Goal: Task Accomplishment & Management: Use online tool/utility

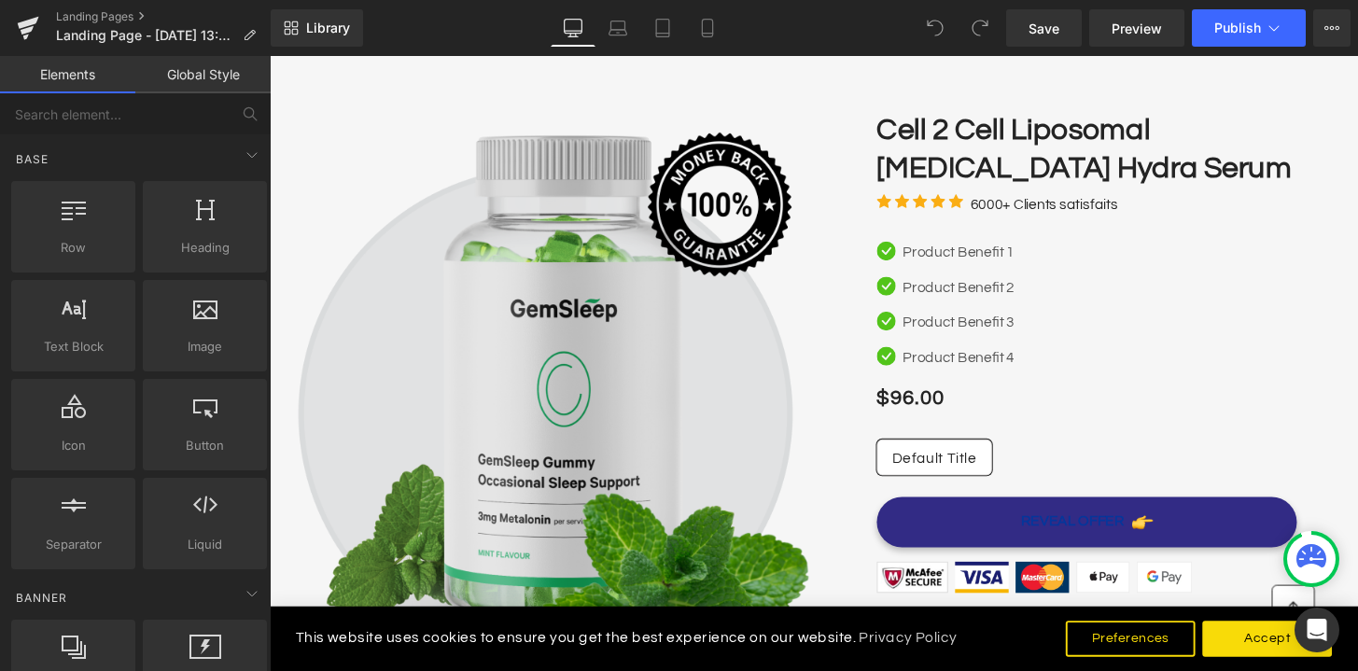
scroll to position [228, 0]
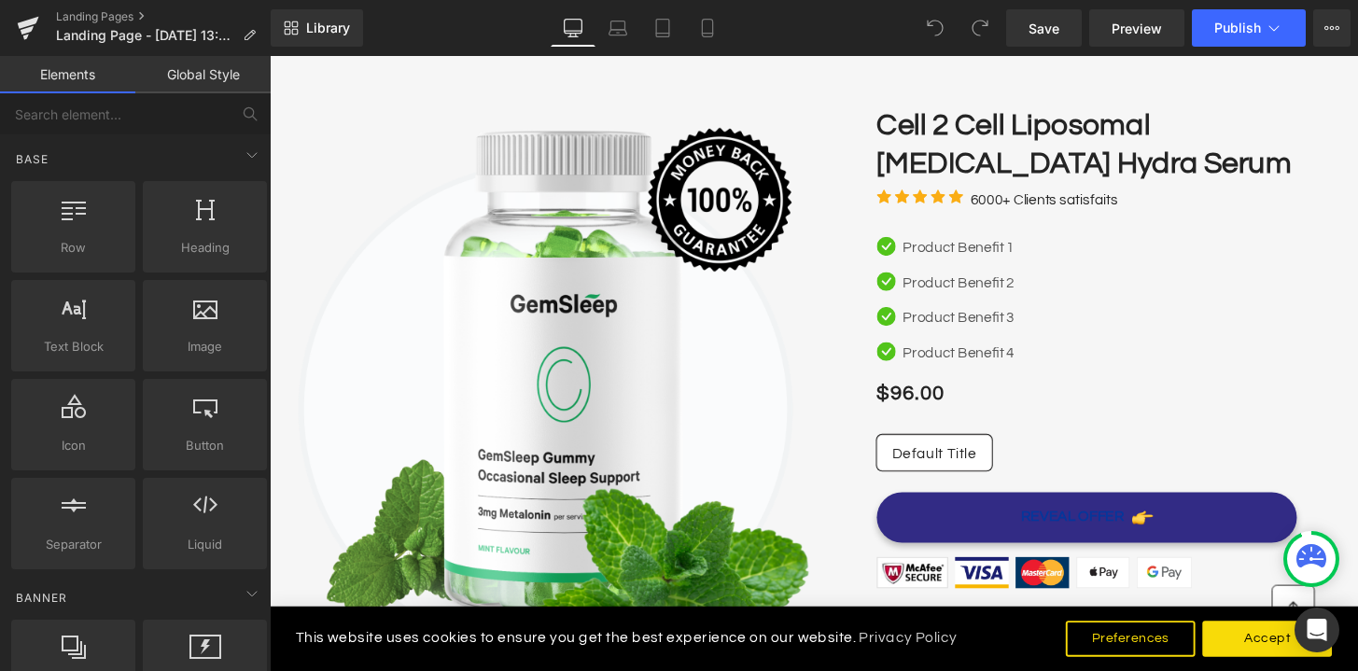
click at [171, 81] on link "Global Style" at bounding box center [202, 74] width 135 height 37
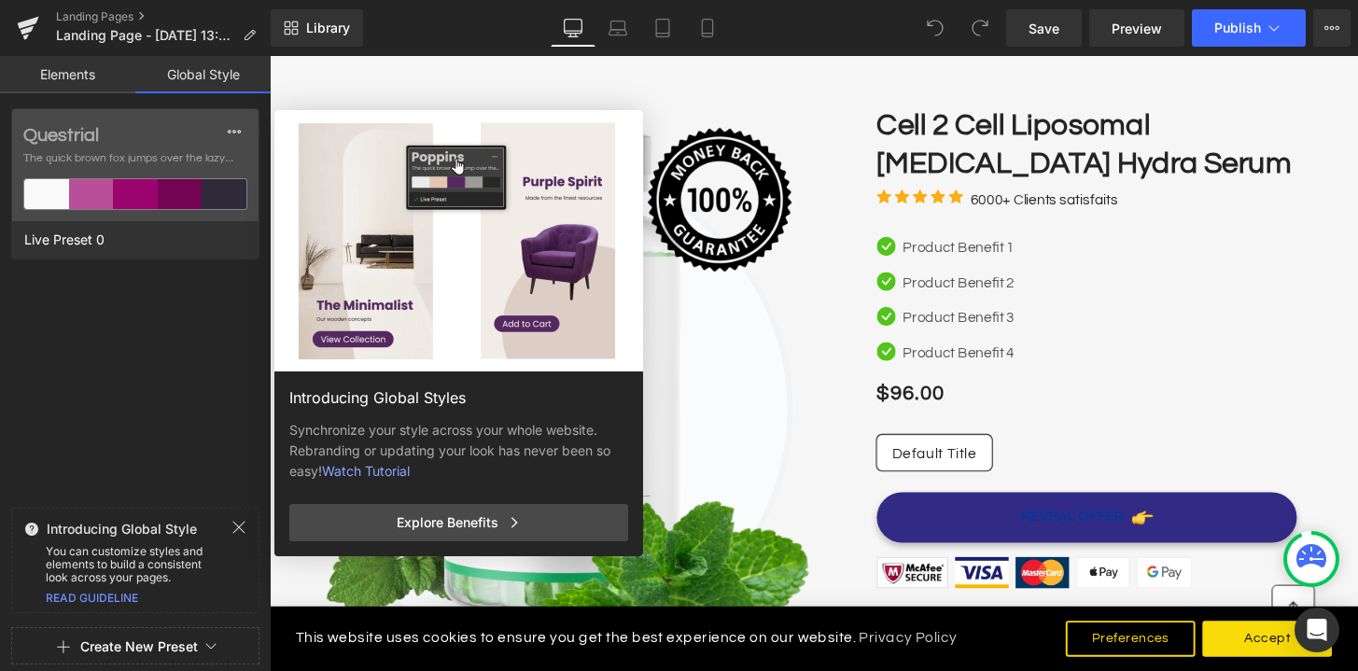
click at [94, 77] on link "Elements" at bounding box center [67, 74] width 135 height 37
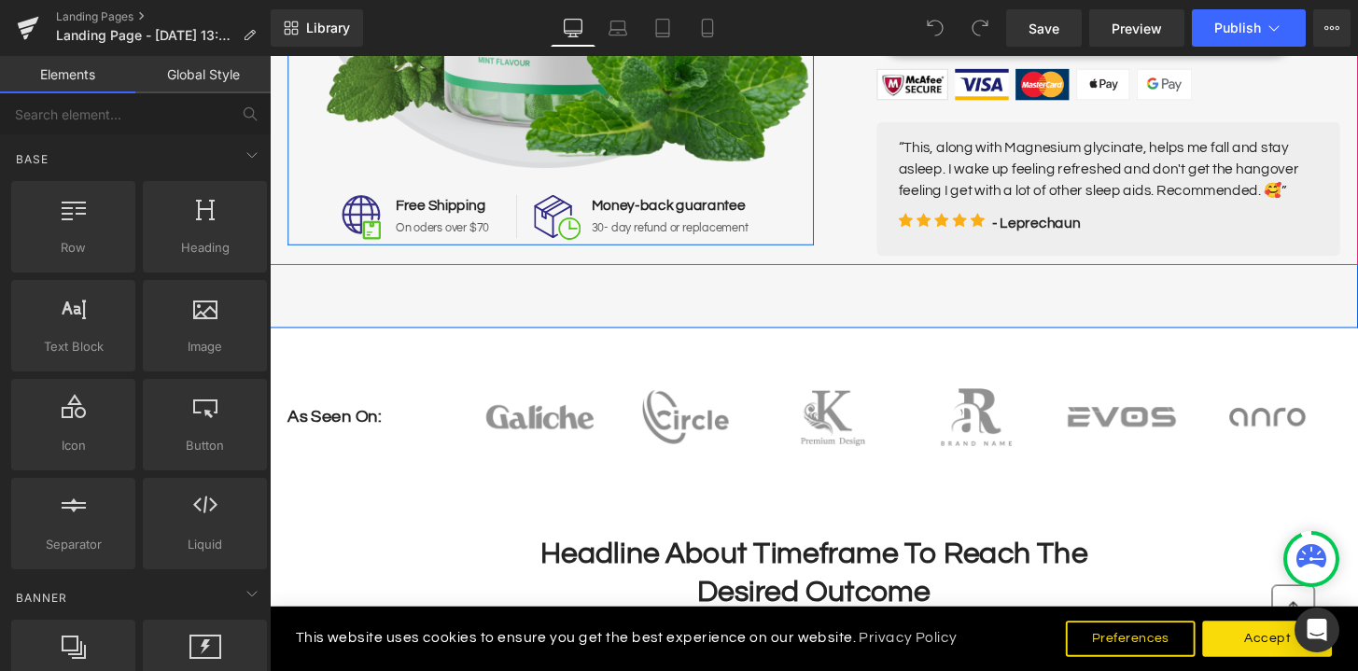
scroll to position [0, 0]
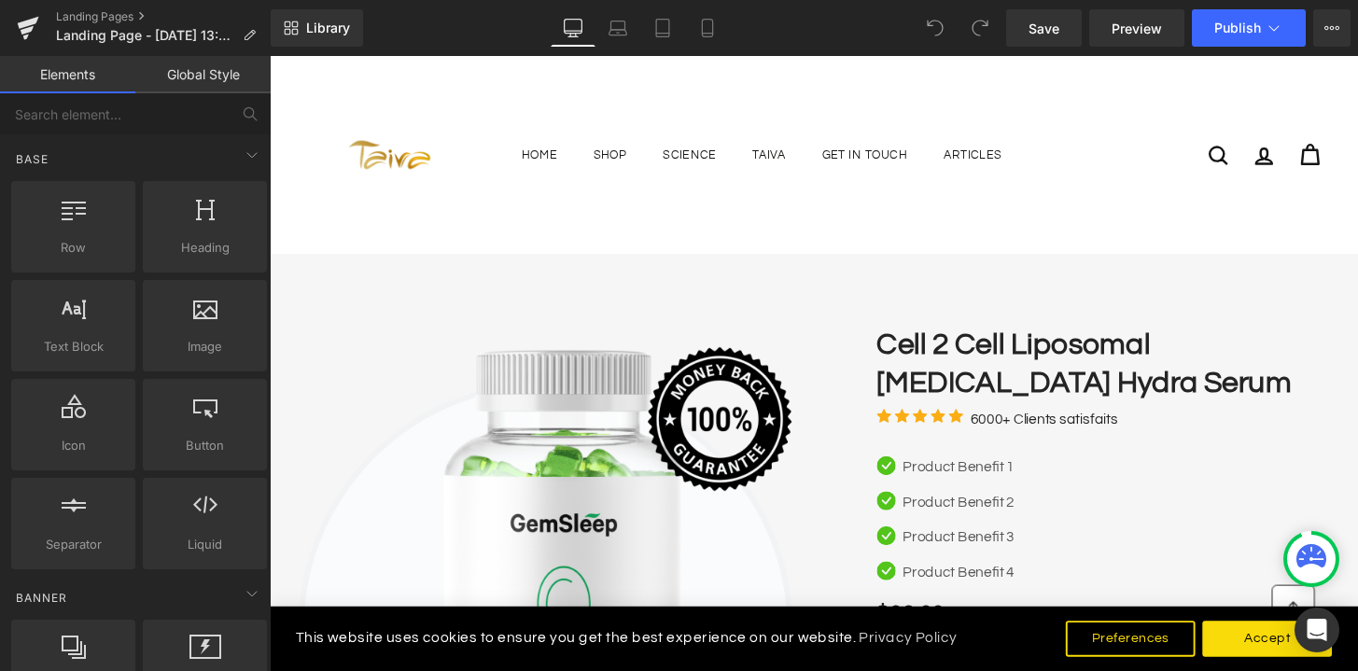
click at [748, 122] on div "Taiva US Home Shop Cell 2 Cell Day Cream Cell Protection Cell 2 Cell Restart Sl…" at bounding box center [834, 159] width 1055 height 196
click at [778, 99] on div "Taiva US Home Shop Cell 2 Cell Day Cream Cell Protection Cell 2 Cell Restart Sl…" at bounding box center [834, 159] width 1055 height 196
click at [1328, 8] on div "Library Desktop Desktop Laptop Tablet Mobile Save Preview Publish Scheduled Upg…" at bounding box center [814, 28] width 1087 height 56
click at [1330, 26] on icon at bounding box center [1331, 28] width 15 height 15
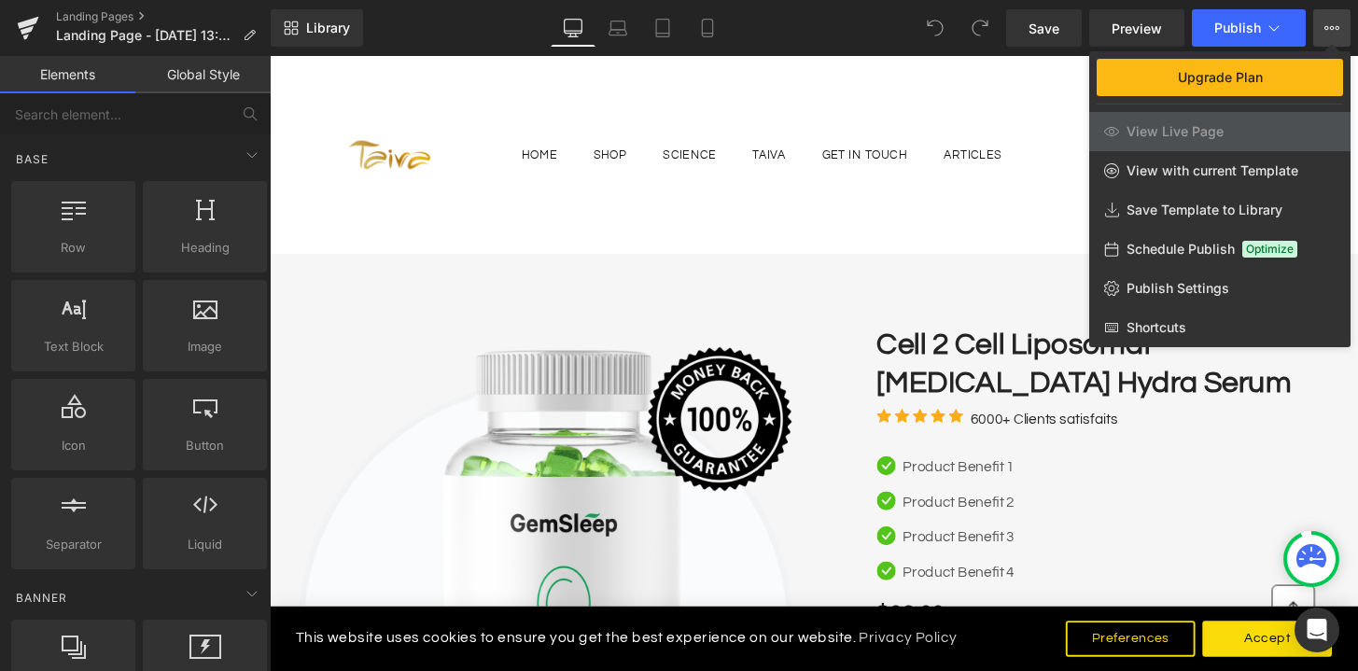
click at [1330, 26] on icon at bounding box center [1332, 28] width 5 height 4
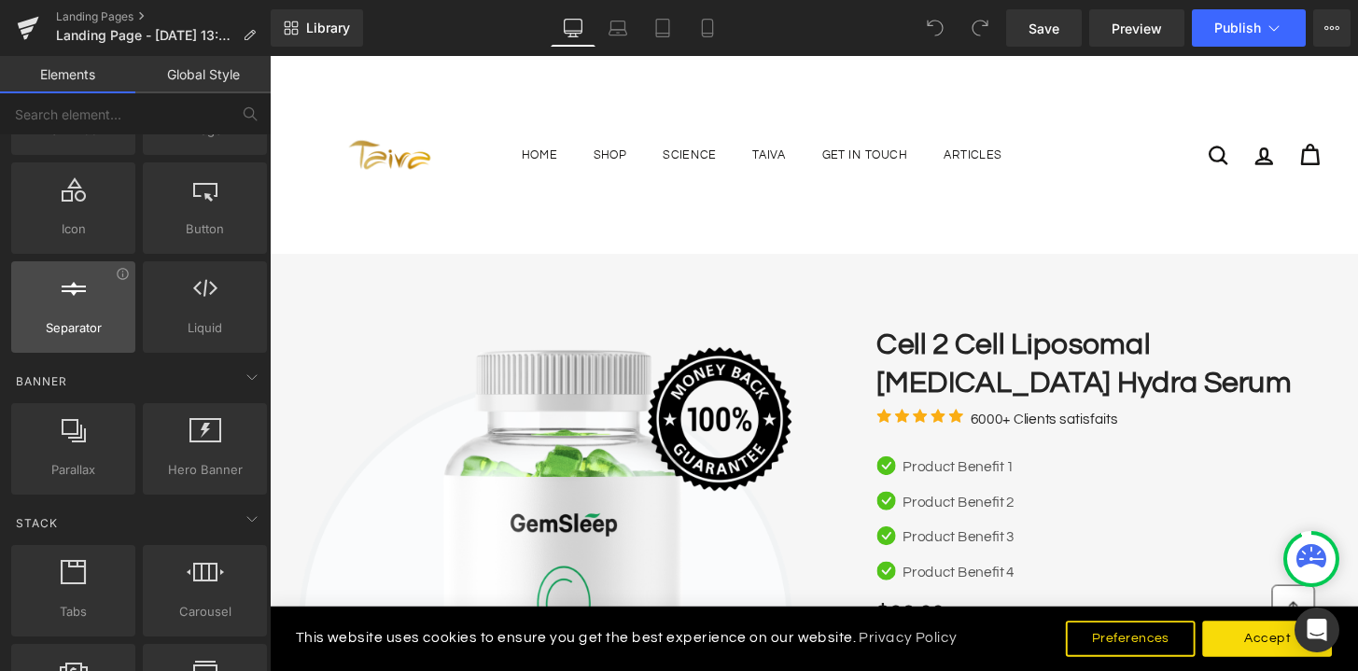
scroll to position [272, 0]
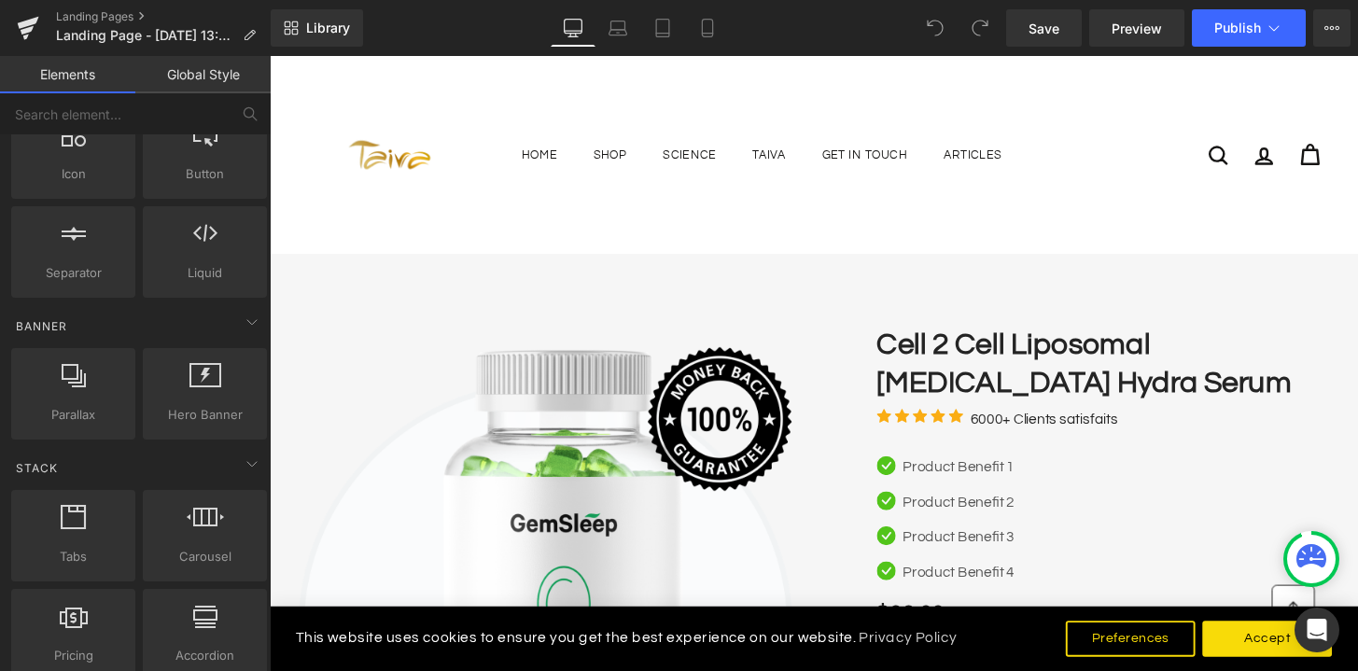
click at [414, 185] on img at bounding box center [395, 158] width 177 height 177
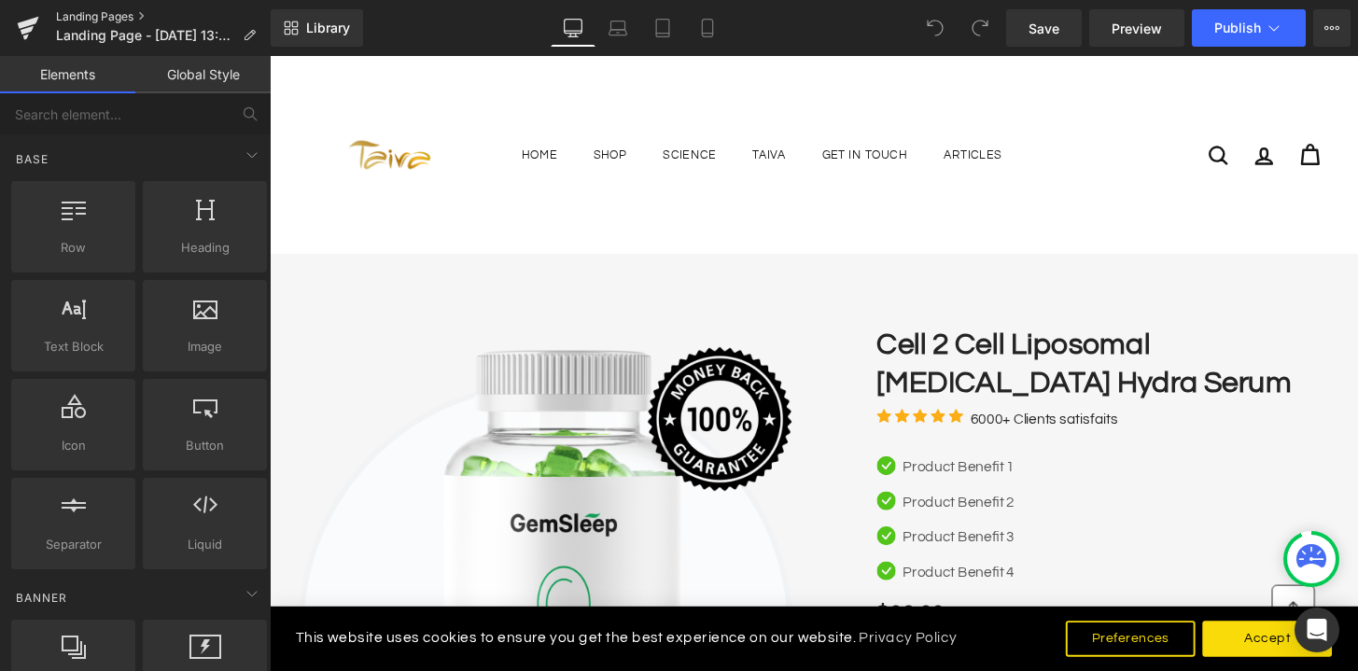
click at [90, 12] on link "Landing Pages" at bounding box center [163, 16] width 215 height 15
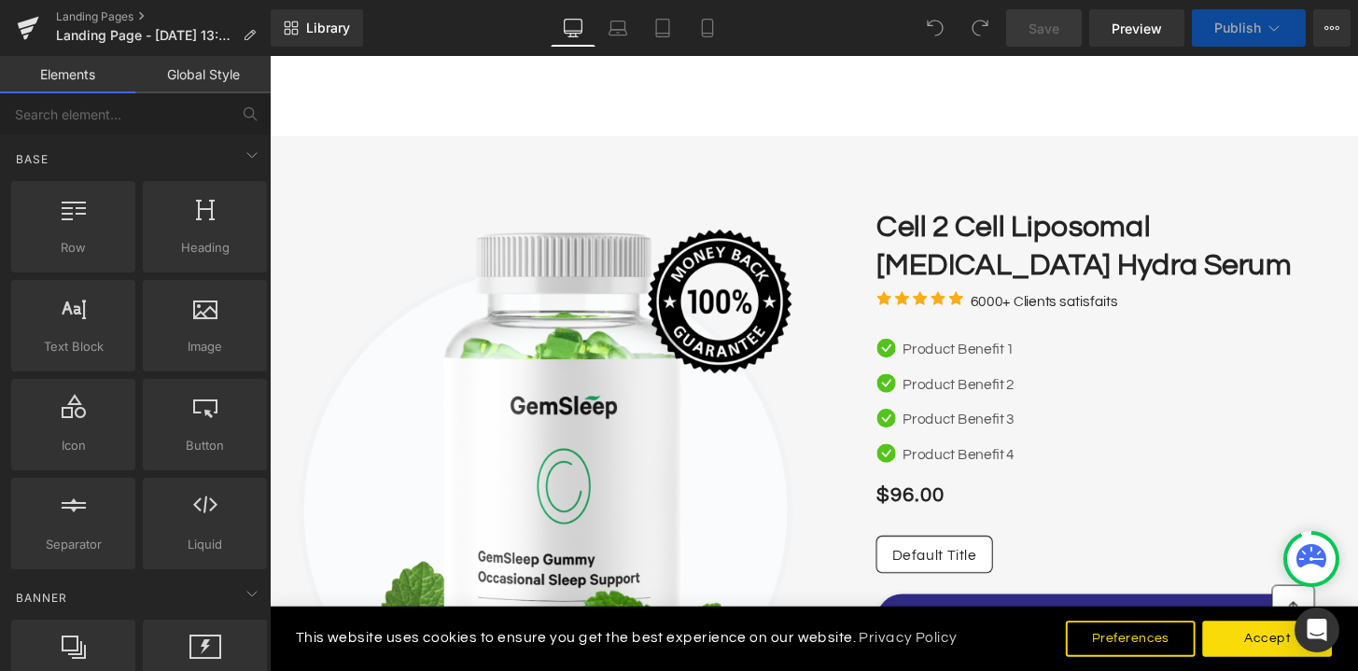
scroll to position [318, 0]
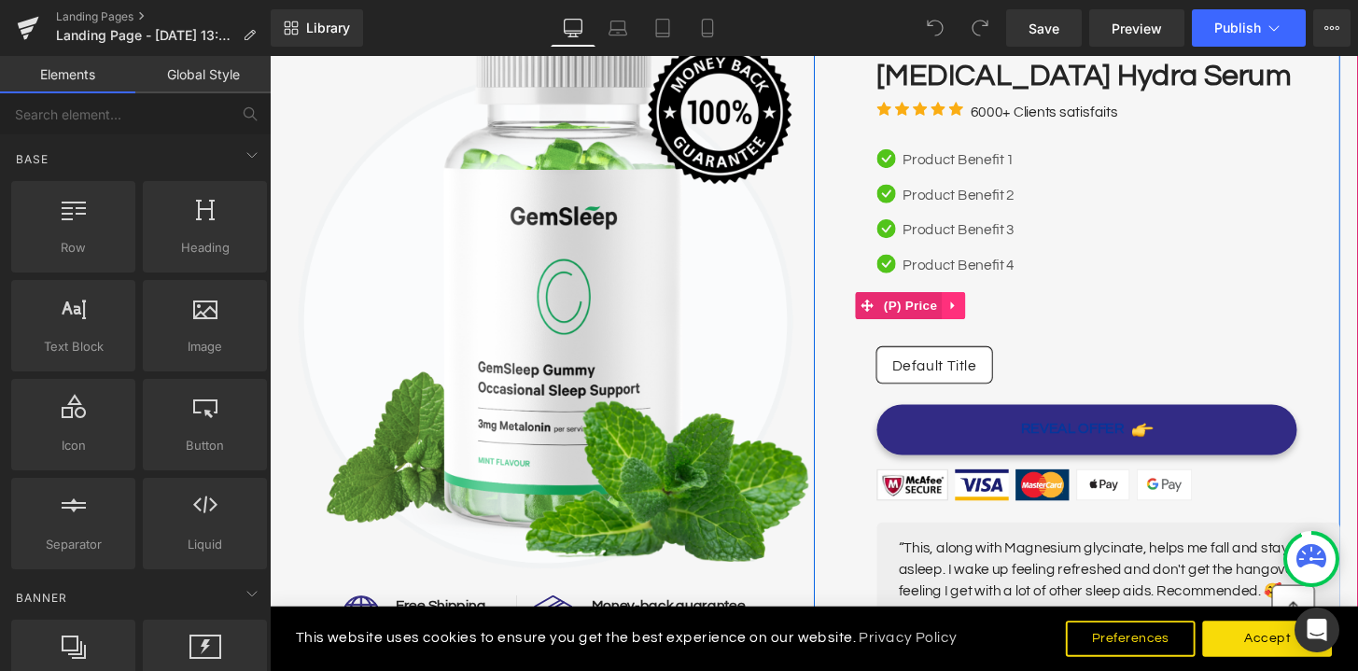
click at [986, 315] on icon at bounding box center [979, 316] width 13 height 14
click at [1017, 314] on icon at bounding box center [1017, 316] width 4 height 8
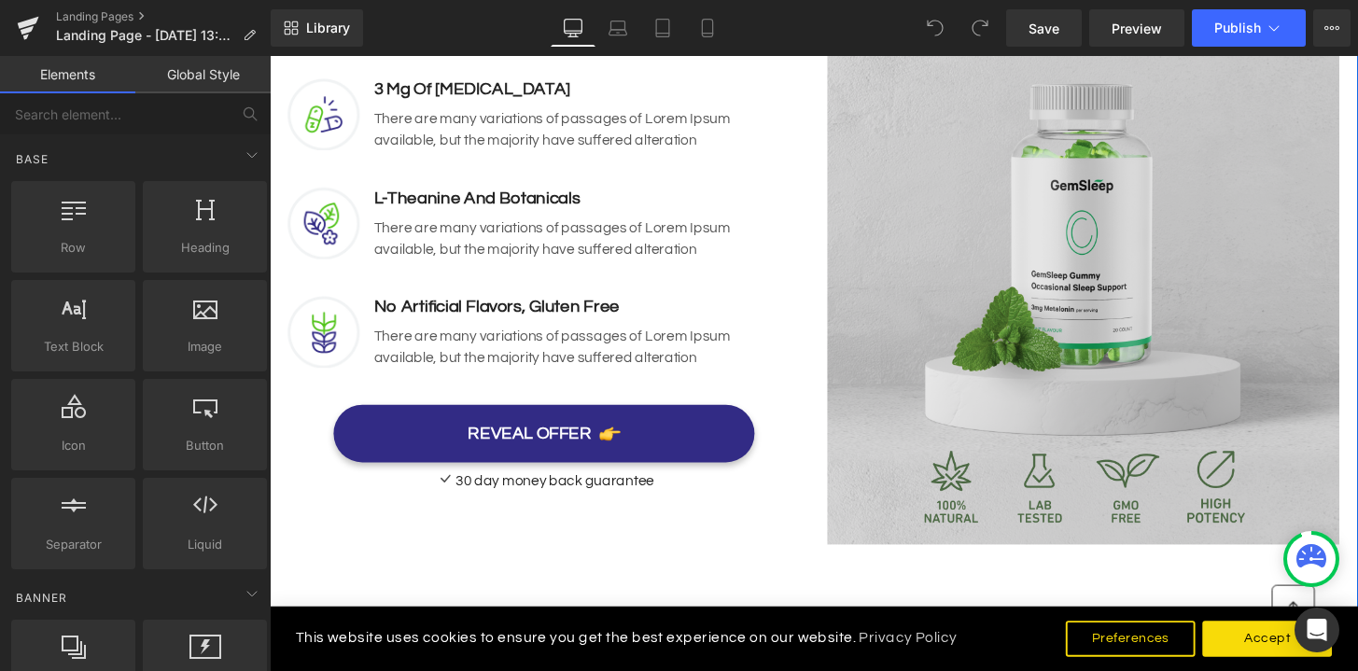
scroll to position [1453, 0]
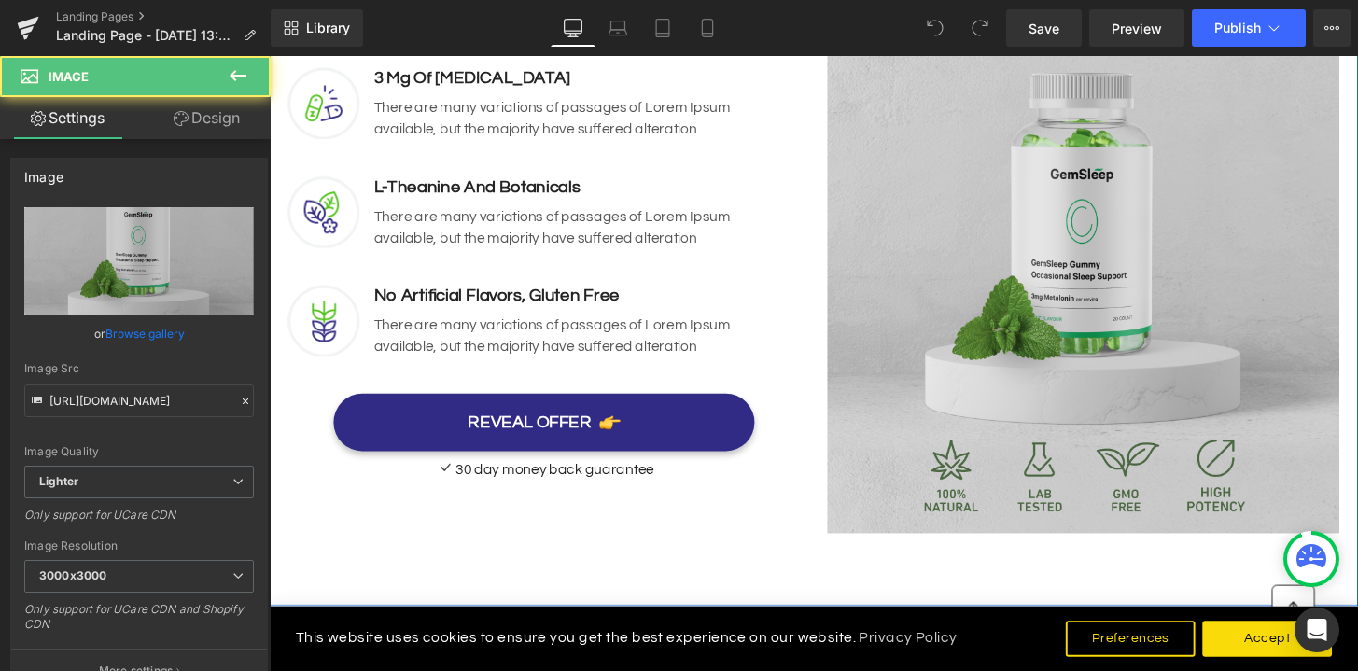
click at [1093, 295] on img at bounding box center [1114, 286] width 532 height 532
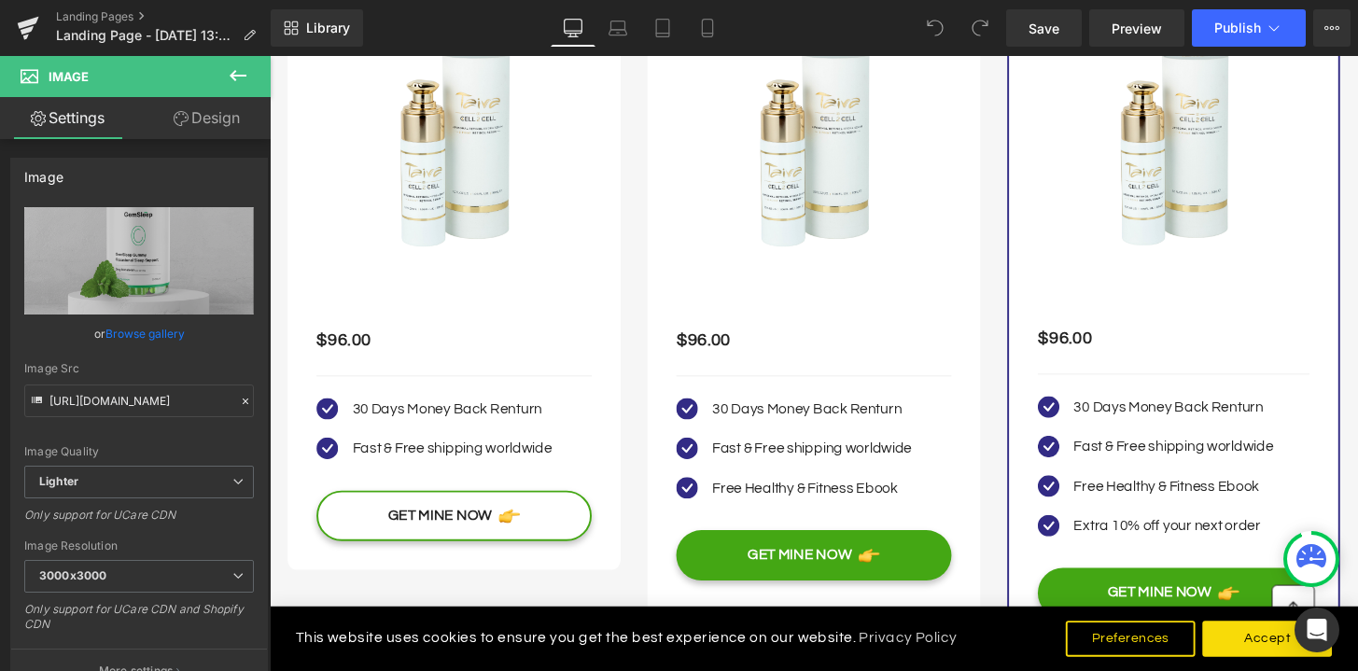
scroll to position [4571, 0]
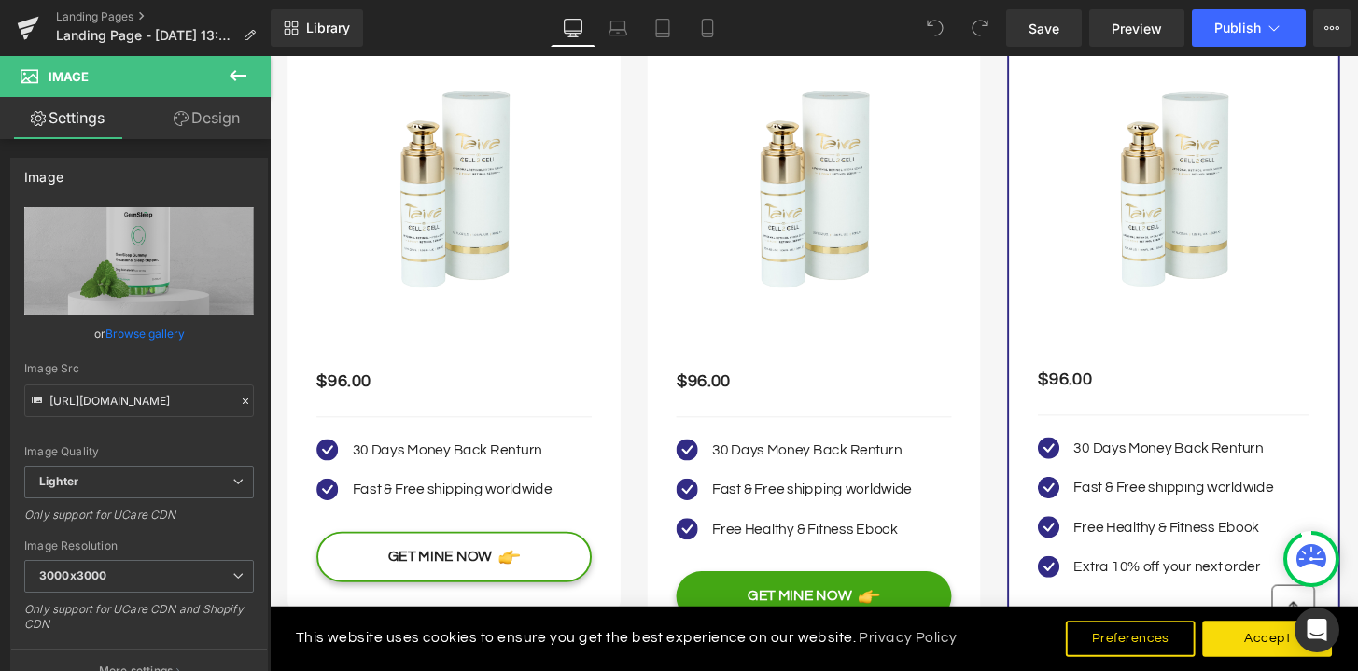
click at [953, 285] on img at bounding box center [835, 206] width 286 height 286
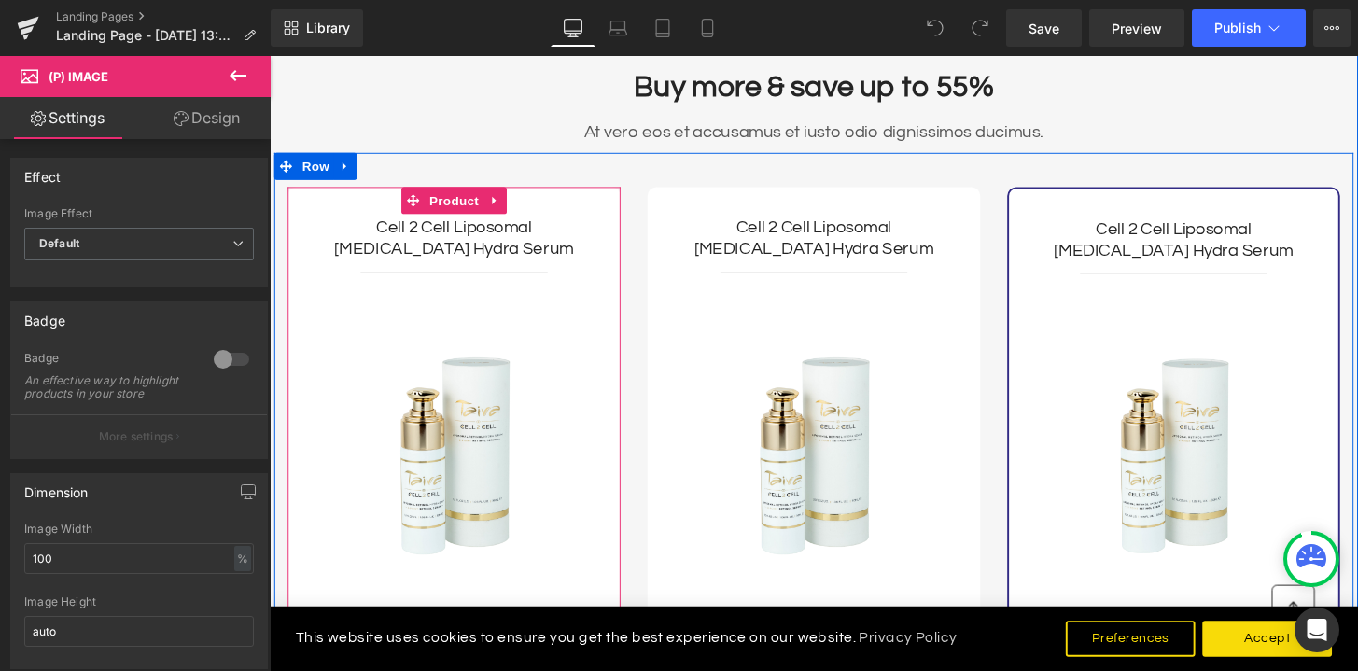
scroll to position [4387, 0]
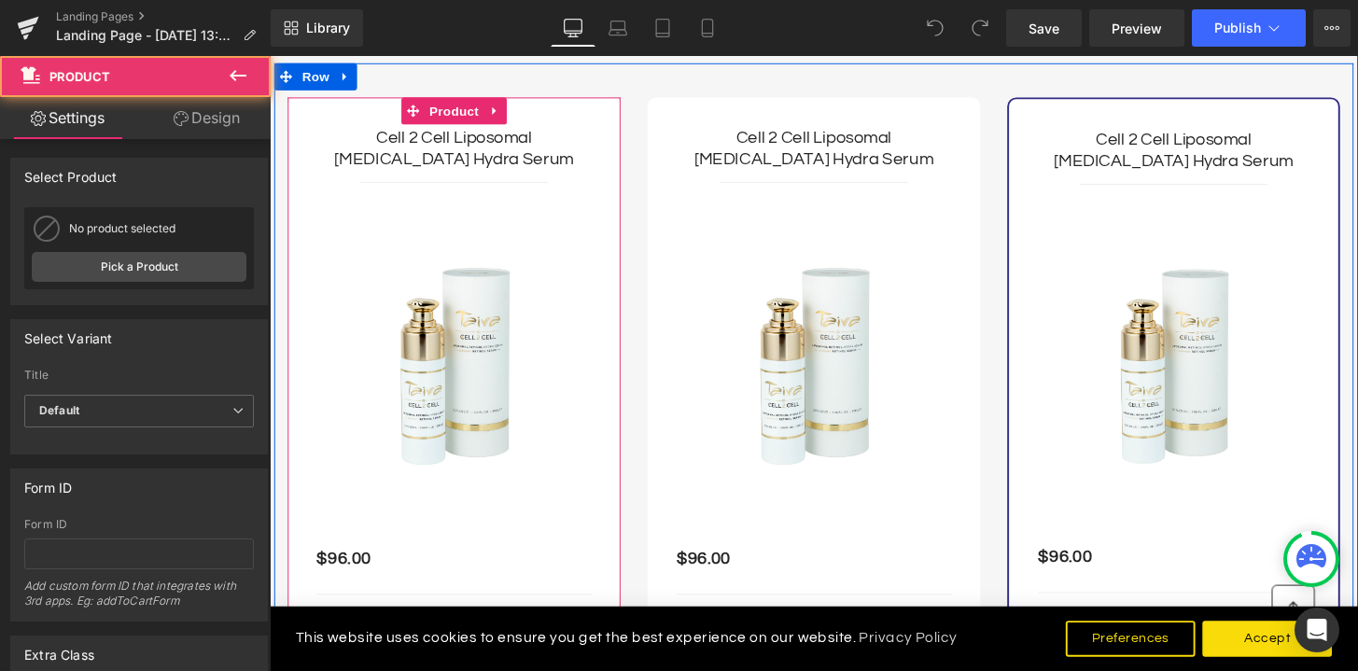
click at [529, 224] on div "Cell 2 Cell Liposomal Retinol Hydra Serum (P) Title Separator $96.00 SAVE -9500…" at bounding box center [461, 457] width 286 height 657
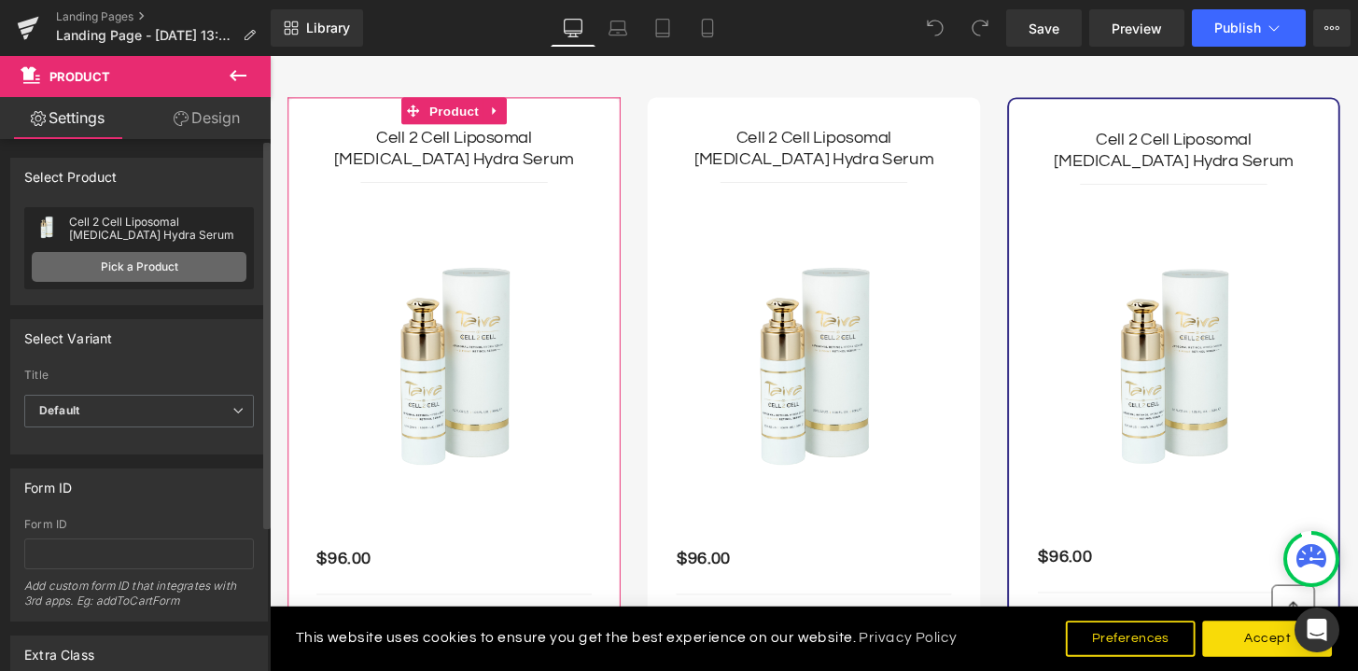
click at [170, 278] on link "Pick a Product" at bounding box center [139, 267] width 215 height 30
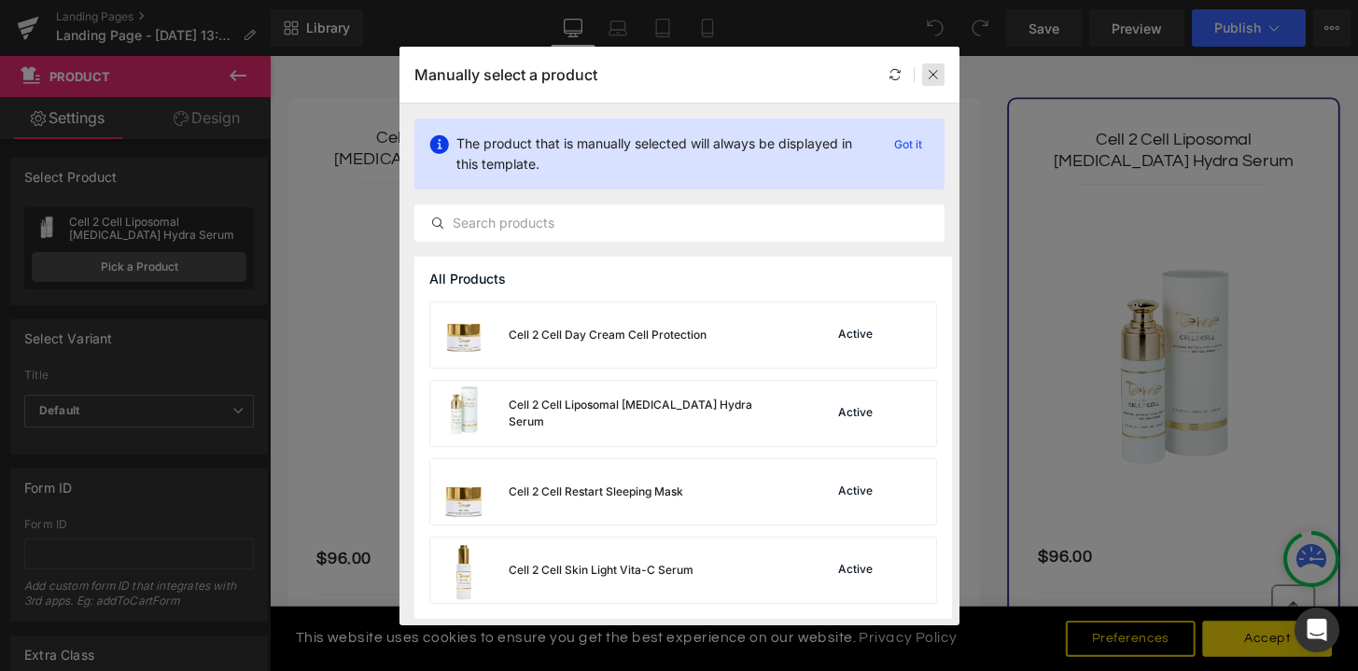
click at [930, 63] on div at bounding box center [933, 74] width 22 height 22
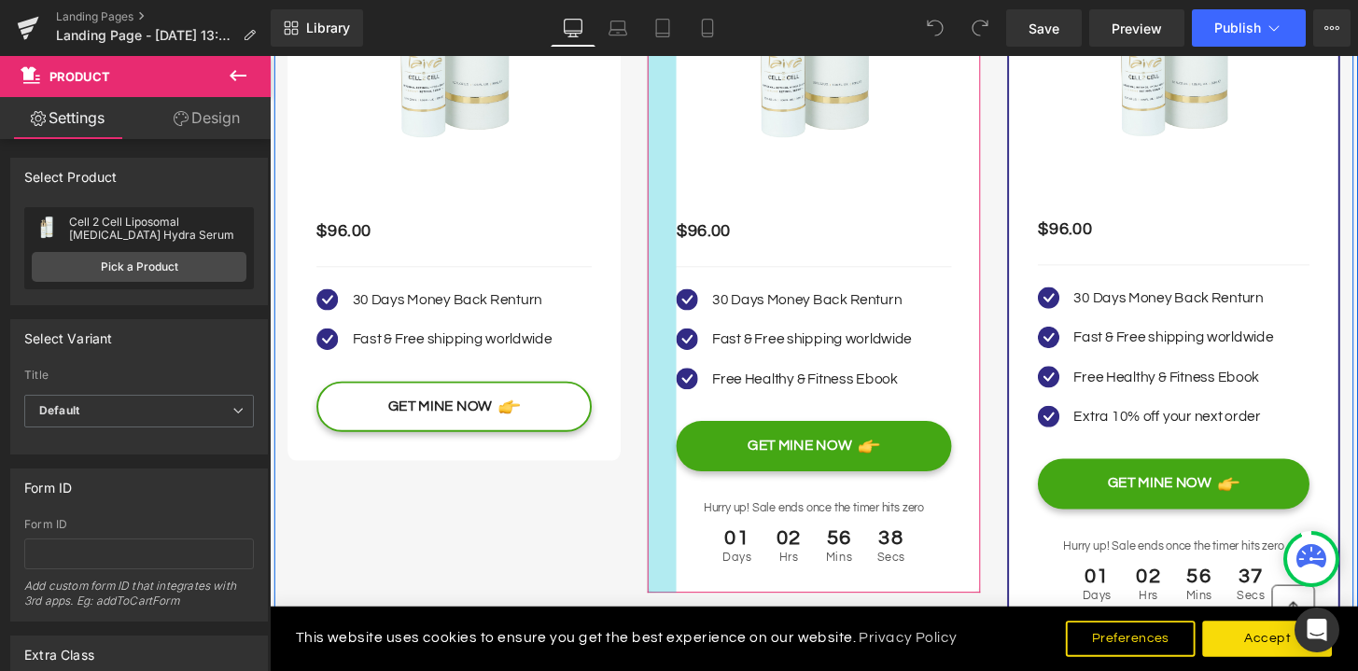
scroll to position [4890, 0]
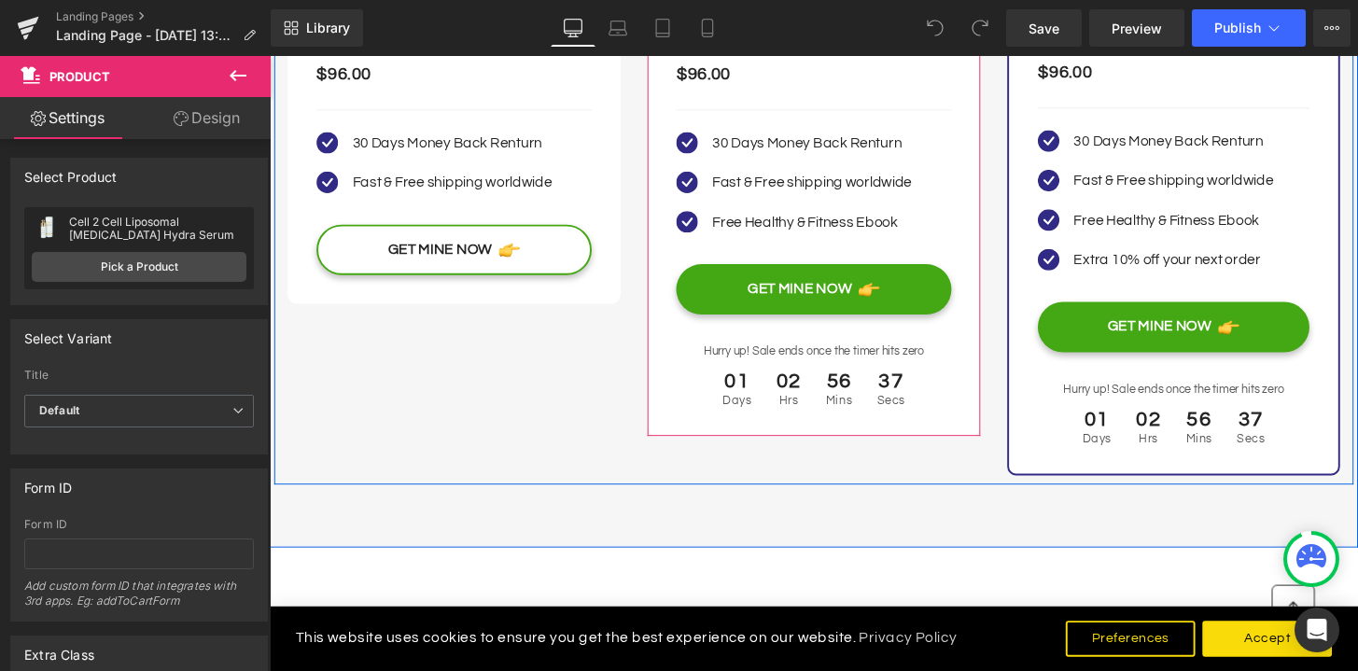
click at [784, 383] on div "01 Days 02 Hrs 56 Mins 37 Secs Countdown Timer" at bounding box center [835, 401] width 286 height 60
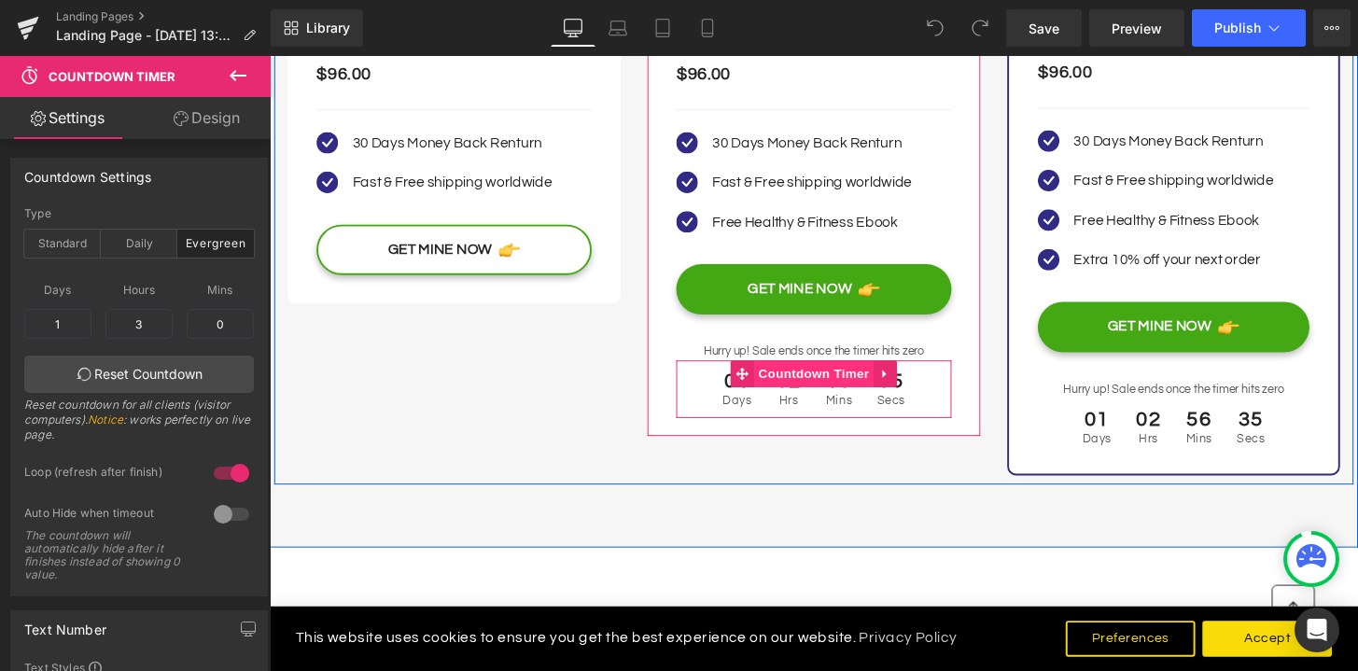
click at [805, 384] on span "Countdown Timer" at bounding box center [834, 385] width 124 height 28
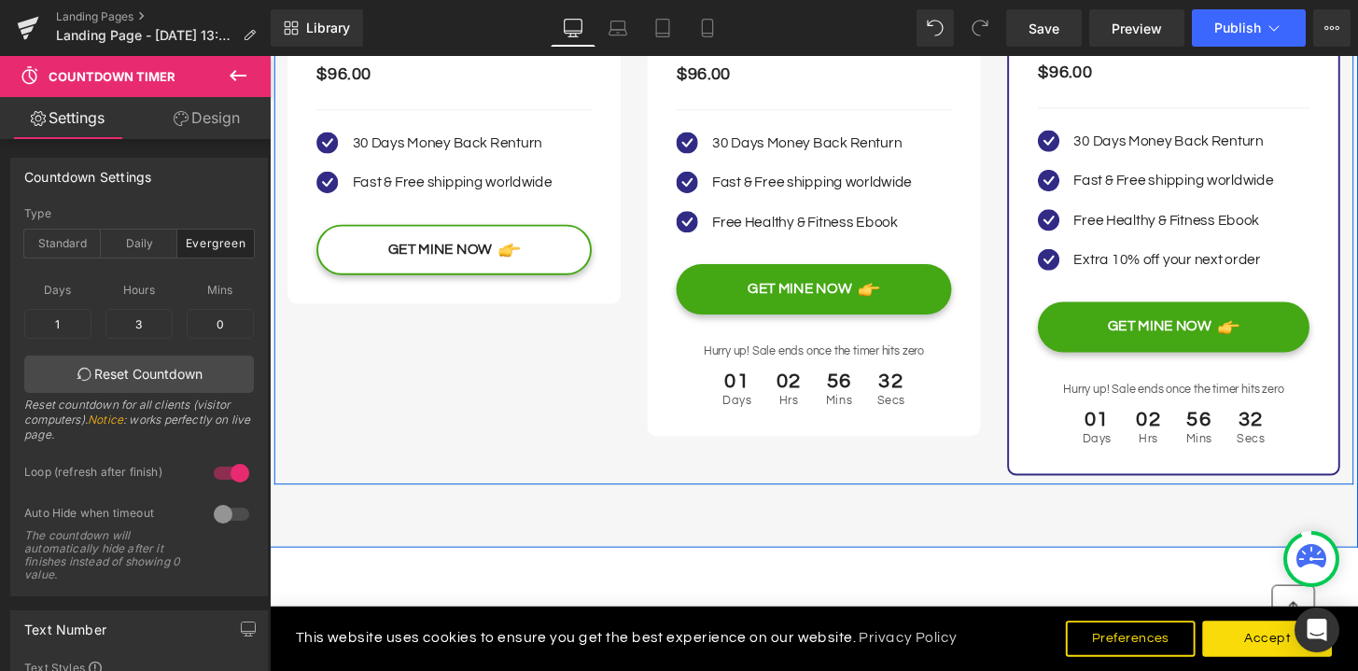
click at [491, 347] on div "Cell 2 Cell Liposomal Retinol Hydra Serum (P) Title Separator $96.00 SAVE -9500…" at bounding box center [834, 30] width 1120 height 940
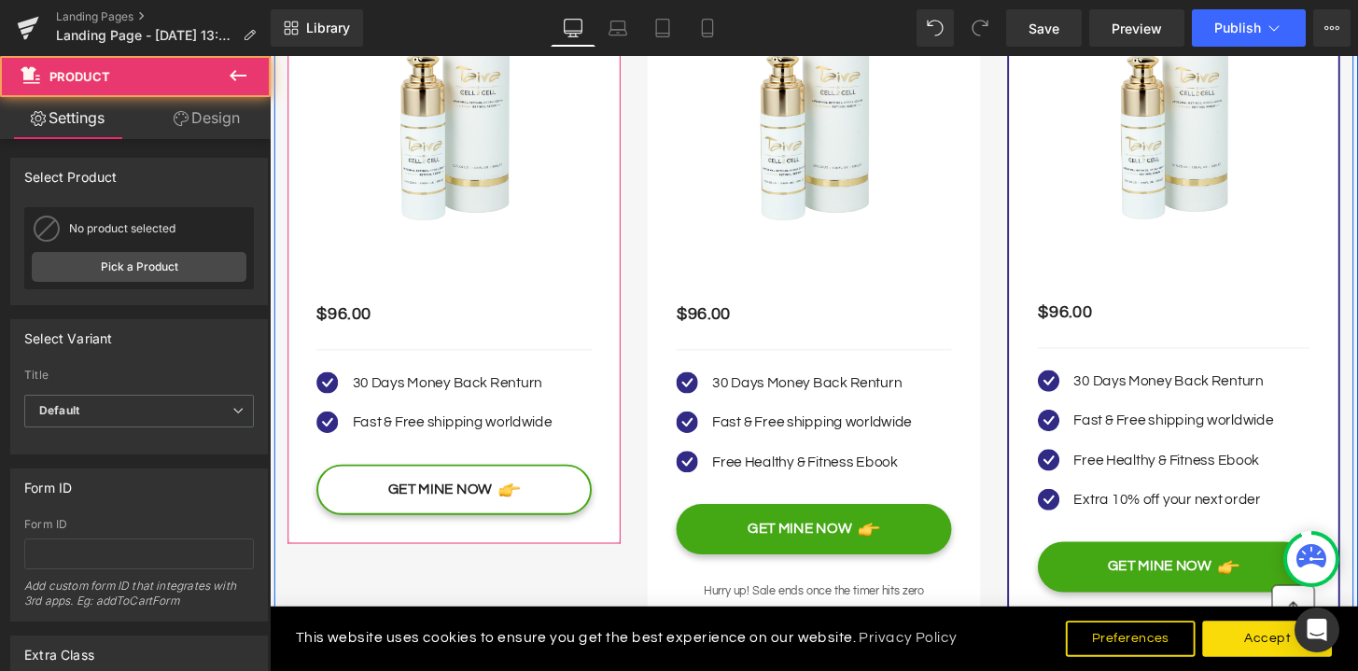
click at [500, 343] on div "Cell 2 Cell Liposomal Retinol Hydra Serum (P) Title Separator $96.00 SAVE -9500…" at bounding box center [461, 203] width 286 height 657
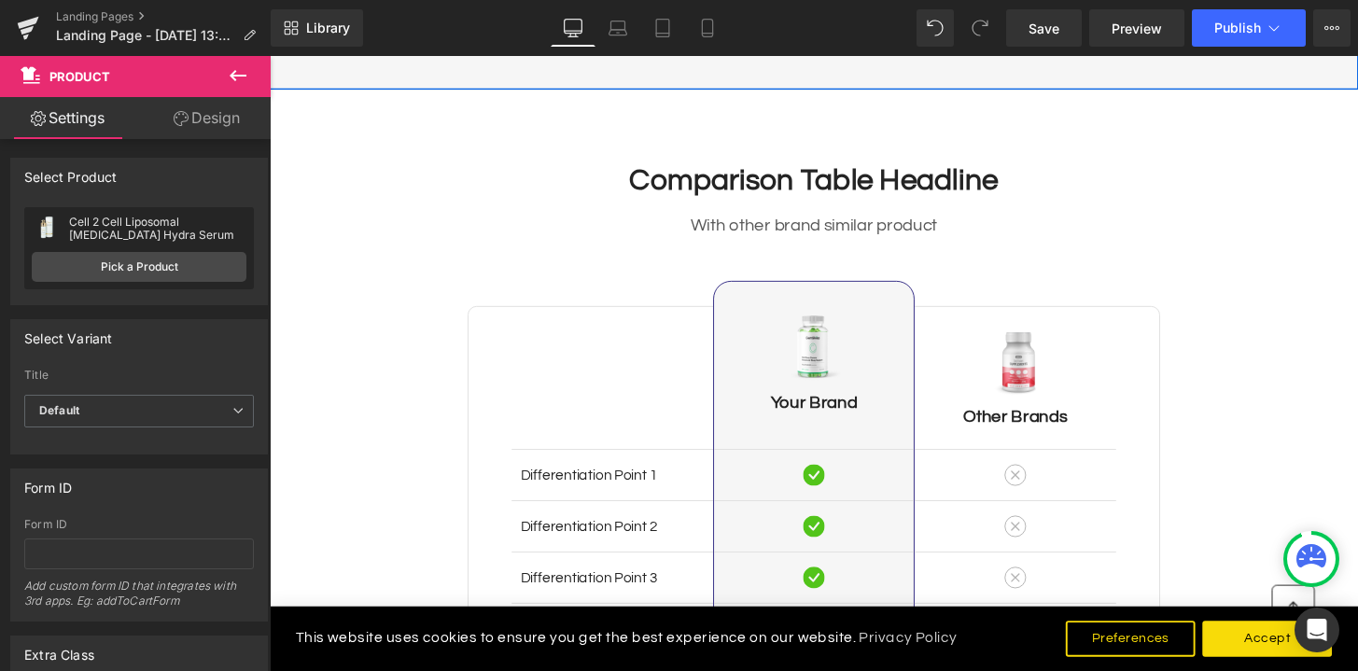
scroll to position [5574, 0]
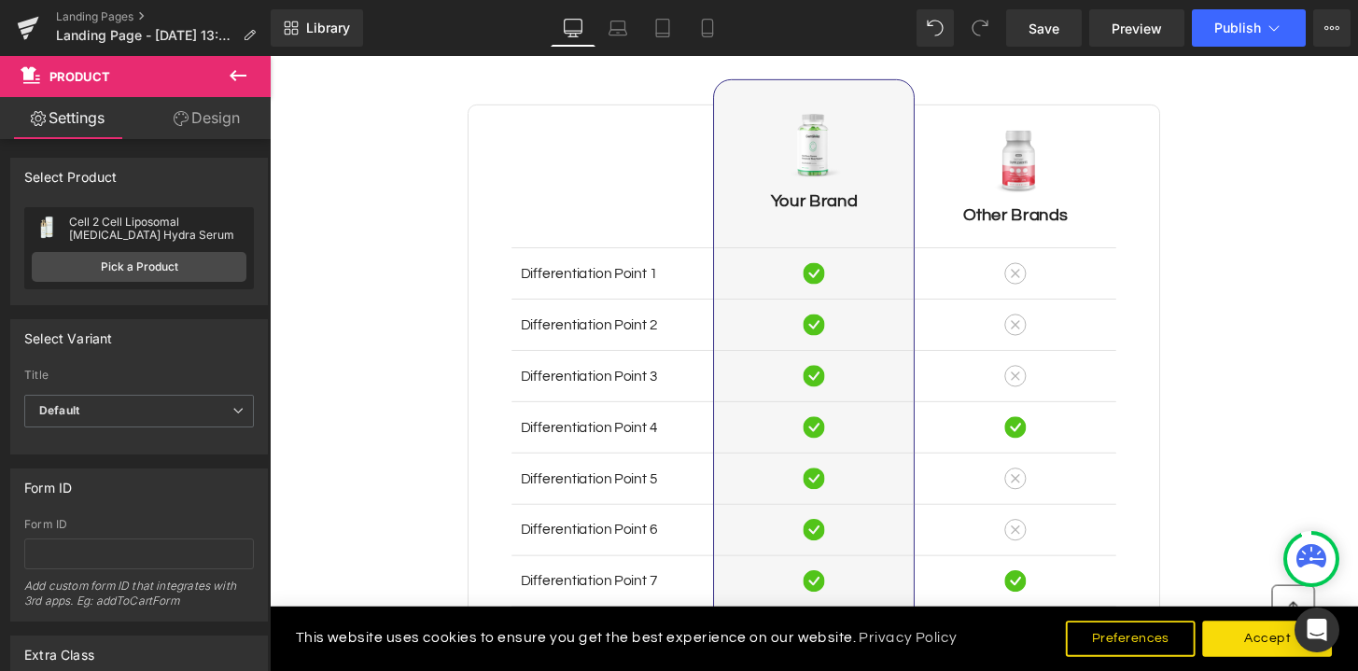
click at [623, 218] on span "Heading" at bounding box center [616, 216] width 50 height 22
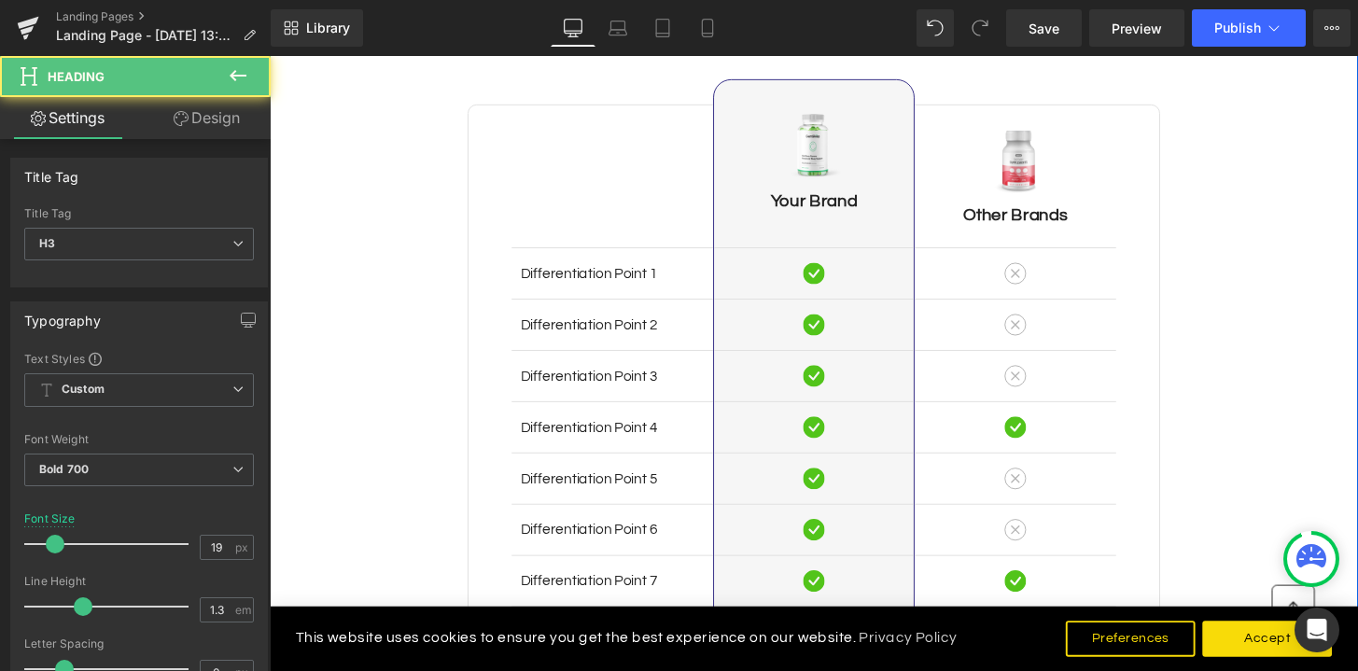
click at [623, 260] on div "Differentiation Point 1" at bounding box center [625, 281] width 209 height 53
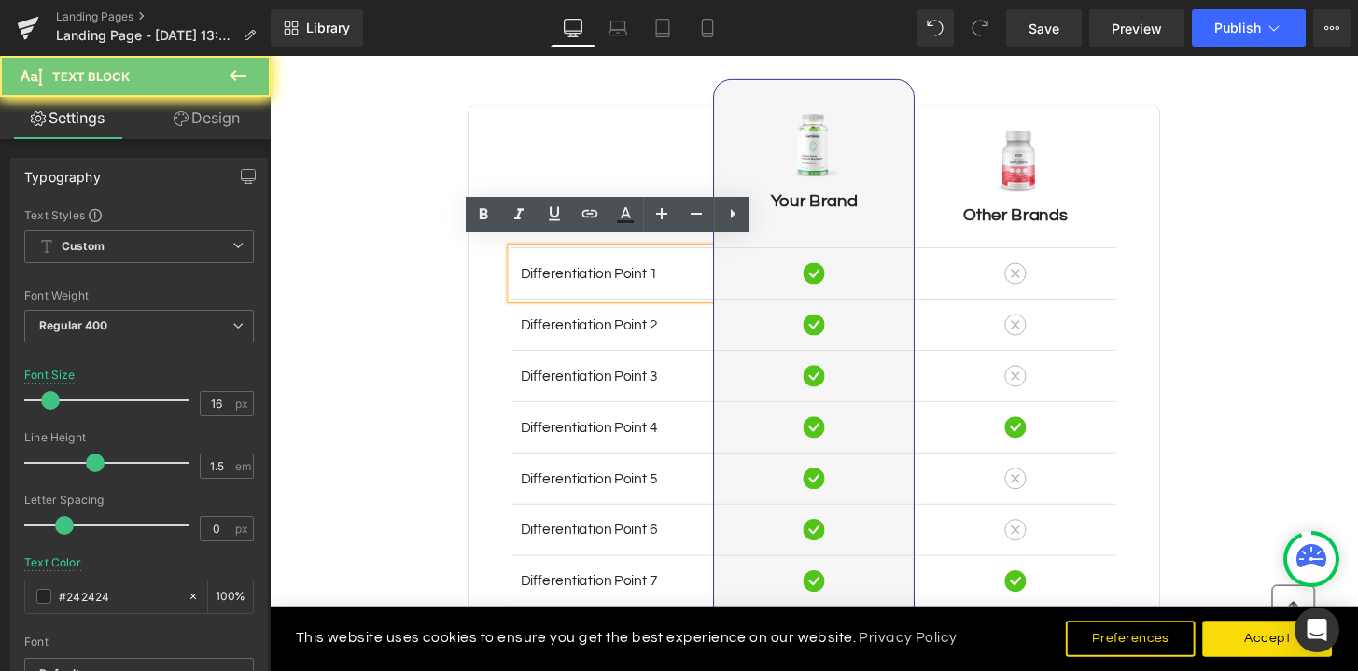
click at [625, 274] on p "Differentiation Point 1" at bounding box center [625, 282] width 190 height 22
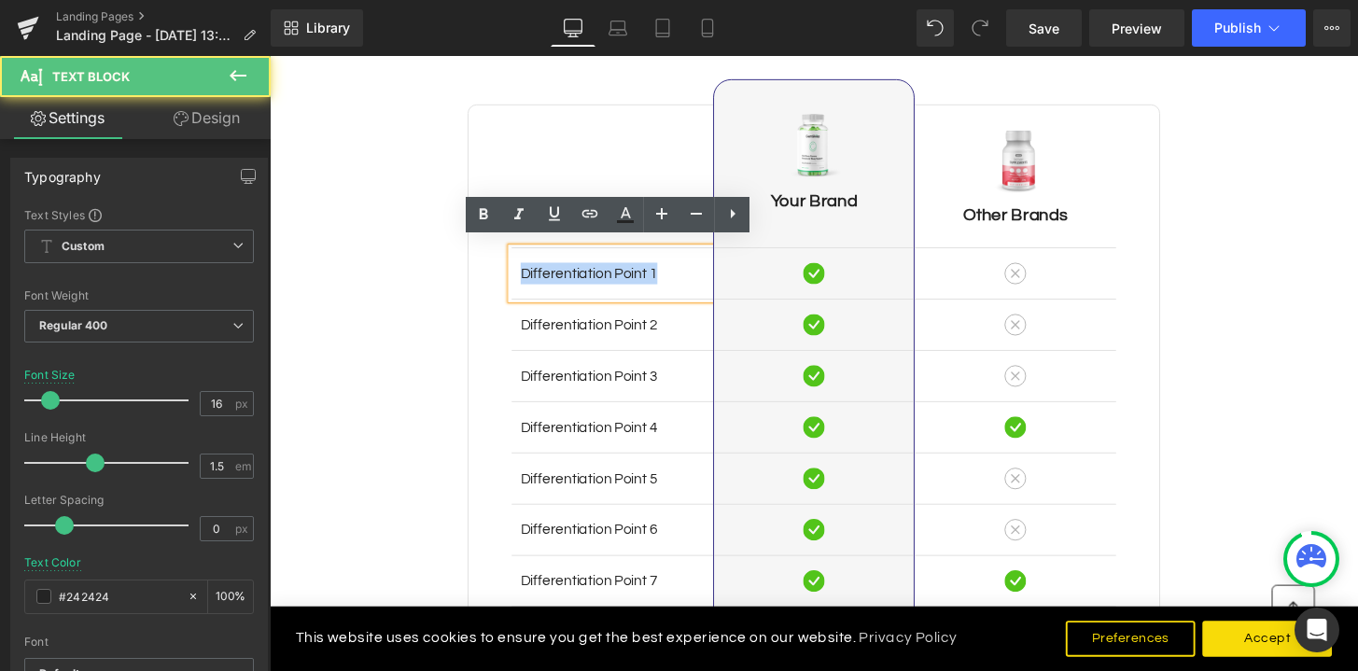
click at [625, 274] on p "Differentiation Point 1" at bounding box center [625, 282] width 190 height 22
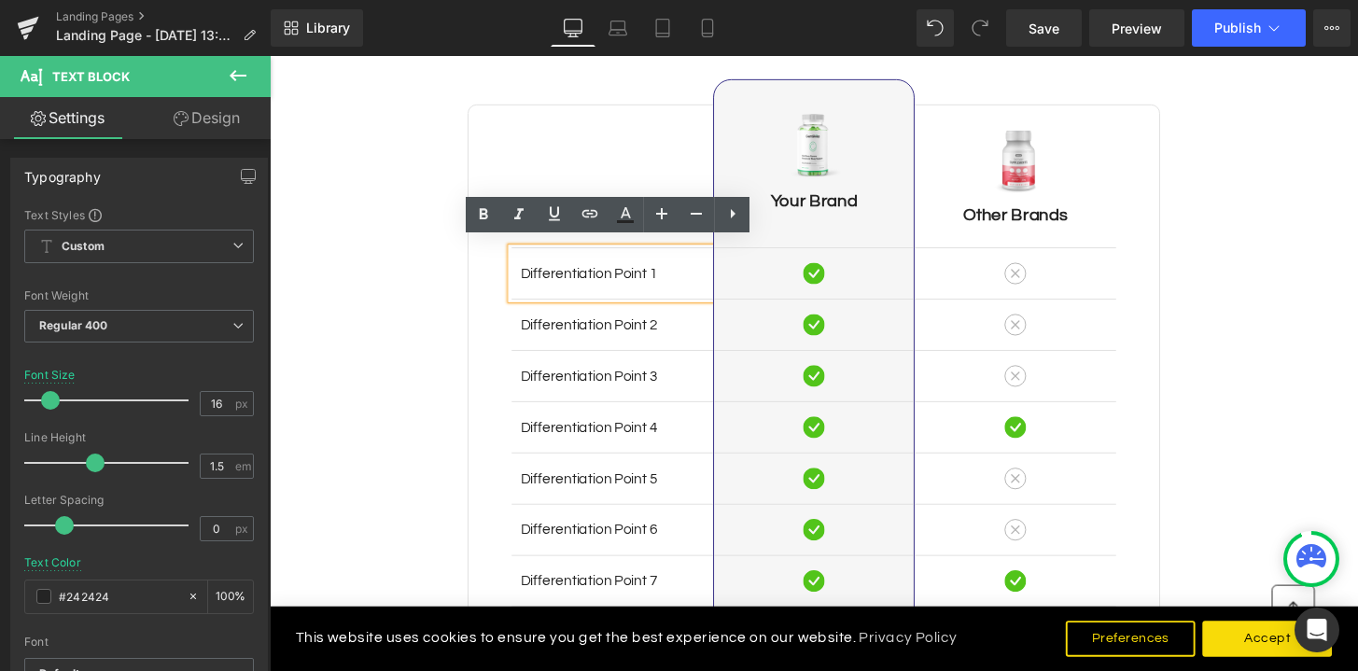
click at [368, 234] on div "Comparison Table Headline Heading With other brand similar product Text Block R…" at bounding box center [834, 385] width 1129 height 915
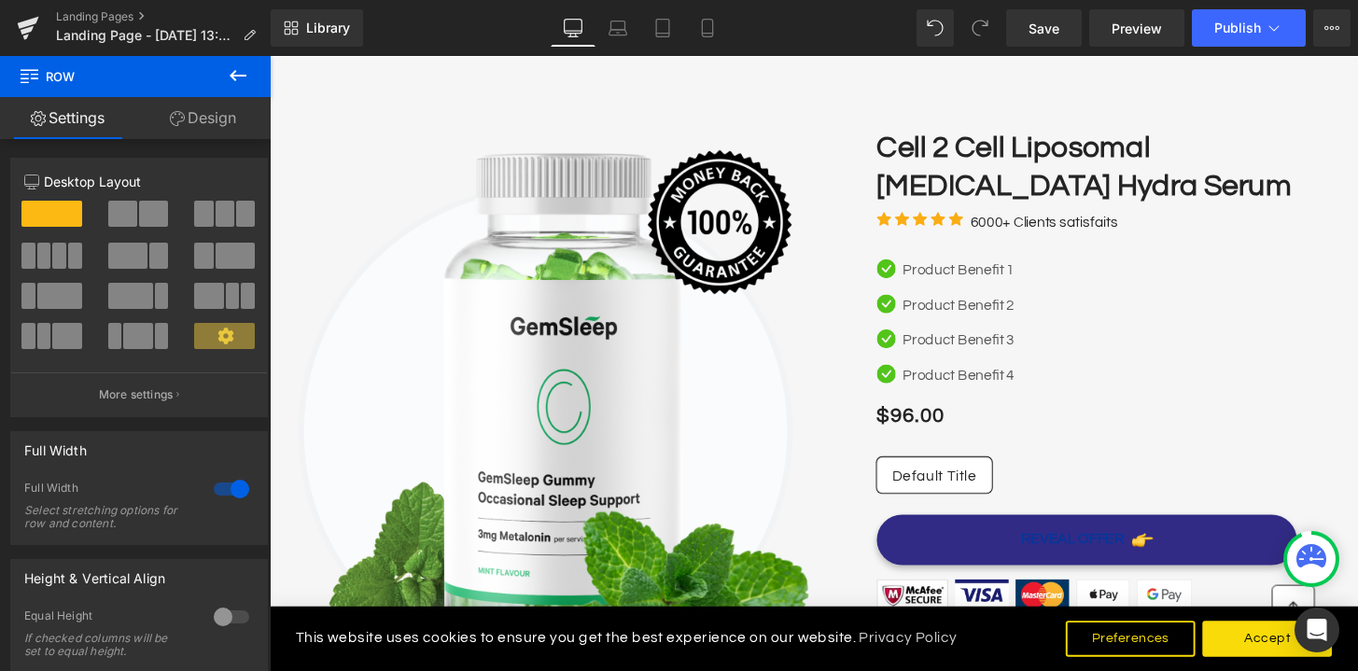
scroll to position [211, 0]
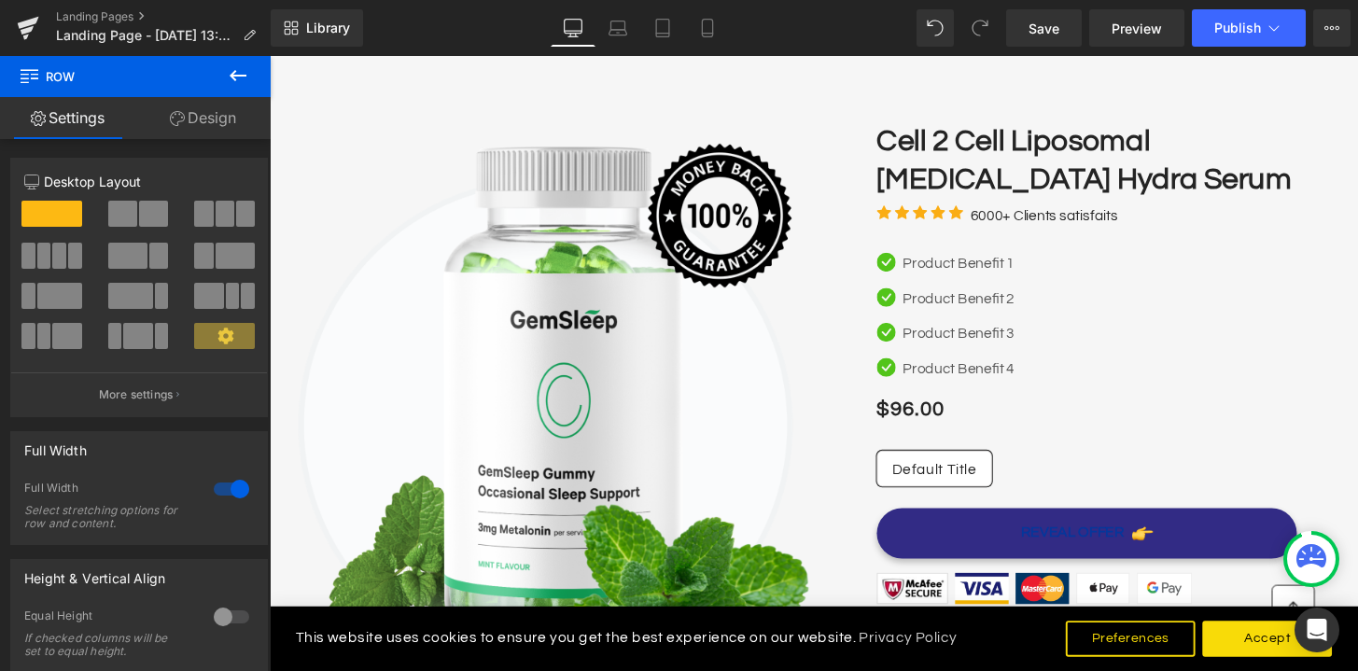
click at [243, 68] on icon at bounding box center [238, 75] width 22 height 22
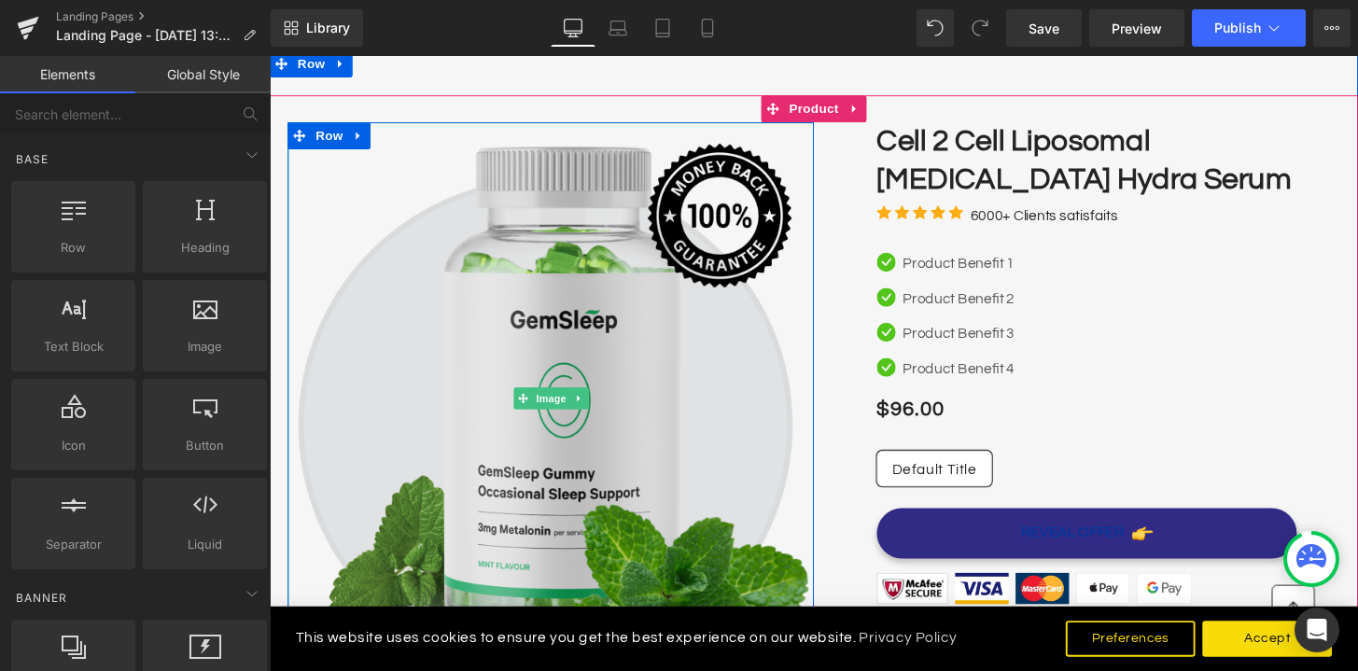
scroll to position [0, 0]
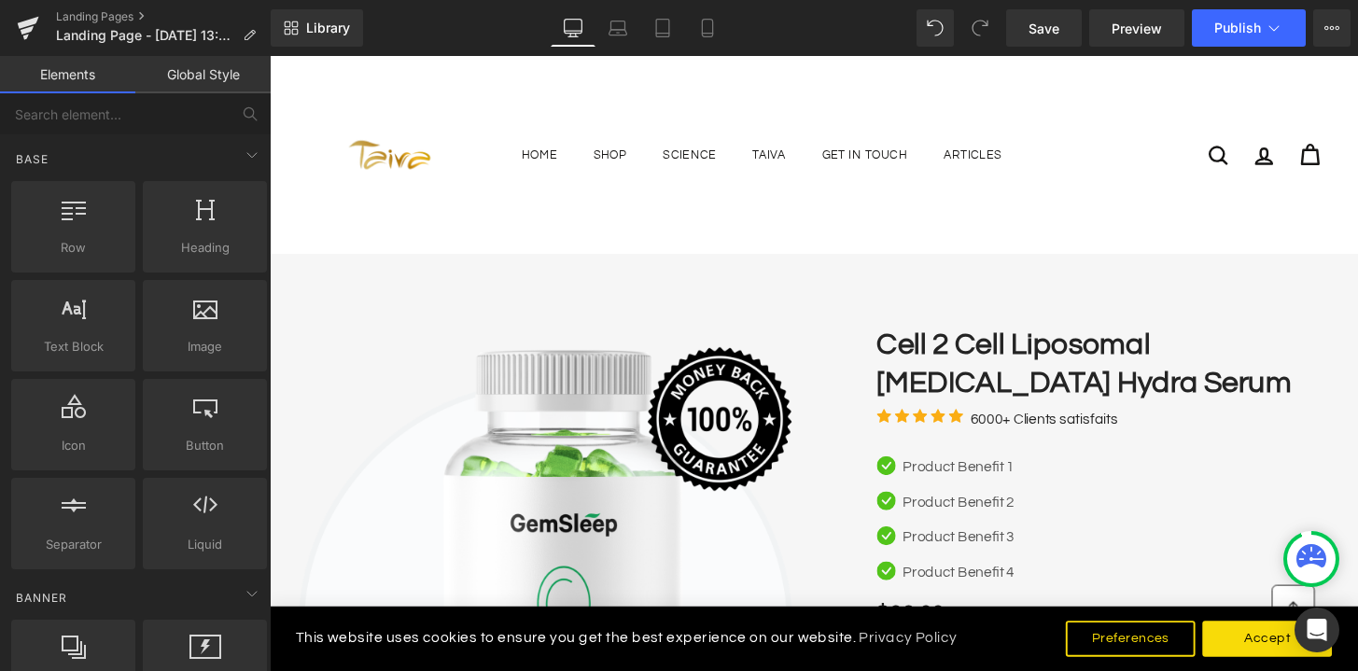
click at [300, 227] on div "Taiva US Home Shop Cell 2 Cell Day Cream Cell Protection Cell 2 Cell Restart Sl…" at bounding box center [834, 159] width 1129 height 196
click at [315, 91] on img at bounding box center [395, 158] width 177 height 177
click at [318, 37] on link "Library" at bounding box center [317, 27] width 92 height 37
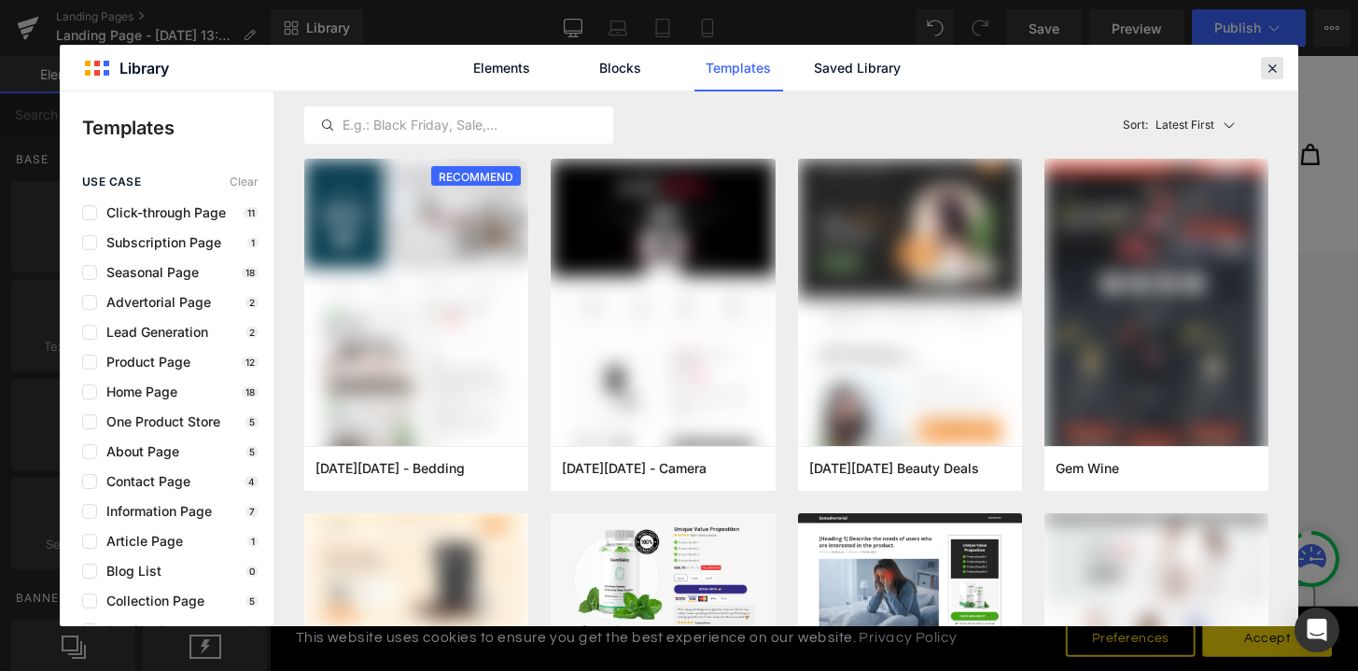
click at [1273, 68] on icon at bounding box center [1272, 68] width 17 height 17
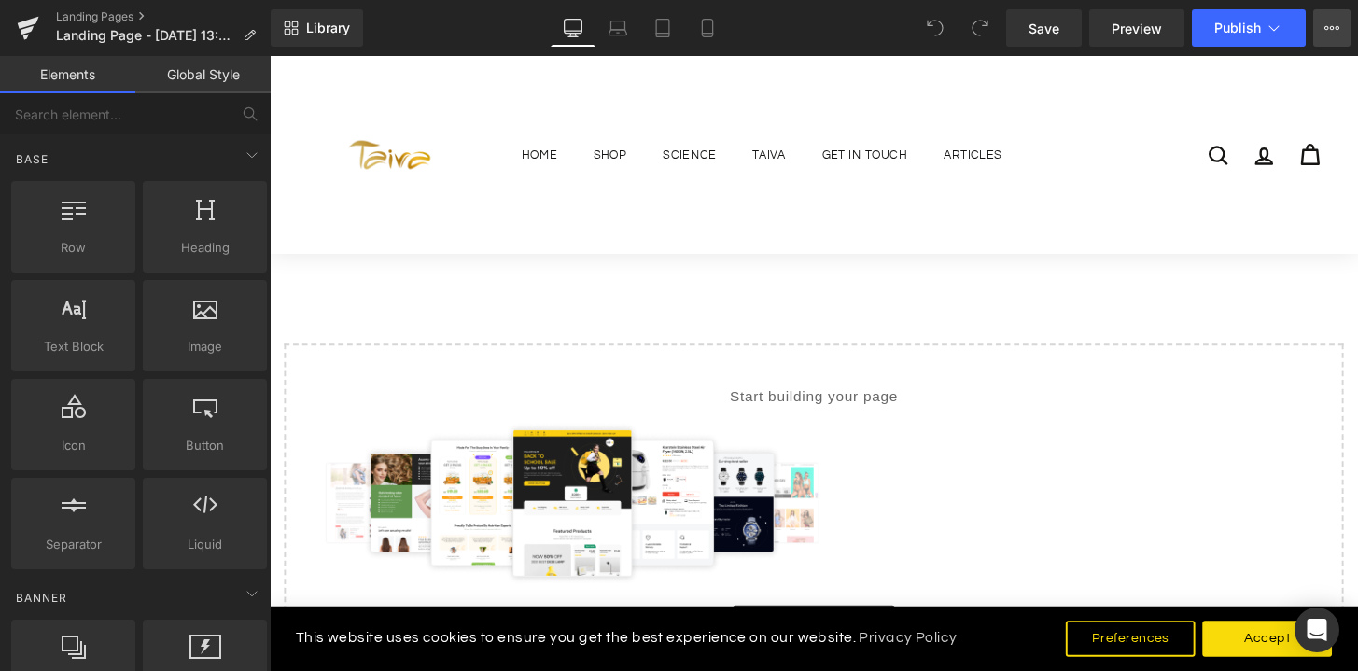
click at [1322, 34] on button "Upgrade Plan View Live Page View with current Template Save Template to Library…" at bounding box center [1331, 27] width 37 height 37
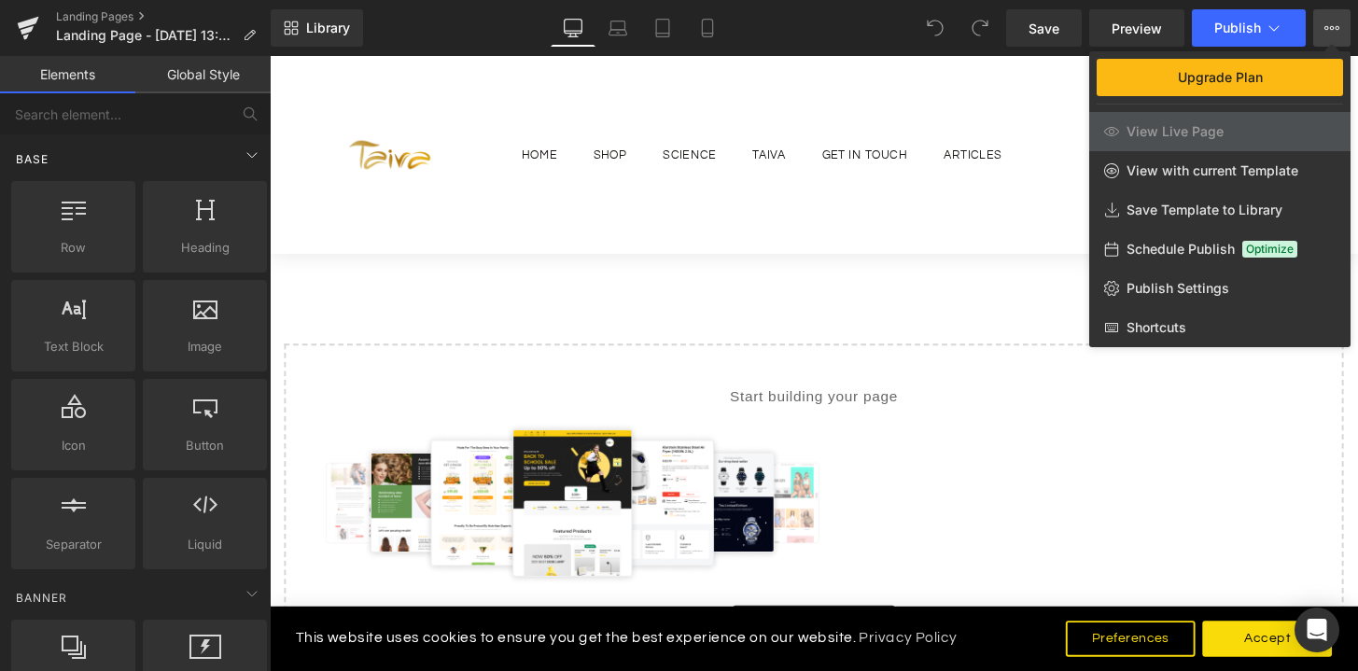
click at [205, 150] on div "Base" at bounding box center [138, 158] width 263 height 37
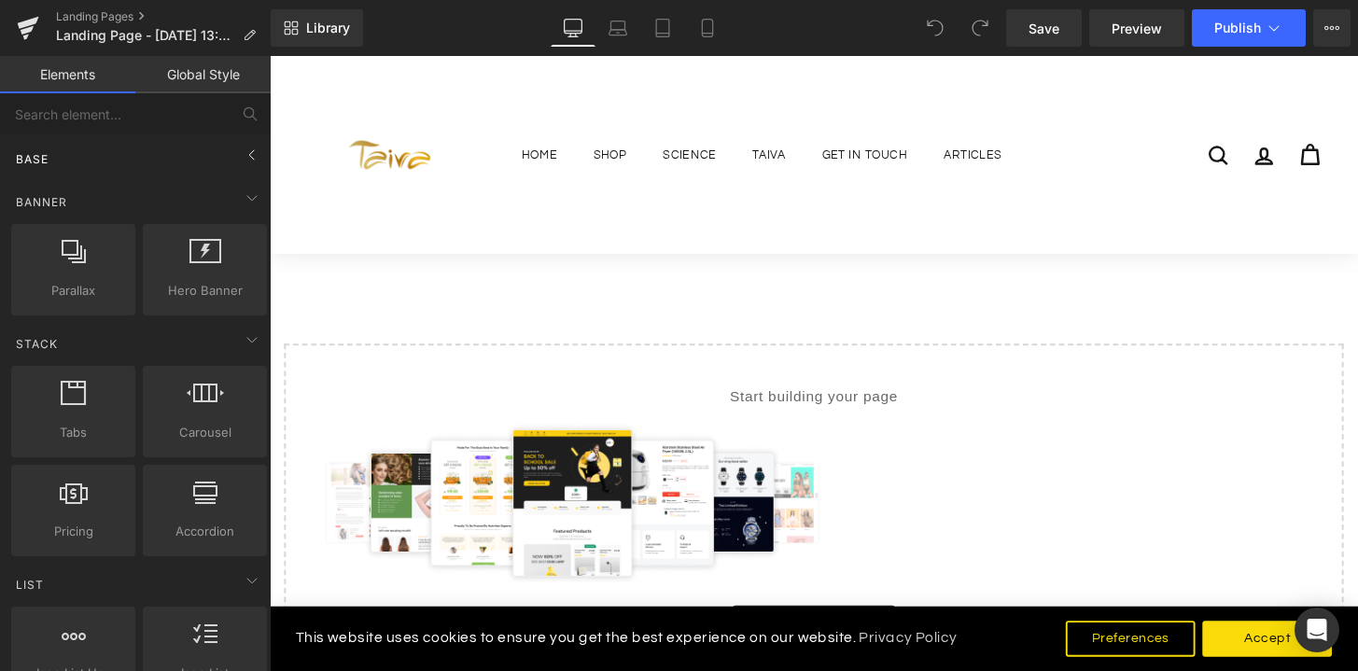
click at [205, 150] on div "Base" at bounding box center [138, 158] width 263 height 37
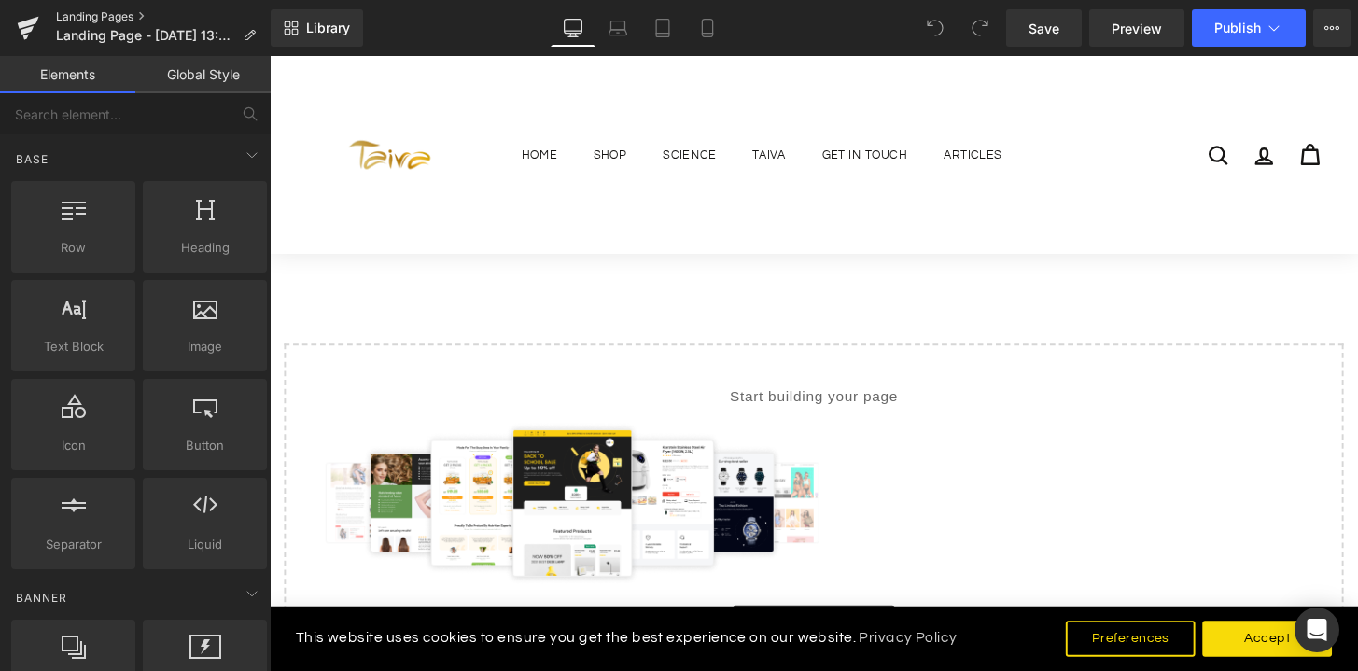
click at [108, 12] on link "Landing Pages" at bounding box center [163, 16] width 215 height 15
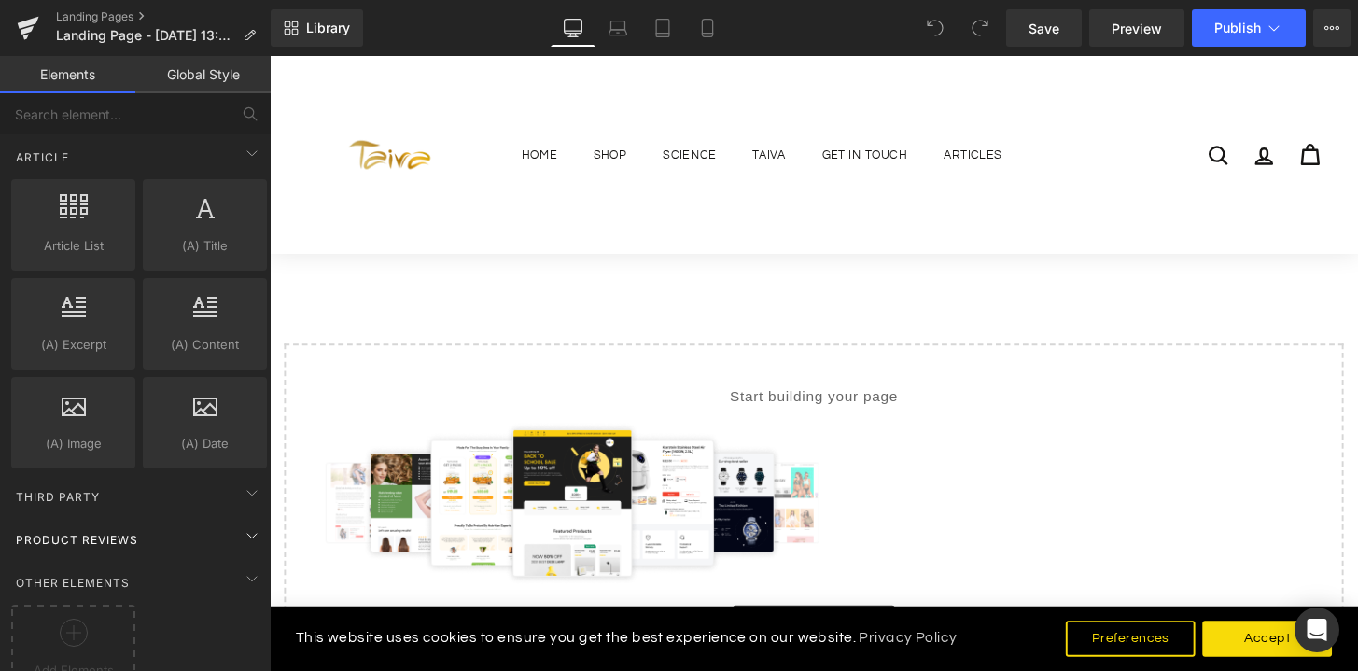
scroll to position [3581, 0]
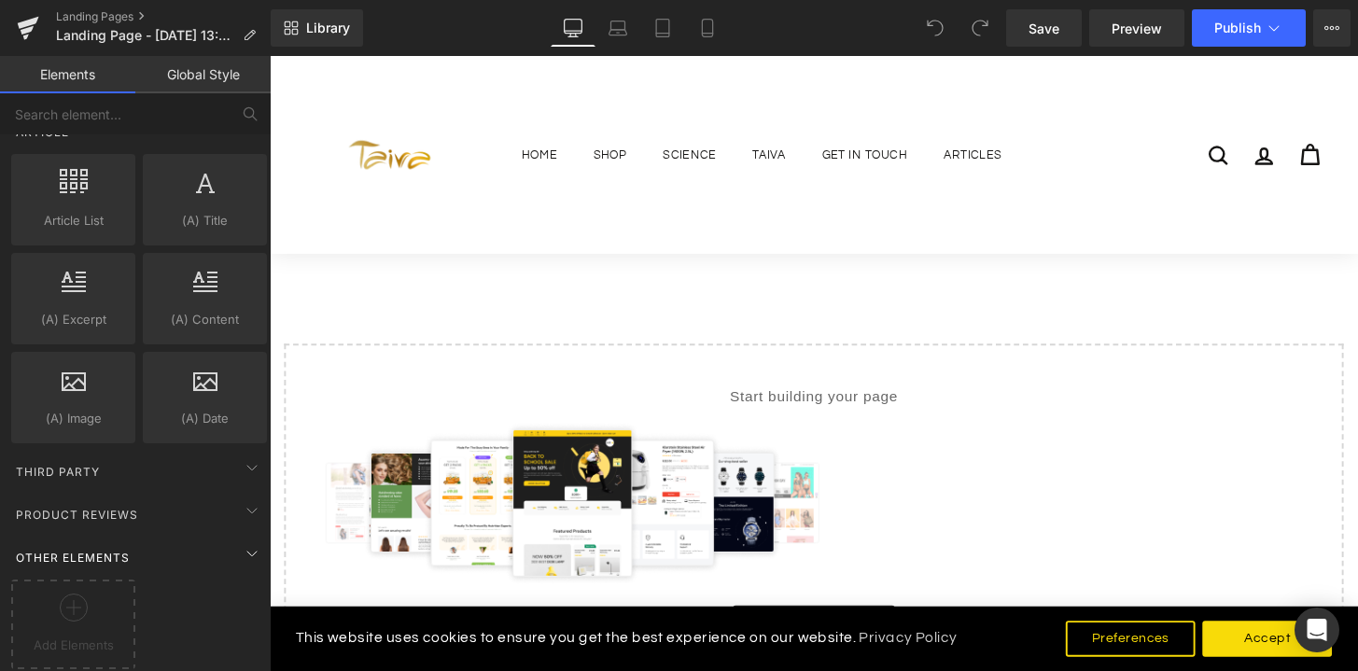
click at [133, 539] on div "Other Elements" at bounding box center [138, 557] width 263 height 37
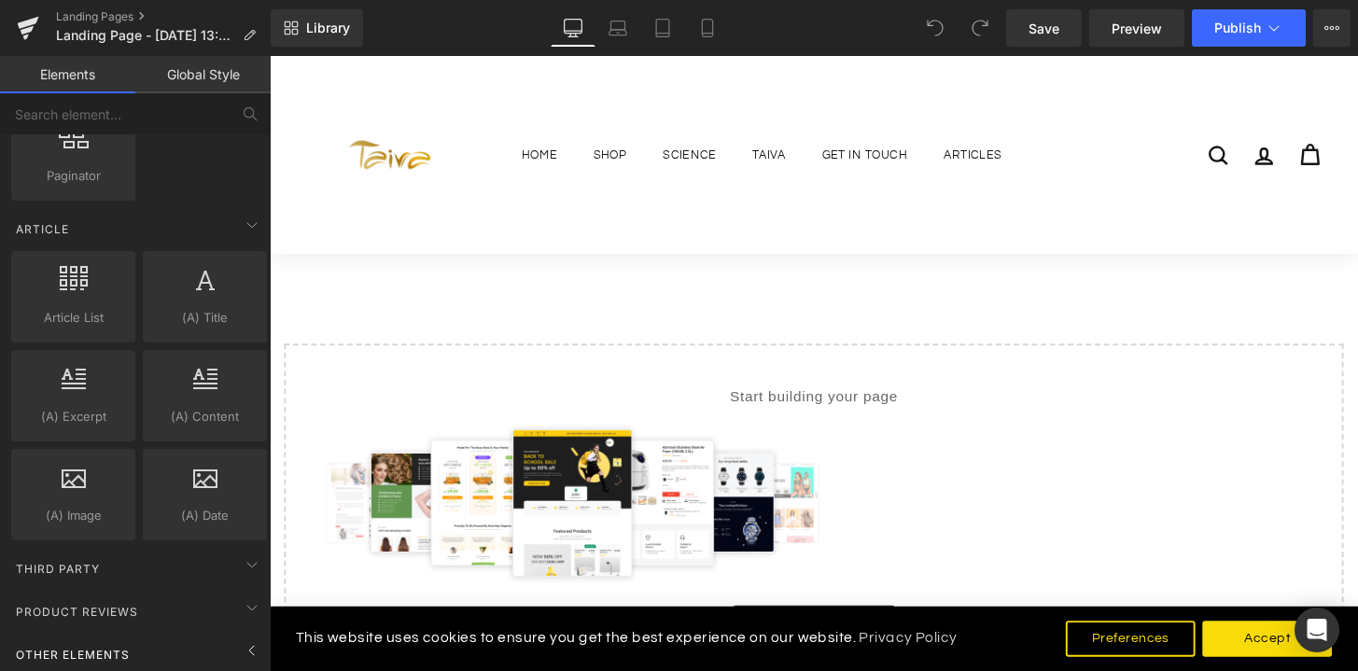
click at [131, 636] on div "Other Elements" at bounding box center [138, 654] width 263 height 37
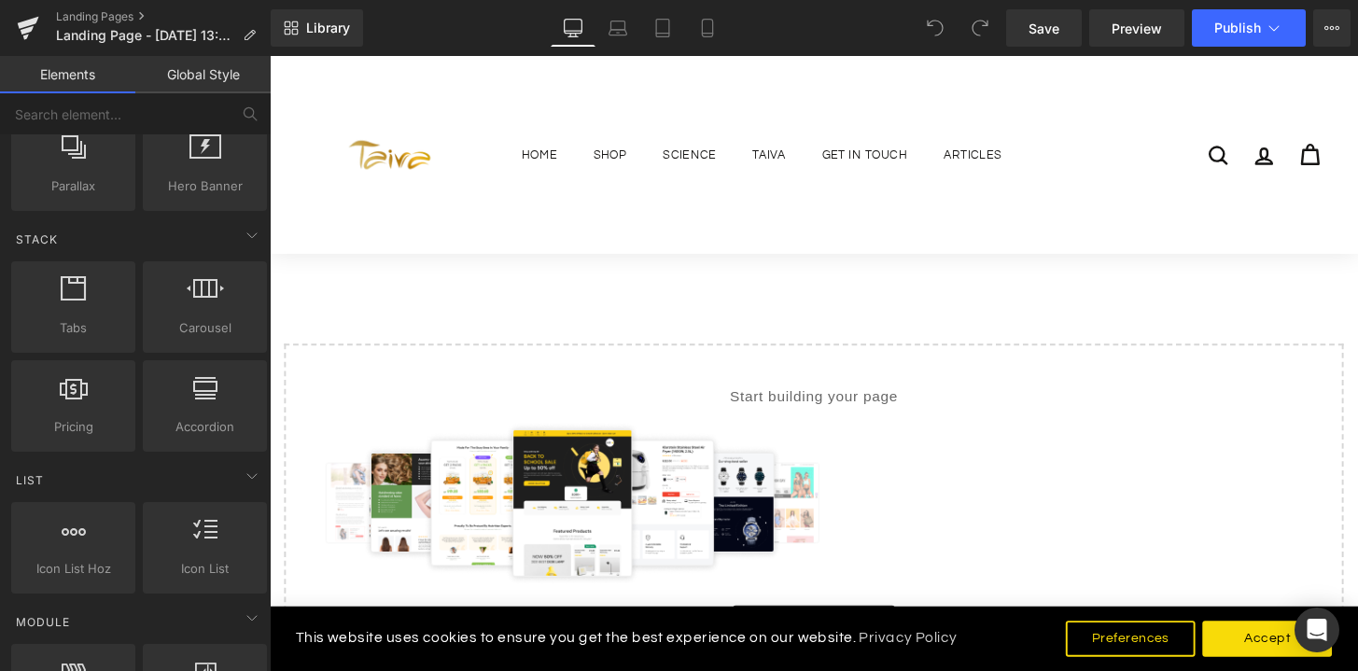
scroll to position [0, 0]
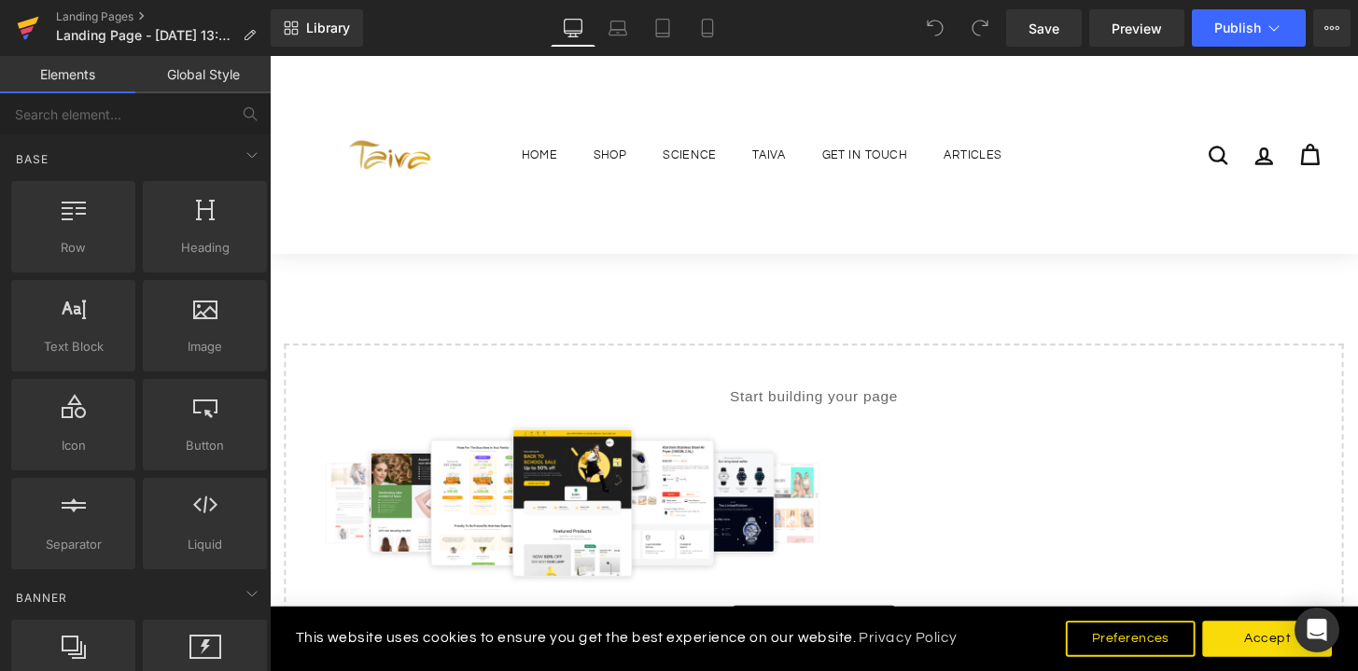
click at [27, 27] on icon at bounding box center [27, 30] width 13 height 8
click at [194, 108] on input "text" at bounding box center [115, 113] width 230 height 41
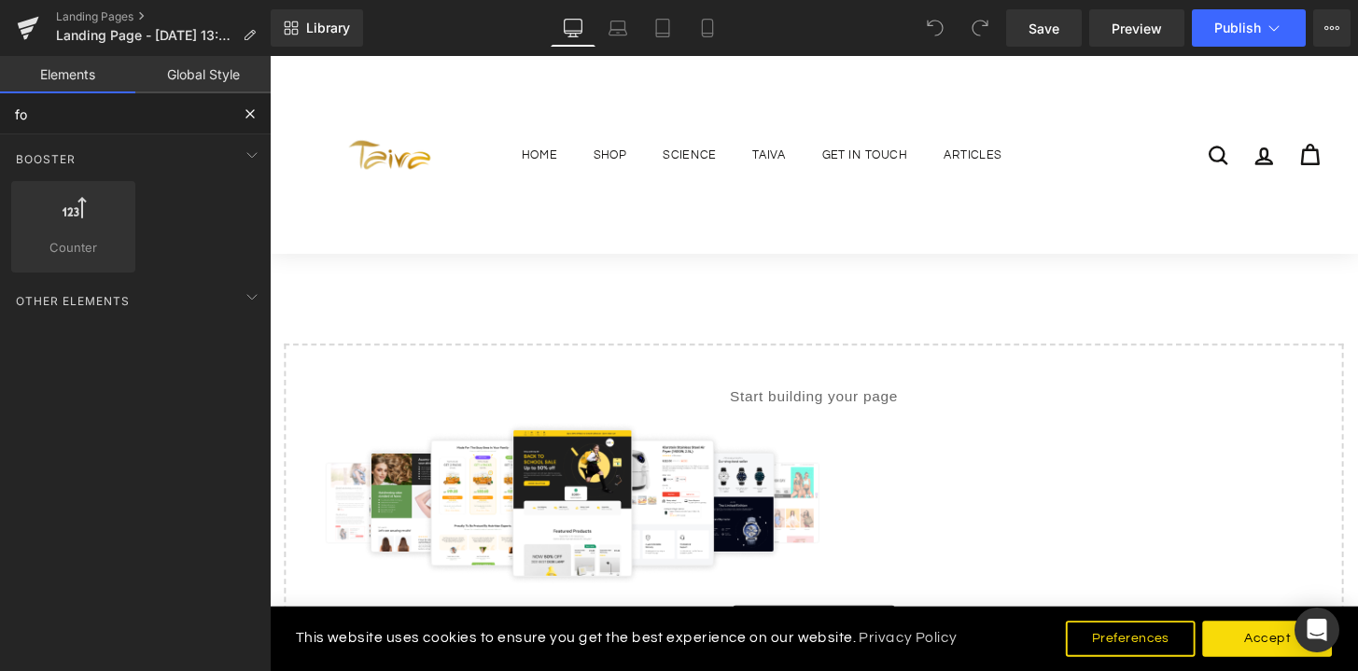
type input "f"
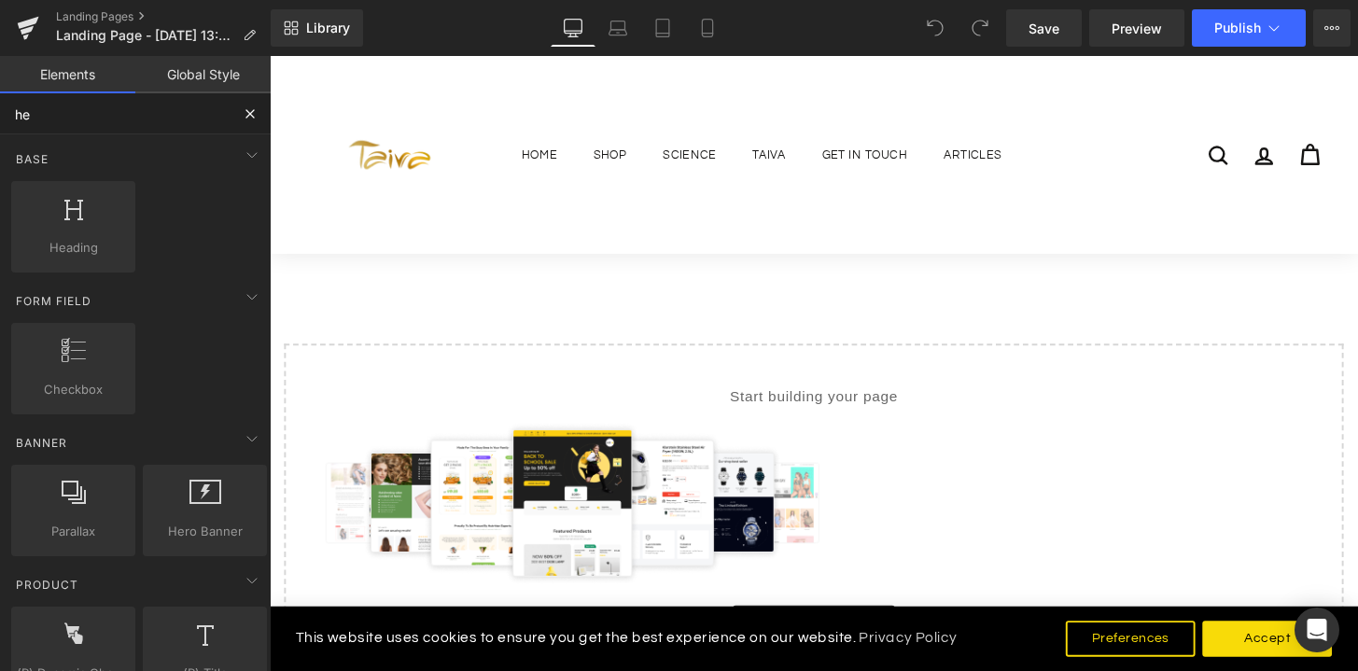
type input "h"
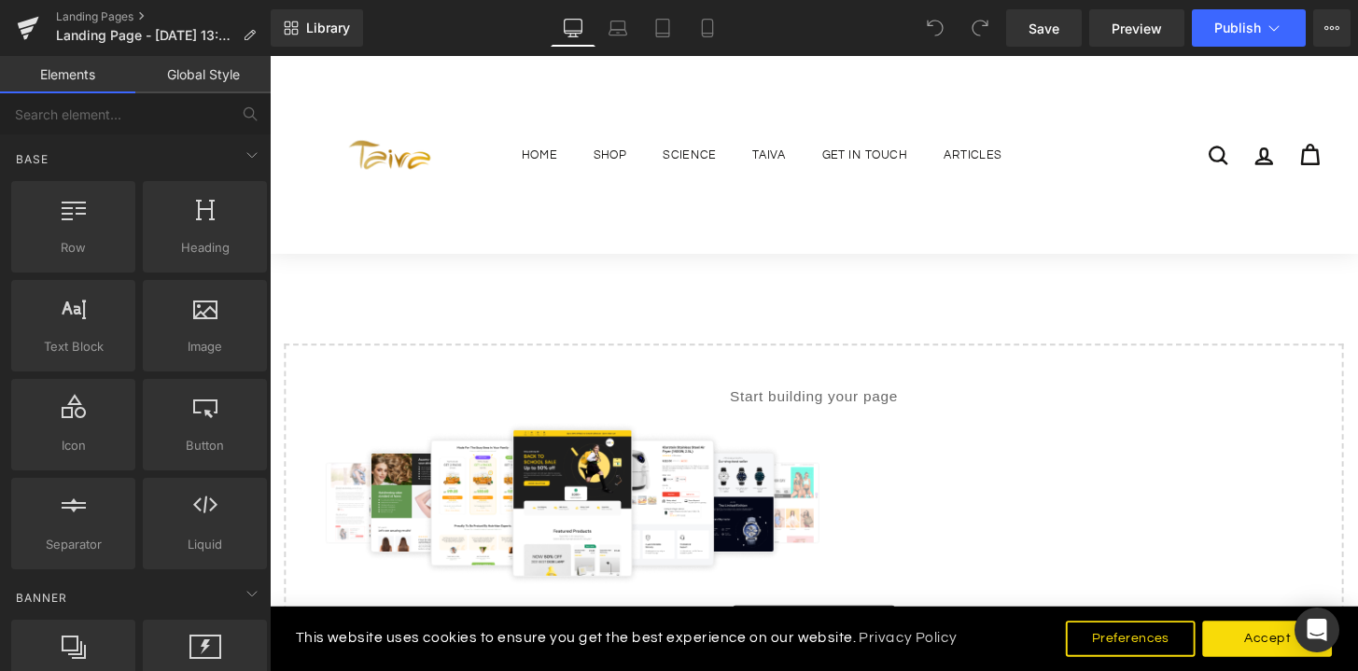
click at [232, 80] on link "Global Style" at bounding box center [202, 74] width 135 height 37
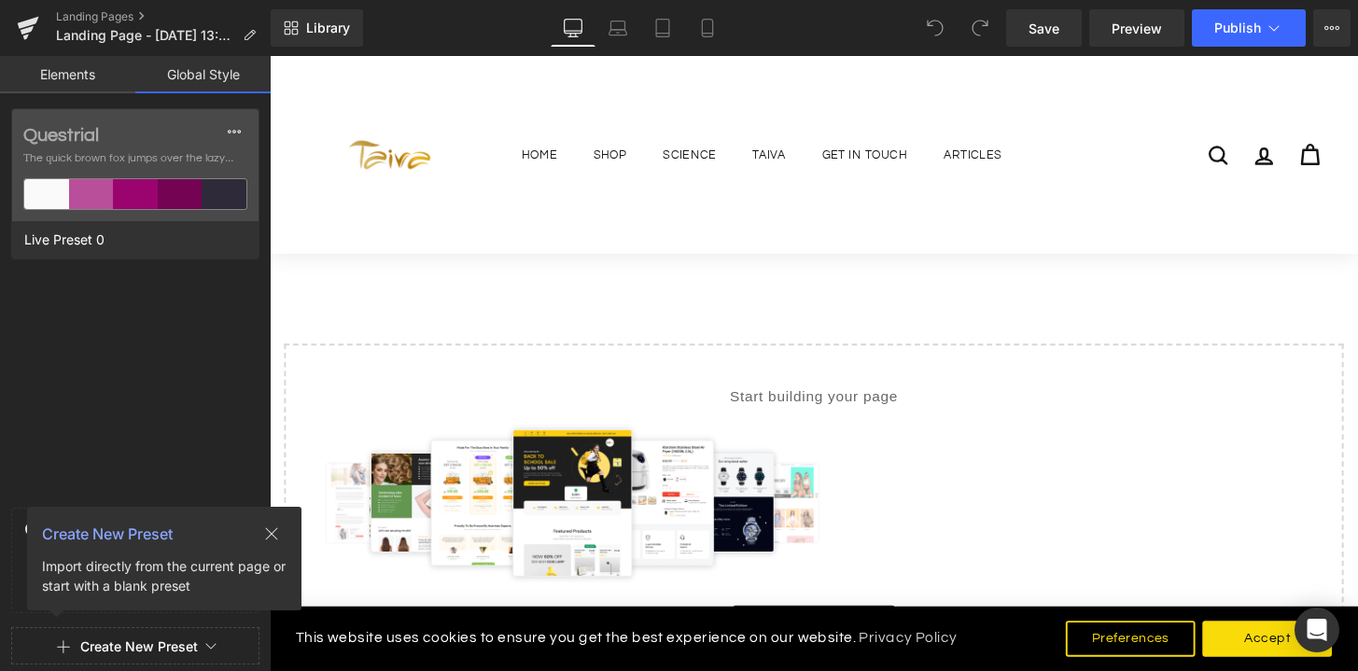
click at [74, 78] on link "Elements" at bounding box center [67, 74] width 135 height 37
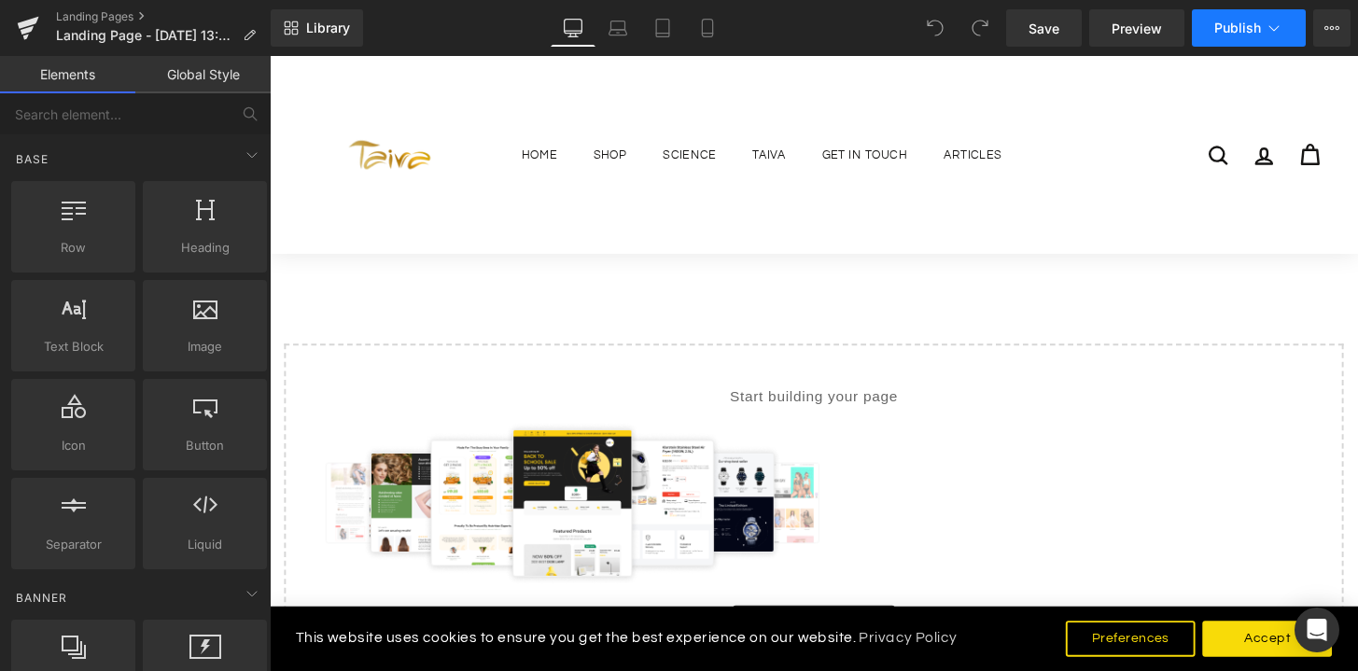
click at [1277, 25] on icon at bounding box center [1274, 28] width 19 height 19
click at [1343, 32] on button "Upgrade Plan View Live Page View with current Template Save Template to Library…" at bounding box center [1331, 27] width 37 height 37
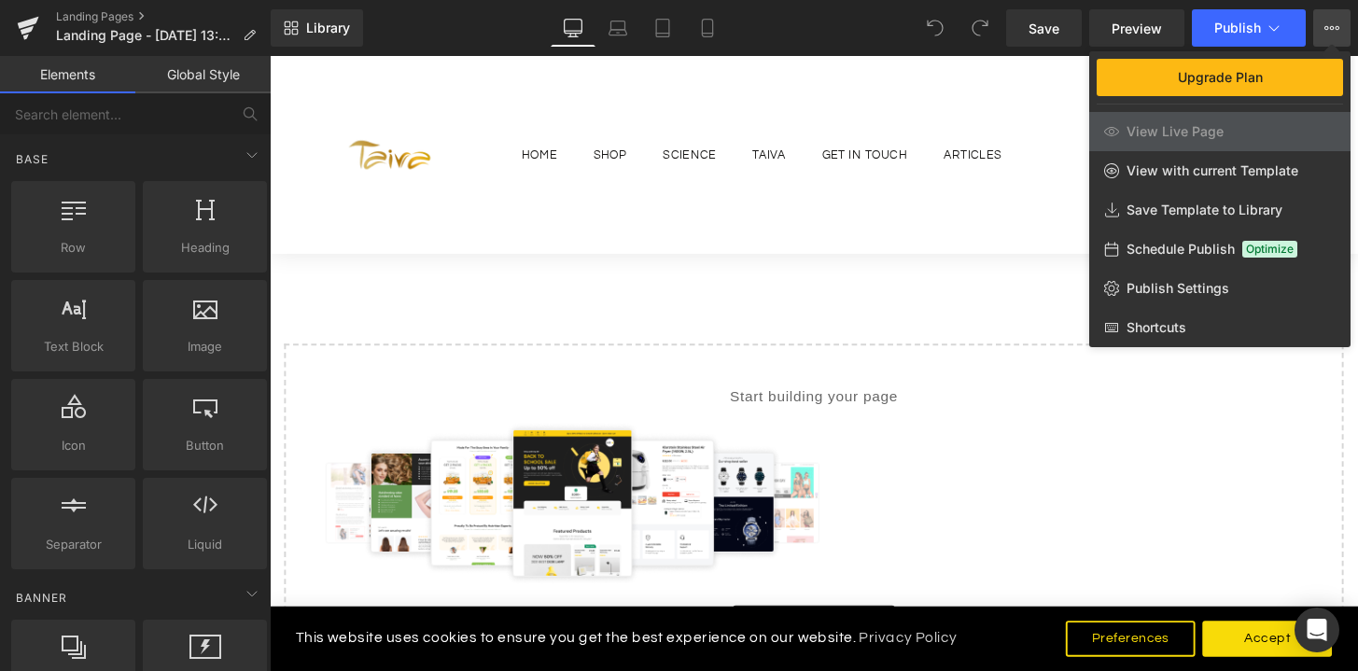
click at [765, 197] on div at bounding box center [814, 363] width 1088 height 615
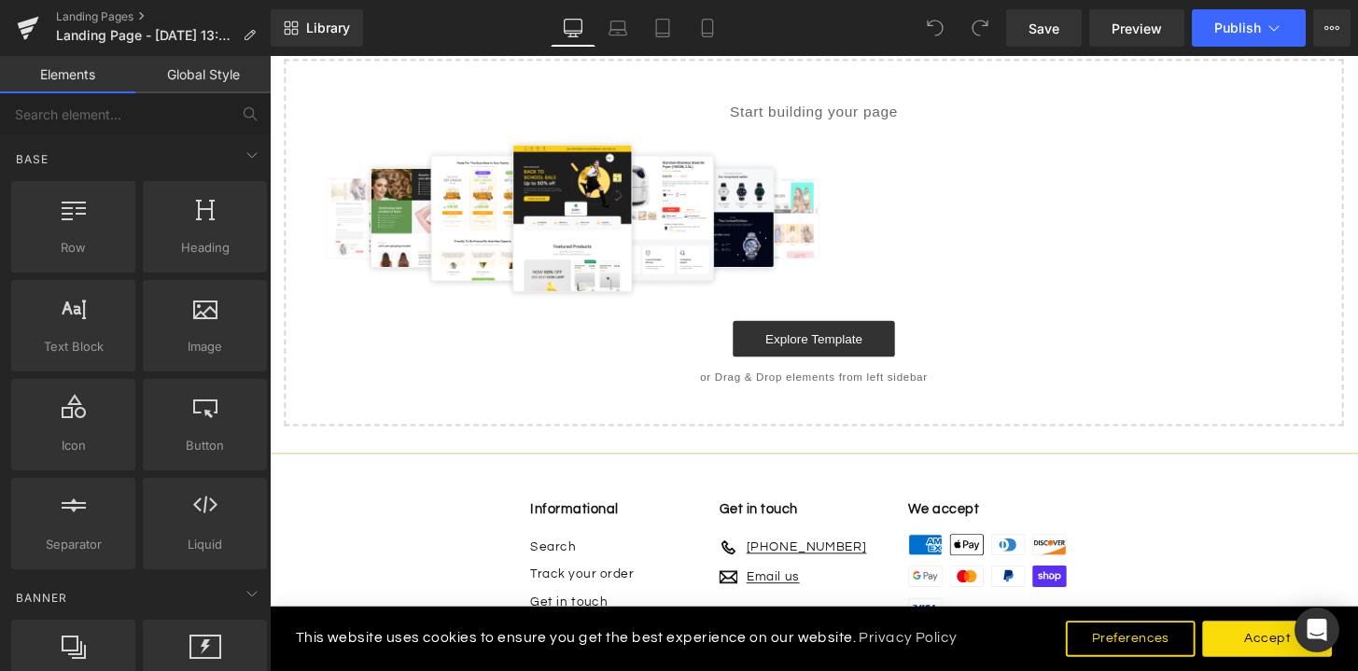
scroll to position [478, 0]
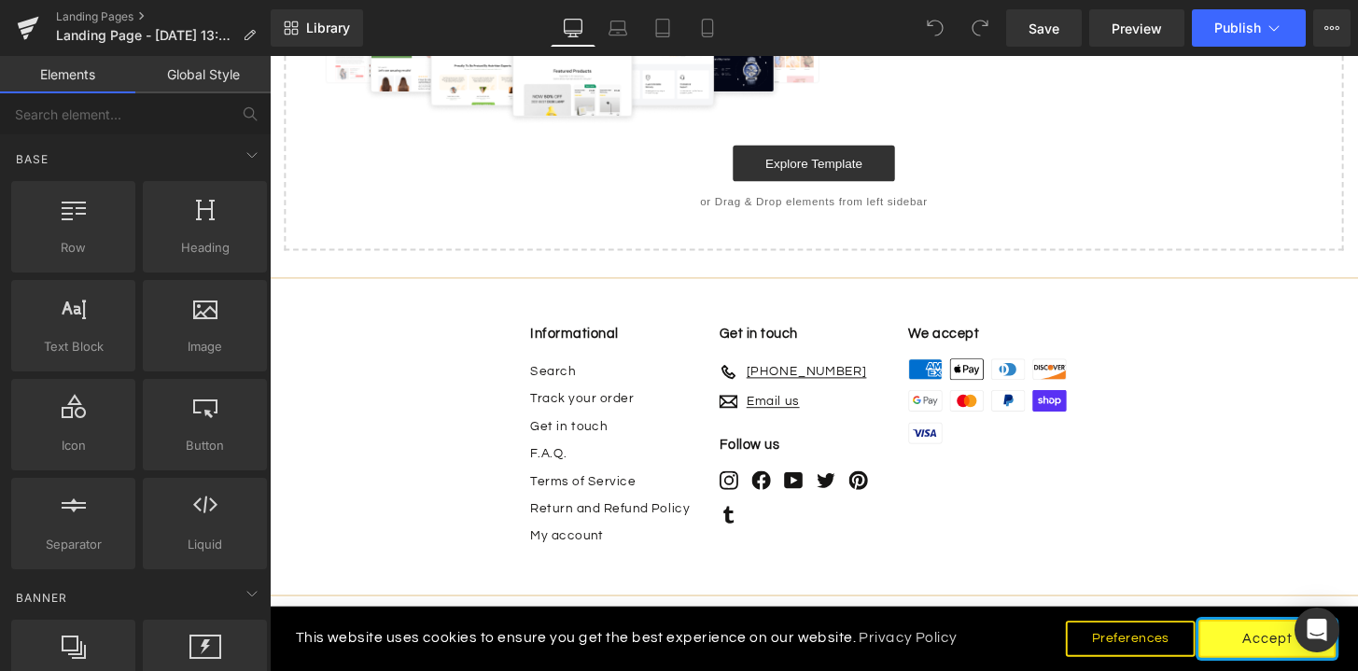
click at [1305, 664] on button "Accept" at bounding box center [1305, 660] width 143 height 39
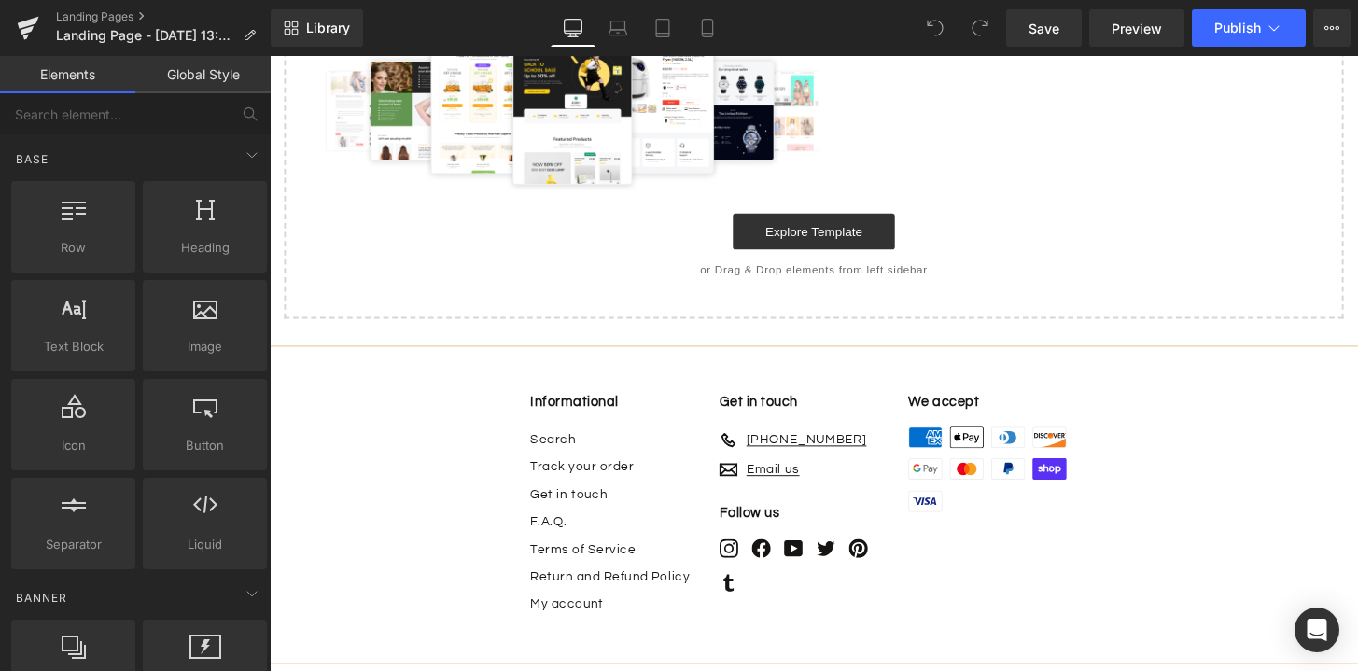
scroll to position [0, 0]
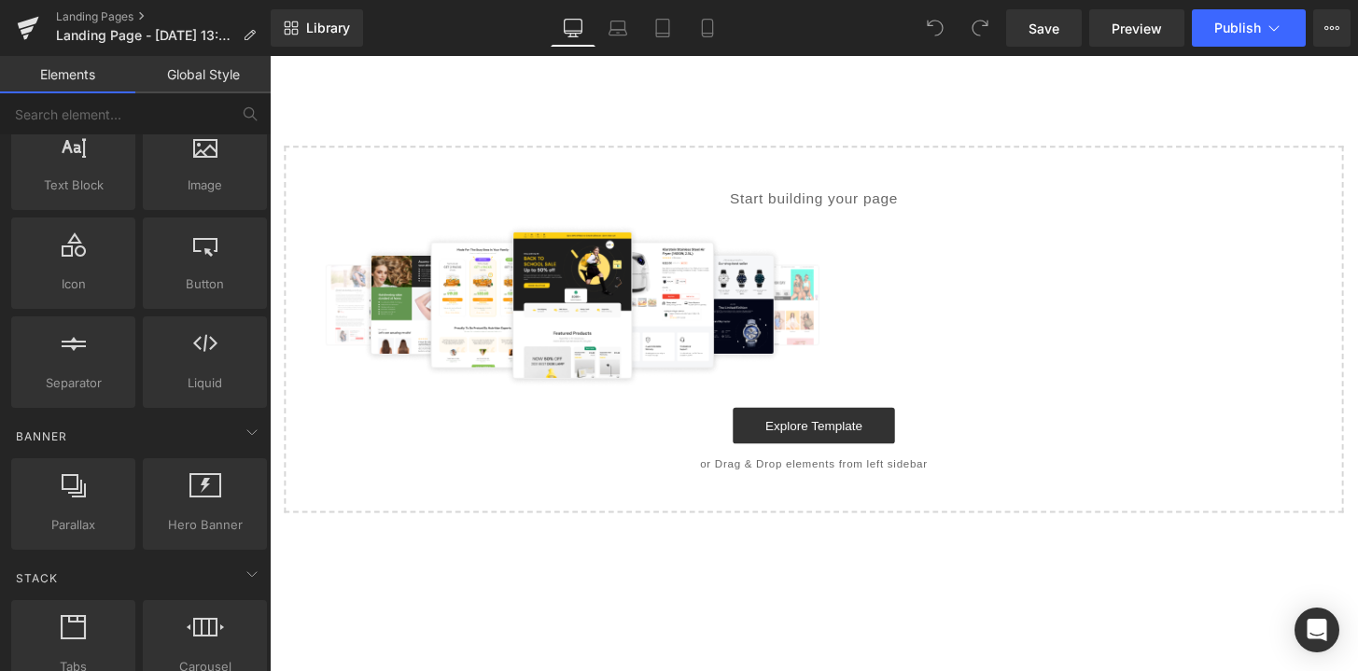
scroll to position [191, 0]
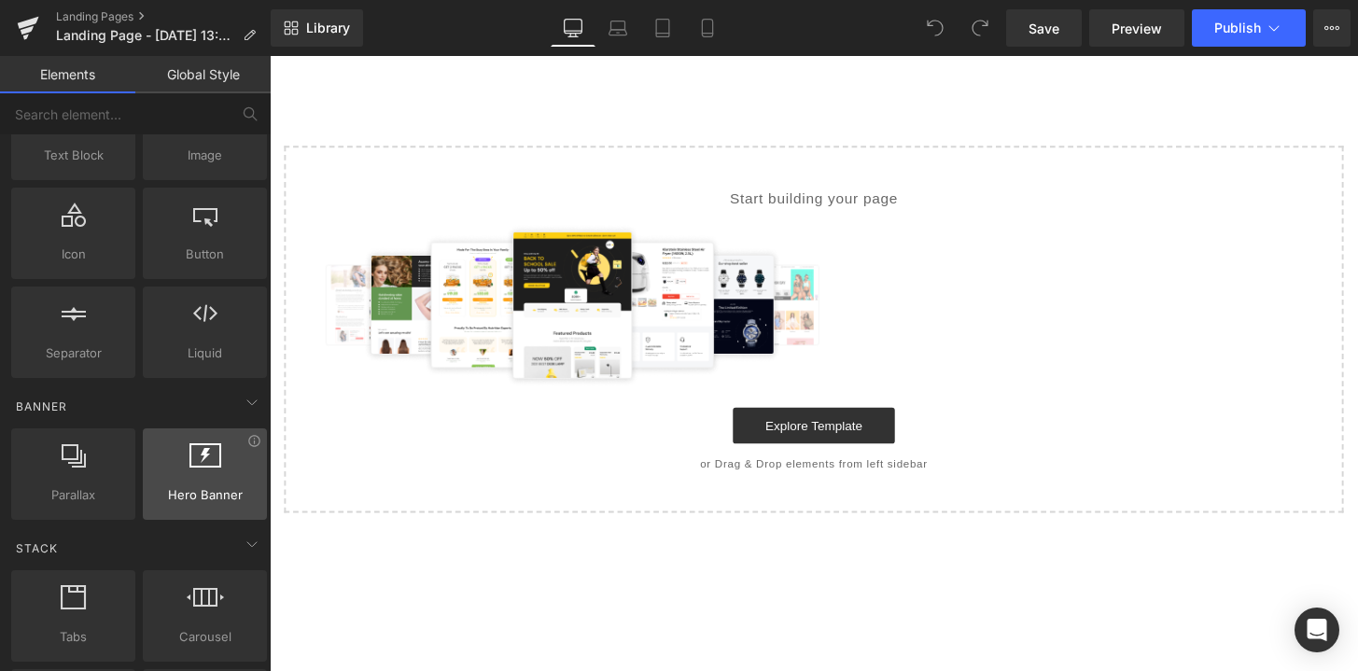
click at [163, 506] on div "Hero Banner banners, slideshows, heros, images, covers, parallaxes, backgrounds" at bounding box center [205, 473] width 124 height 91
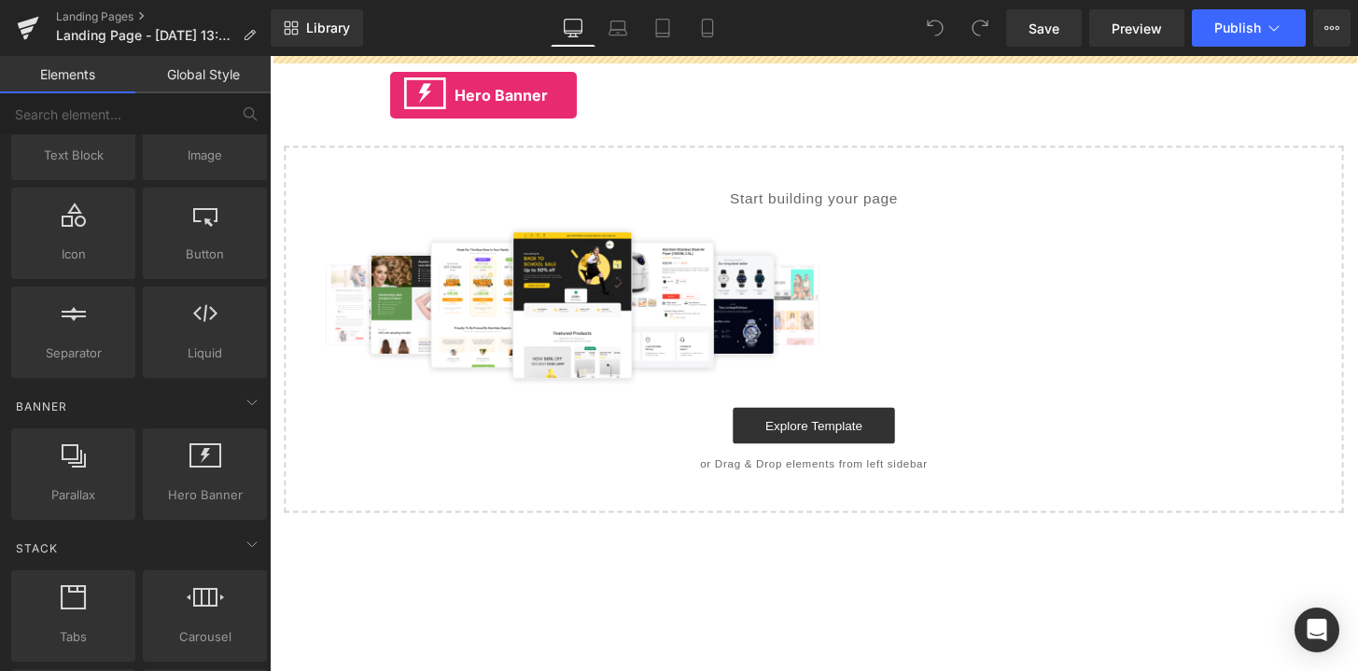
drag, startPoint x: 464, startPoint y: 539, endPoint x: 395, endPoint y: 98, distance: 445.9
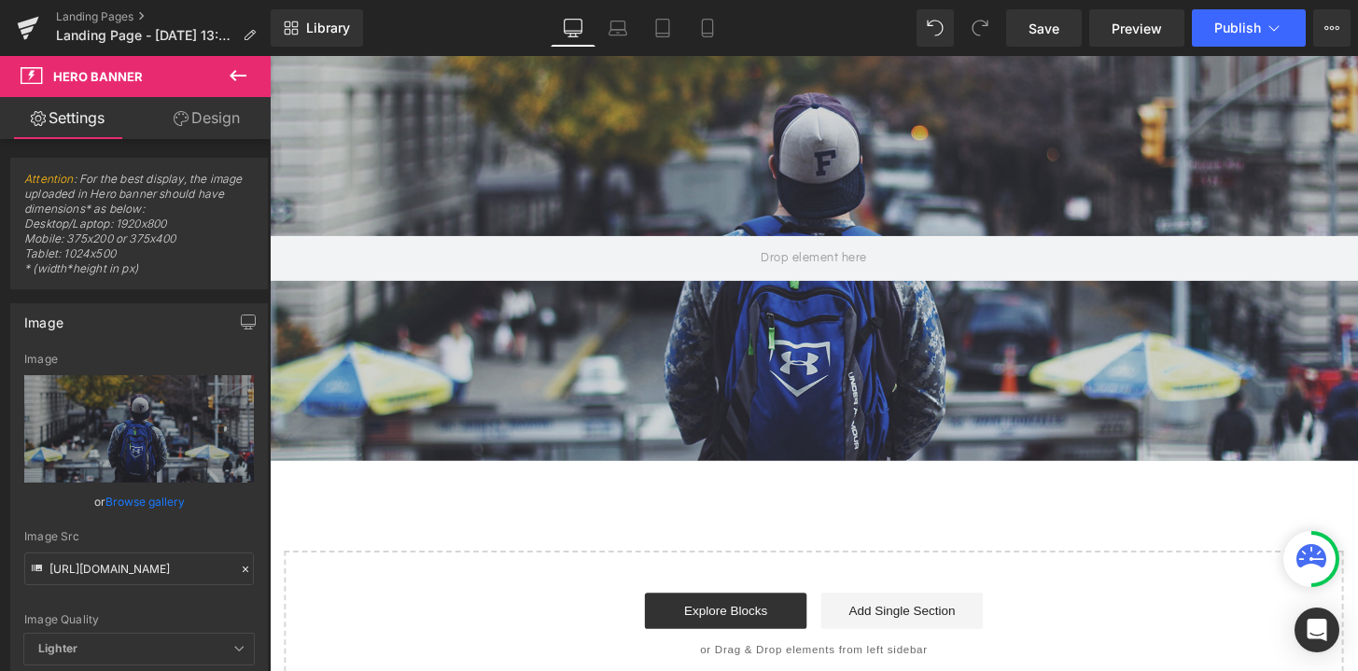
click at [229, 71] on icon at bounding box center [238, 75] width 22 height 22
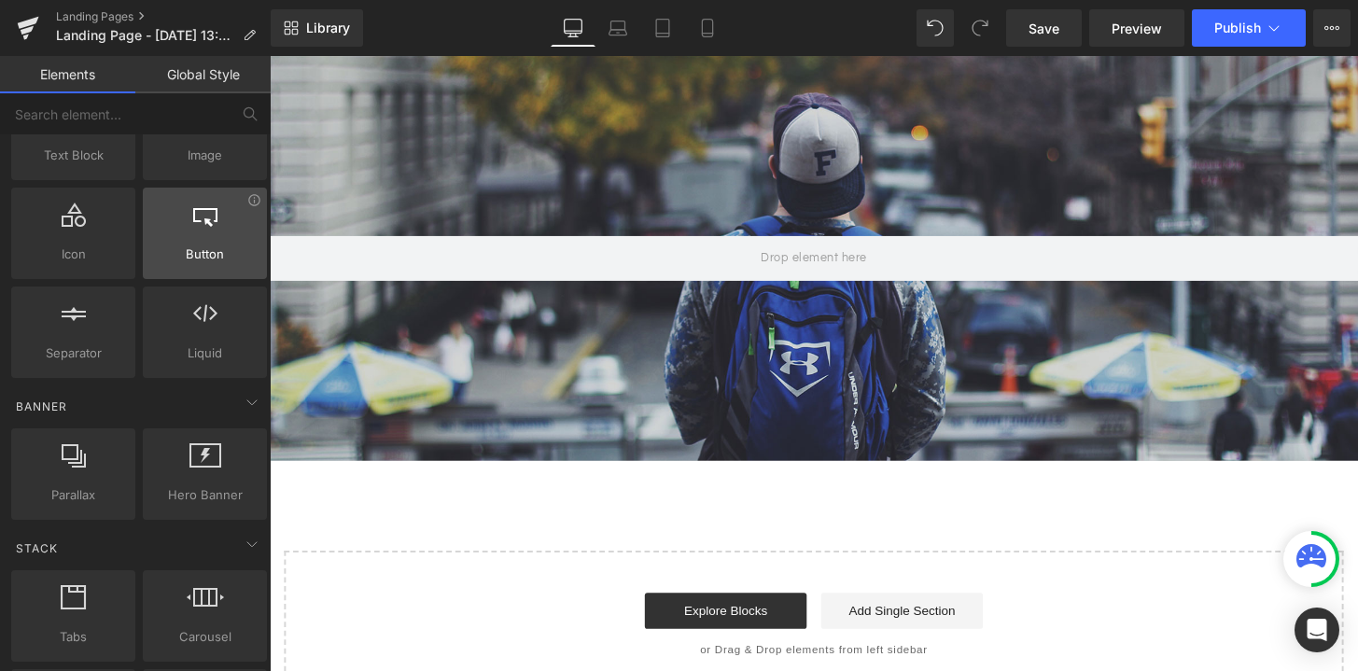
scroll to position [0, 0]
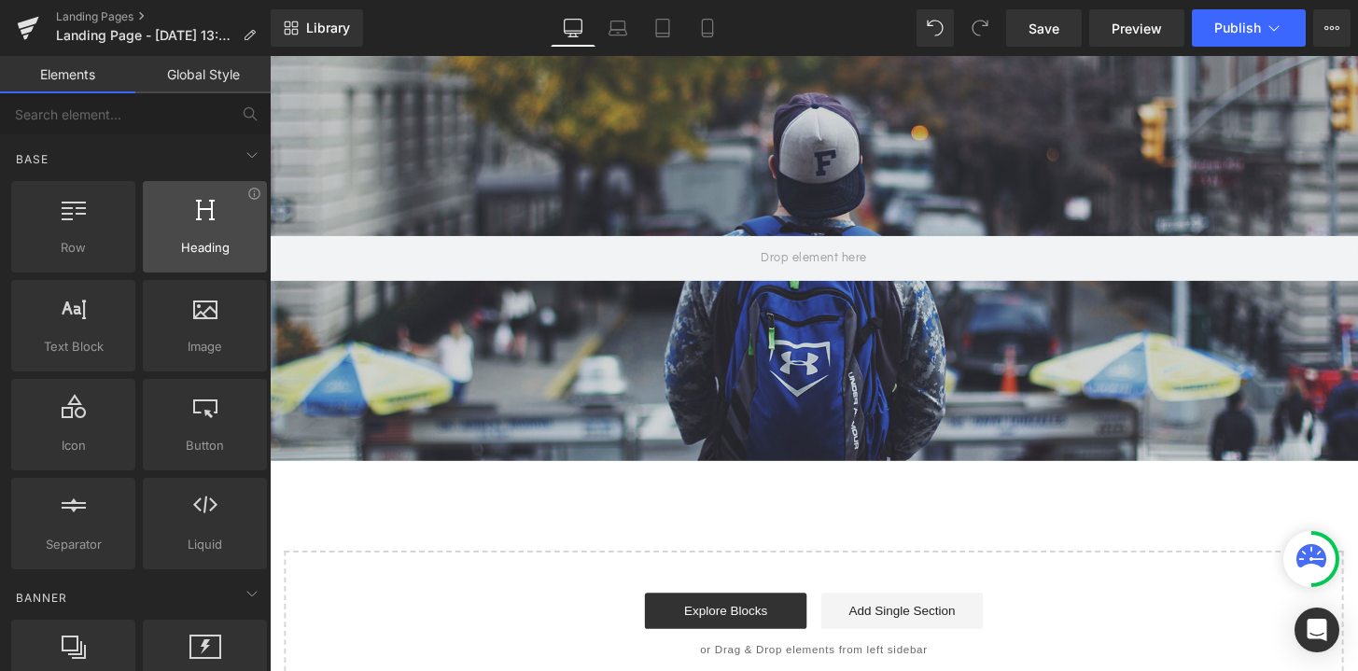
click at [143, 232] on div "Heading headings, titles, h1,h2,h3,h4,h5,h6" at bounding box center [205, 226] width 124 height 91
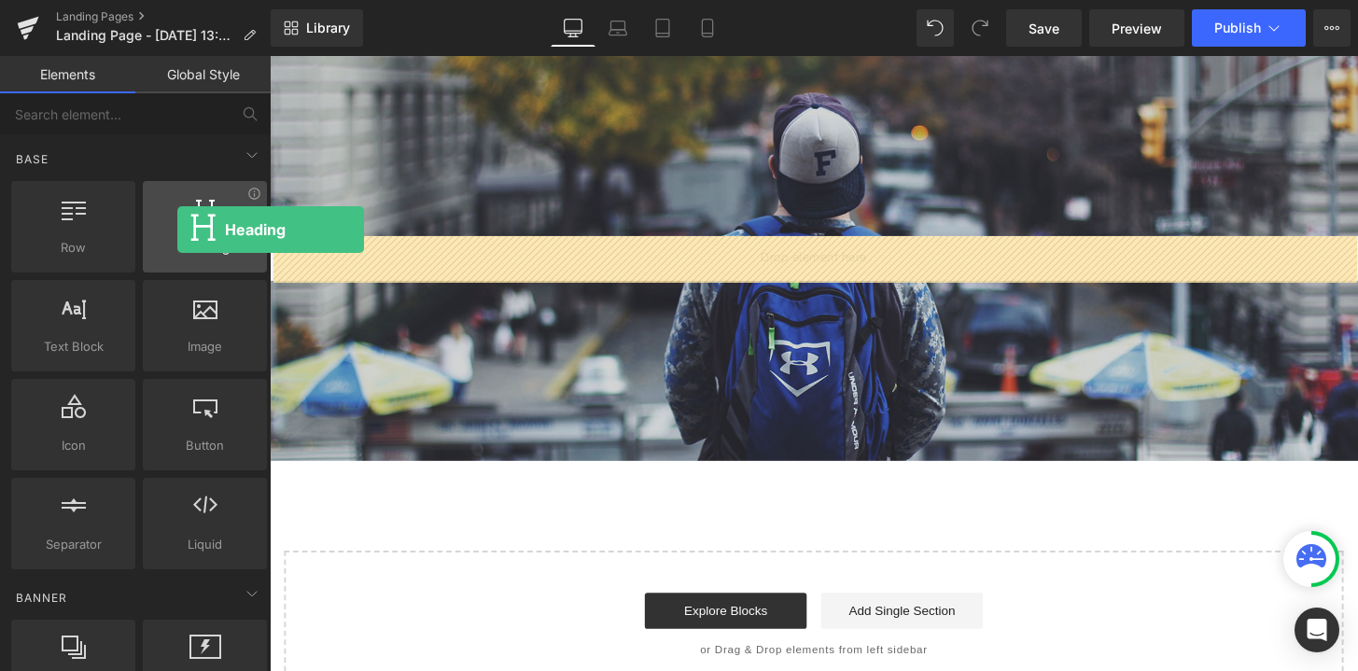
click at [176, 229] on div at bounding box center [204, 217] width 113 height 42
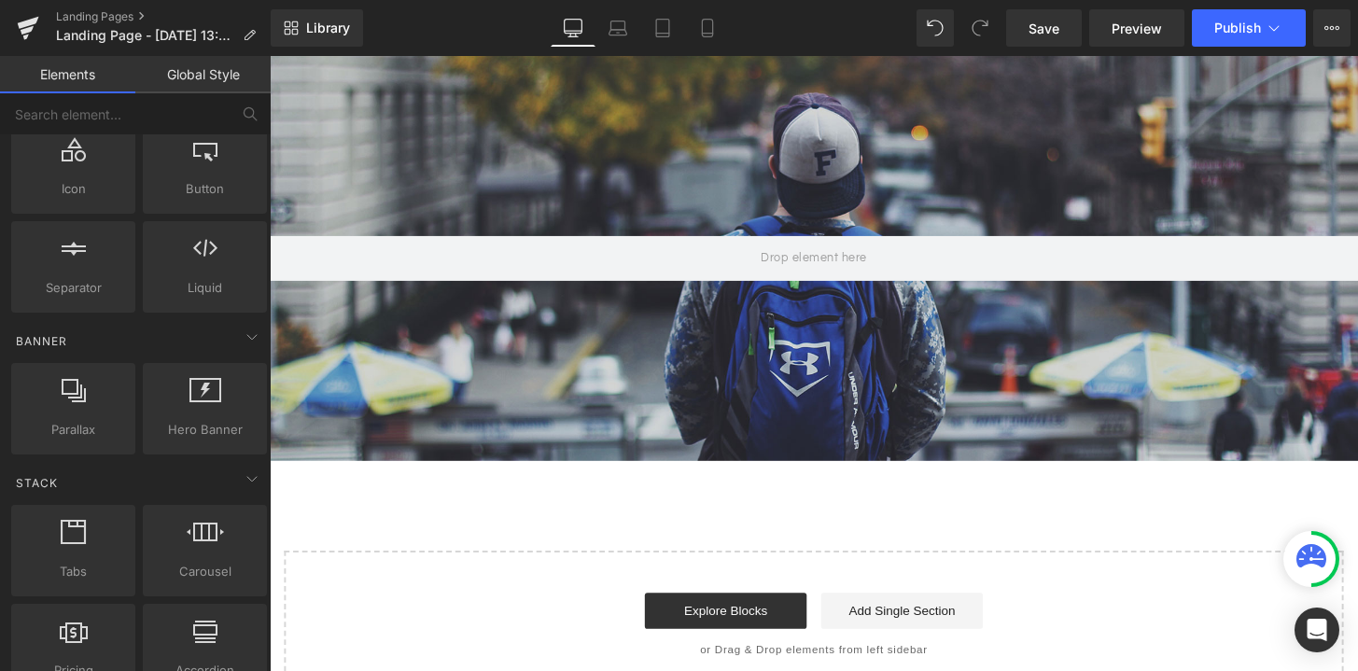
scroll to position [259, 0]
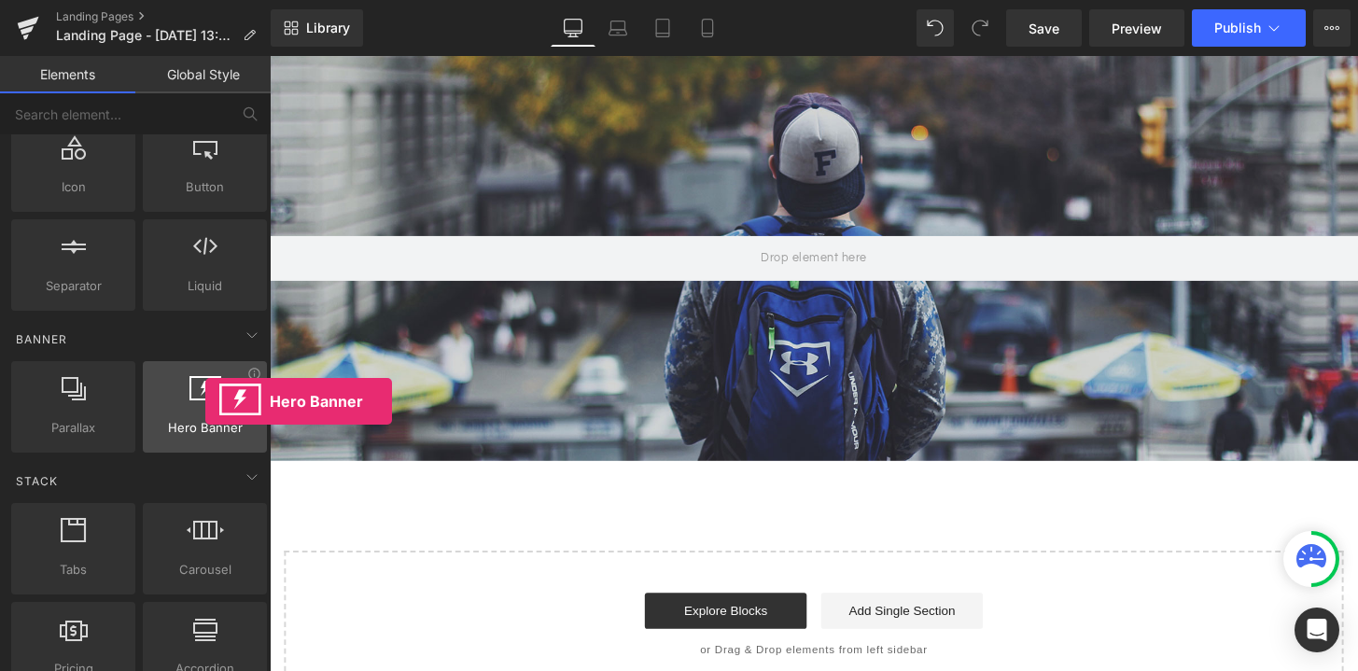
click at [205, 401] on div at bounding box center [204, 397] width 113 height 42
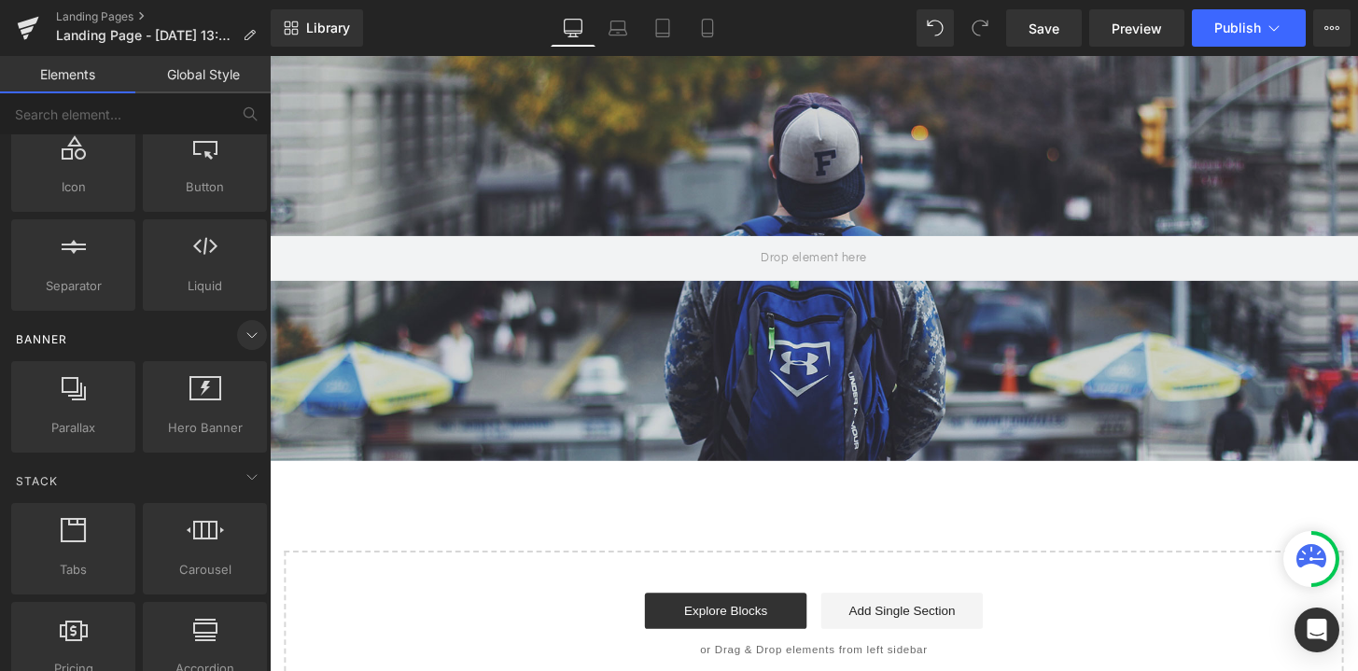
click at [241, 336] on icon at bounding box center [252, 335] width 22 height 22
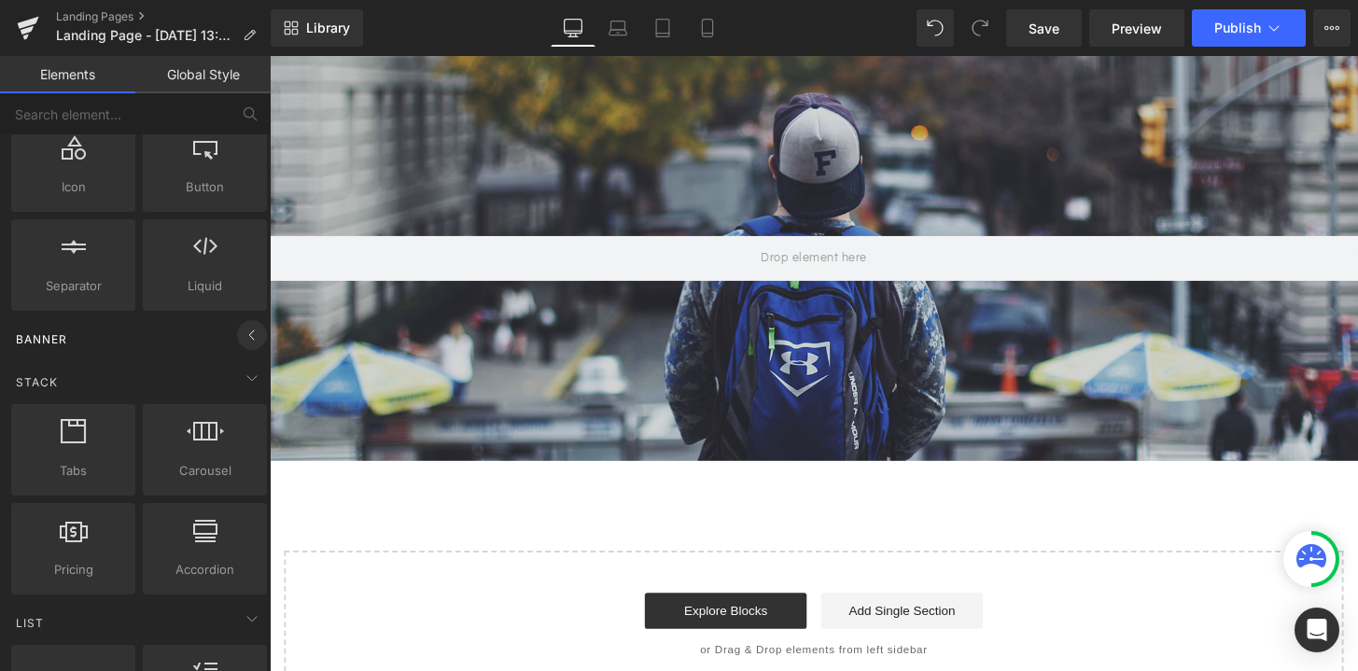
click at [241, 336] on icon at bounding box center [252, 335] width 22 height 22
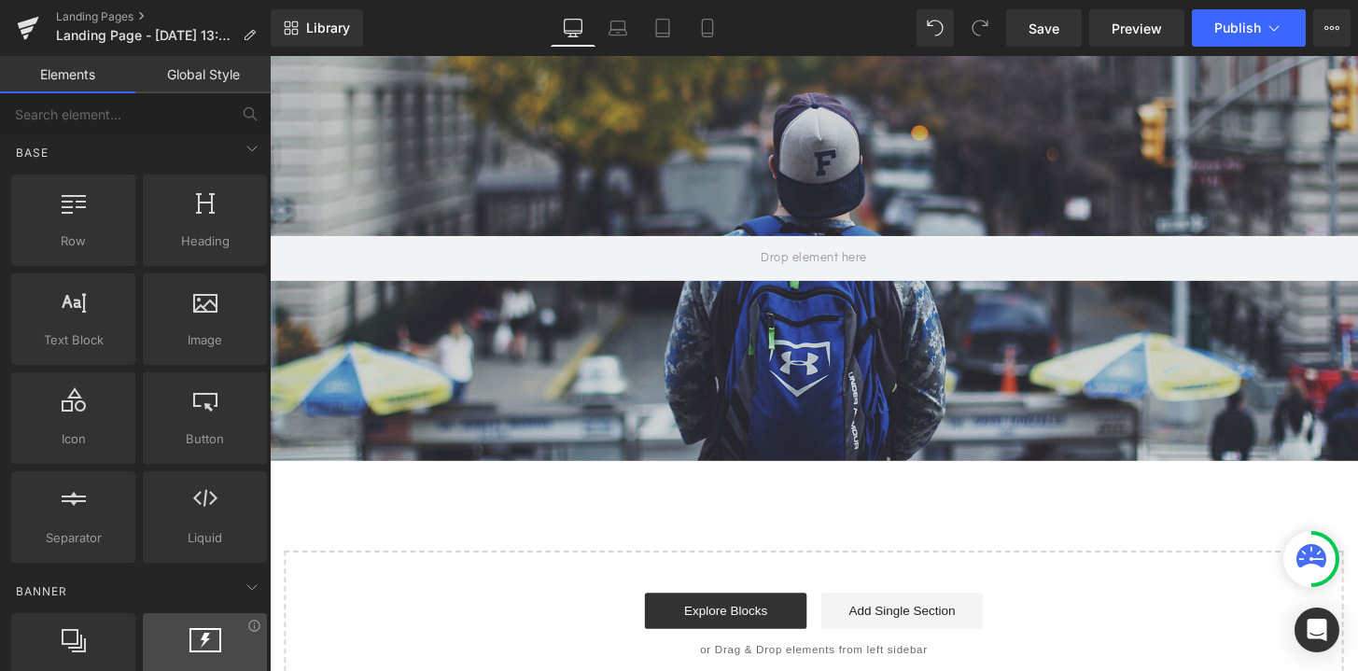
scroll to position [0, 0]
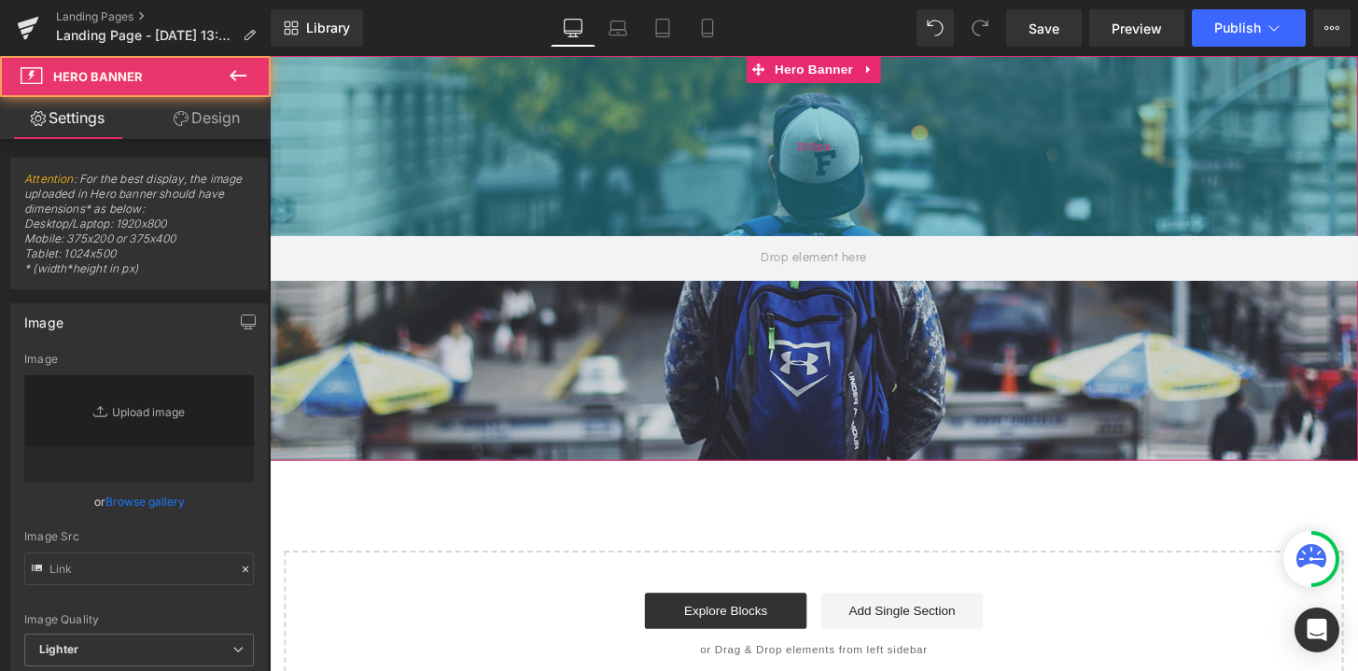
type input "[URL][DOMAIN_NAME]"
click at [609, 74] on div "200px" at bounding box center [834, 149] width 1129 height 187
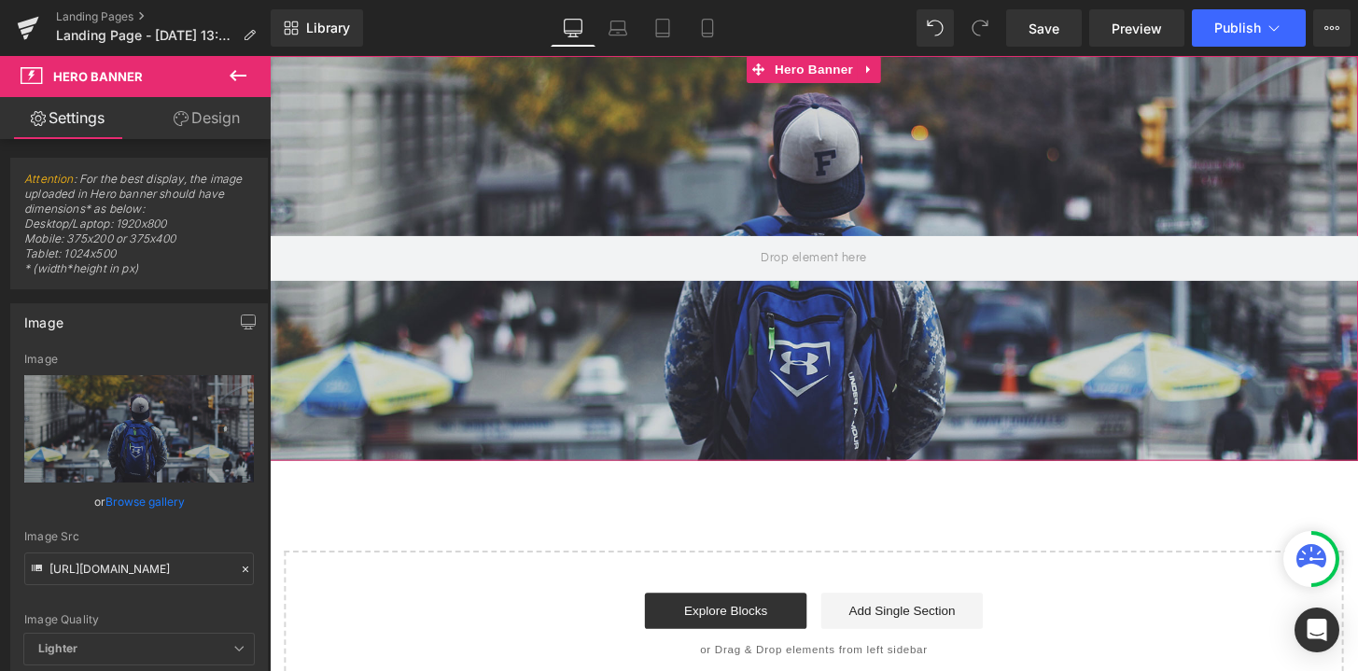
click at [690, 326] on div at bounding box center [834, 266] width 1129 height 420
click at [243, 75] on icon at bounding box center [238, 75] width 17 height 11
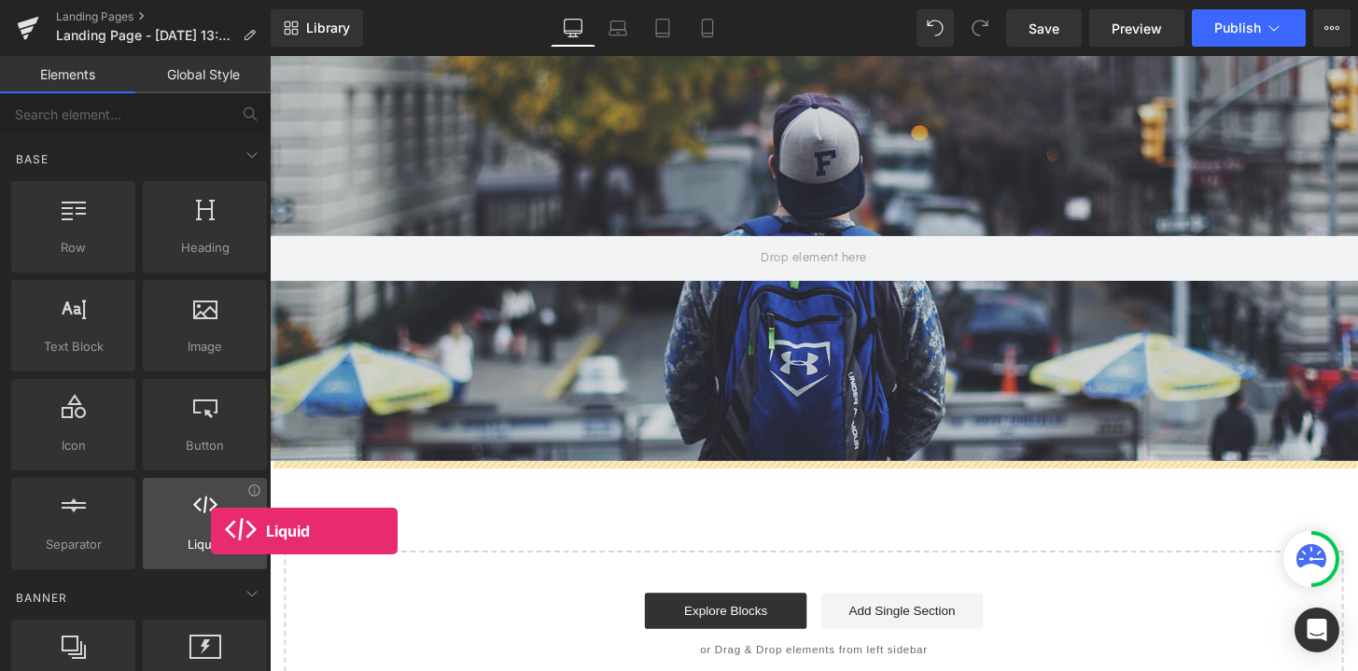
click at [211, 531] on div at bounding box center [204, 514] width 113 height 42
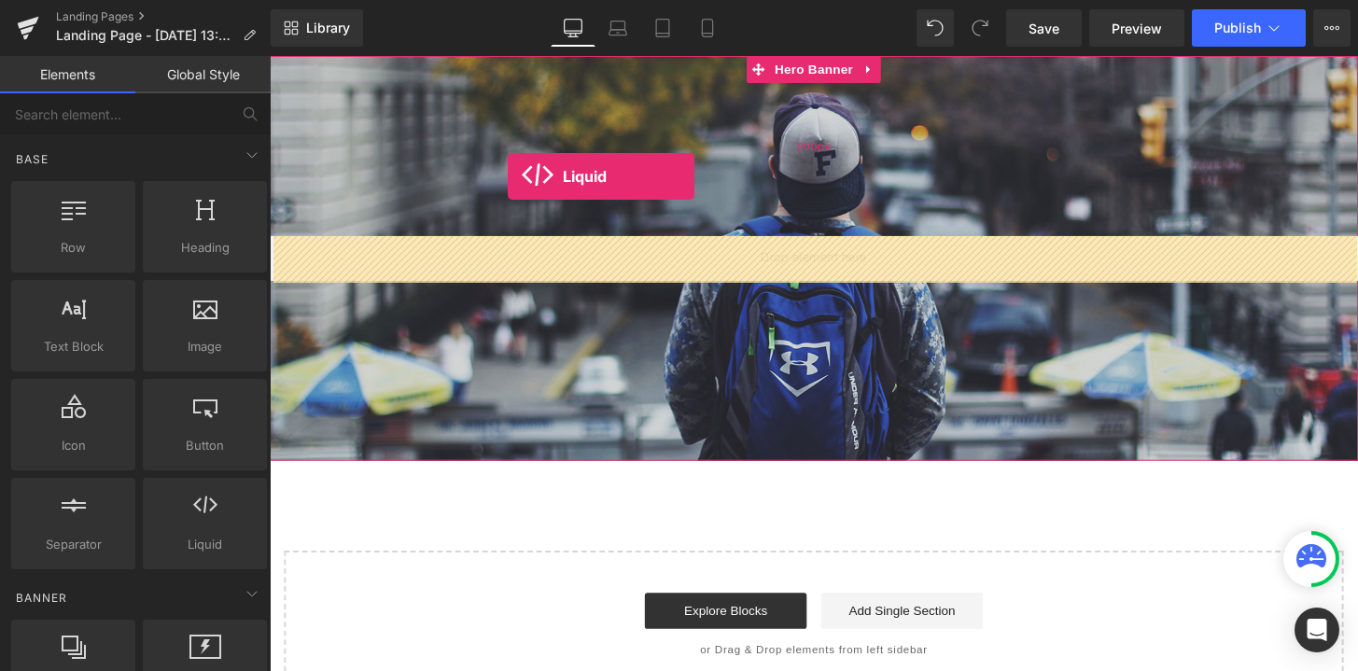
drag, startPoint x: 483, startPoint y: 588, endPoint x: 516, endPoint y: 181, distance: 408.3
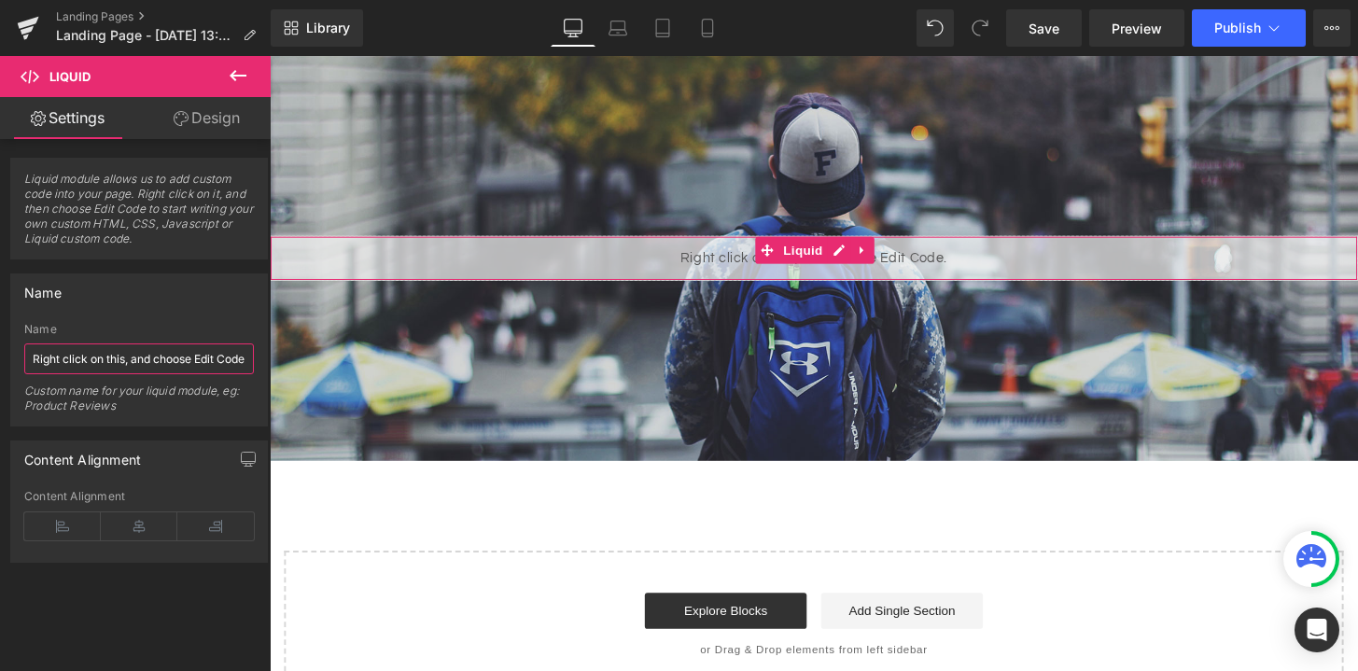
click at [119, 345] on input "Right click on this, and choose Edit Code." at bounding box center [139, 358] width 230 height 31
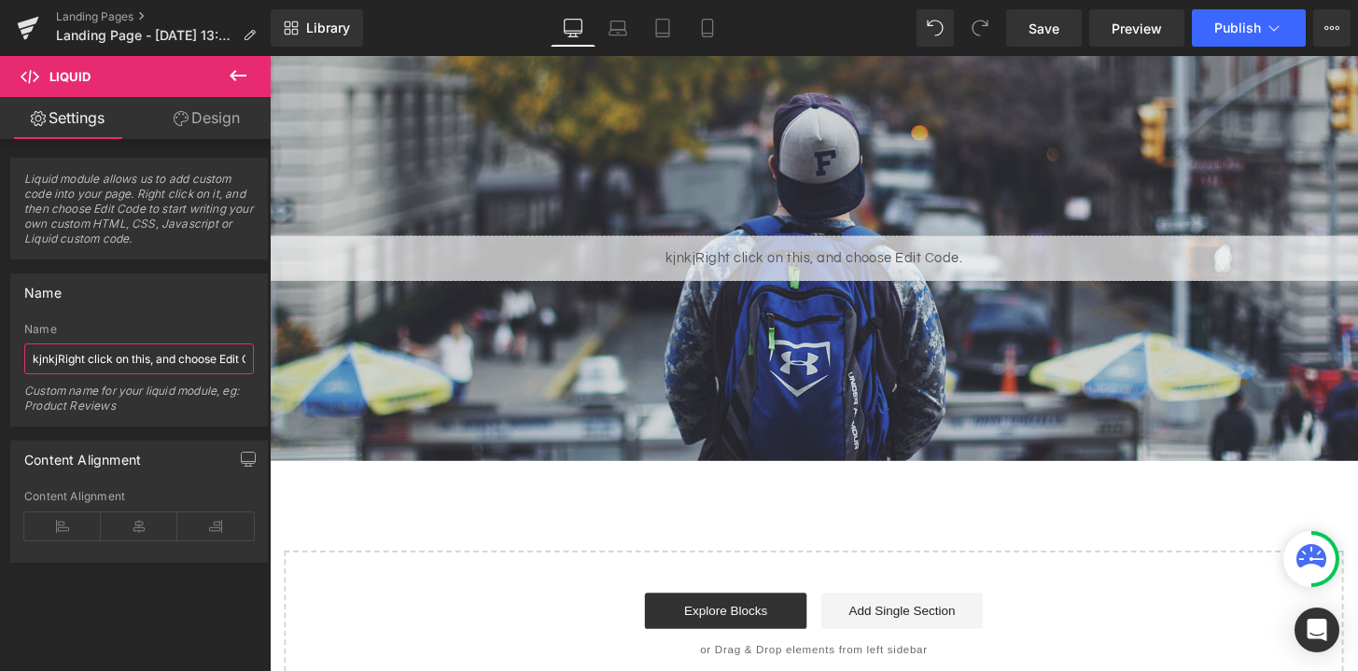
click at [170, 356] on input "kjnkjRight click on this, and choose Edit Code." at bounding box center [139, 358] width 230 height 31
type input "="
click at [248, 80] on icon at bounding box center [238, 75] width 22 height 22
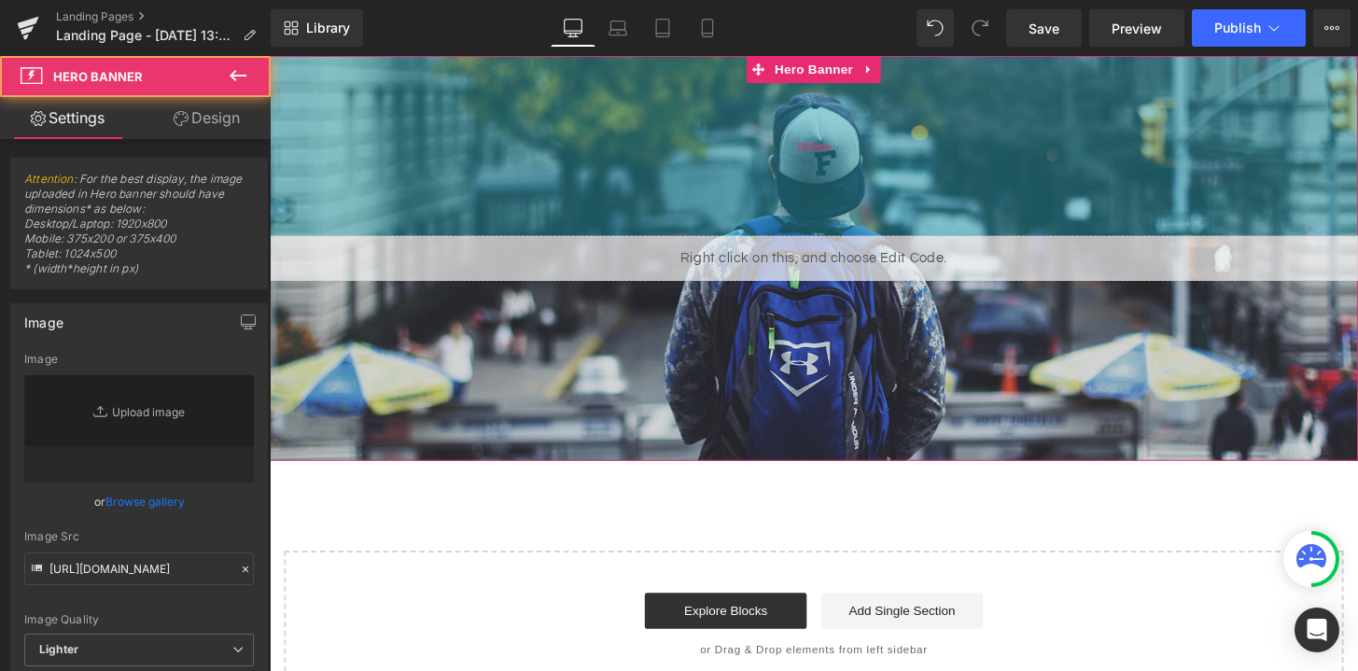
click at [680, 121] on div "200px" at bounding box center [834, 149] width 1129 height 187
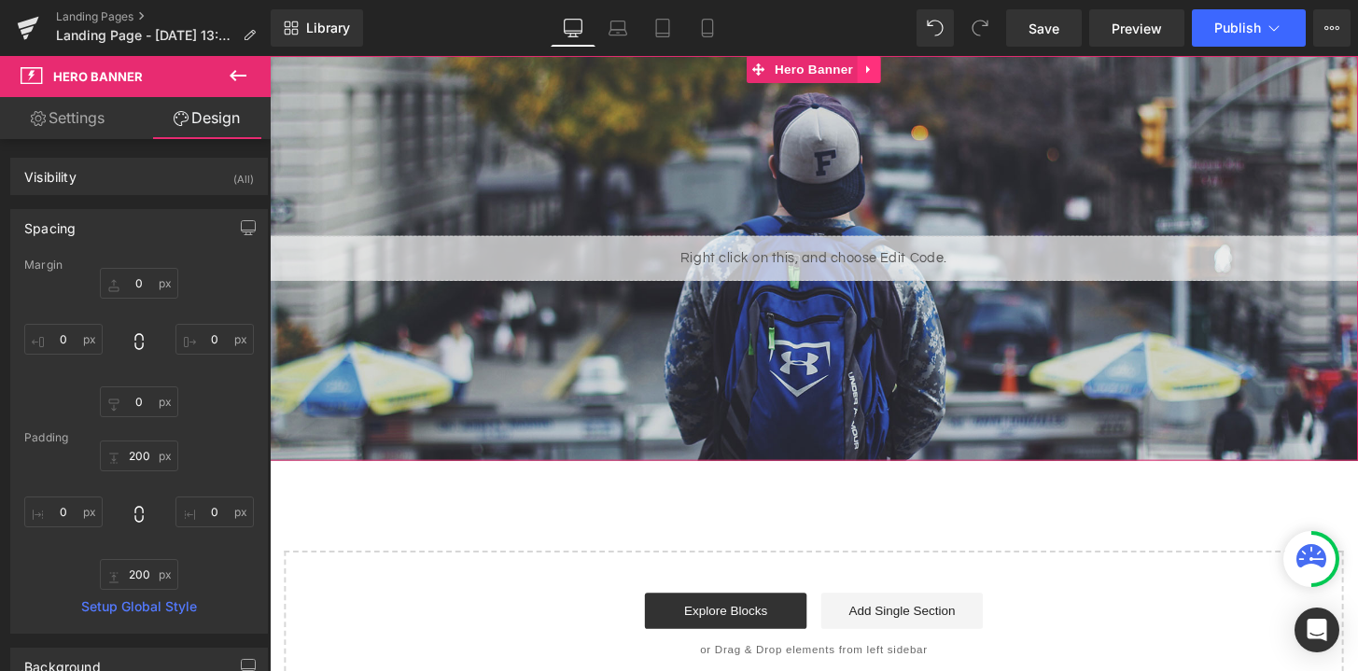
click at [895, 70] on icon at bounding box center [892, 70] width 13 height 14
click at [937, 65] on link at bounding box center [929, 70] width 24 height 28
click at [890, 70] on icon at bounding box center [891, 70] width 4 height 8
click at [903, 68] on icon at bounding box center [904, 69] width 13 height 13
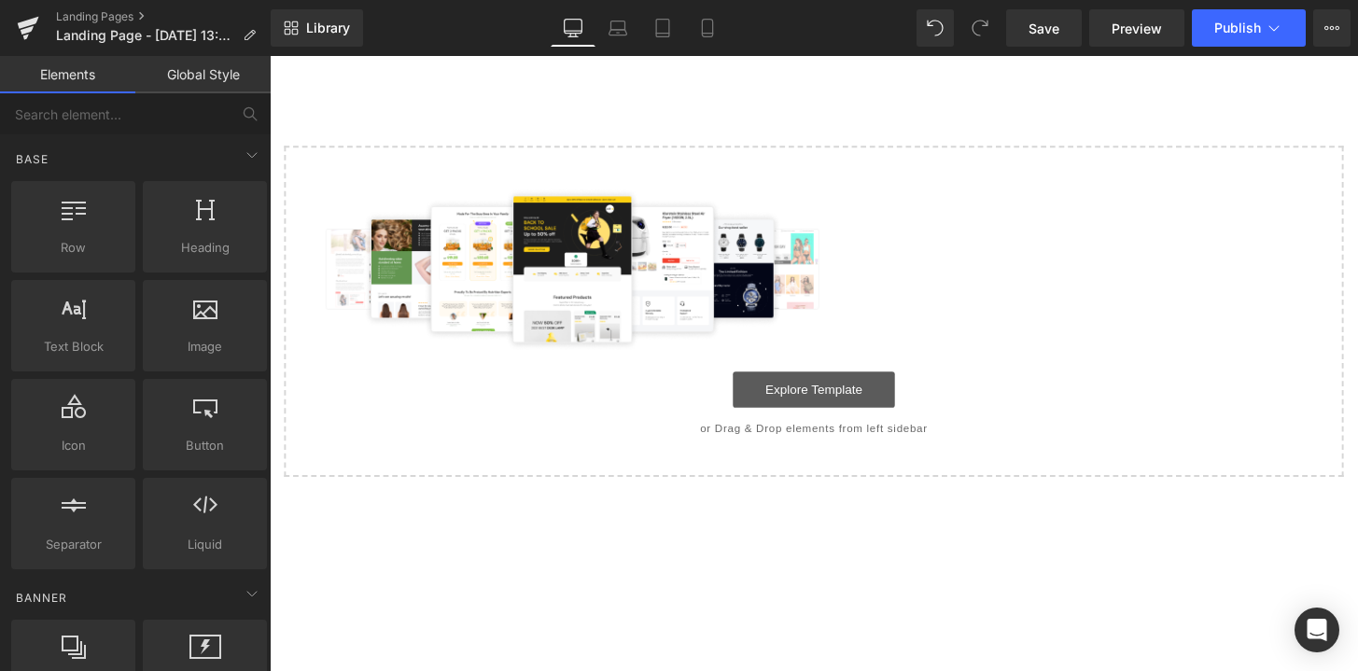
click at [842, 385] on link "Explore Template" at bounding box center [834, 402] width 168 height 37
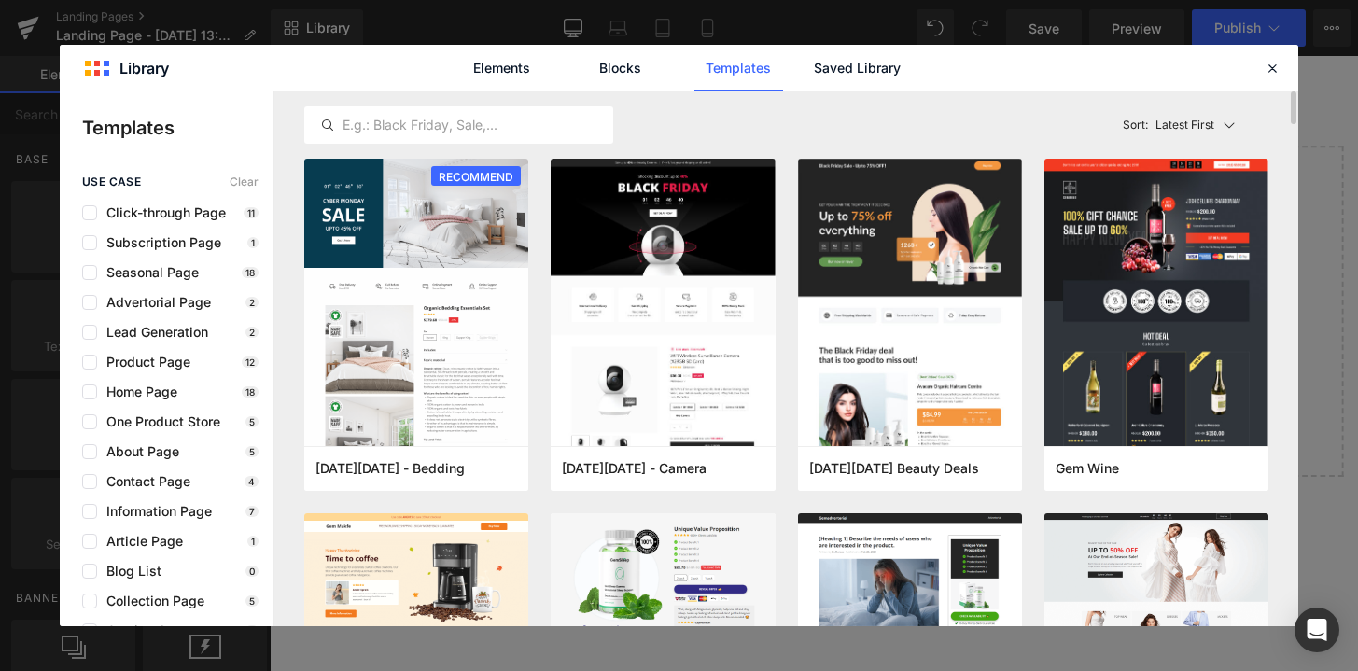
click at [1198, 117] on p "Latest First" at bounding box center [1184, 125] width 59 height 17
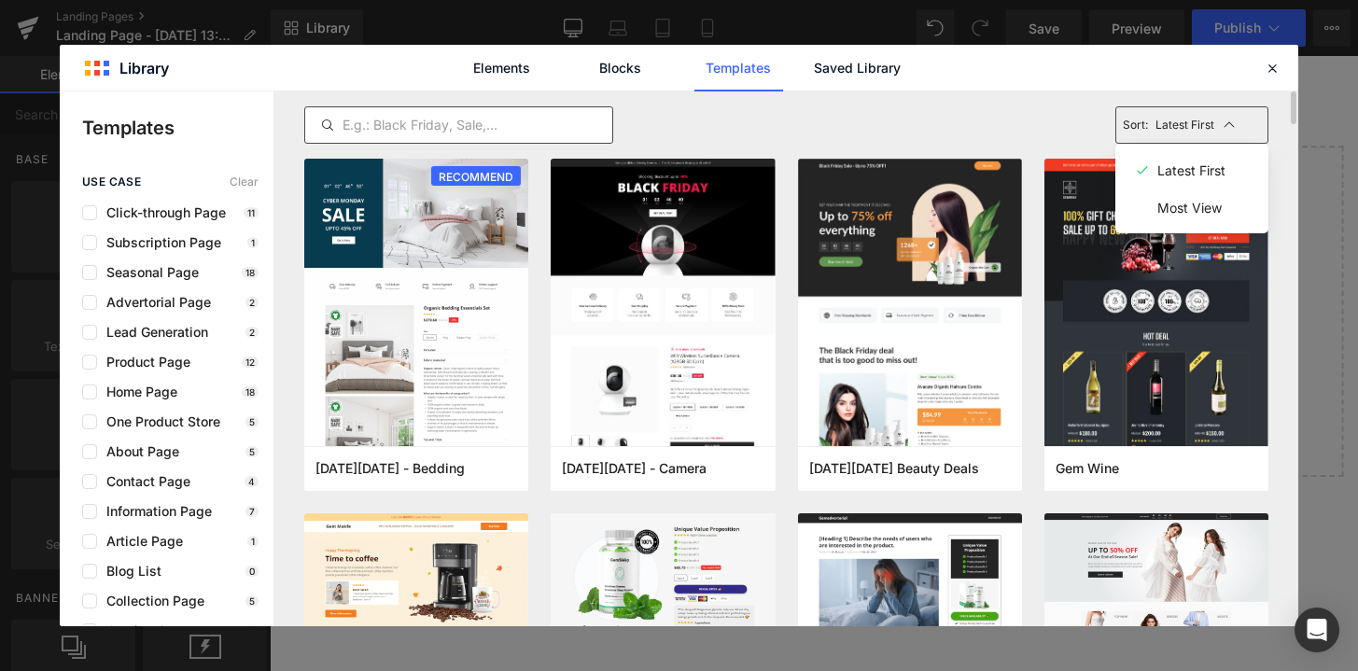
click at [568, 115] on input "text" at bounding box center [458, 125] width 307 height 22
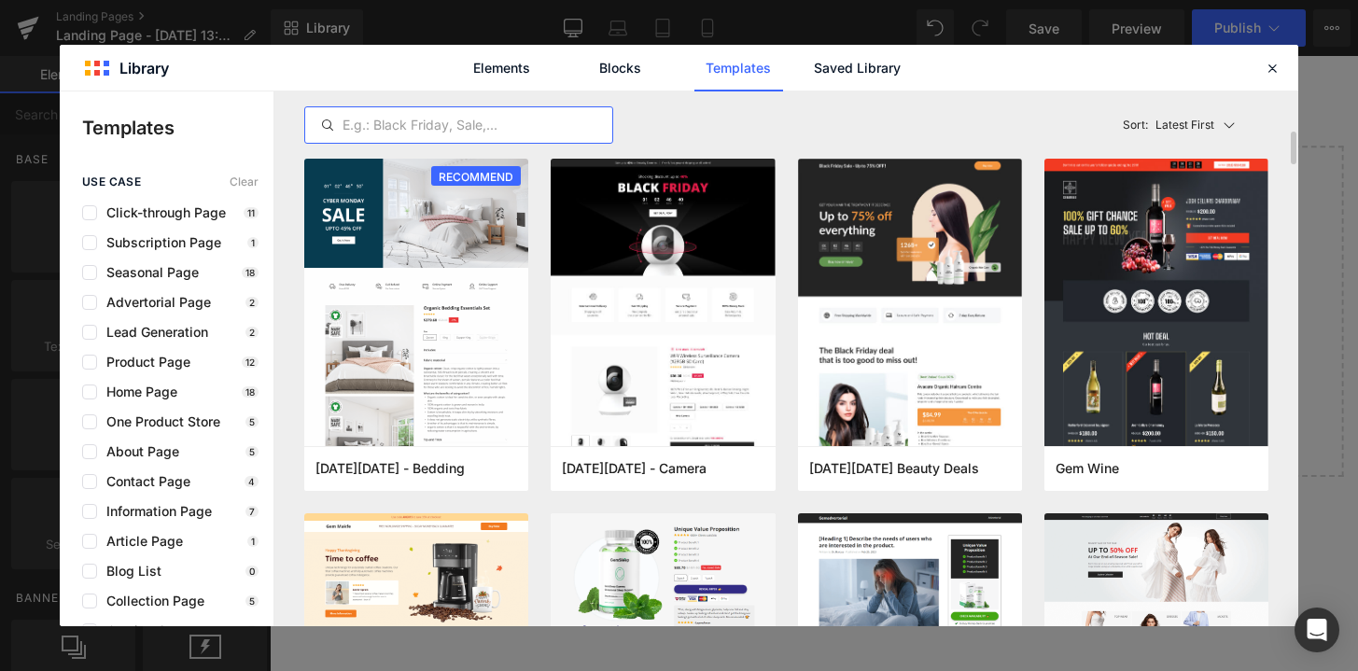
scroll to position [152, 0]
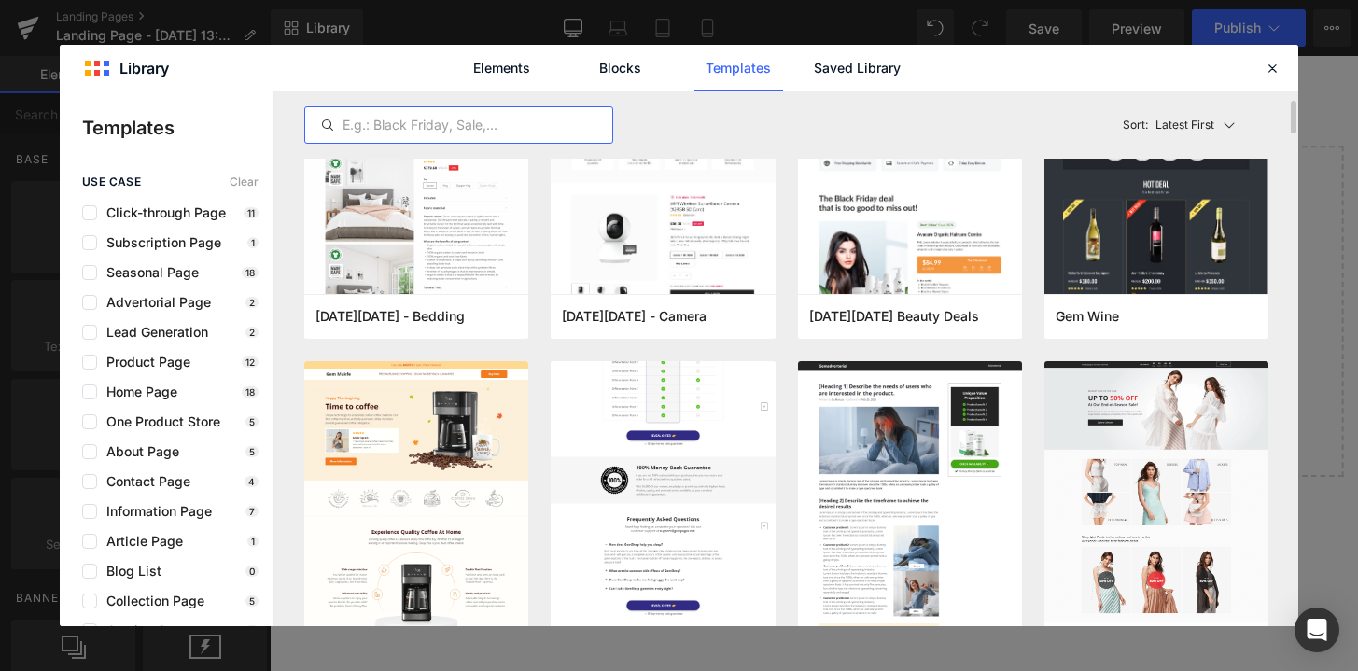
click at [681, 424] on img at bounding box center [663, 39] width 224 height 1219
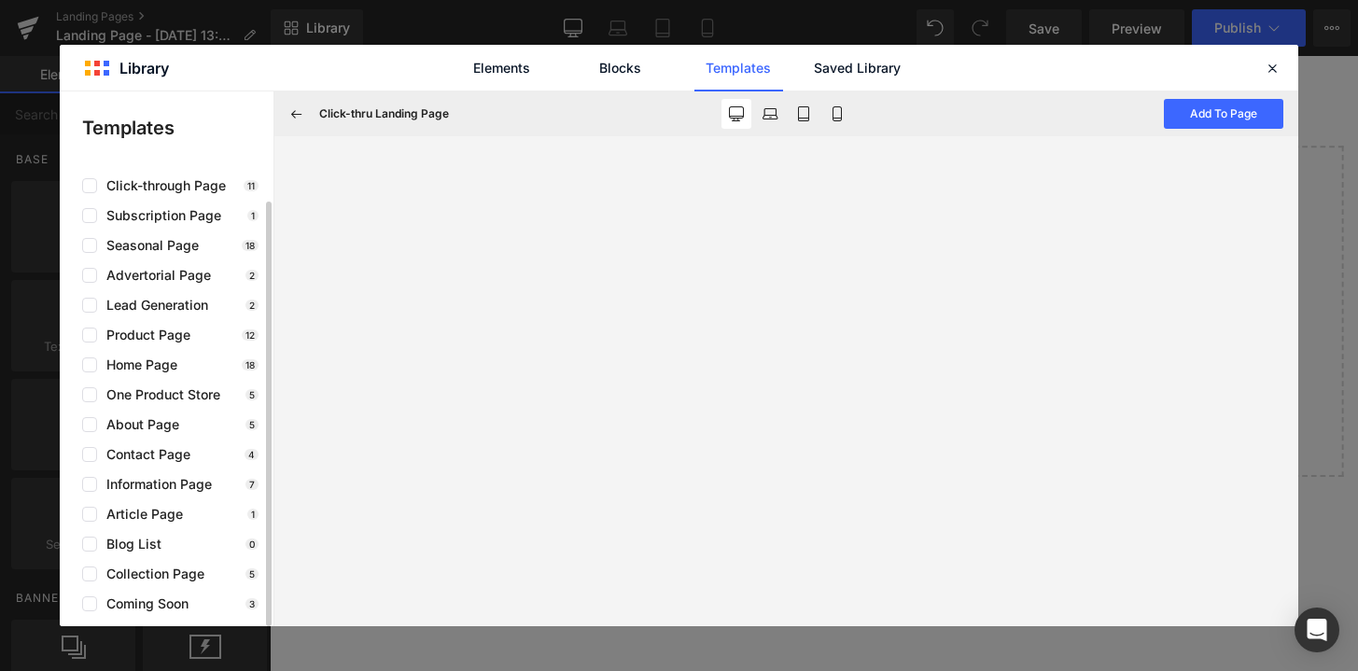
scroll to position [0, 0]
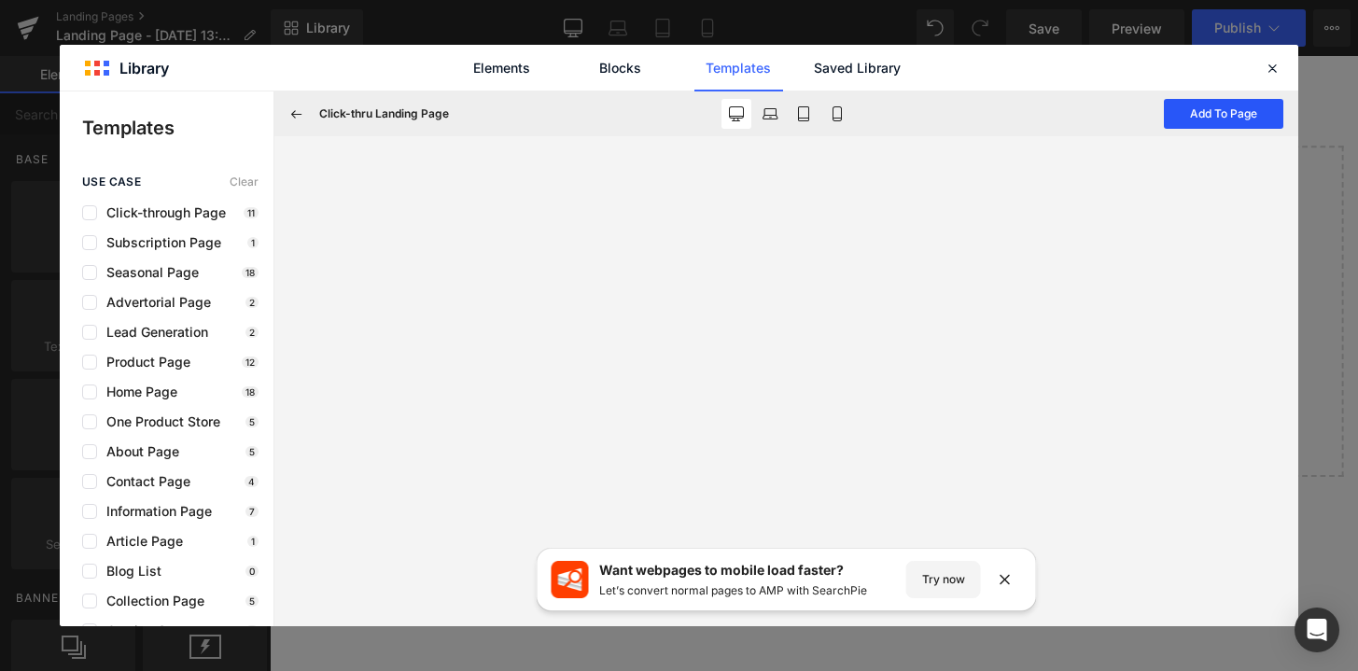
click at [1219, 122] on button "Add To Page" at bounding box center [1223, 114] width 119 height 30
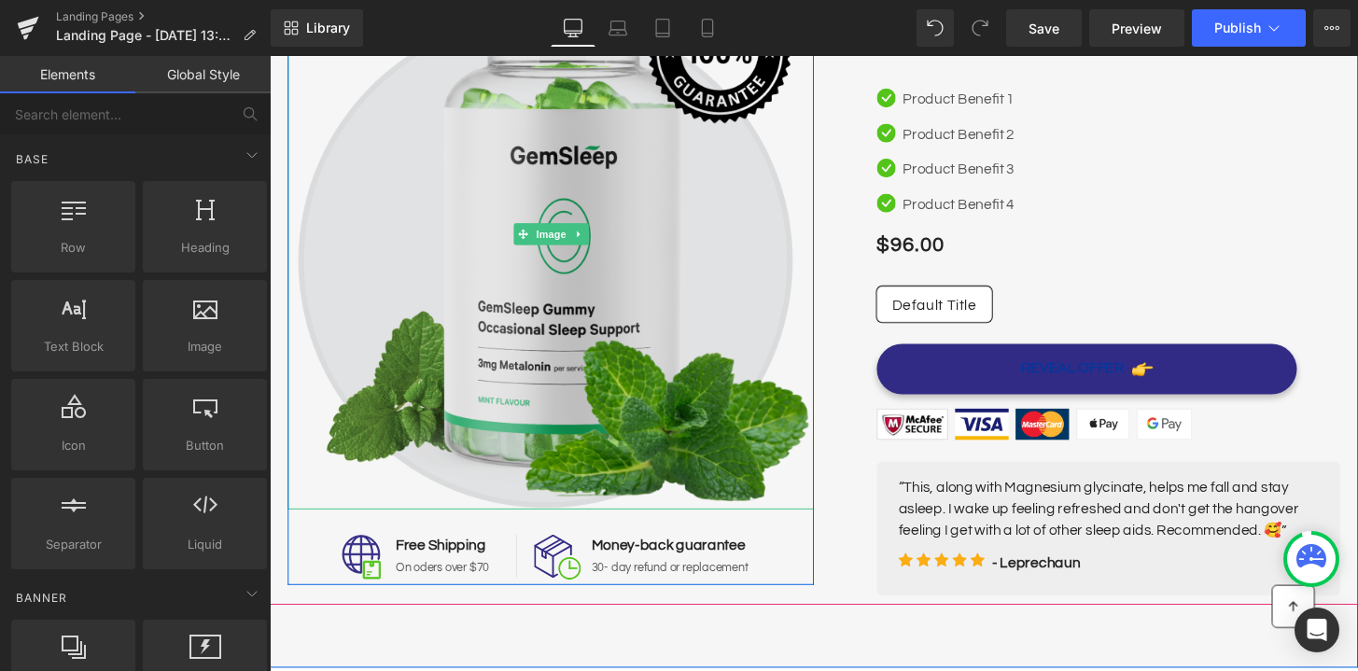
scroll to position [203, 0]
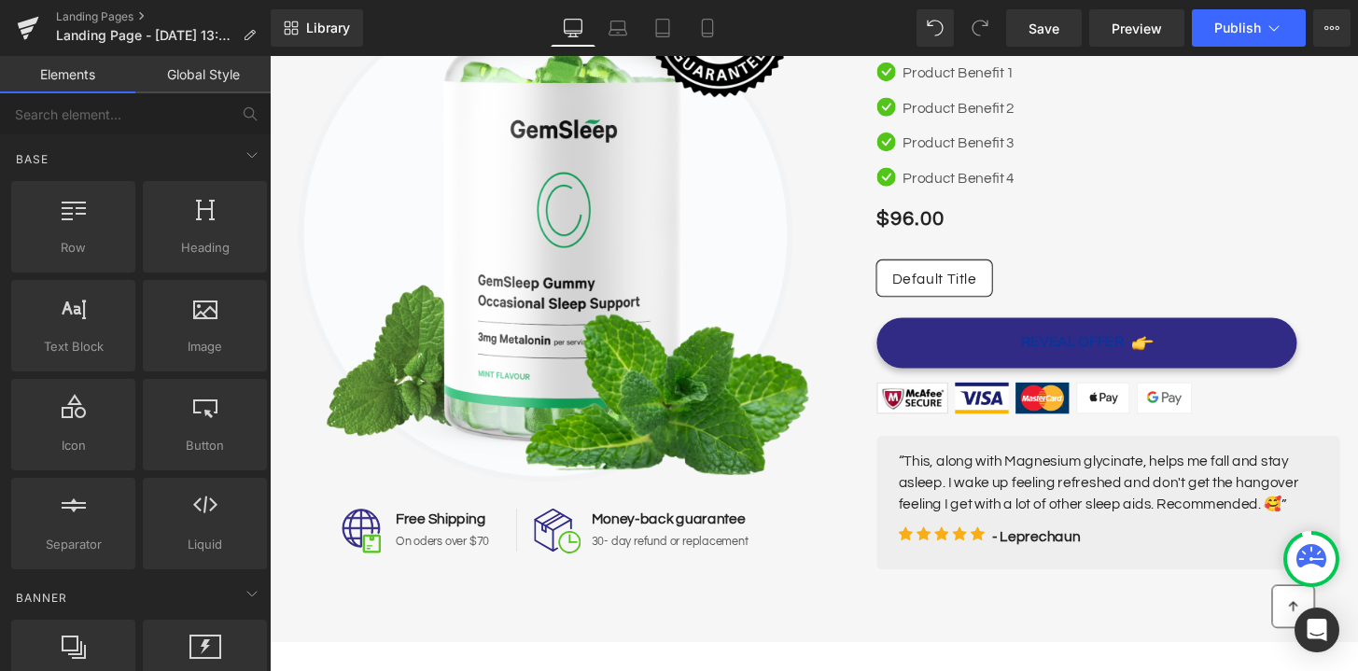
click at [232, 60] on link "Global Style" at bounding box center [202, 74] width 135 height 37
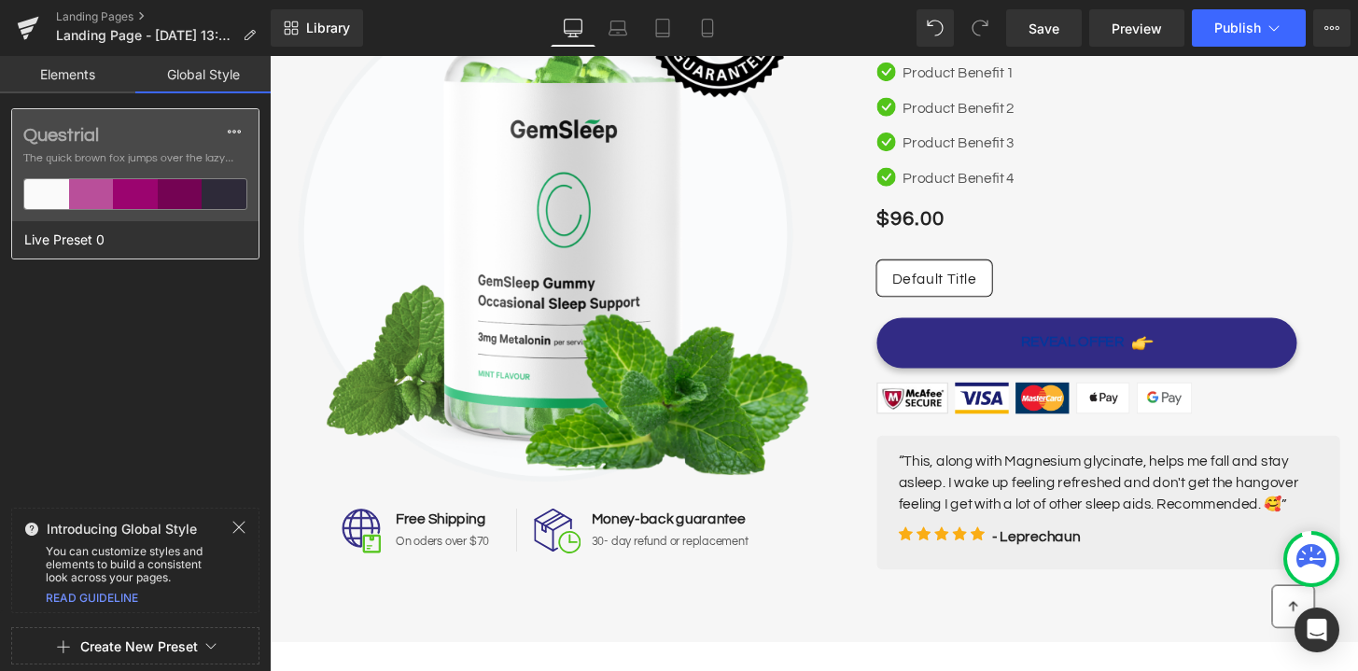
click at [142, 197] on div at bounding box center [135, 194] width 45 height 30
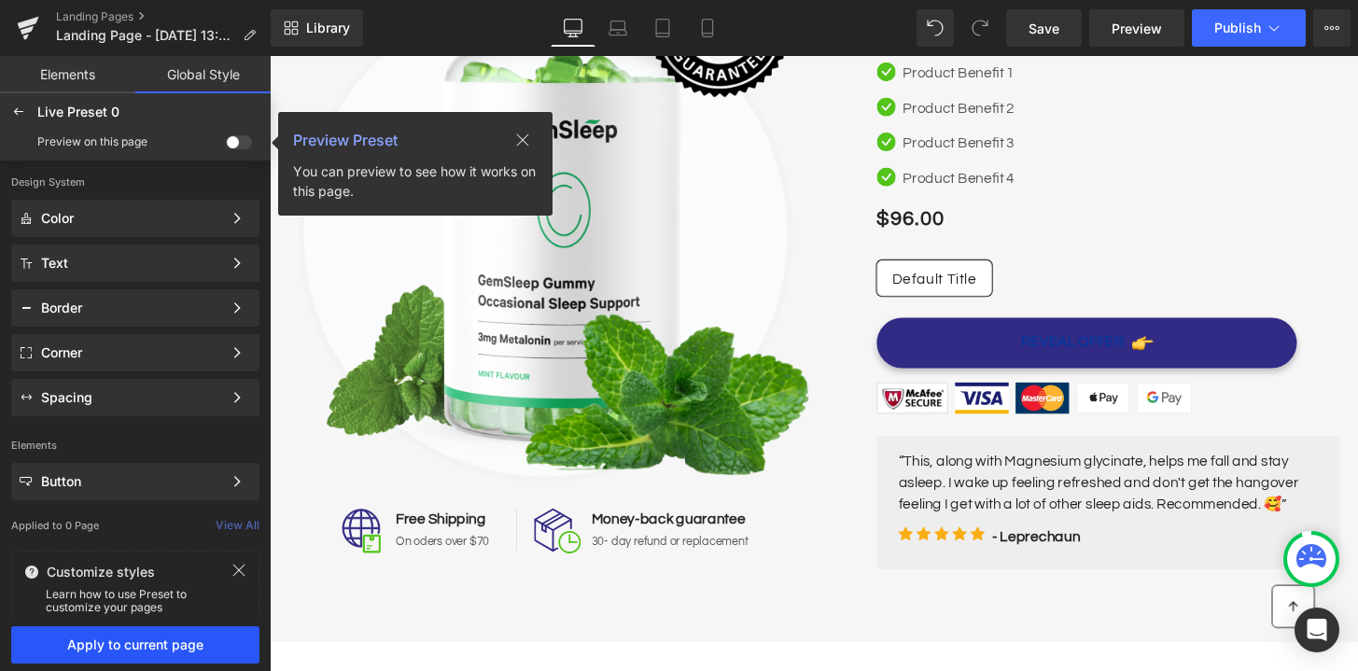
click at [206, 651] on span "Apply to current page" at bounding box center [135, 644] width 226 height 15
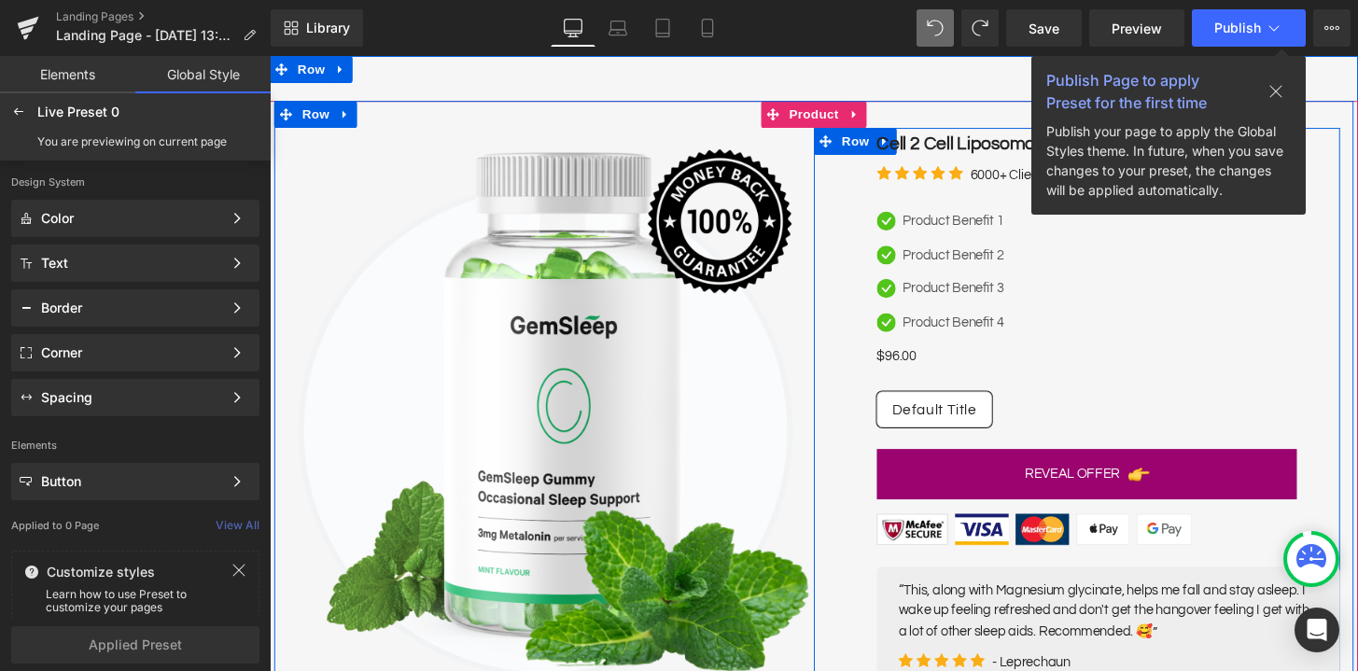
scroll to position [0, 0]
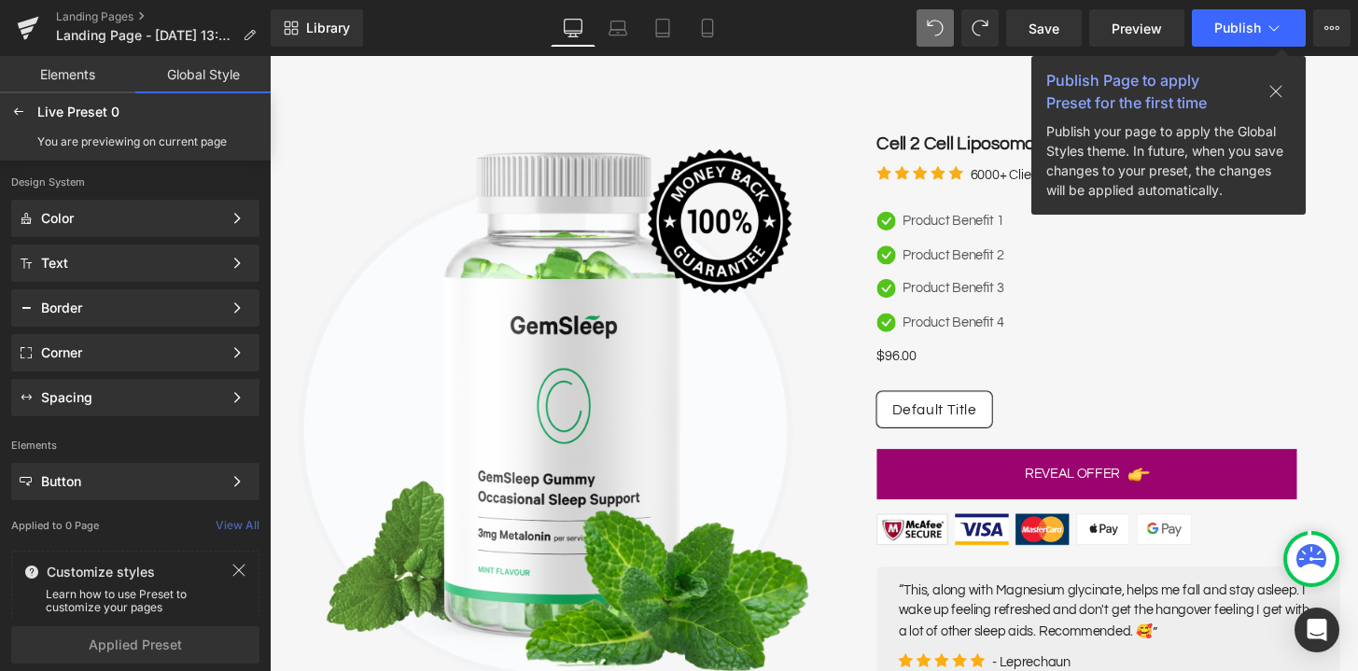
drag, startPoint x: 1282, startPoint y: 89, endPoint x: 1050, endPoint y: 34, distance: 238.8
click at [1282, 89] on icon at bounding box center [1275, 91] width 15 height 15
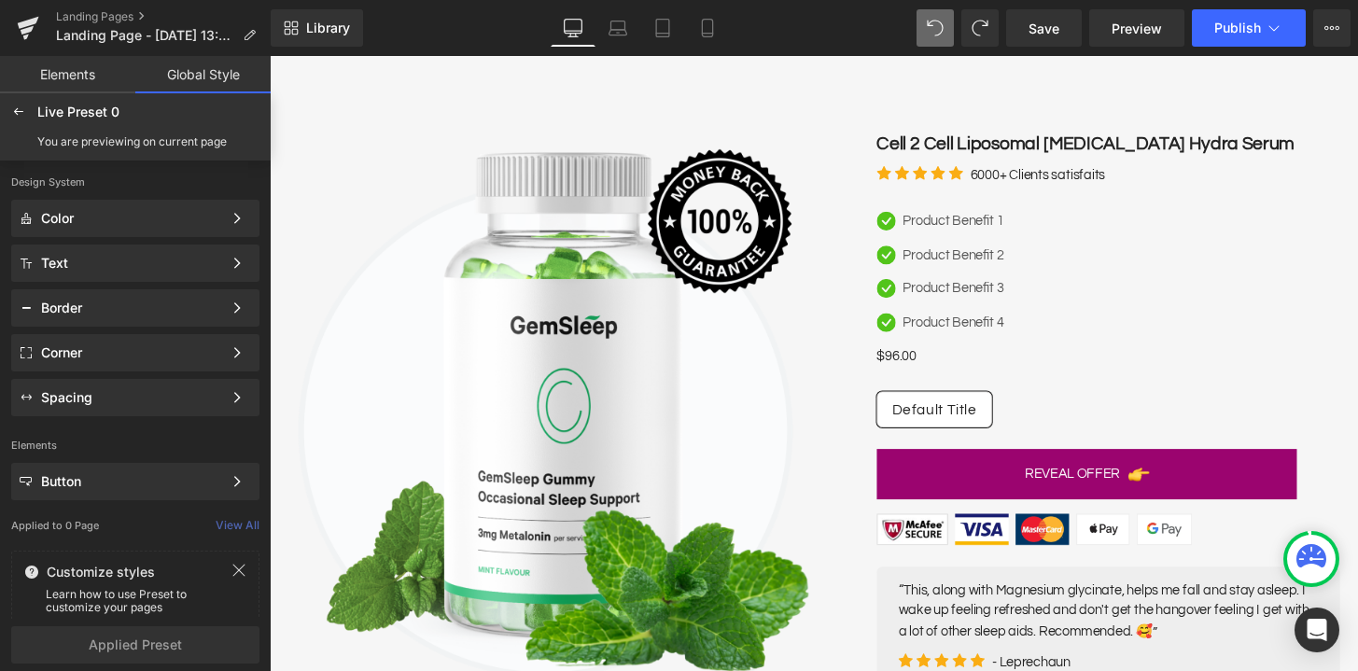
click at [951, 27] on button at bounding box center [935, 27] width 37 height 37
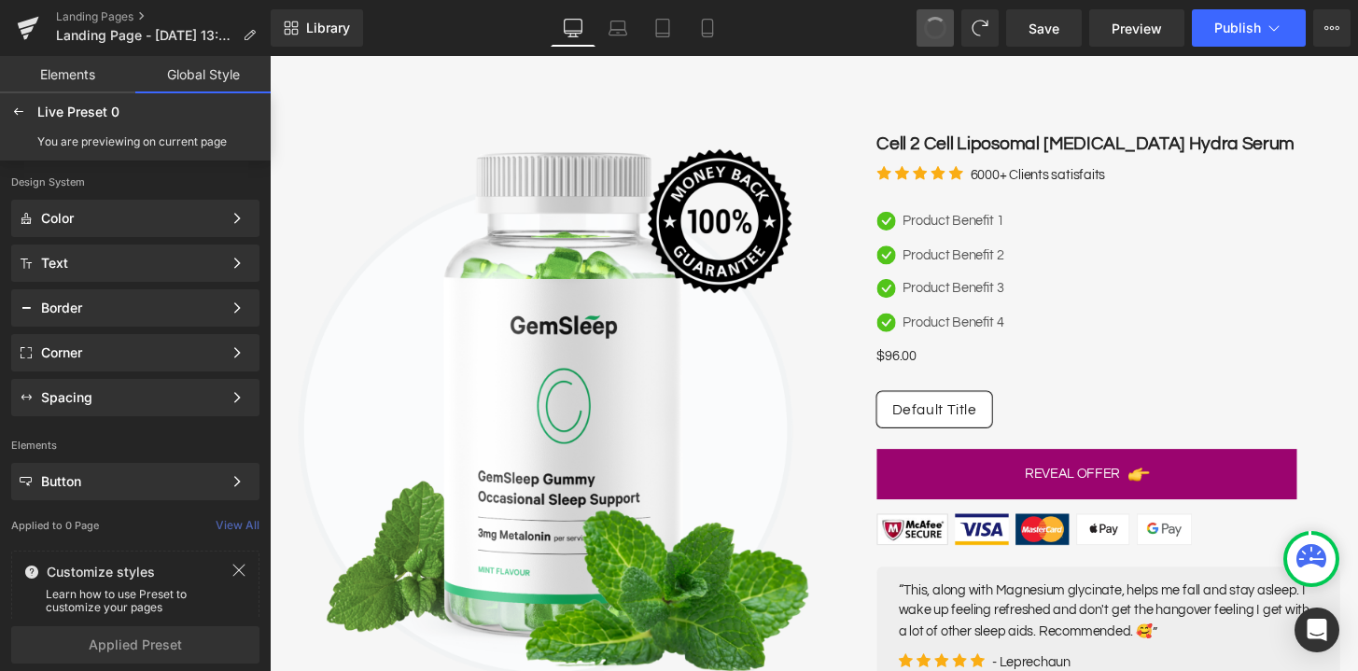
click at [951, 27] on button at bounding box center [935, 27] width 37 height 37
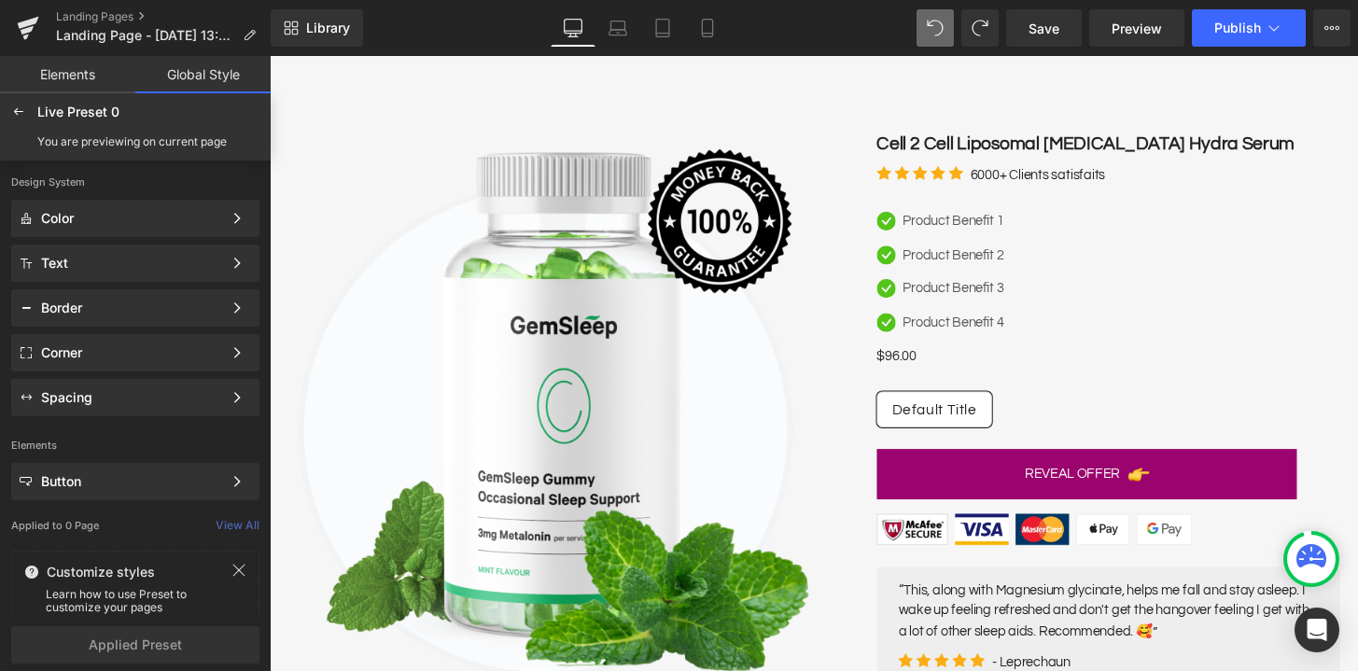
click at [215, 80] on link "Global Style" at bounding box center [202, 74] width 135 height 37
click at [87, 77] on link "Elements" at bounding box center [67, 74] width 135 height 37
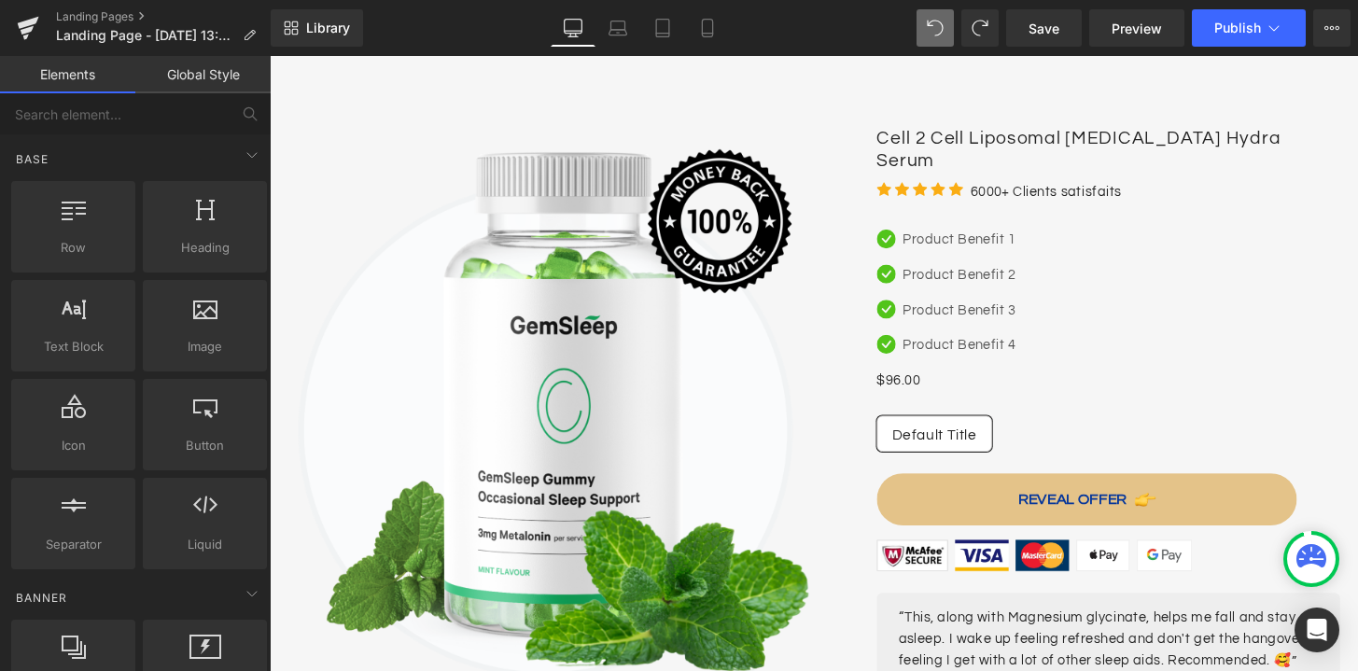
click at [175, 65] on link "Global Style" at bounding box center [202, 74] width 135 height 37
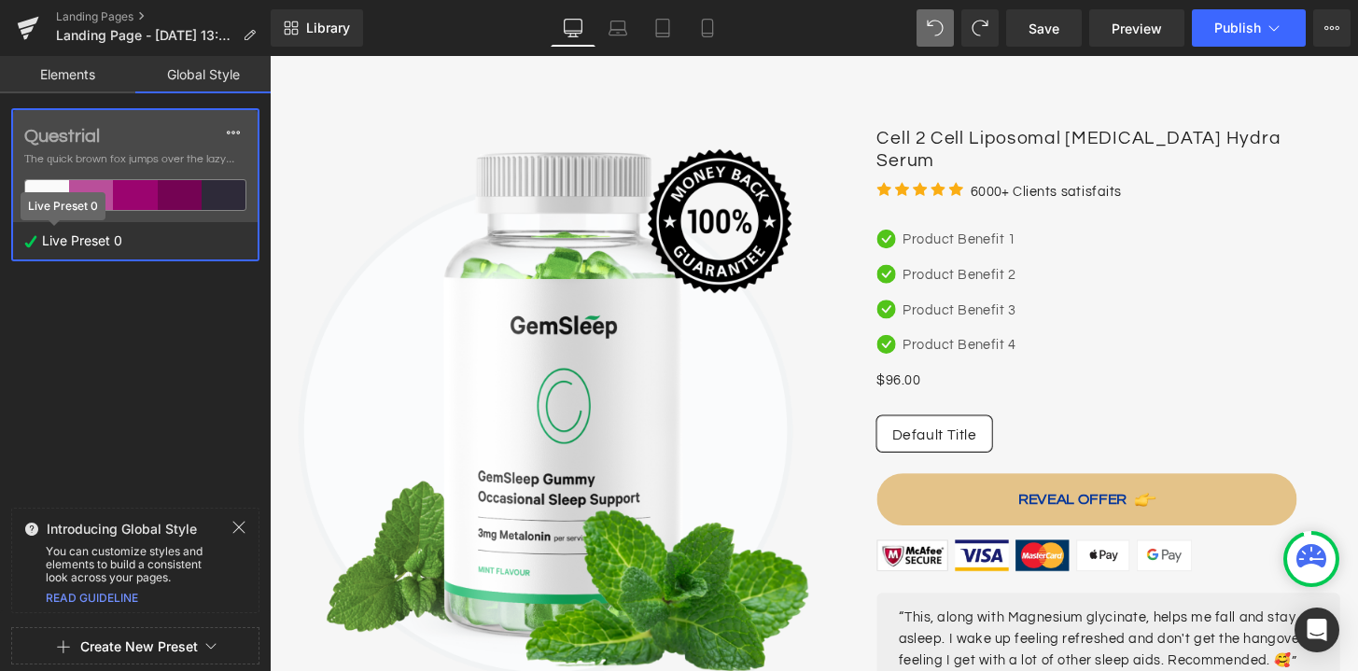
click at [59, 245] on span "Live Preset 0" at bounding box center [82, 241] width 90 height 24
click at [479, 52] on div "Library Desktop Desktop Laptop Tablet Mobile Save Preview Publish Scheduled Upg…" at bounding box center [814, 28] width 1087 height 56
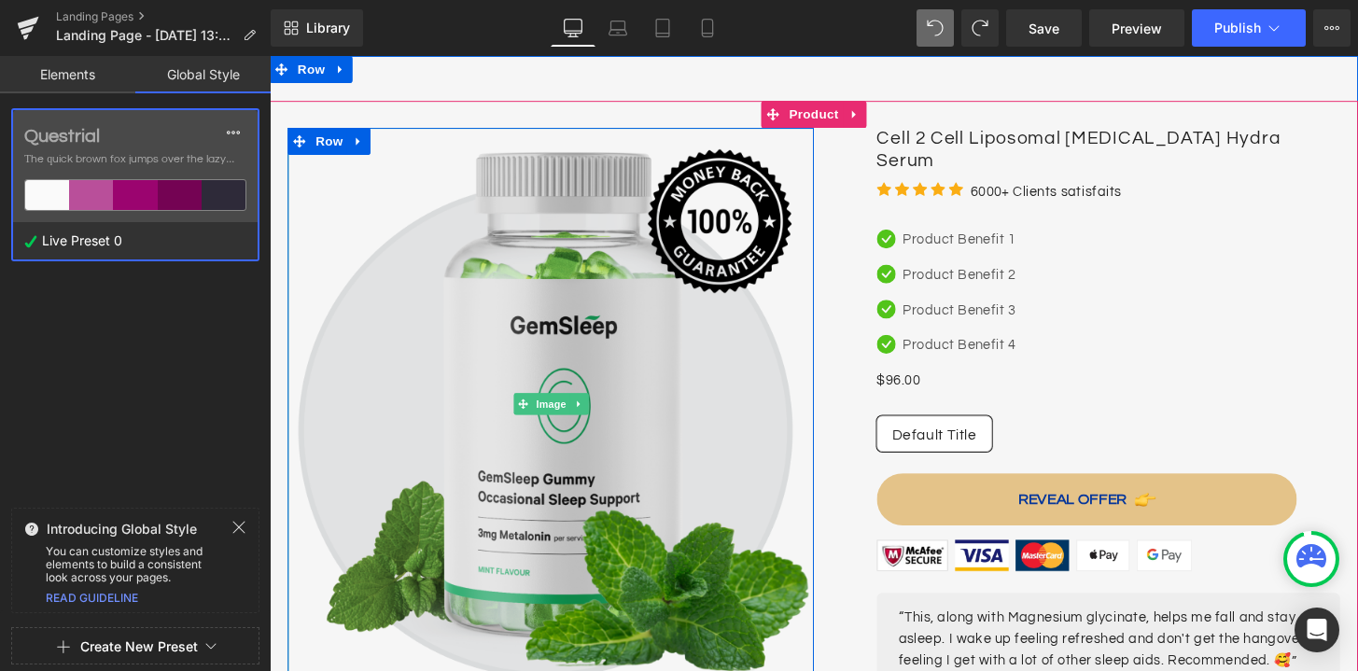
scroll to position [7, 0]
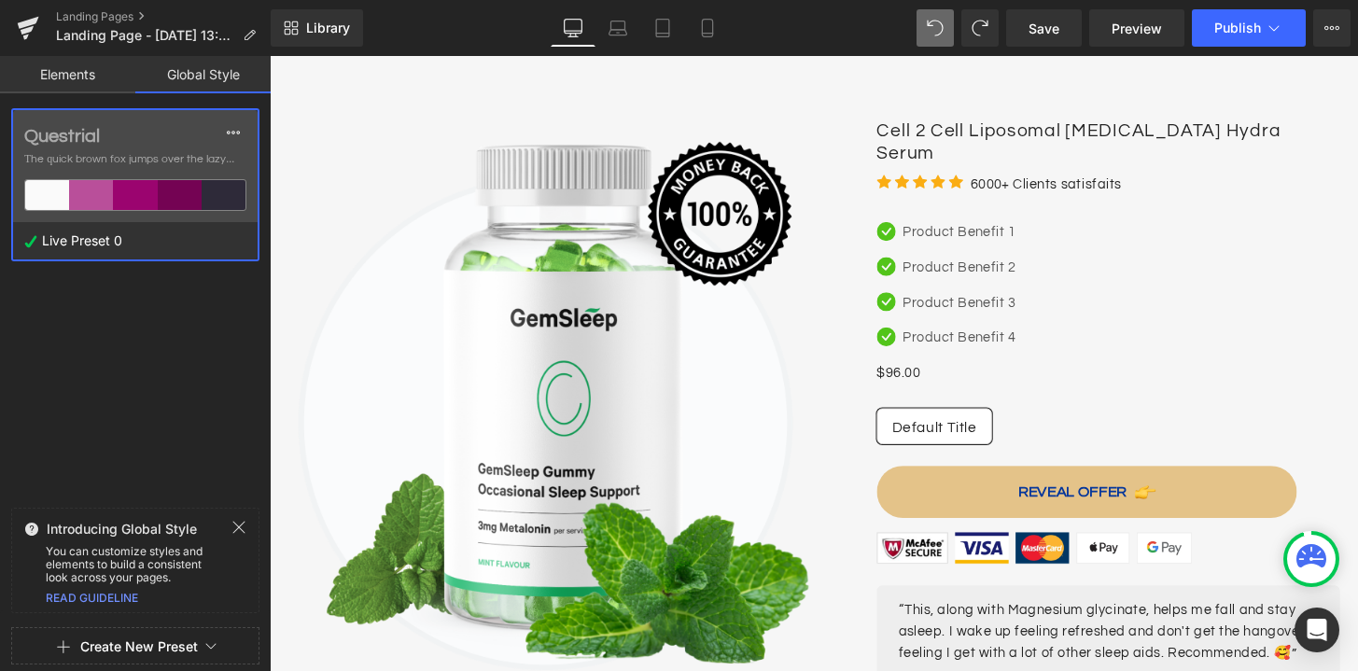
click at [87, 77] on link "Elements" at bounding box center [67, 74] width 135 height 37
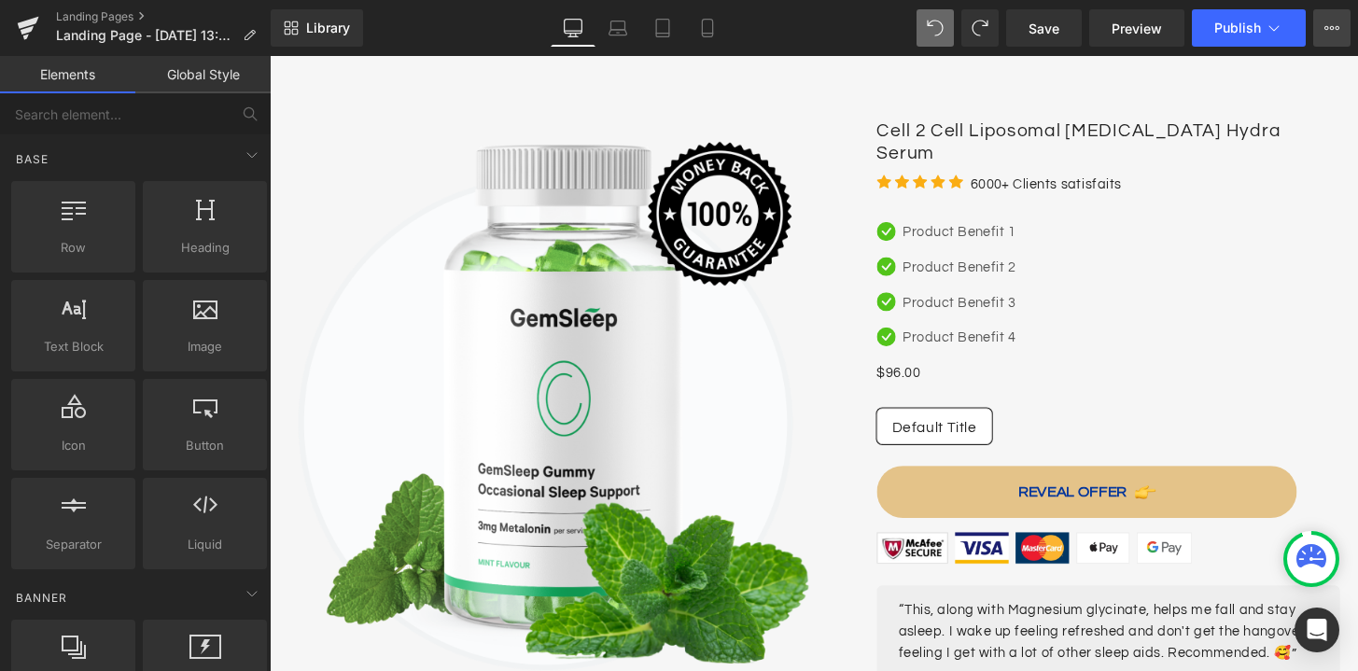
click at [1323, 39] on button "Upgrade Plan View Live Page View with current Template Save Template to Library…" at bounding box center [1331, 27] width 37 height 37
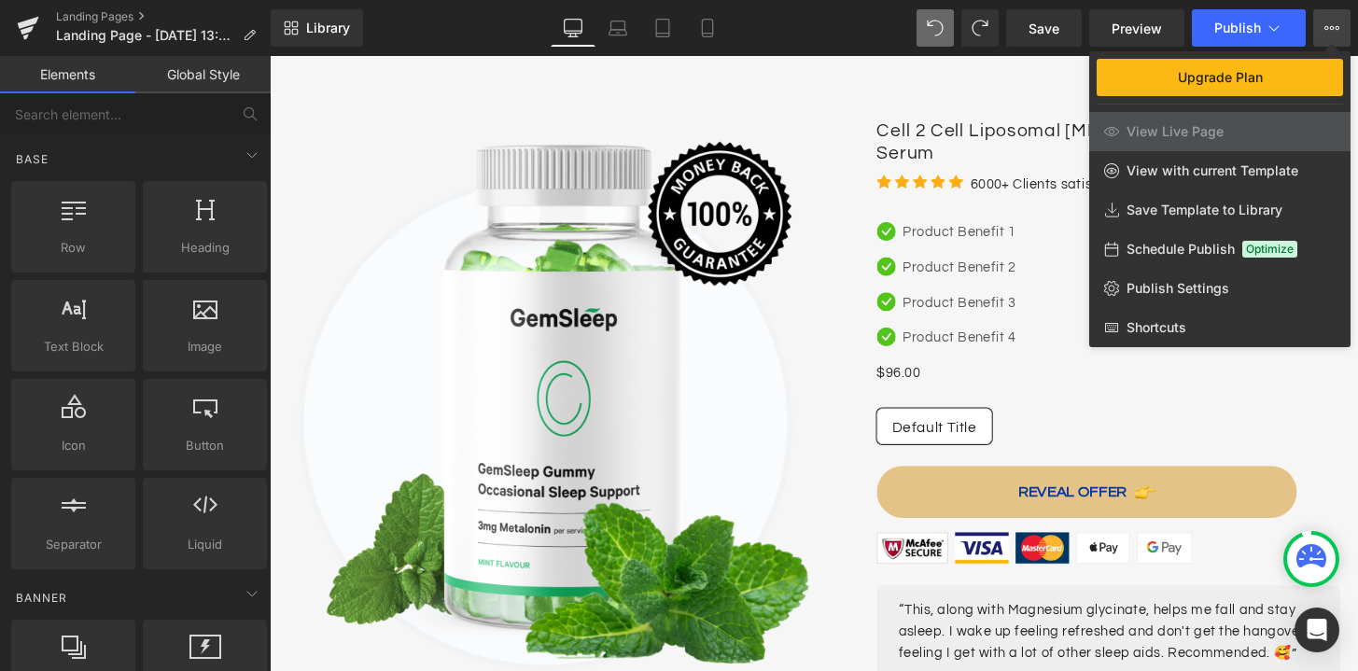
click at [840, 18] on div "Library Desktop Desktop Laptop Tablet Mobile Save Preview Publish Scheduled Upg…" at bounding box center [814, 27] width 1087 height 37
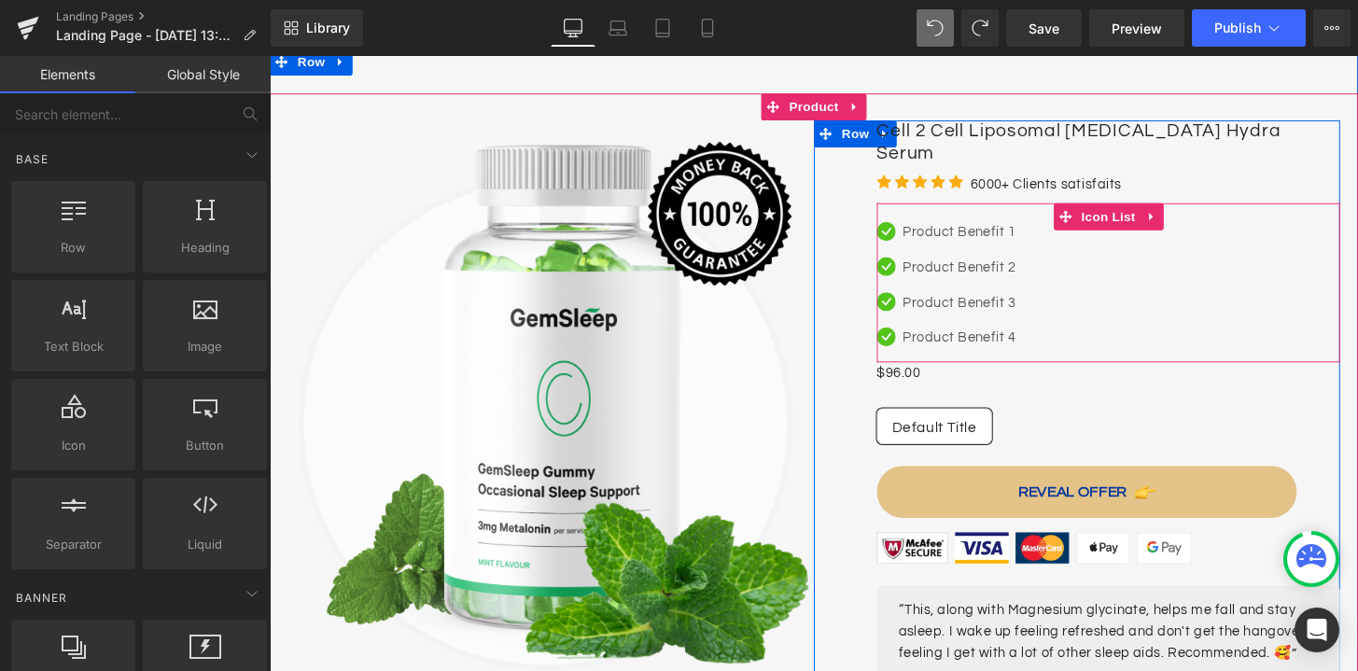
click at [1036, 209] on div "Icon Product Benefit 1 Text Block Icon Product Benefit 2 Text Block Icon Produc…" at bounding box center [1140, 291] width 481 height 165
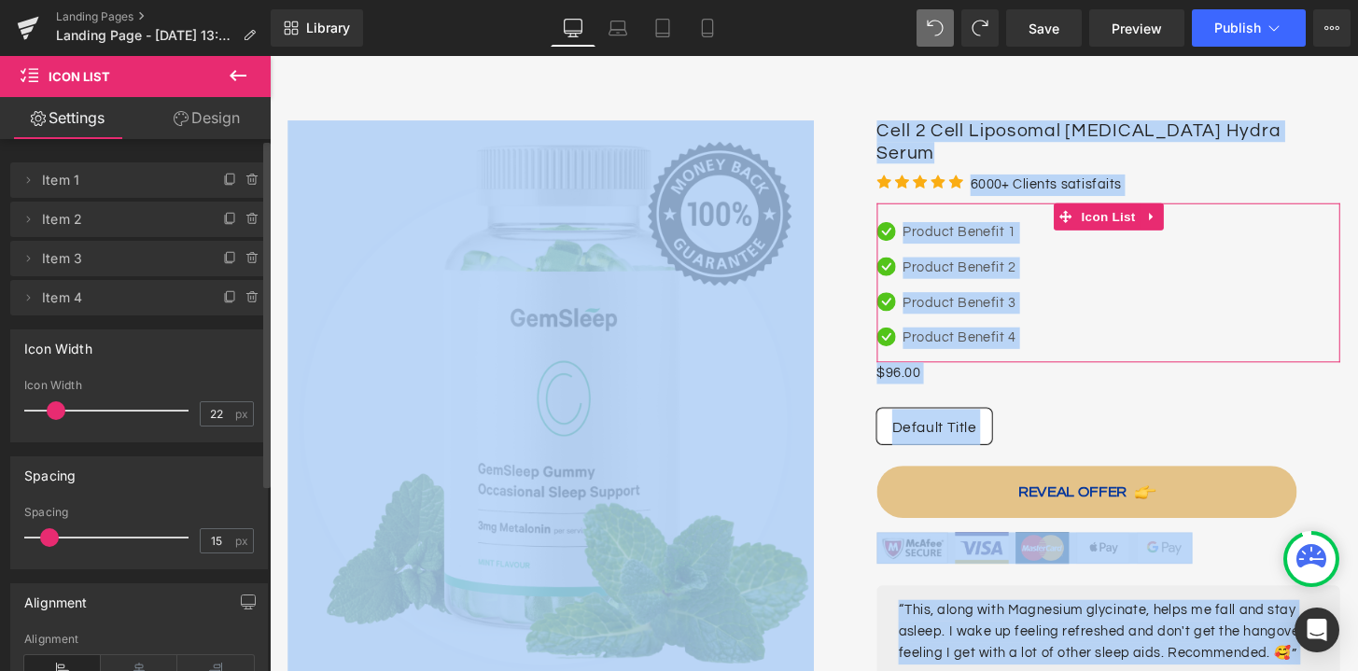
scroll to position [13, 0]
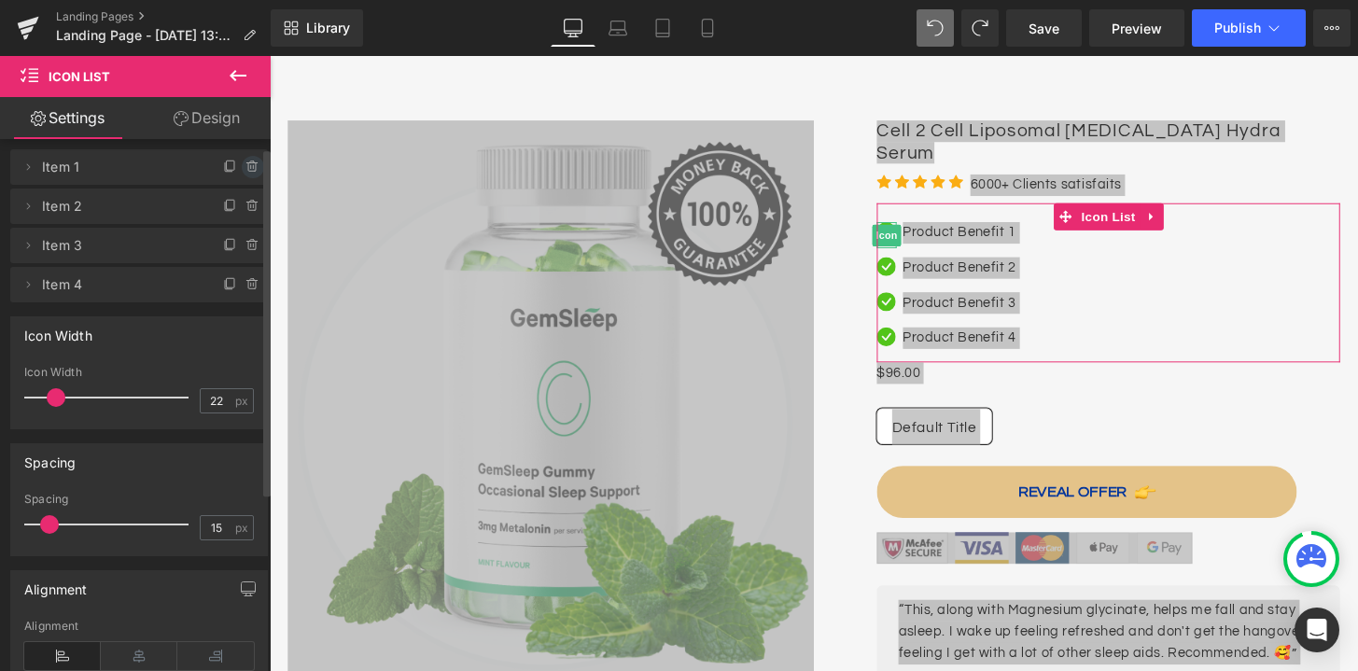
click at [245, 175] on span at bounding box center [253, 167] width 22 height 22
click at [239, 171] on button "Delete" at bounding box center [232, 168] width 59 height 24
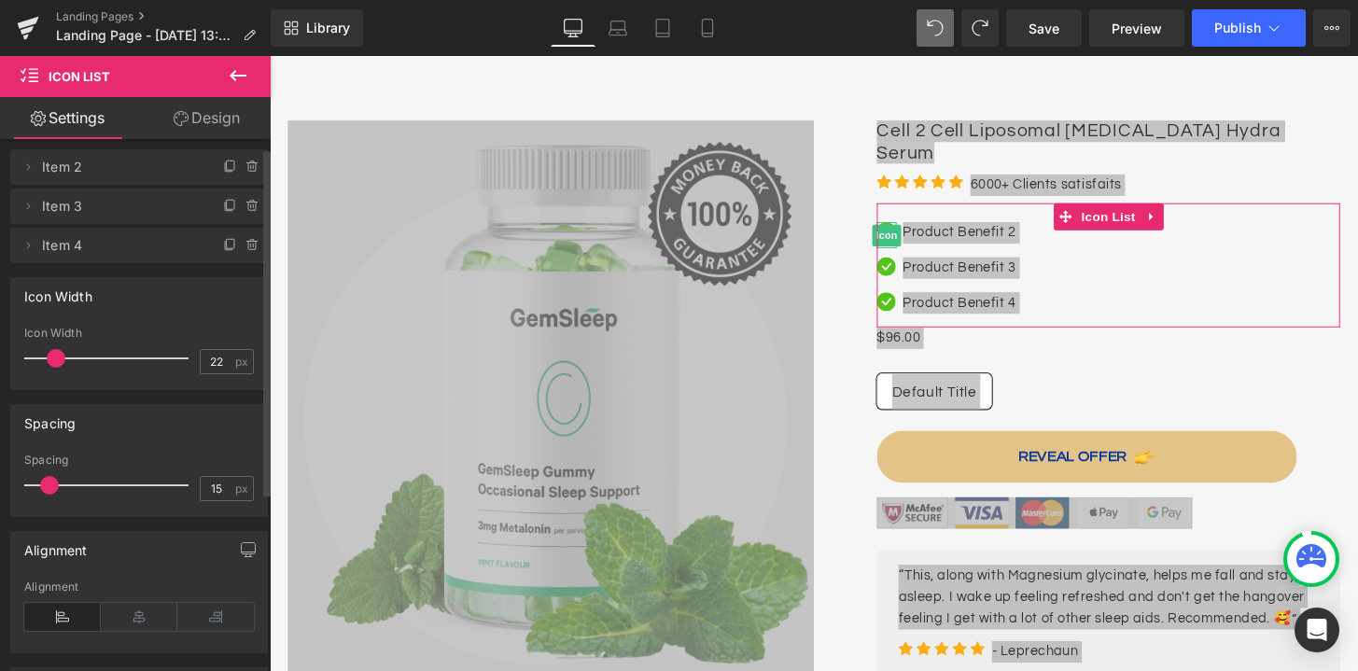
click at [245, 171] on icon at bounding box center [252, 167] width 15 height 15
click at [239, 171] on button "Delete" at bounding box center [232, 168] width 59 height 24
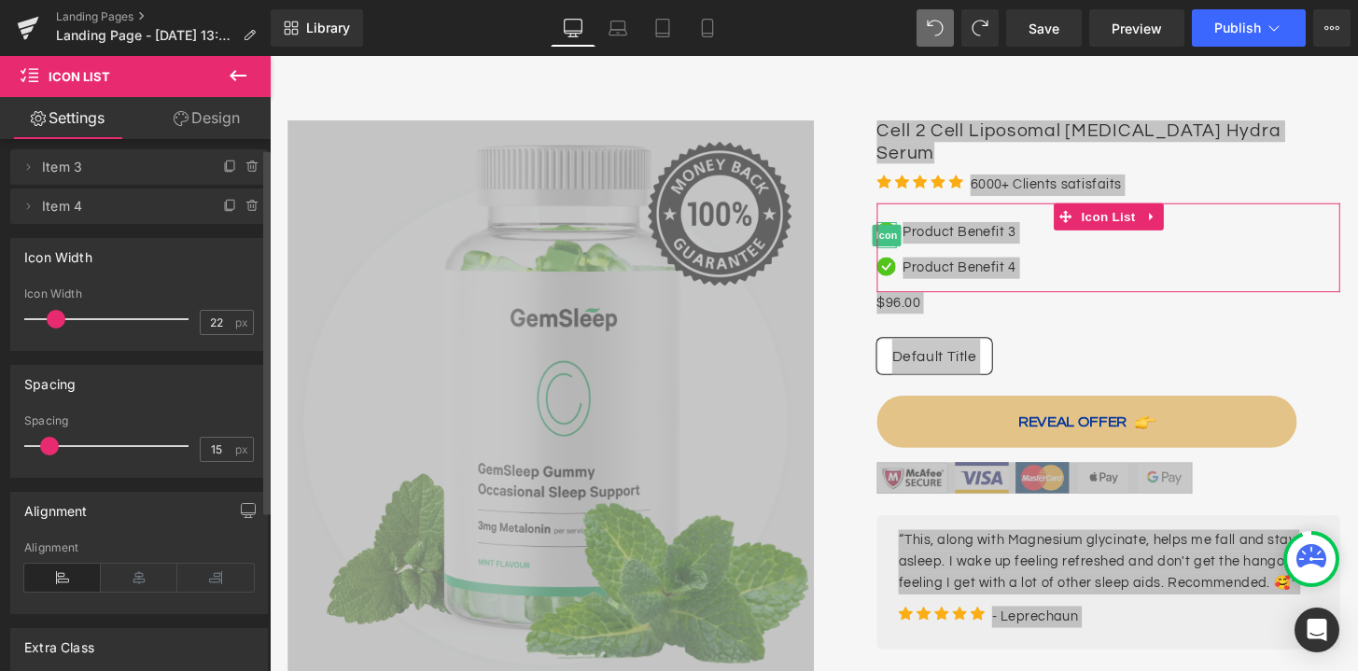
click at [245, 171] on icon at bounding box center [252, 167] width 15 height 15
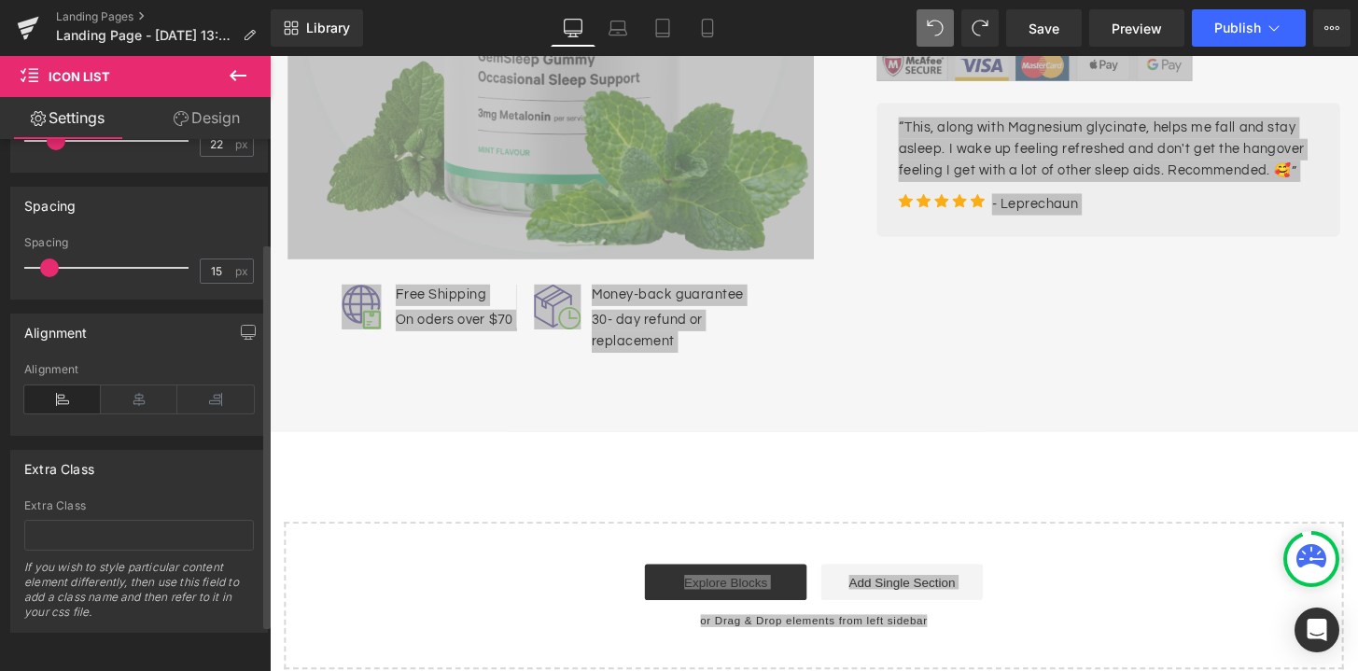
scroll to position [0, 0]
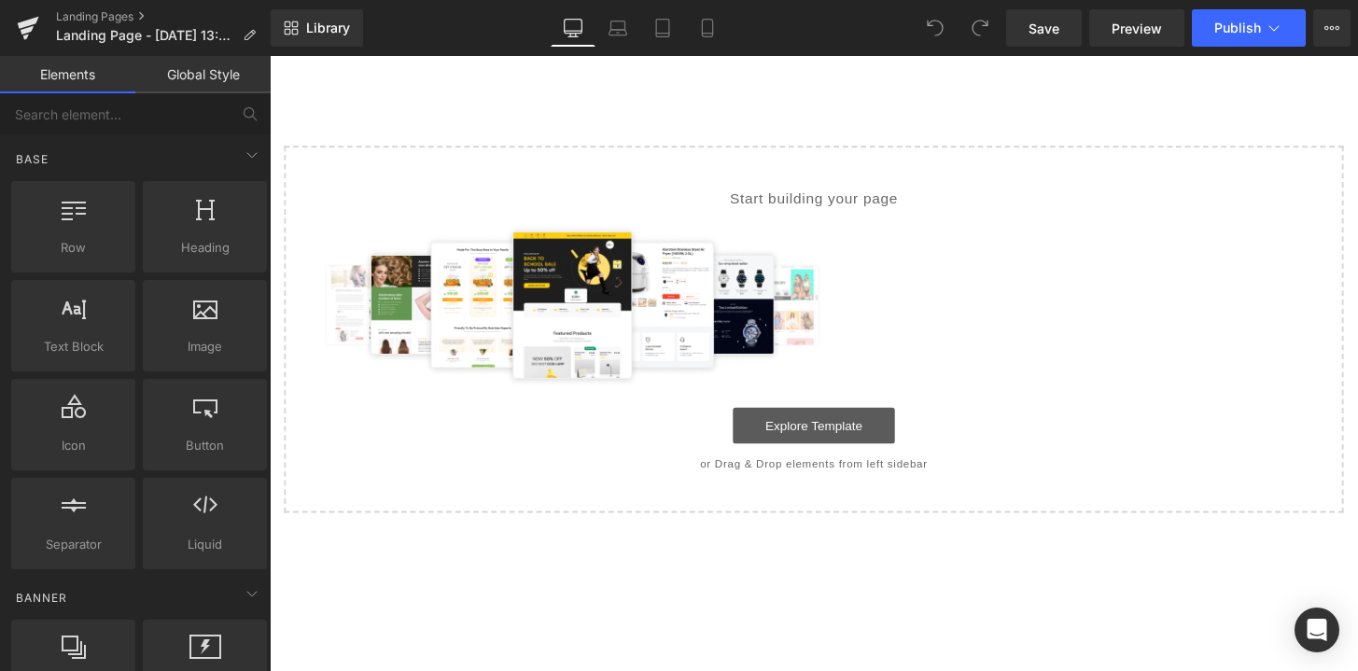
click at [820, 448] on link "Explore Template" at bounding box center [834, 439] width 168 height 37
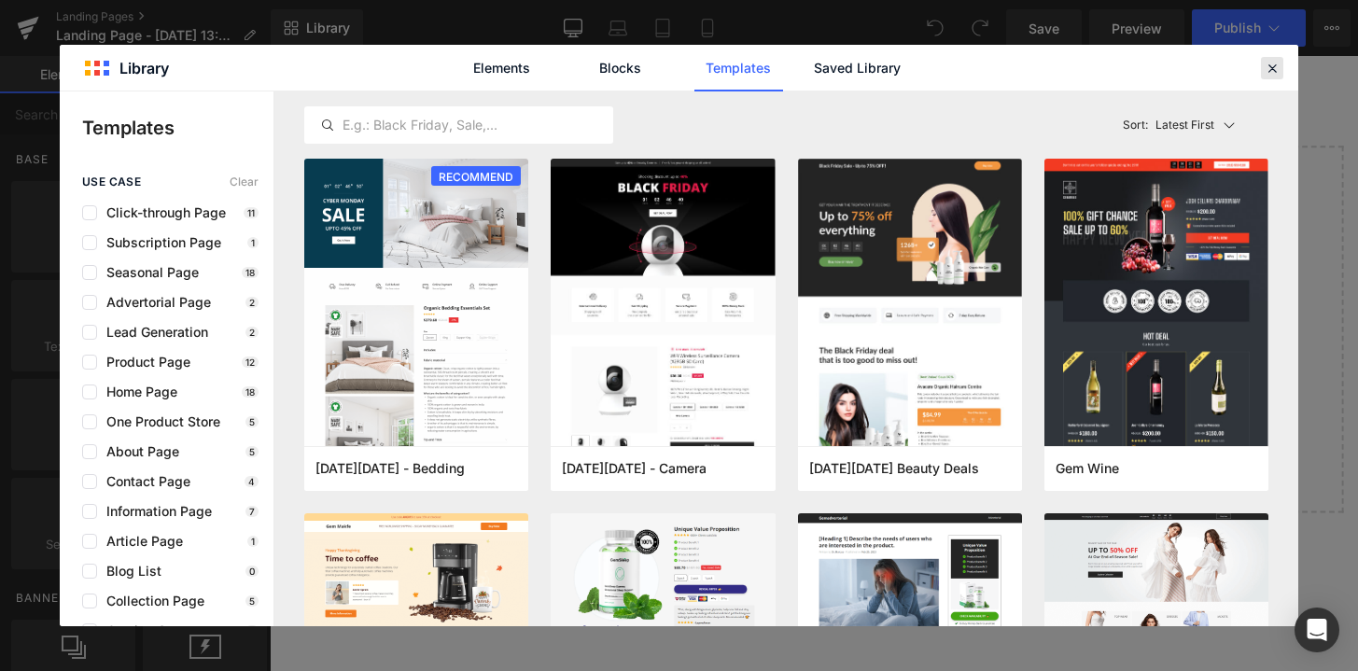
click at [1272, 64] on icon at bounding box center [1272, 68] width 17 height 17
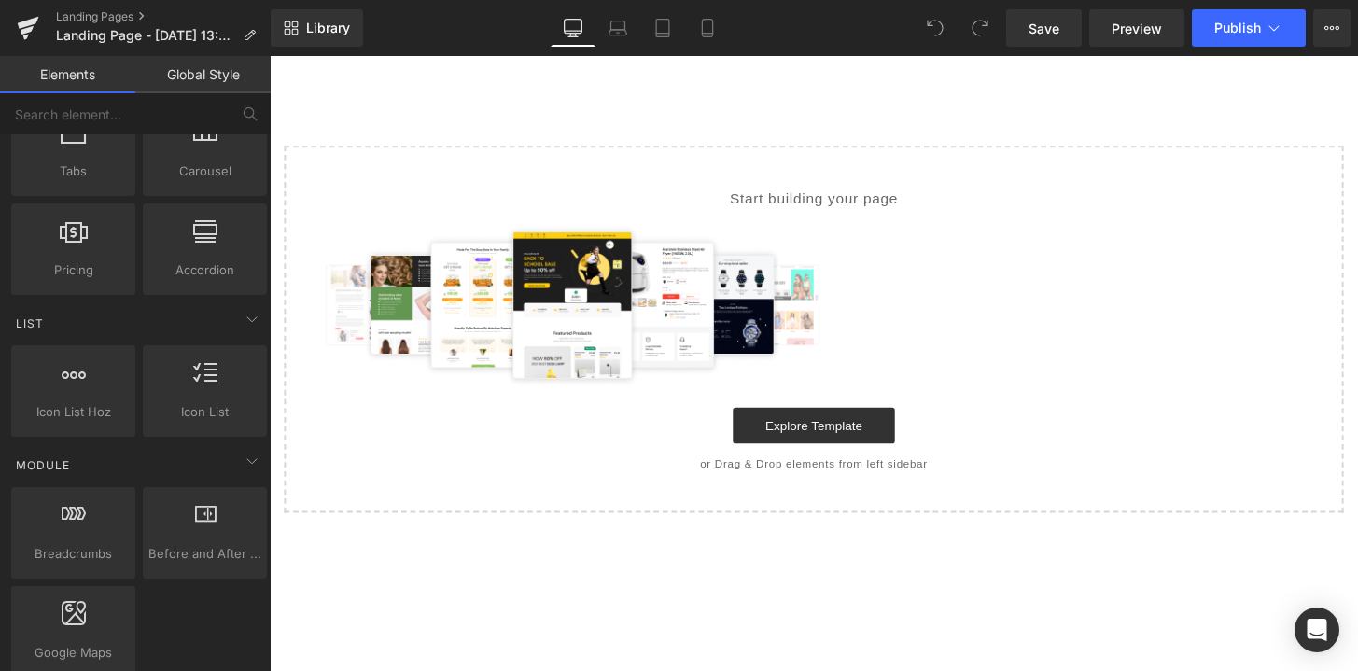
scroll to position [767, 0]
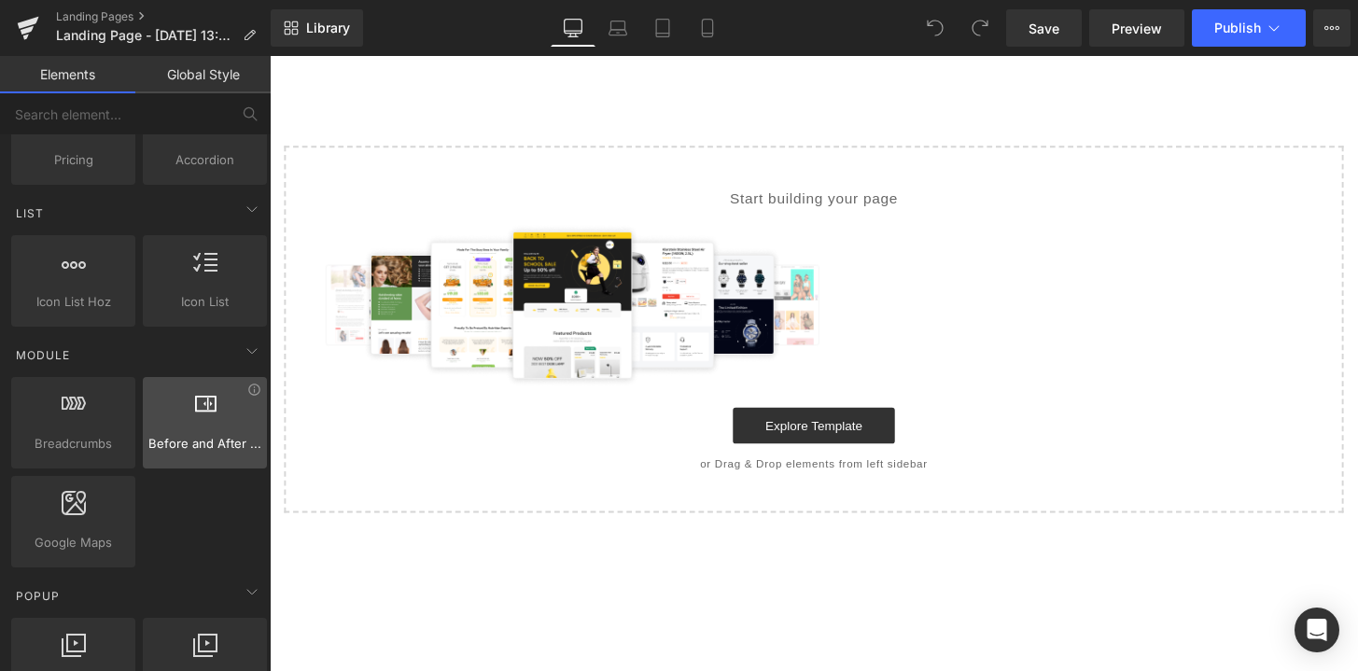
click at [207, 418] on div at bounding box center [204, 413] width 113 height 42
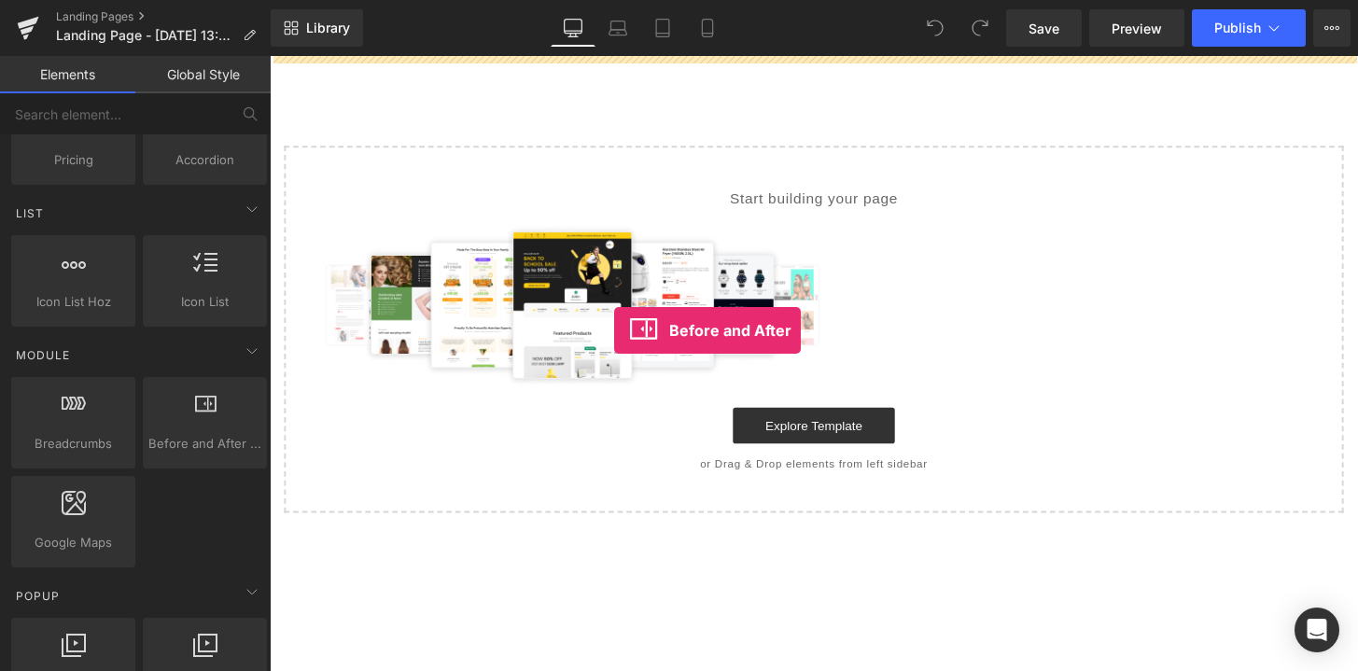
drag, startPoint x: 492, startPoint y: 480, endPoint x: 627, endPoint y: 341, distance: 194.0
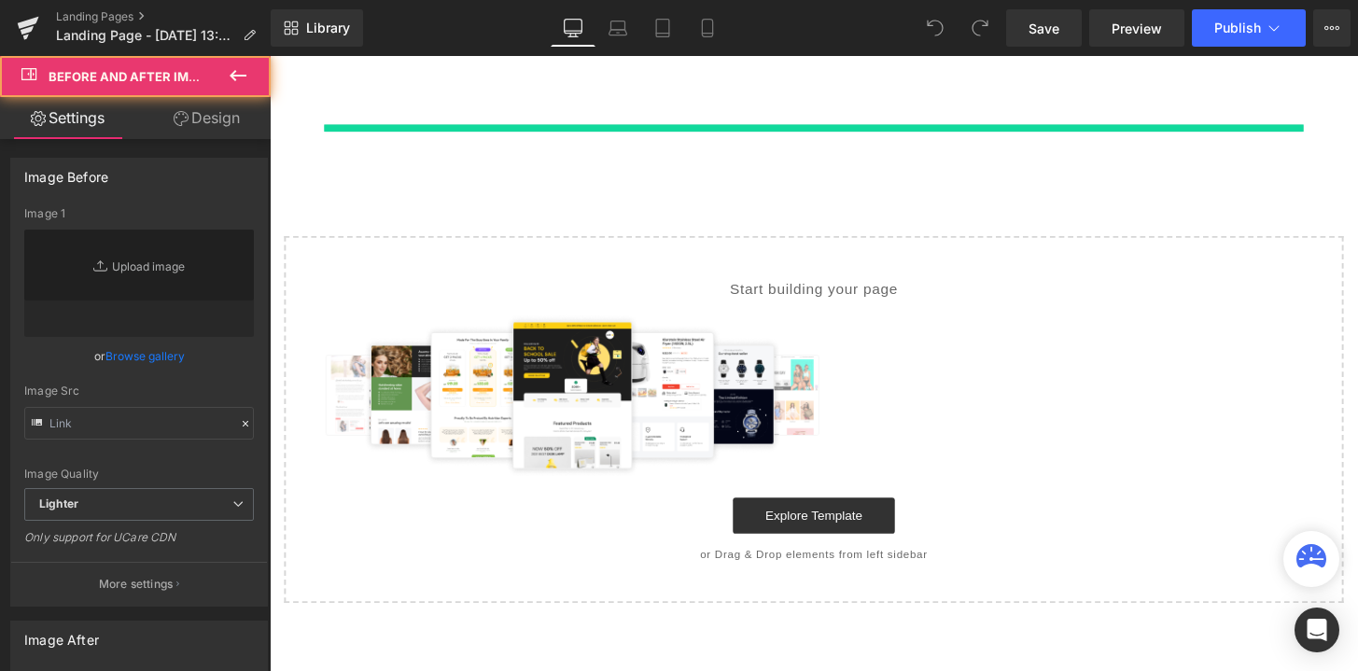
type input "[URL][DOMAIN_NAME]"
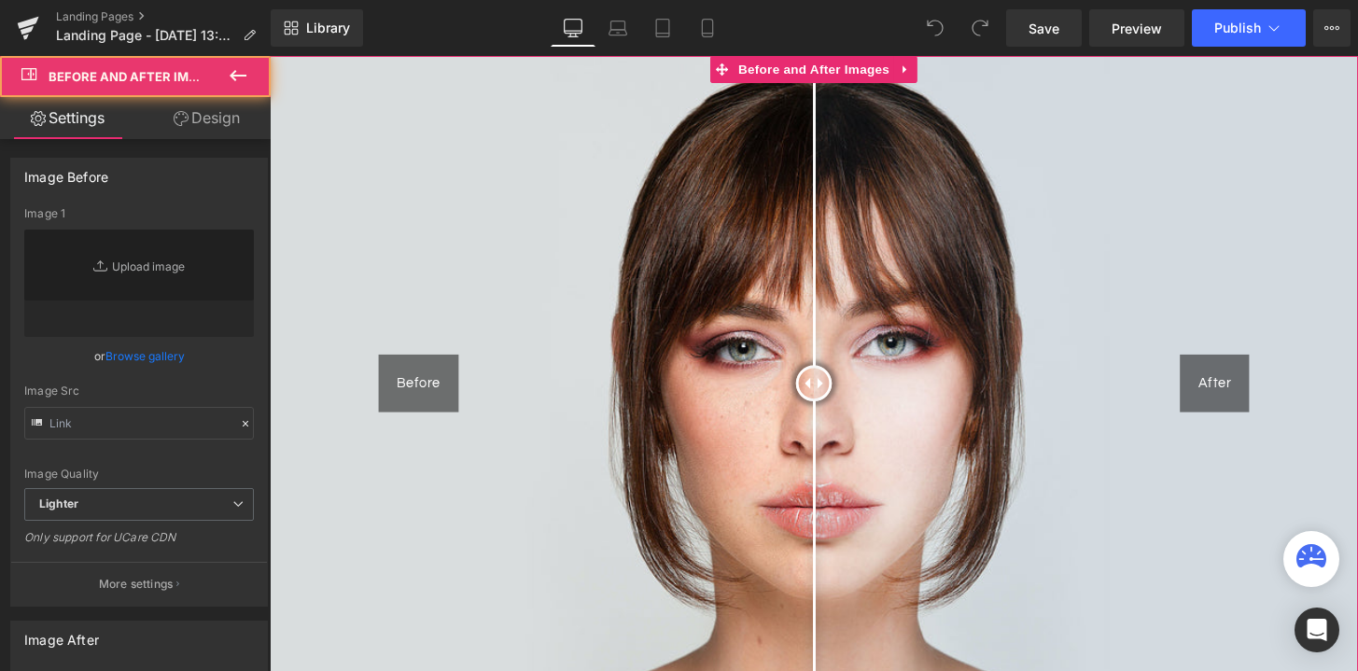
type input "[URL][DOMAIN_NAME]"
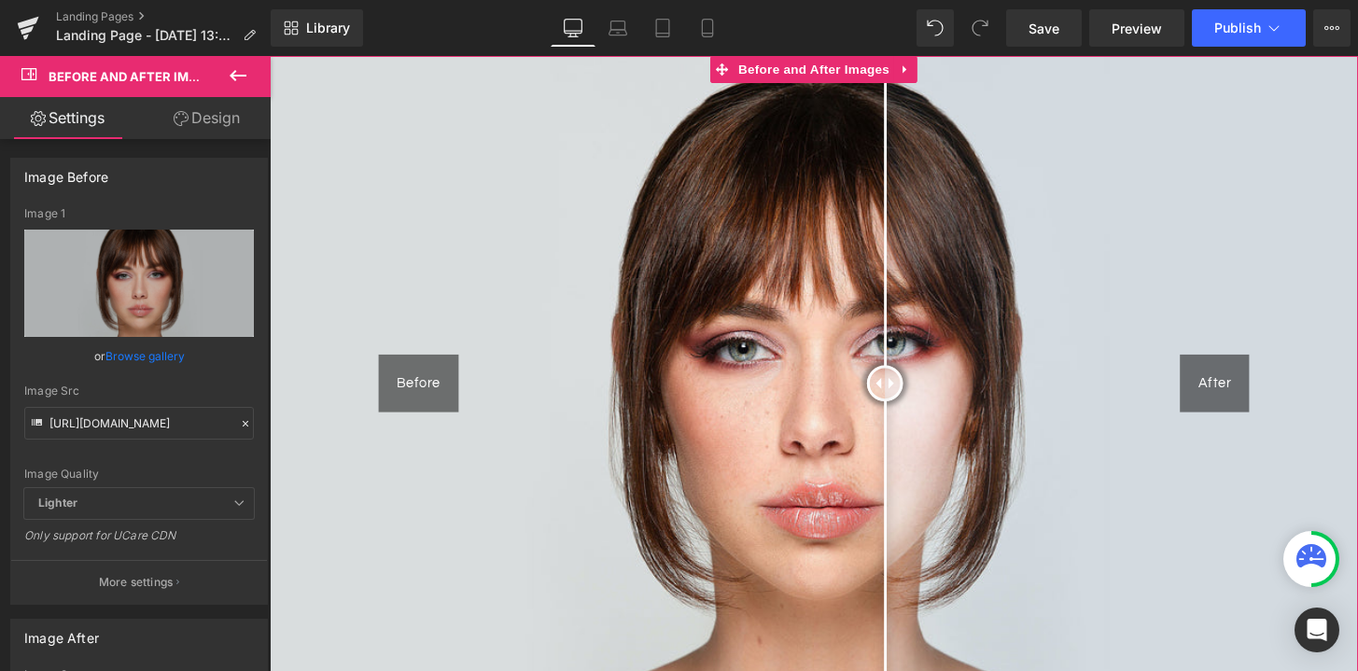
drag, startPoint x: 839, startPoint y: 388, endPoint x: 845, endPoint y: 447, distance: 59.1
click at [889, 414] on div at bounding box center [907, 395] width 37 height 37
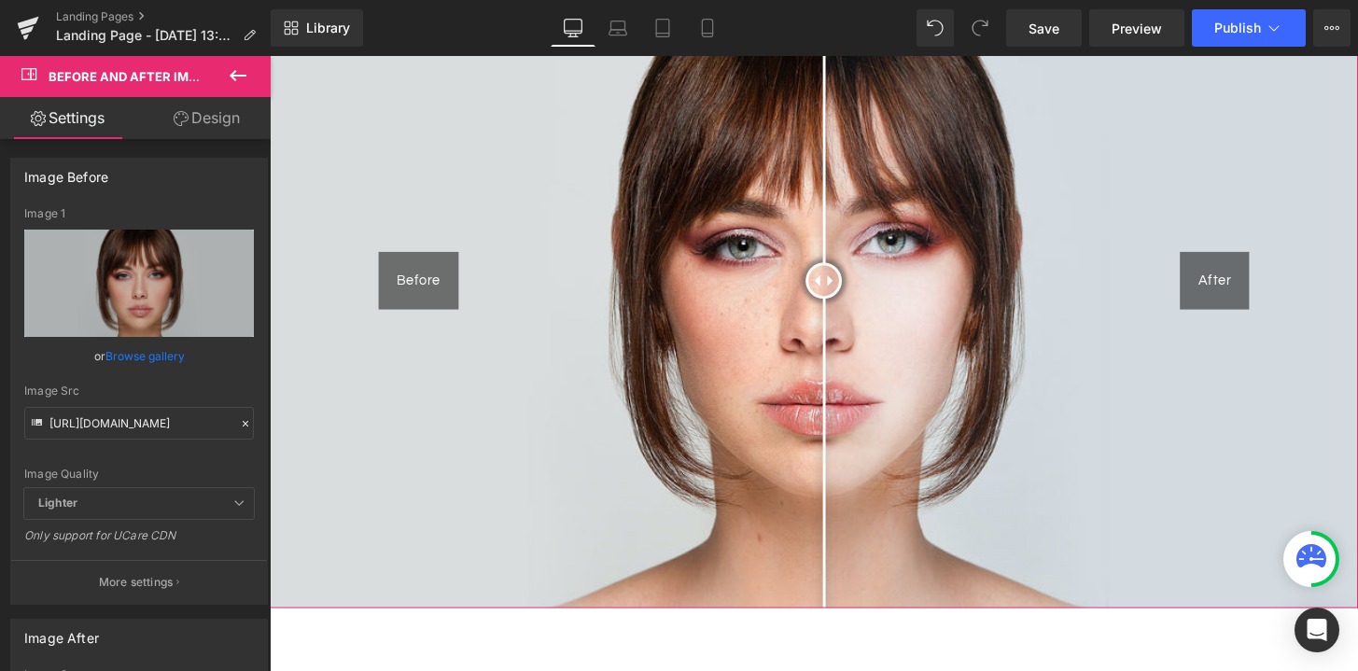
scroll to position [18, 0]
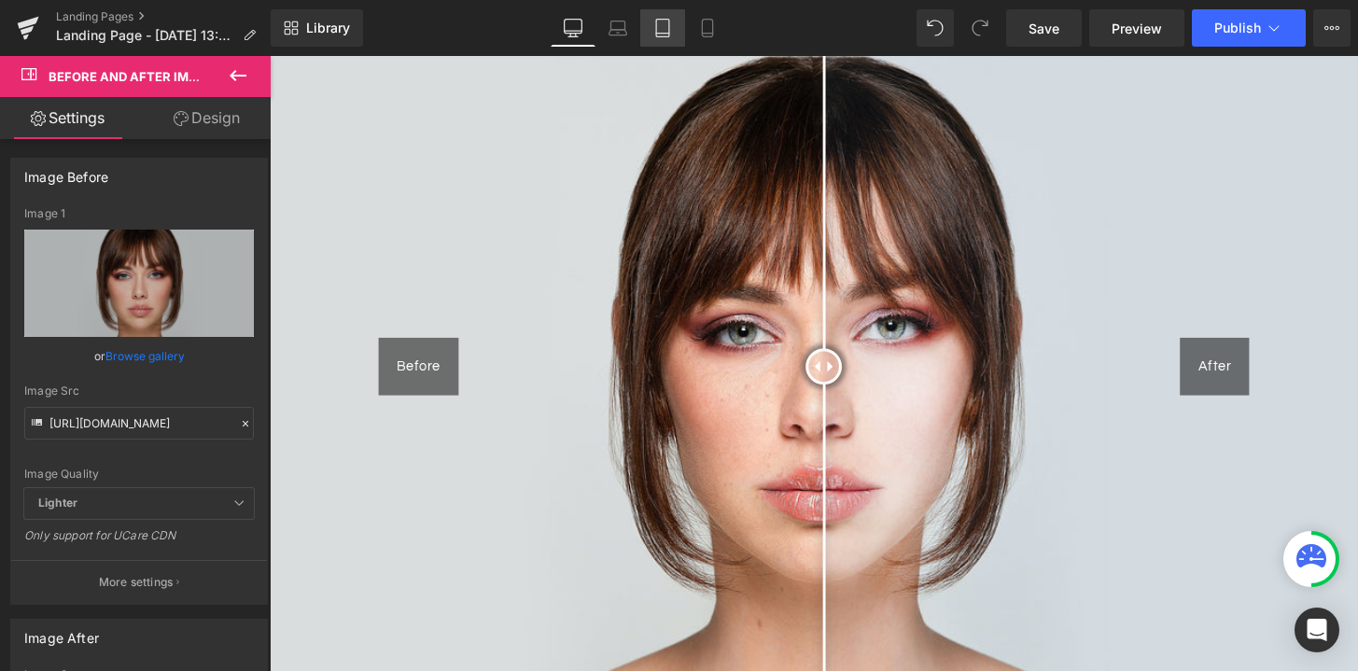
click at [665, 42] on link "Tablet" at bounding box center [662, 27] width 45 height 37
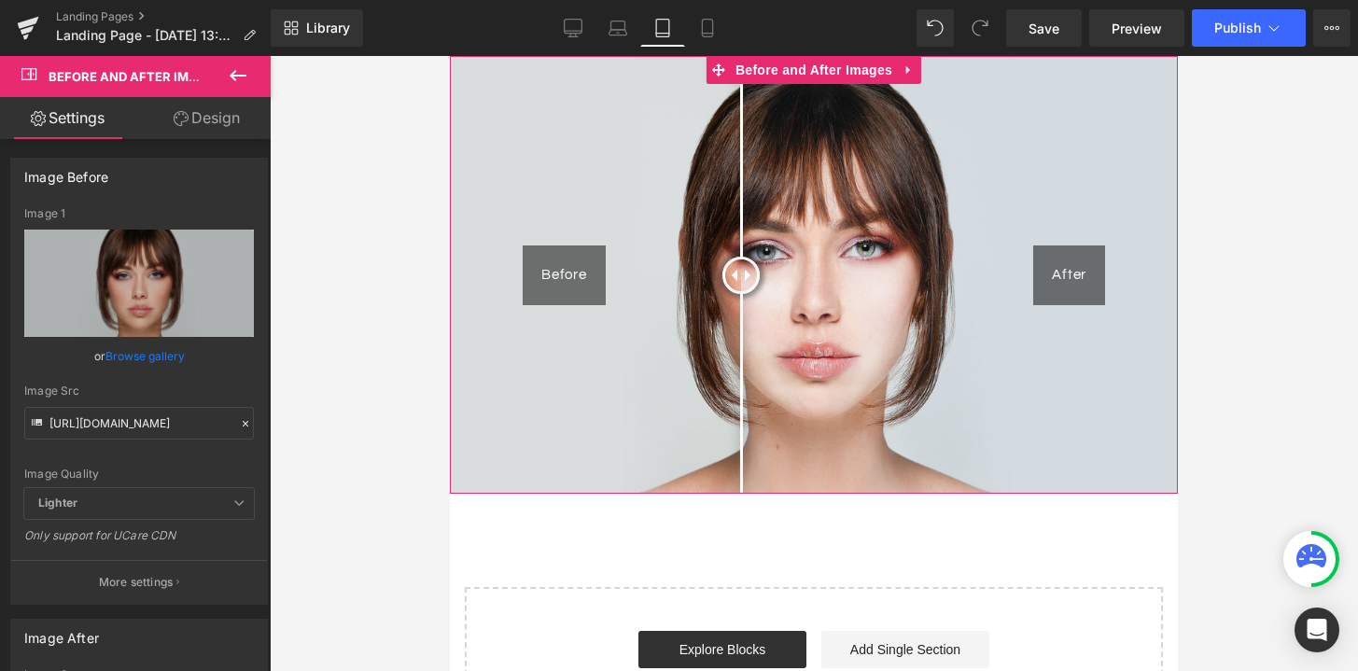
drag, startPoint x: 833, startPoint y: 274, endPoint x: 741, endPoint y: 368, distance: 131.3
click at [741, 294] on div at bounding box center [740, 275] width 37 height 37
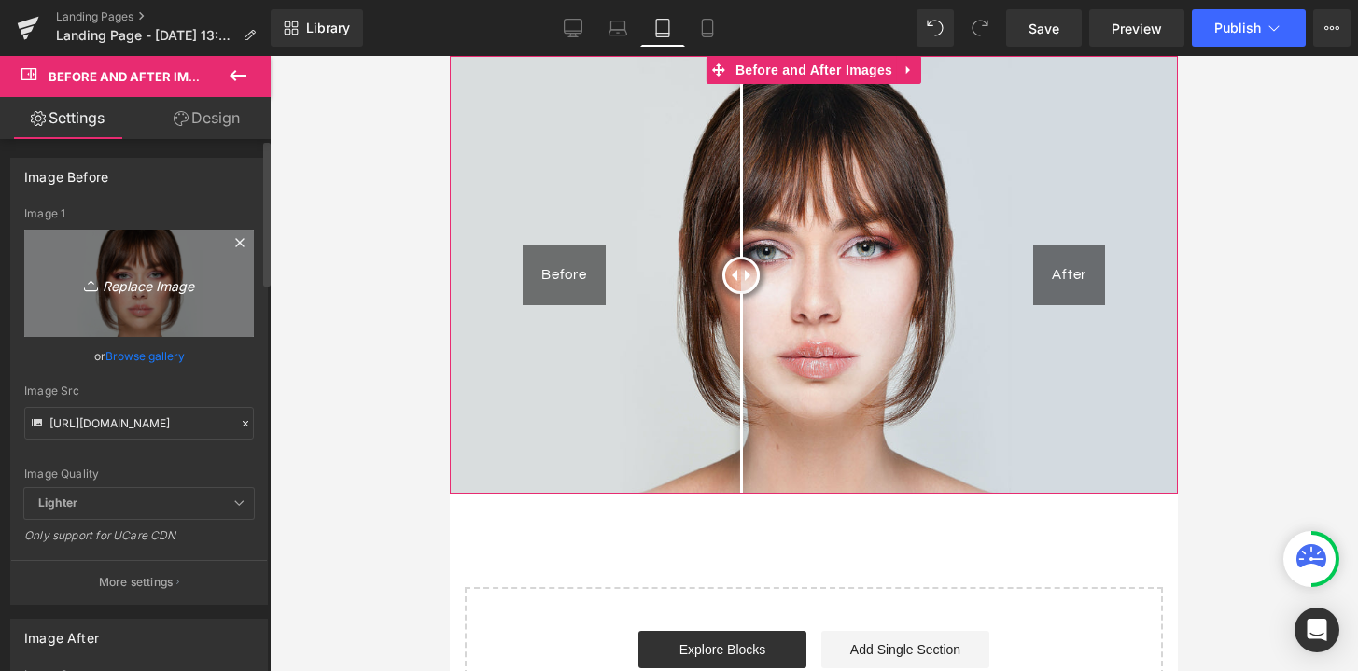
click at [137, 288] on icon "Replace Image" at bounding box center [138, 283] width 149 height 23
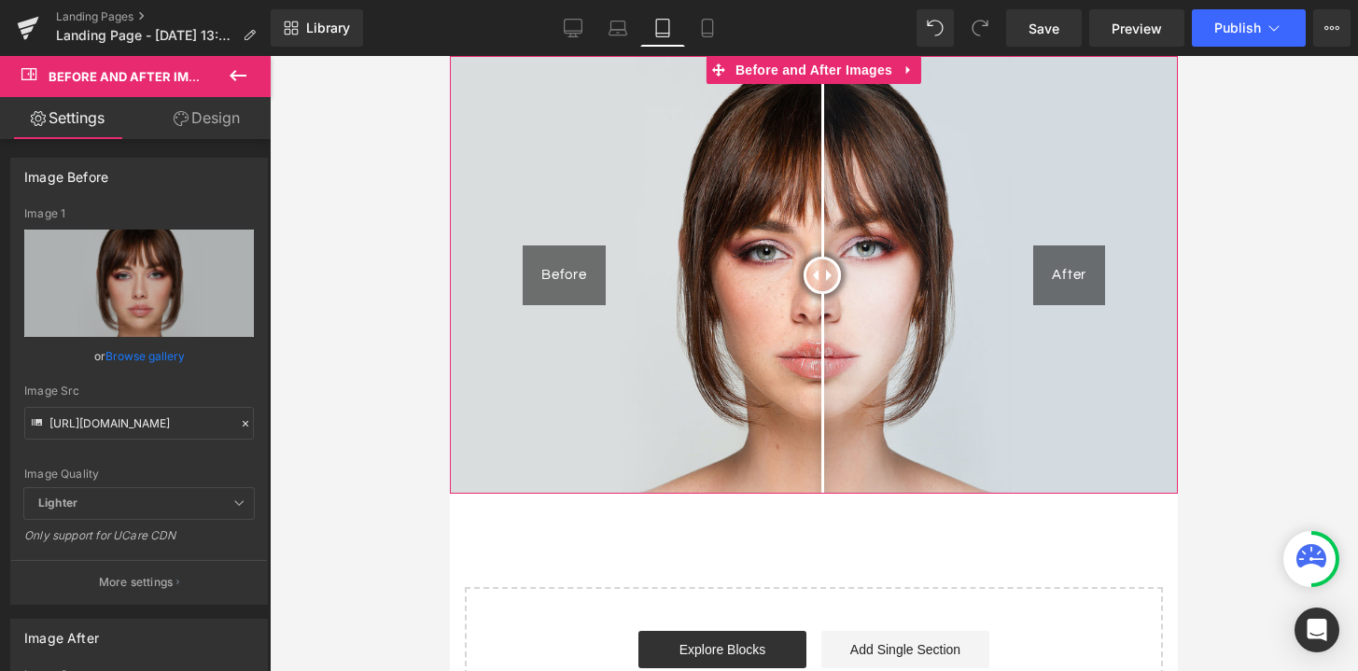
drag, startPoint x: 751, startPoint y: 275, endPoint x: 830, endPoint y: 358, distance: 114.2
click at [830, 294] on div at bounding box center [822, 275] width 37 height 37
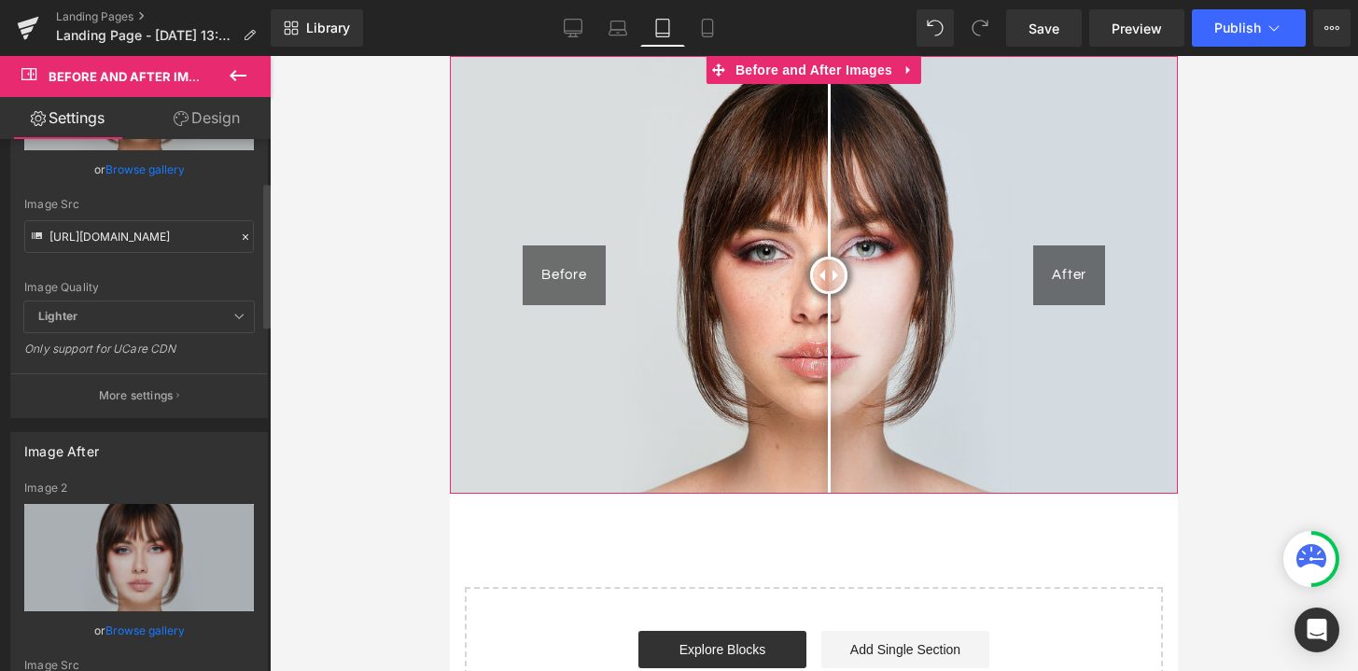
scroll to position [155, 0]
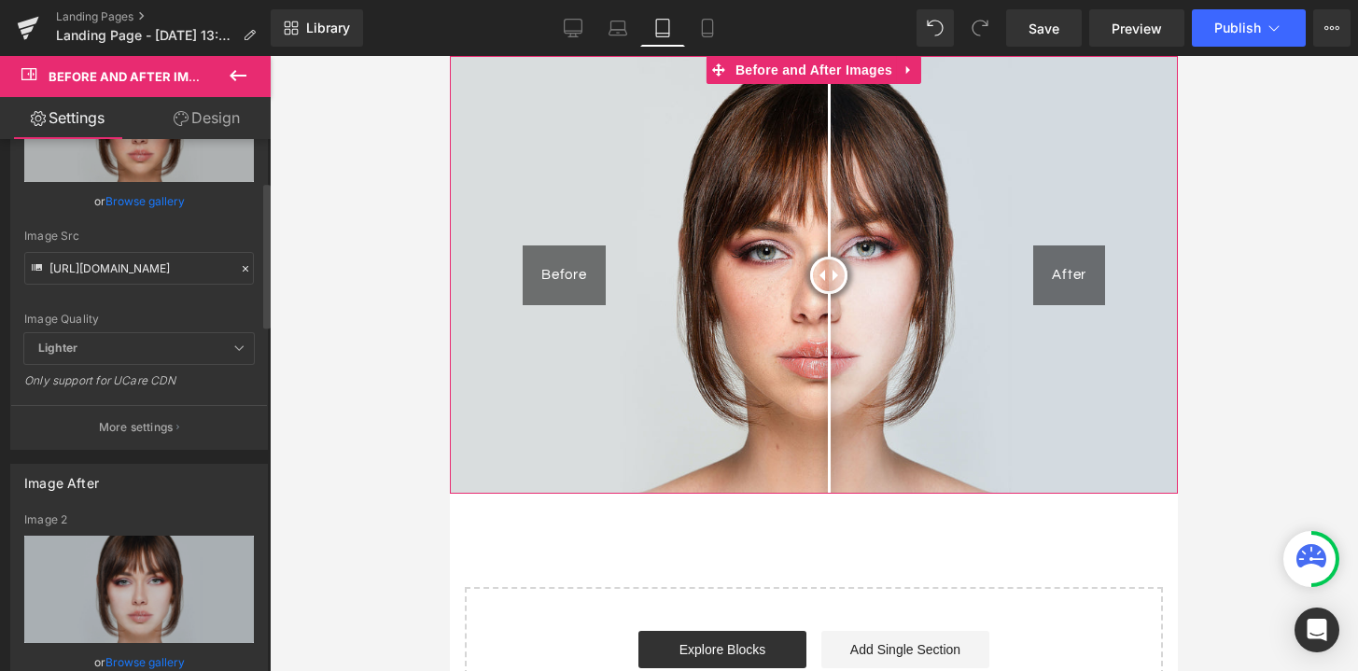
click at [233, 349] on icon at bounding box center [238, 348] width 11 height 11
click at [60, 361] on span "Lighter" at bounding box center [139, 348] width 230 height 31
drag, startPoint x: 107, startPoint y: 381, endPoint x: 189, endPoint y: 381, distance: 82.1
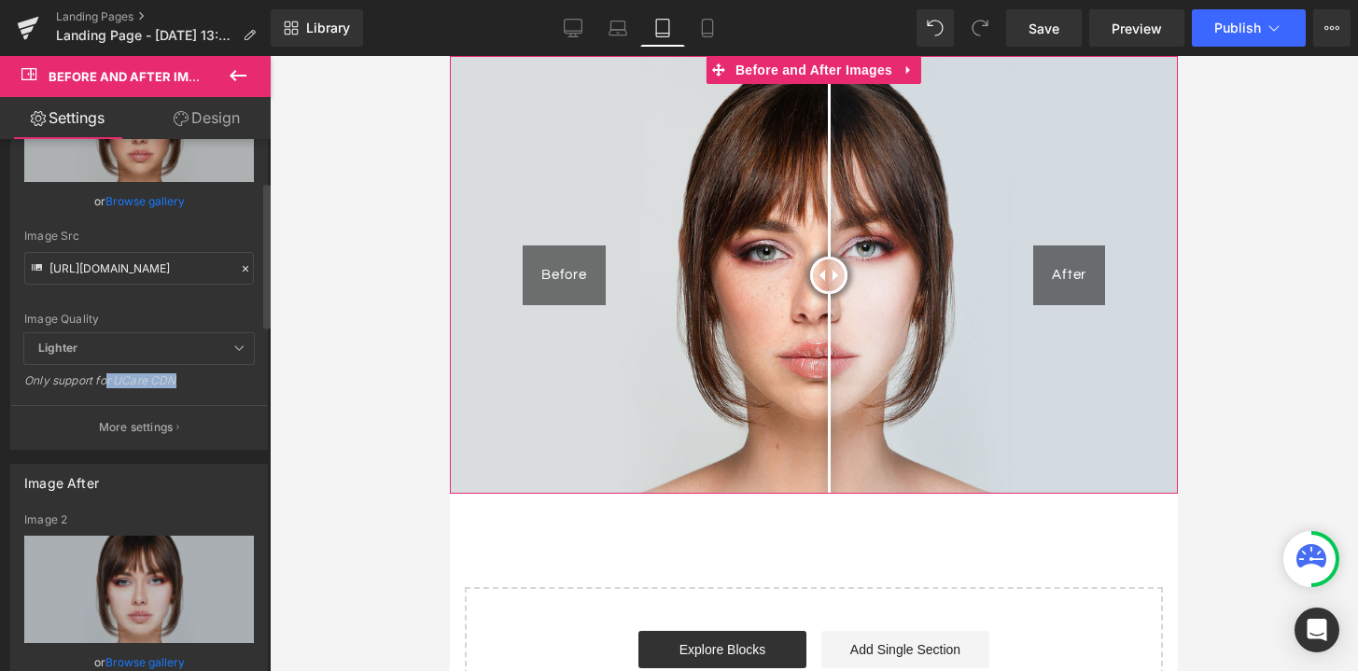
click at [189, 381] on div "Only support for UCare CDN" at bounding box center [139, 386] width 230 height 27
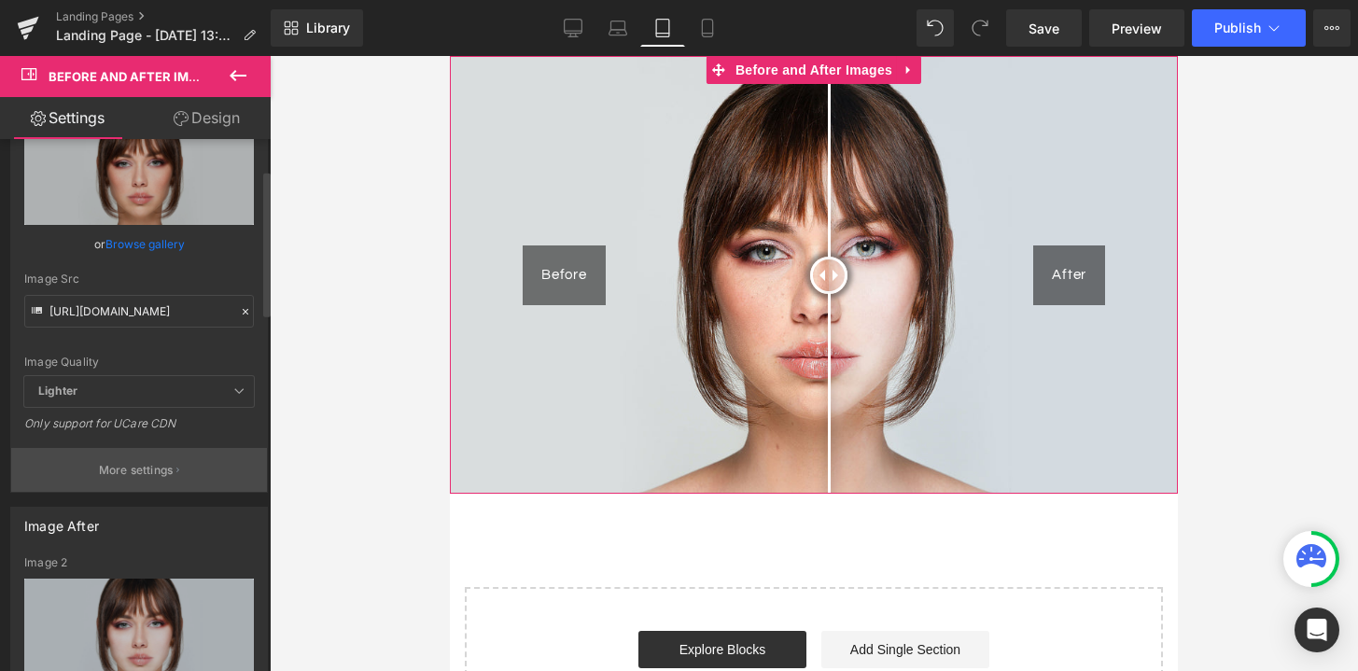
click at [165, 474] on p "More settings" at bounding box center [136, 470] width 75 height 17
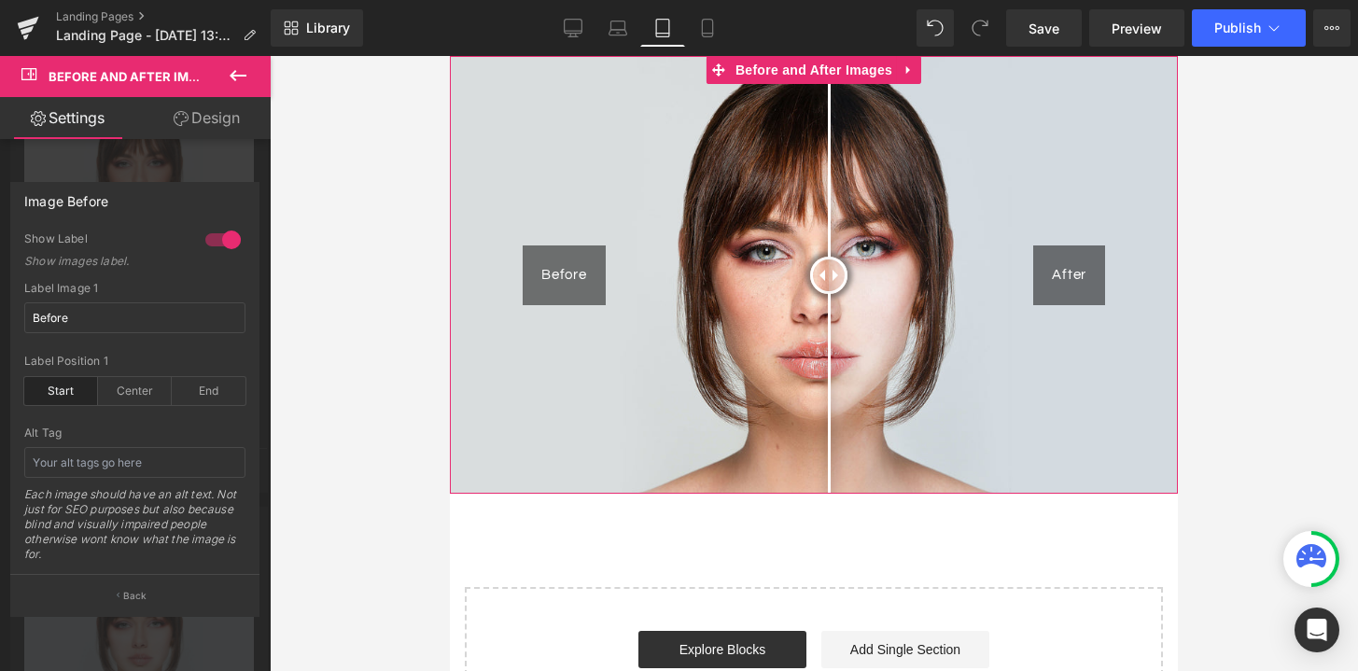
click at [224, 232] on div at bounding box center [223, 240] width 45 height 30
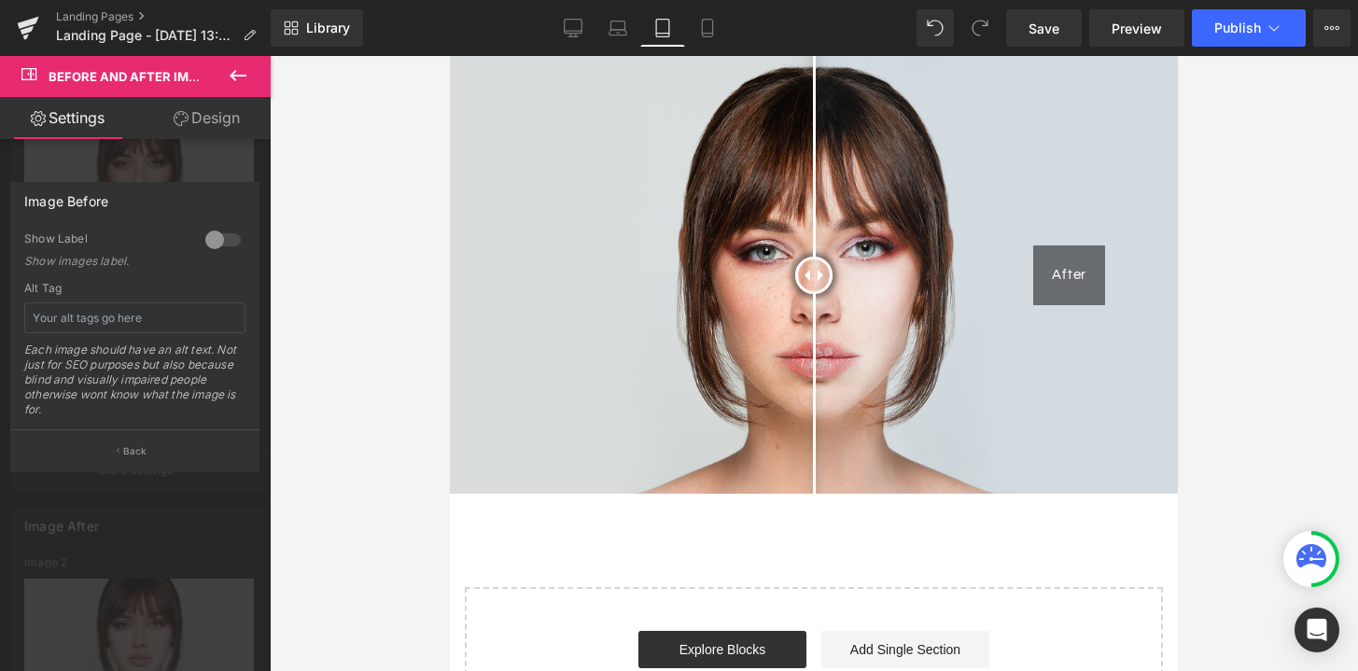
click at [224, 232] on div at bounding box center [223, 240] width 45 height 30
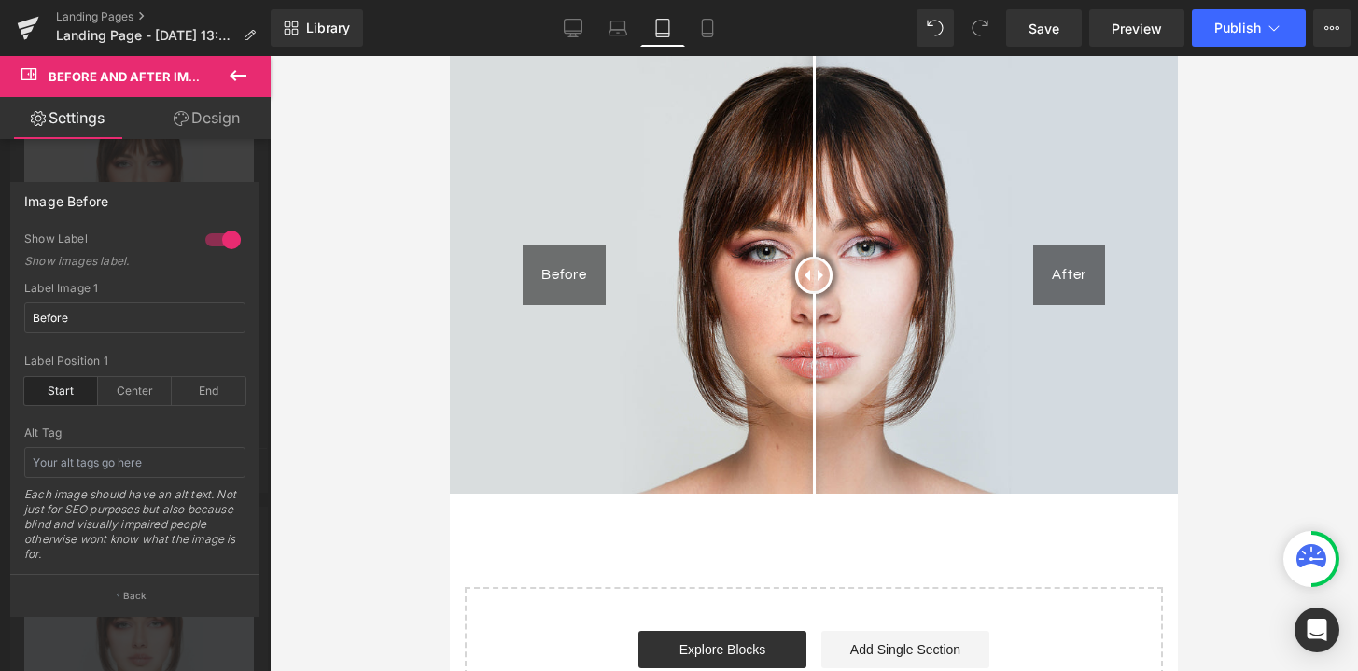
click at [105, 167] on div at bounding box center [135, 368] width 271 height 624
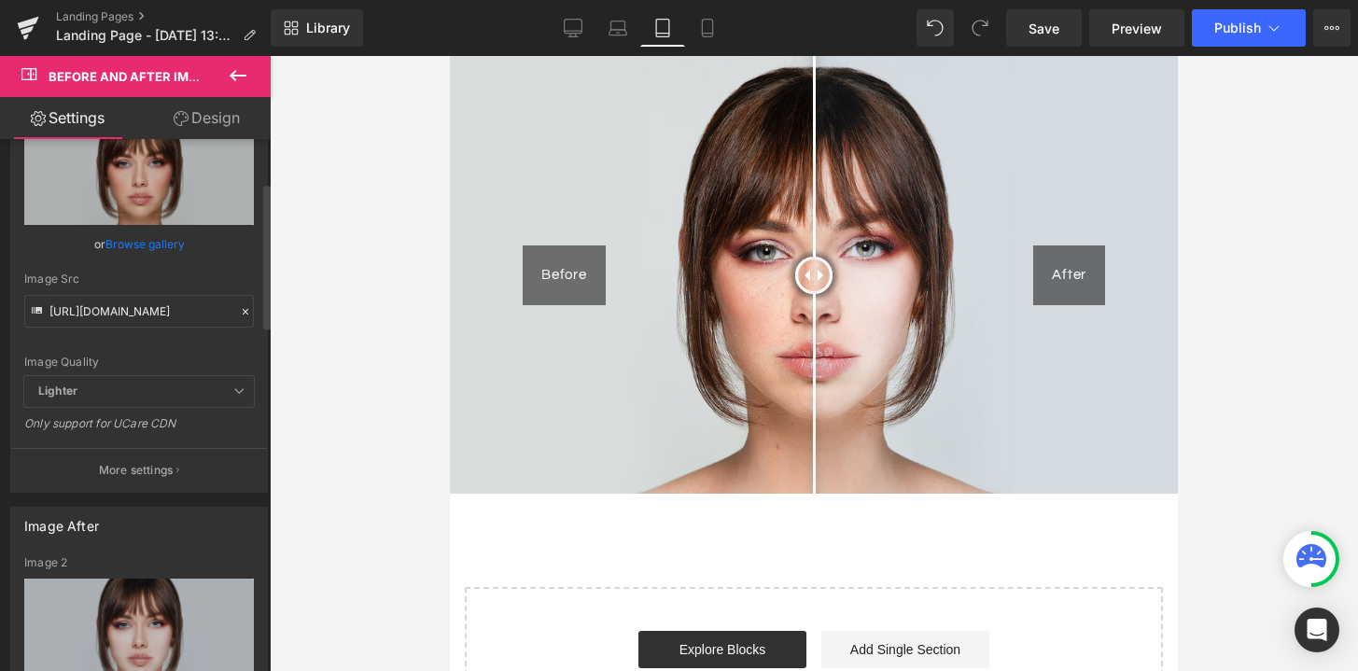
scroll to position [0, 0]
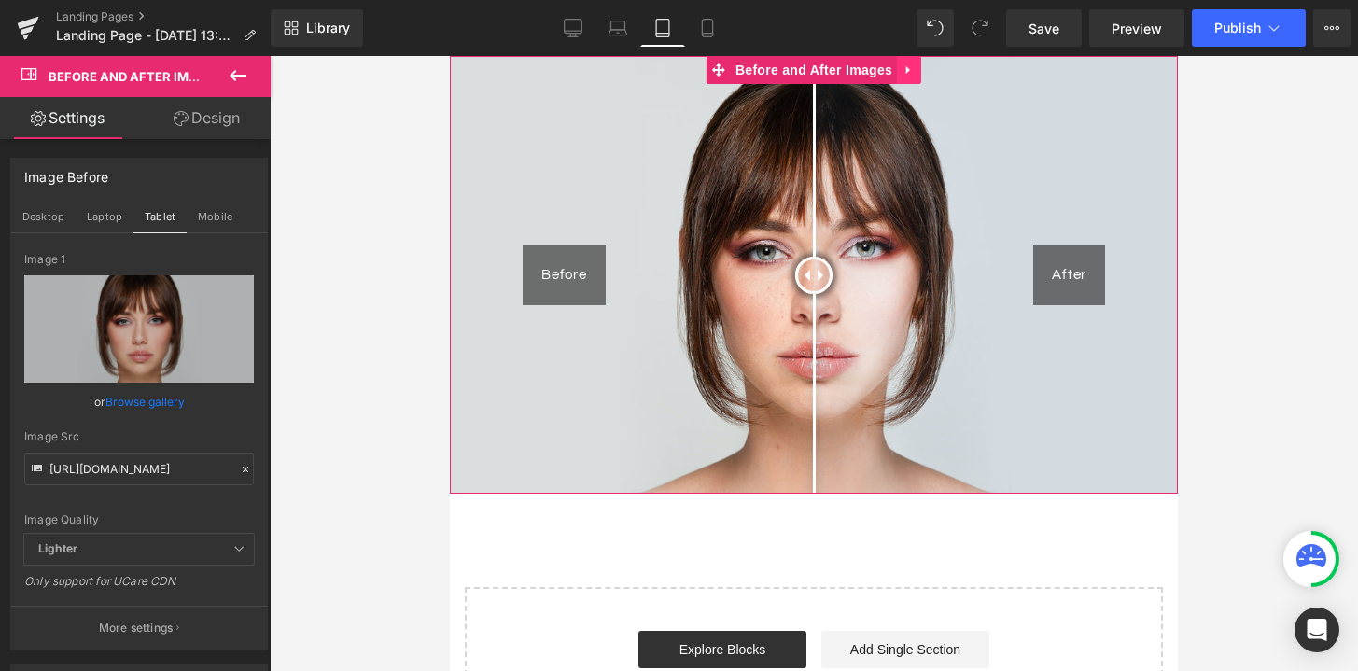
click at [906, 73] on icon at bounding box center [909, 70] width 13 height 14
click at [921, 73] on icon at bounding box center [921, 69] width 13 height 13
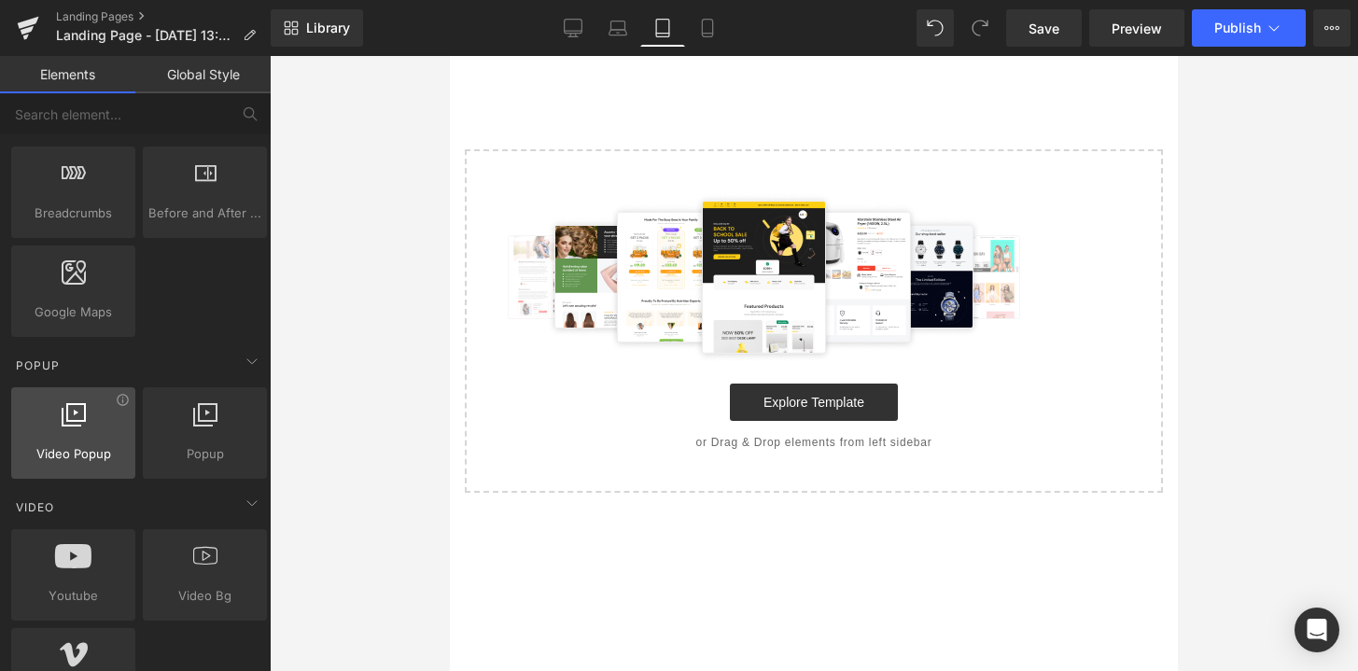
scroll to position [999, 0]
click at [102, 467] on div "Video Popup videos, players, popups" at bounding box center [73, 431] width 124 height 91
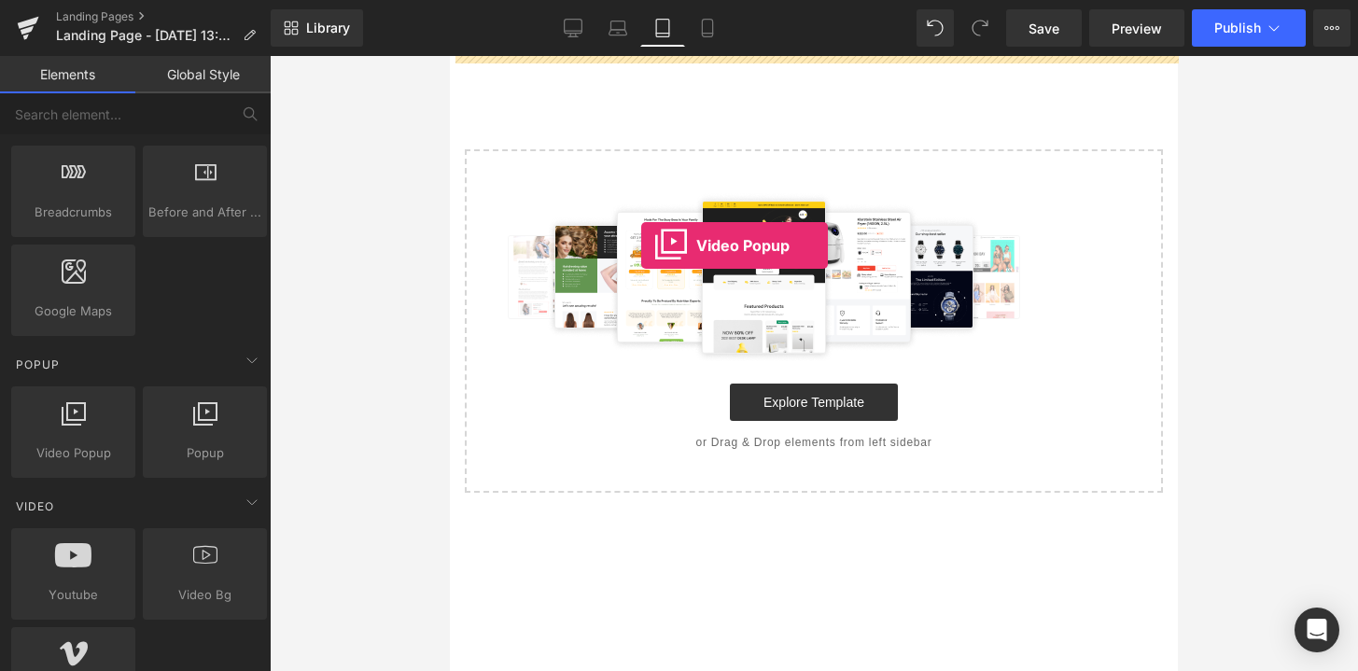
drag, startPoint x: 527, startPoint y: 517, endPoint x: 640, endPoint y: 245, distance: 294.1
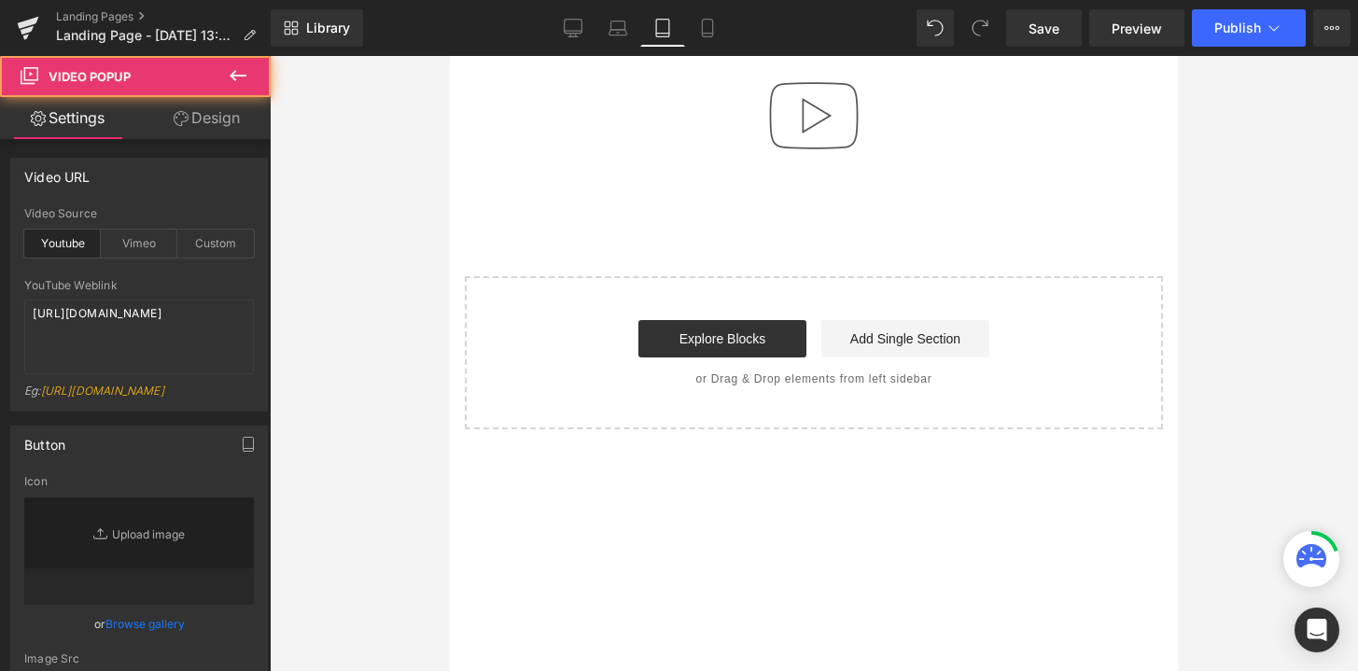
type input "//[DOMAIN_NAME][URL]"
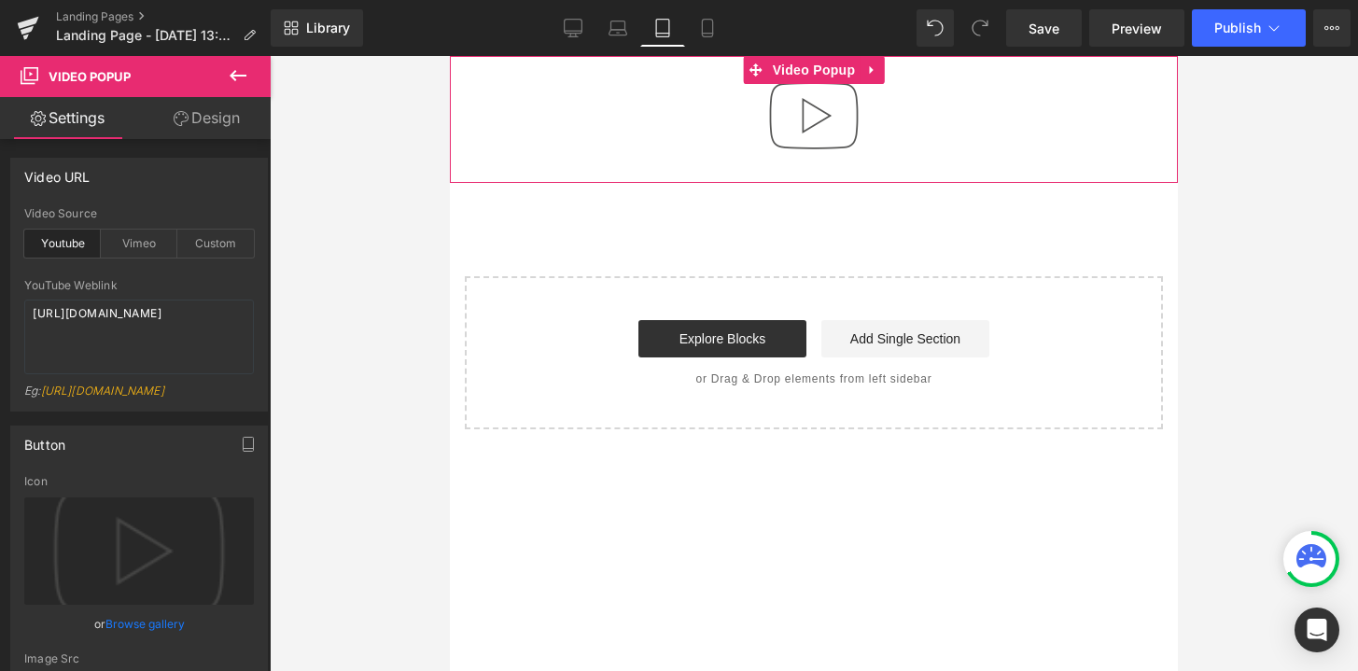
click at [814, 122] on img at bounding box center [813, 115] width 119 height 119
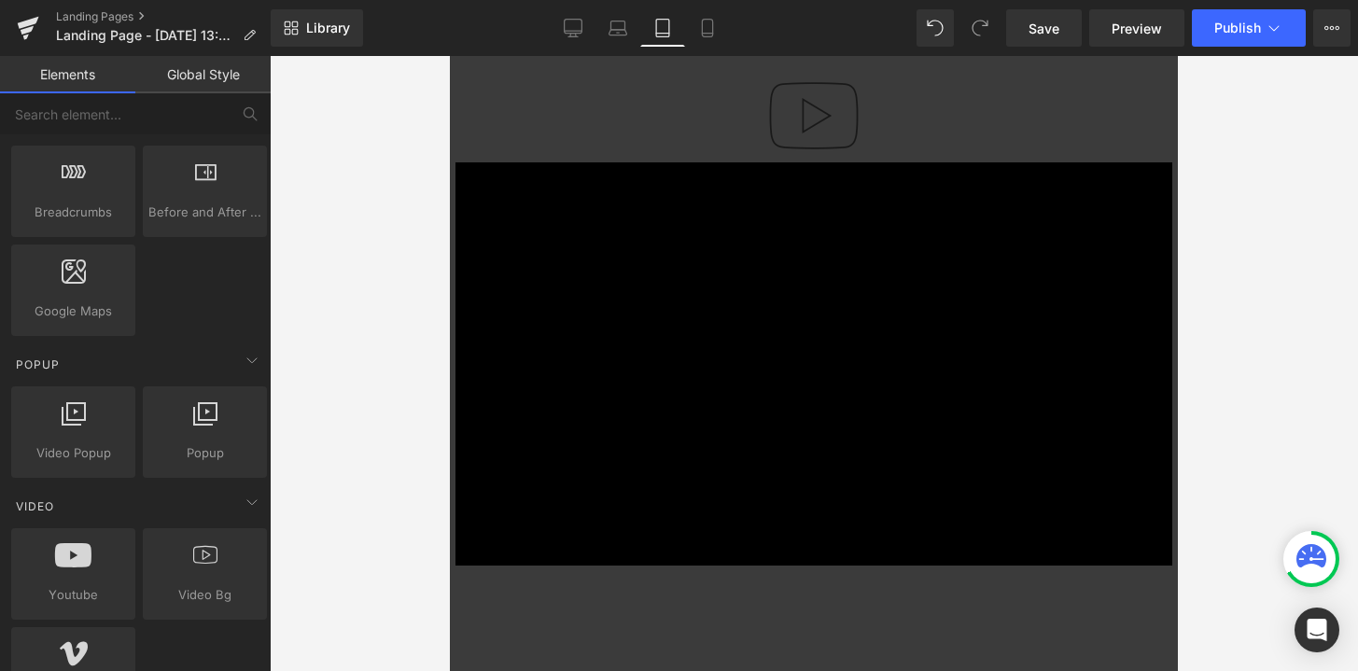
click at [818, 116] on div "× Loading..." at bounding box center [814, 363] width 728 height 615
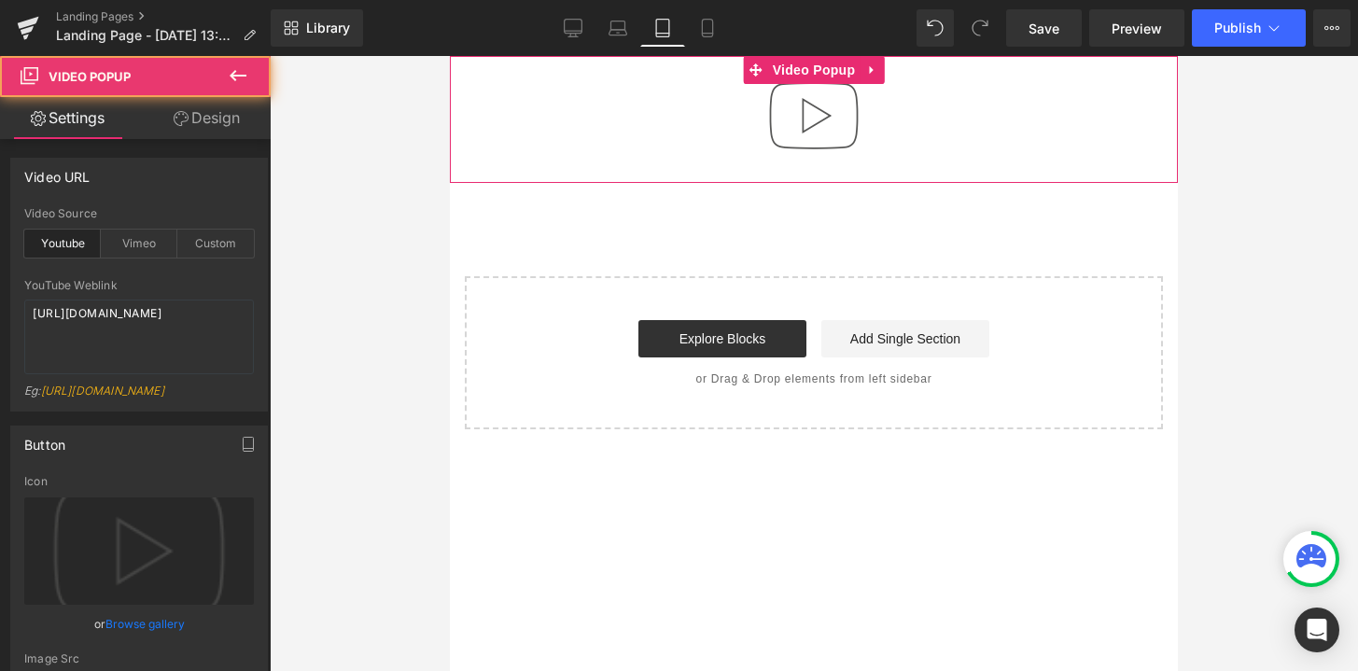
click at [831, 108] on img at bounding box center [813, 115] width 119 height 119
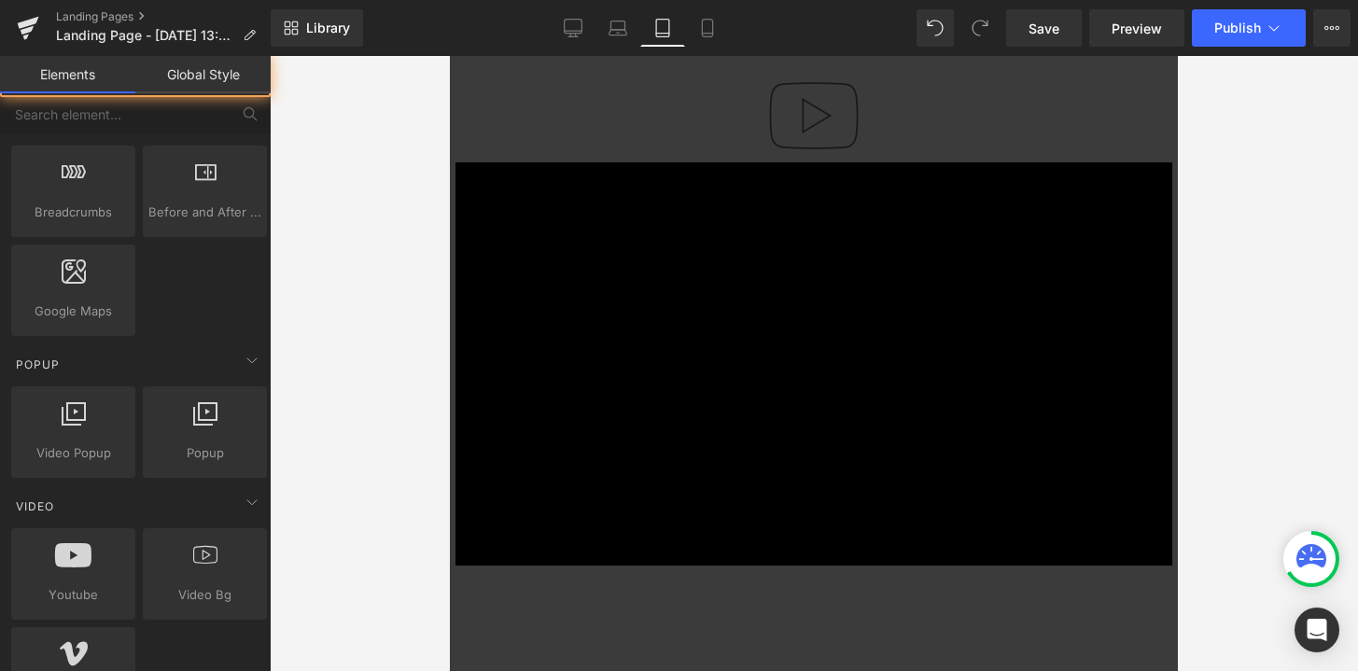
click at [831, 108] on div "× Loading..." at bounding box center [814, 363] width 728 height 615
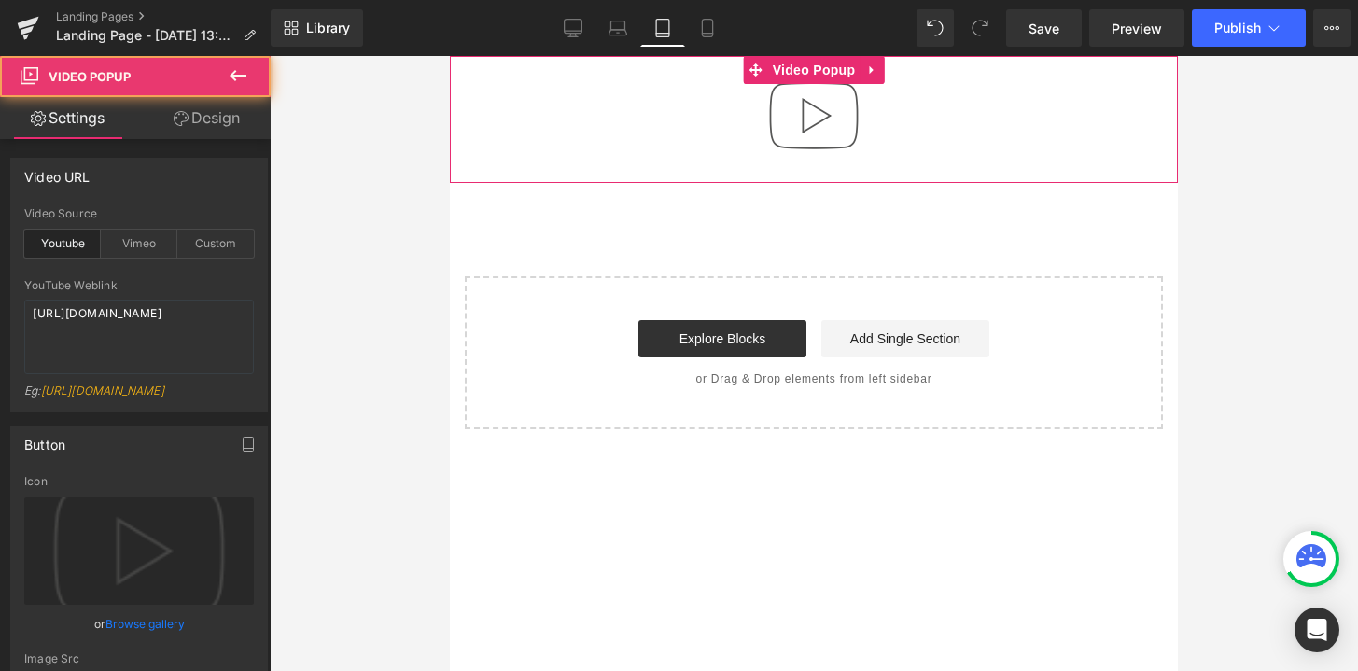
click at [936, 102] on div at bounding box center [814, 119] width 728 height 127
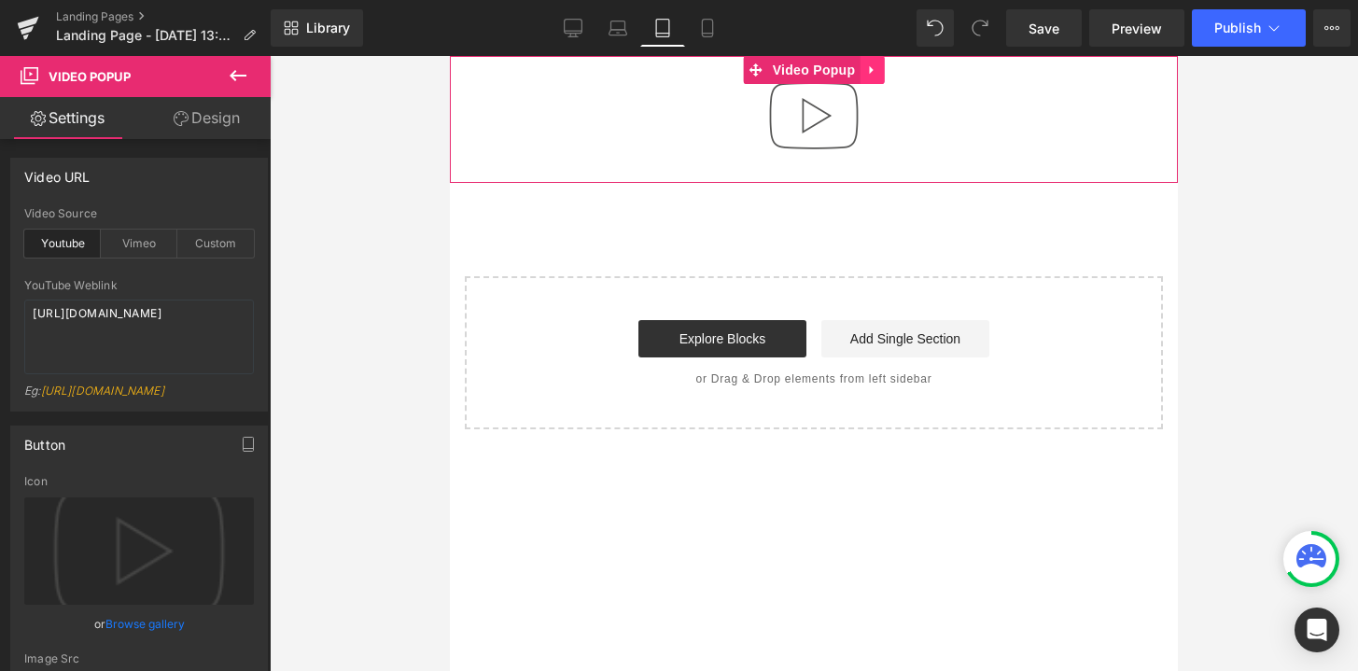
click at [869, 63] on icon at bounding box center [871, 70] width 13 height 14
click at [884, 75] on icon at bounding box center [883, 69] width 13 height 13
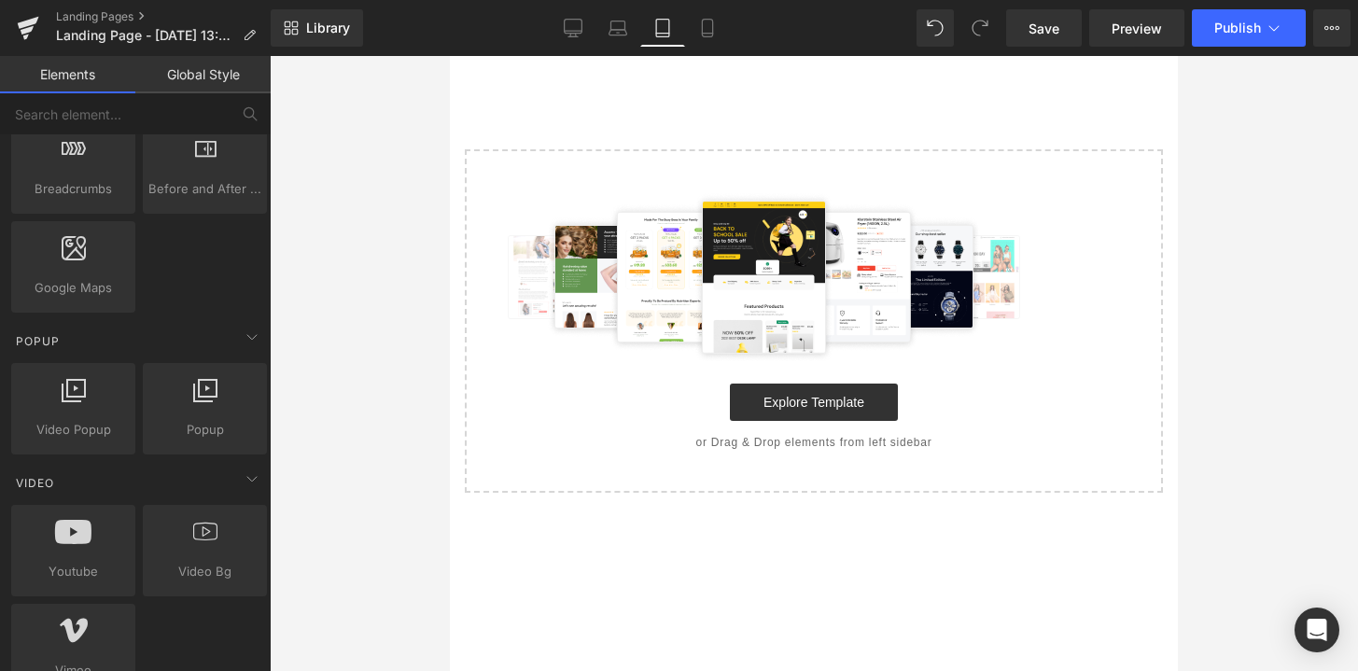
scroll to position [0, 0]
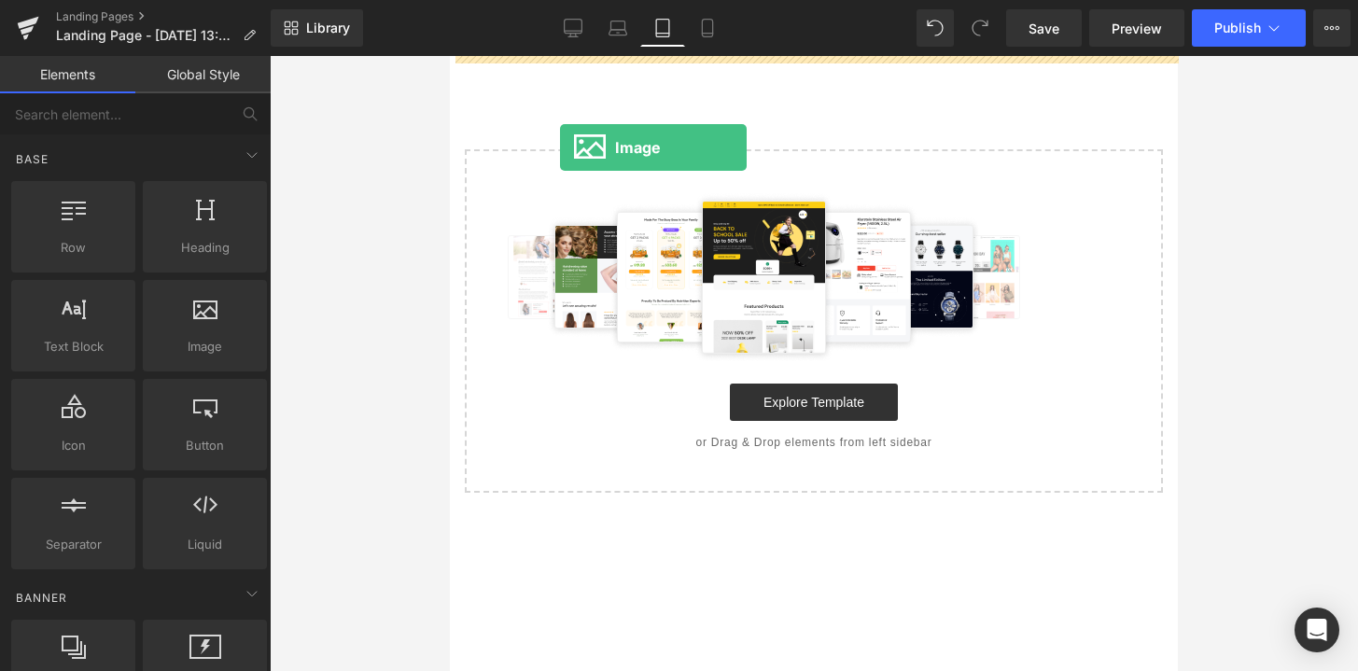
drag, startPoint x: 636, startPoint y: 376, endPoint x: 560, endPoint y: 147, distance: 240.8
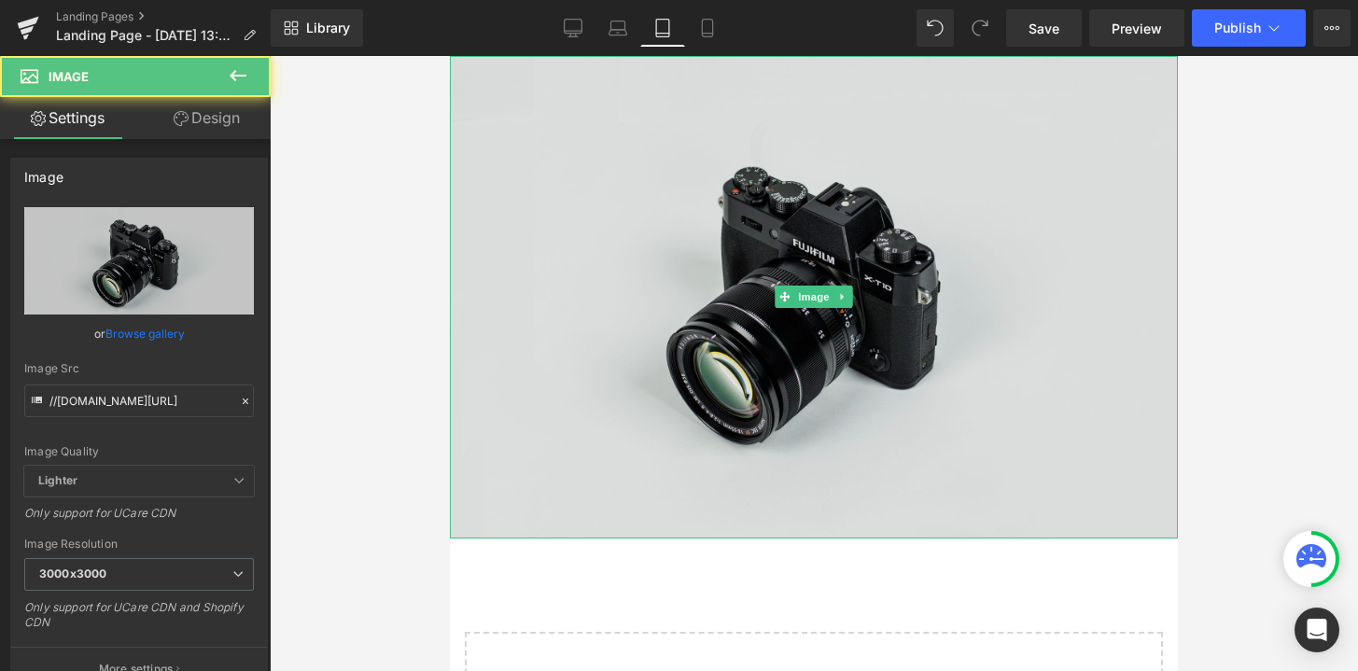
click at [722, 259] on img at bounding box center [814, 297] width 728 height 483
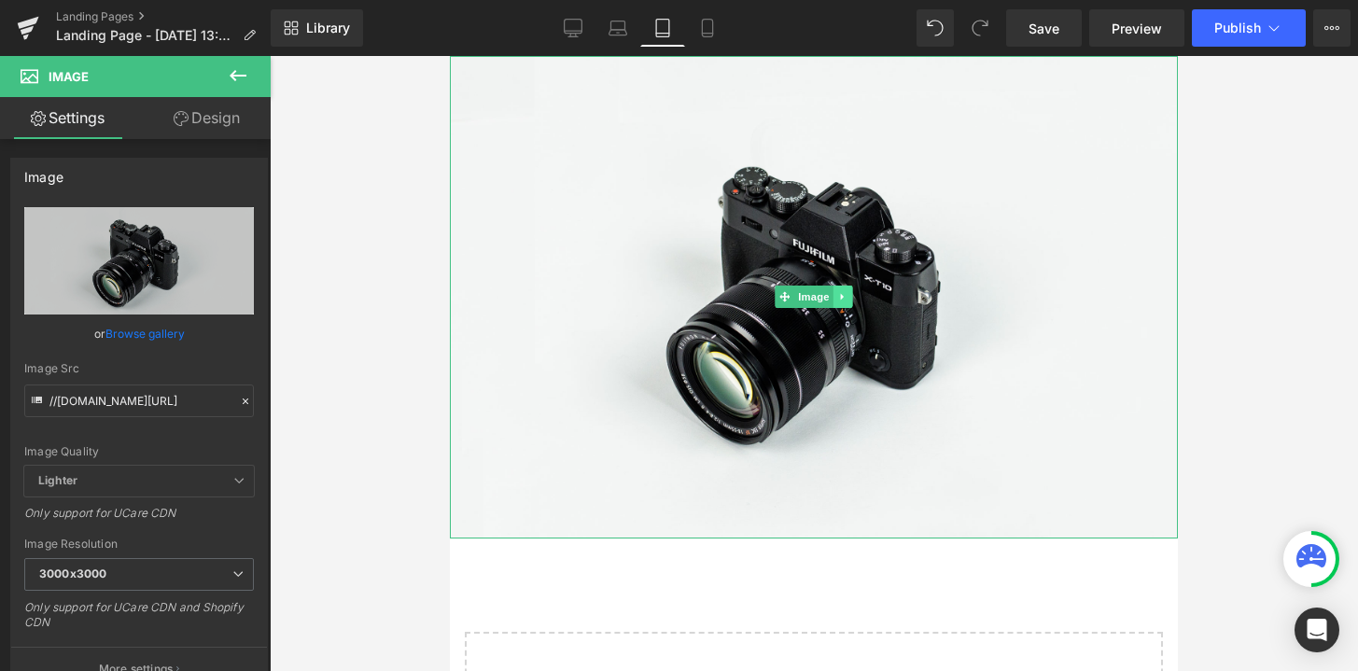
click at [849, 302] on link at bounding box center [843, 297] width 20 height 22
click at [856, 301] on icon at bounding box center [852, 297] width 10 height 10
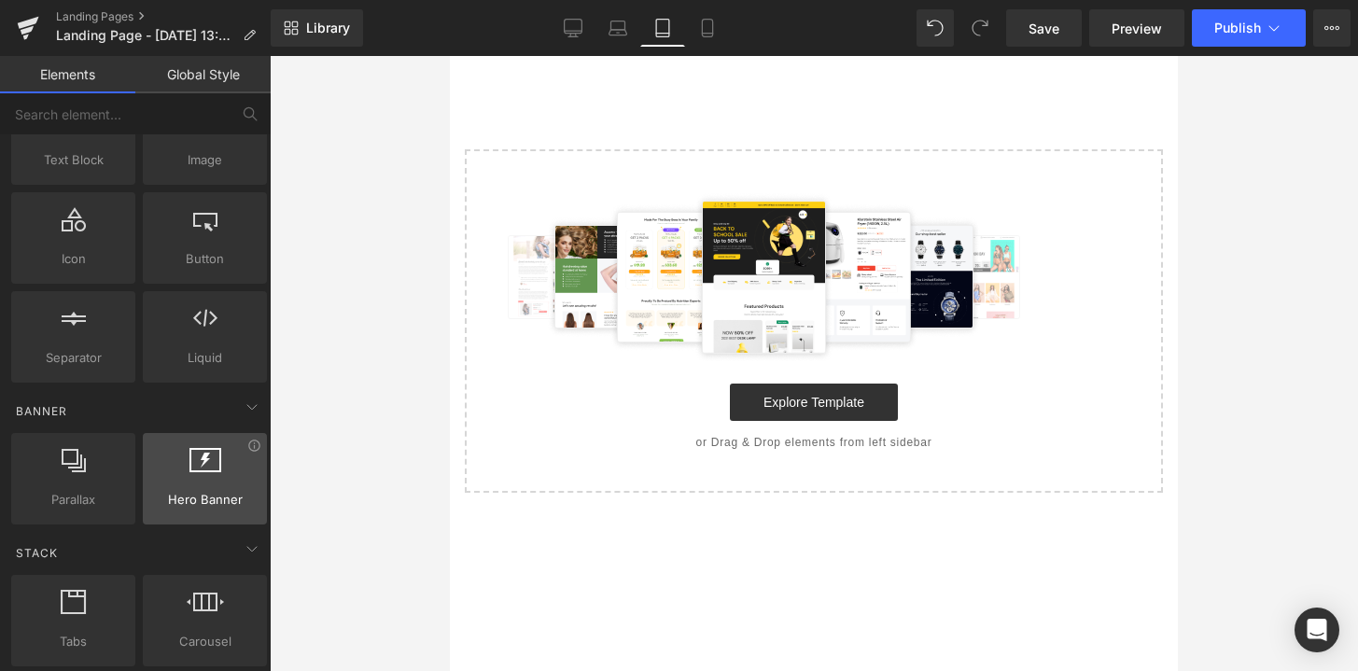
scroll to position [326, 0]
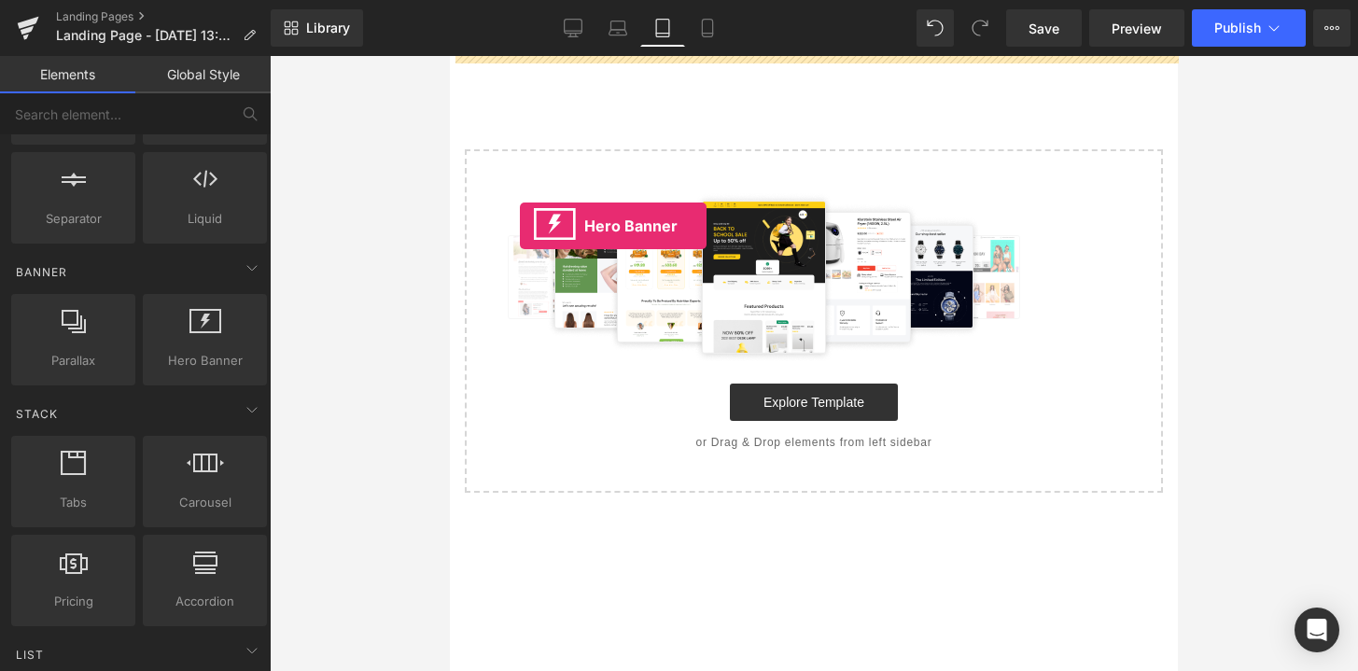
drag, startPoint x: 665, startPoint y: 422, endPoint x: 520, endPoint y: 226, distance: 244.2
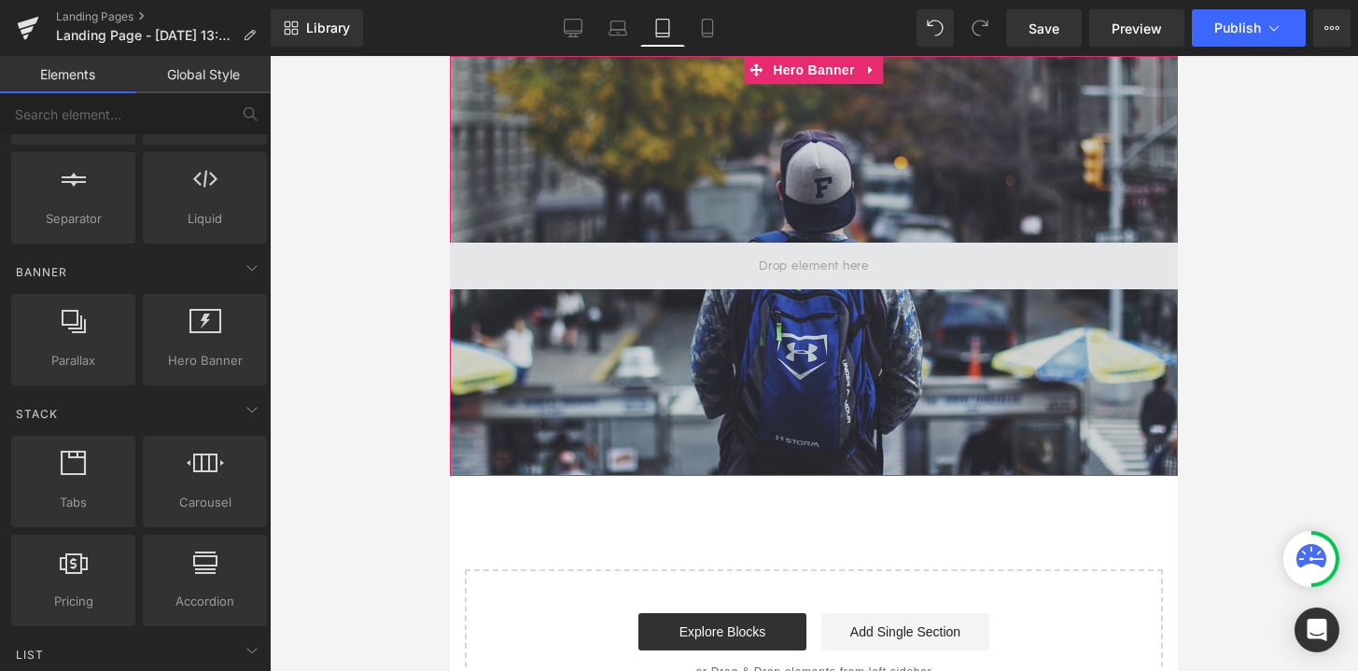
click at [791, 257] on span at bounding box center [813, 266] width 123 height 29
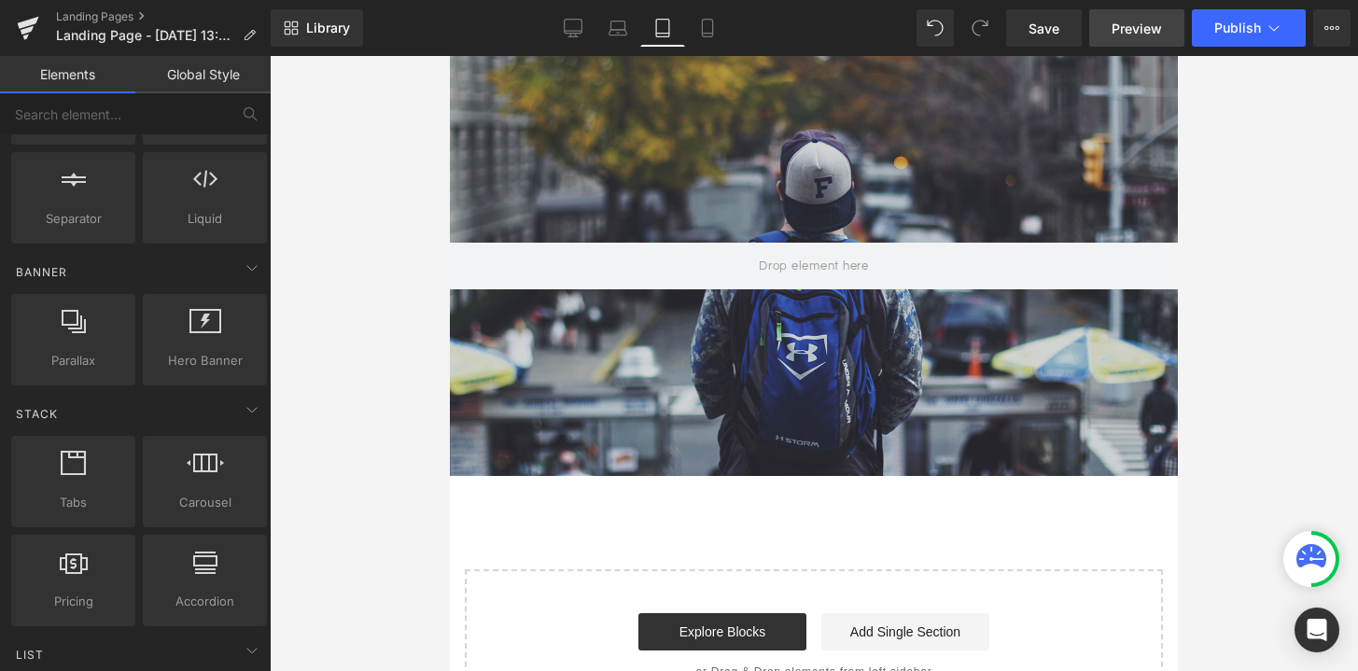
click at [1123, 41] on link "Preview" at bounding box center [1136, 27] width 95 height 37
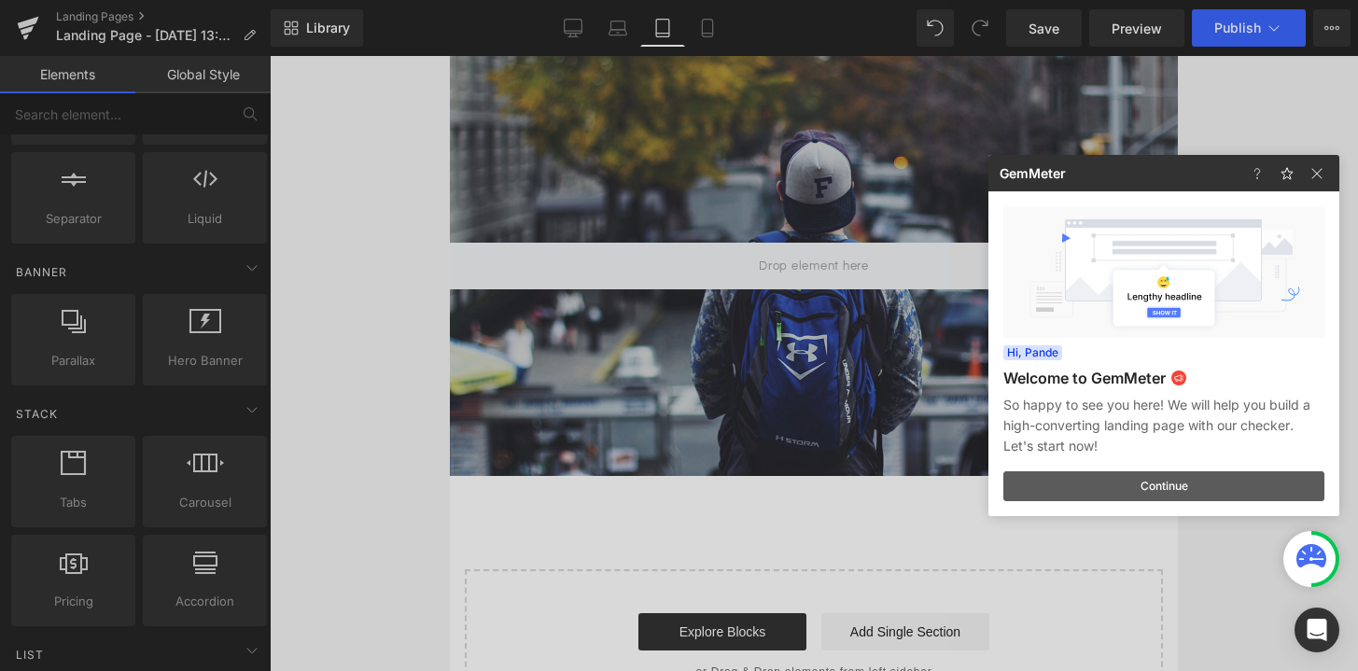
click at [1215, 483] on button "Continue" at bounding box center [1163, 486] width 321 height 30
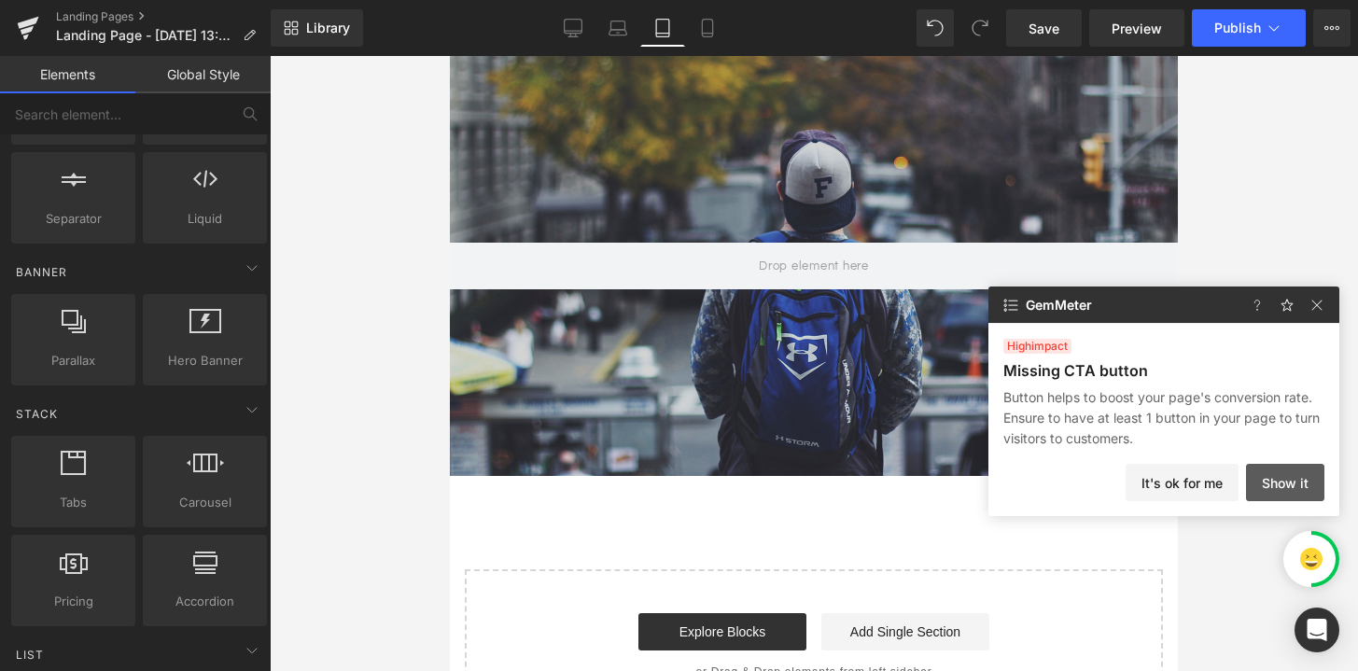
click at [1293, 488] on button "Show it" at bounding box center [1285, 482] width 78 height 37
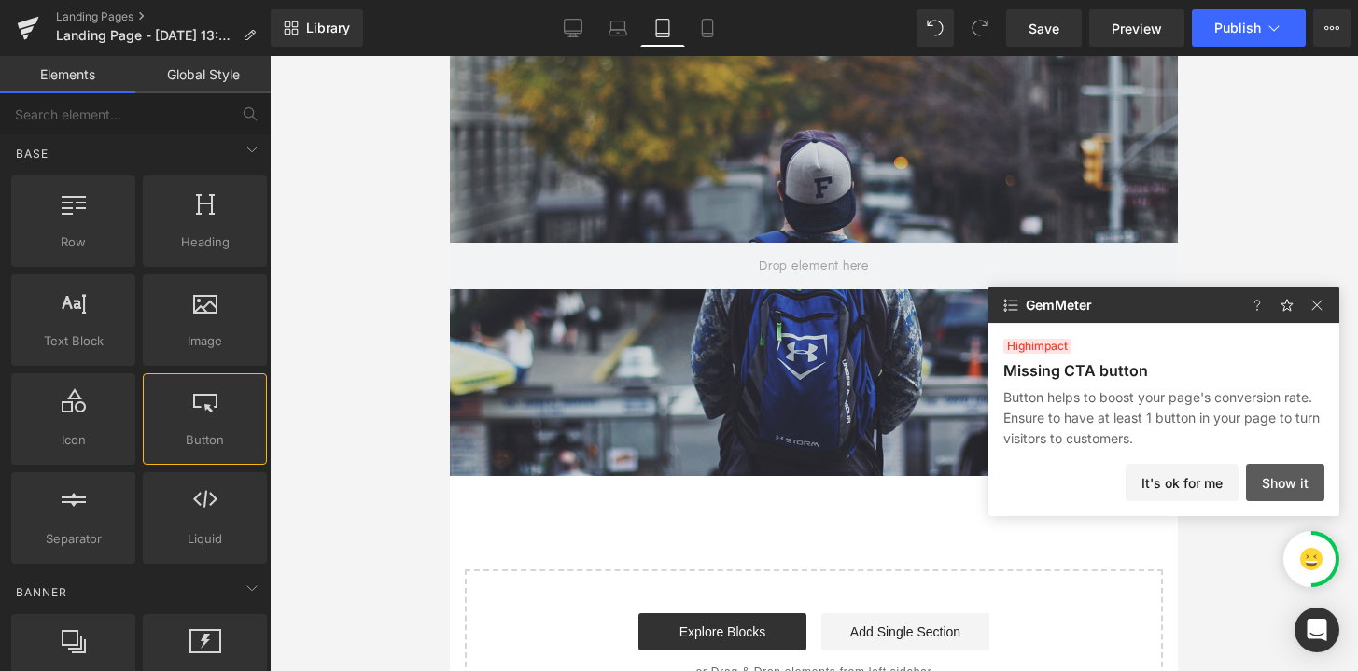
scroll to position [0, 0]
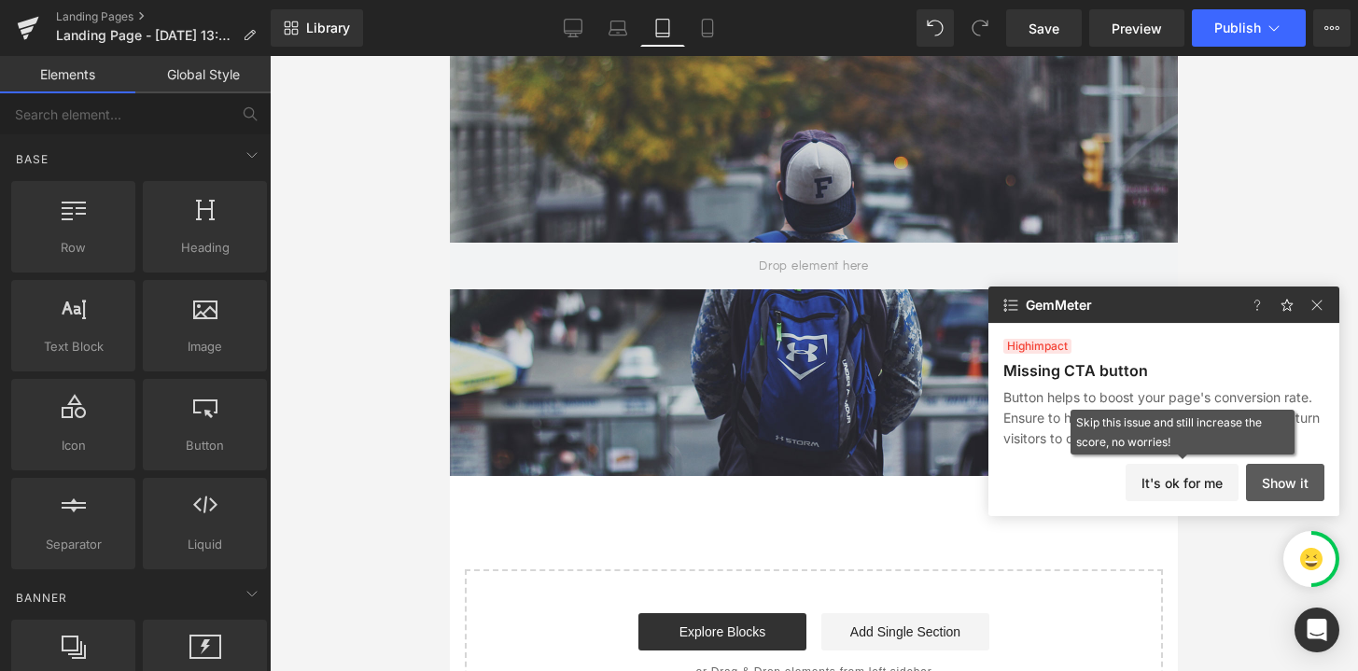
click at [1294, 474] on button "Show it" at bounding box center [1285, 482] width 78 height 37
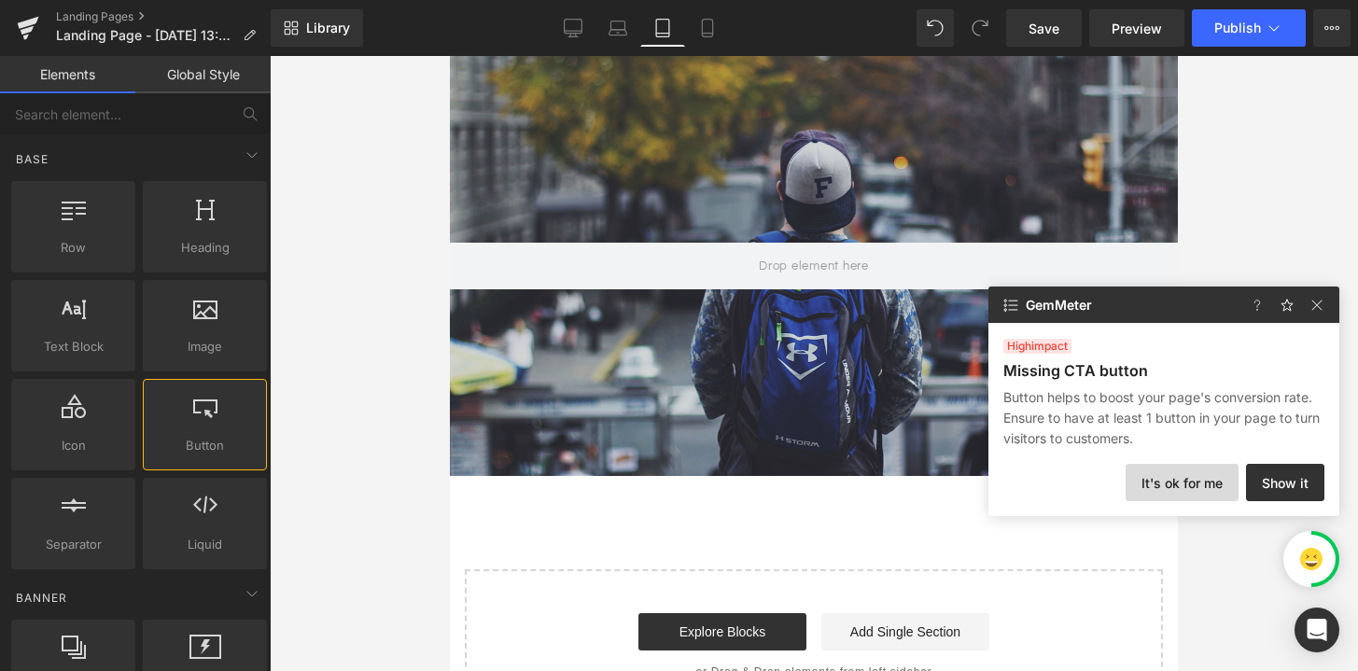
click at [1215, 481] on button "It's ok for me" at bounding box center [1182, 482] width 113 height 37
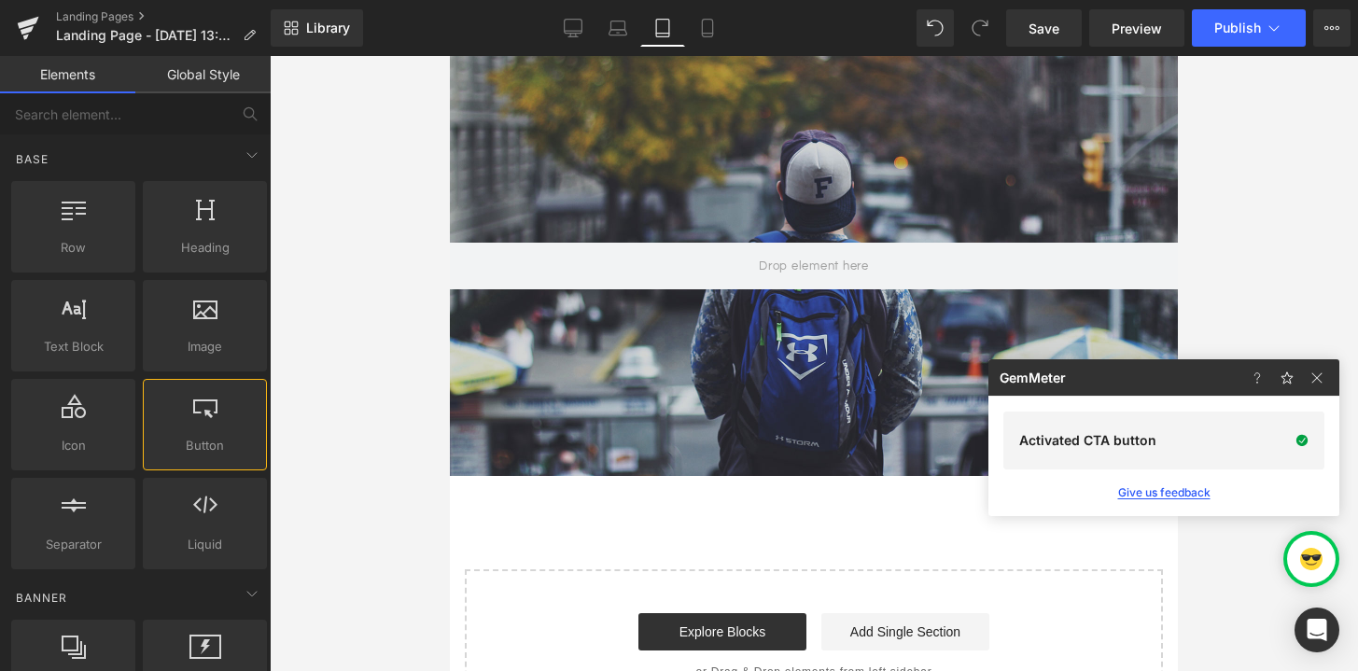
click at [1194, 484] on button "Give us feedback" at bounding box center [1164, 492] width 92 height 17
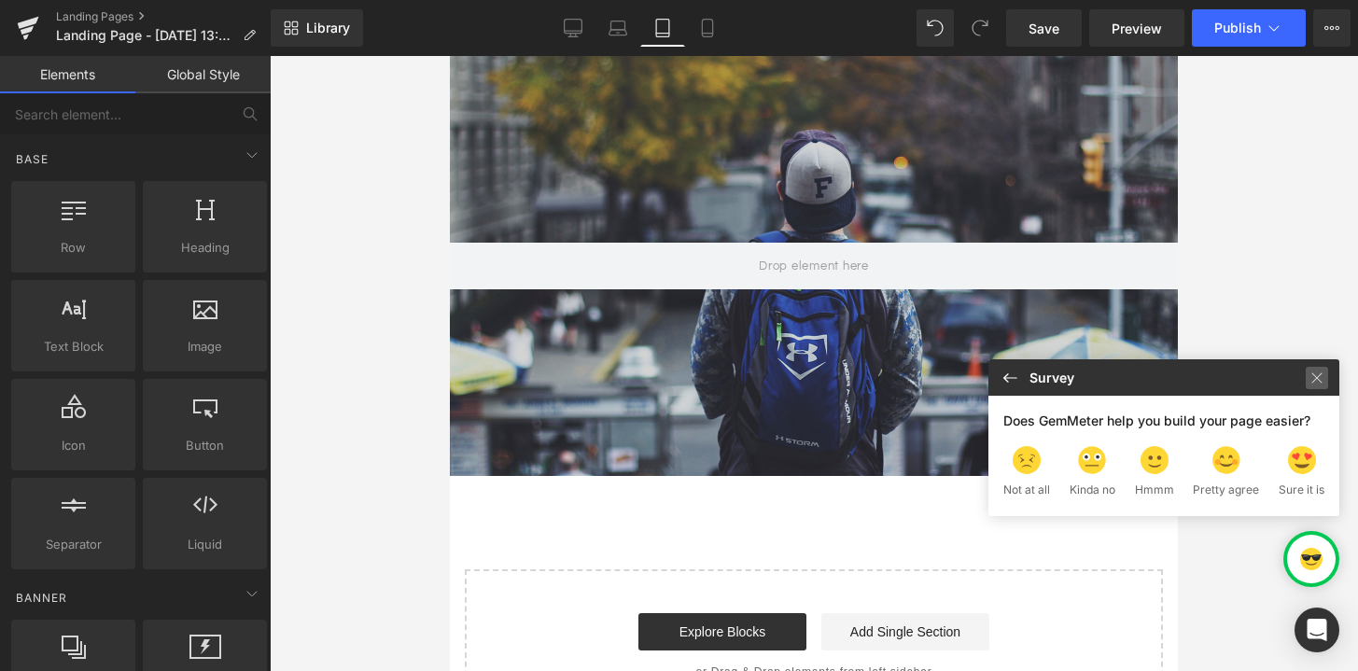
click at [1309, 384] on img at bounding box center [1317, 378] width 22 height 22
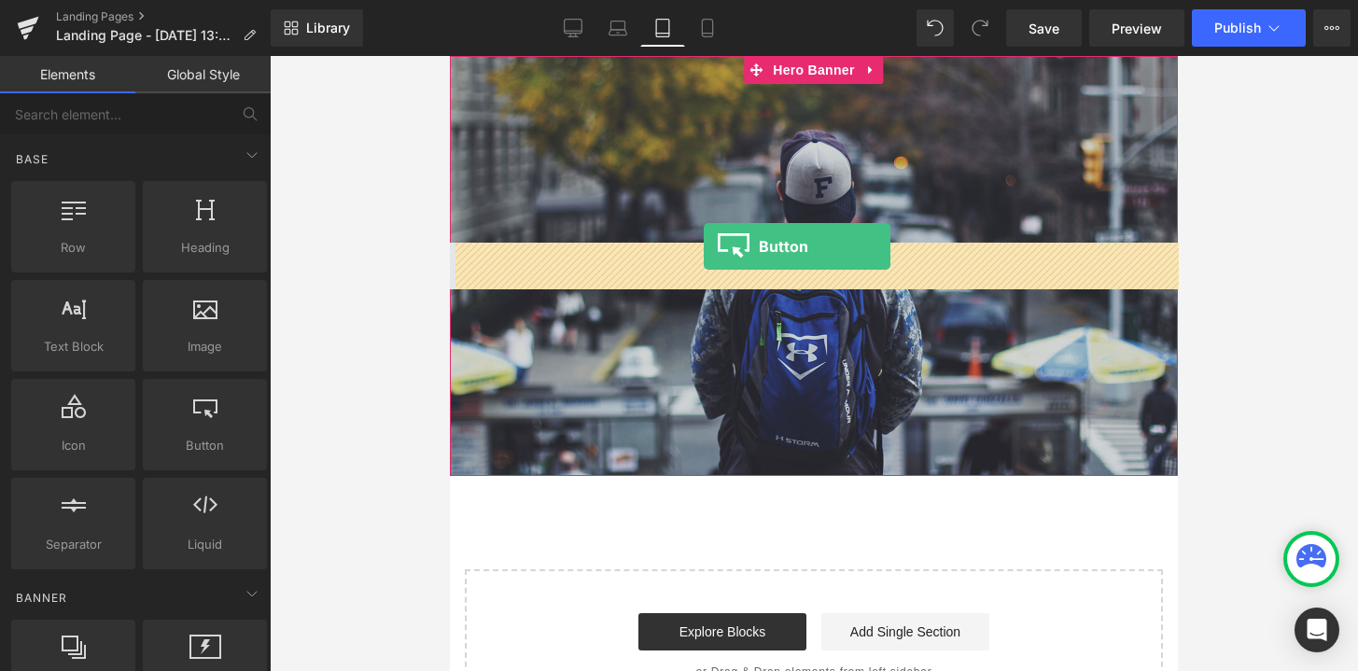
drag, startPoint x: 684, startPoint y: 499, endPoint x: 705, endPoint y: 247, distance: 252.8
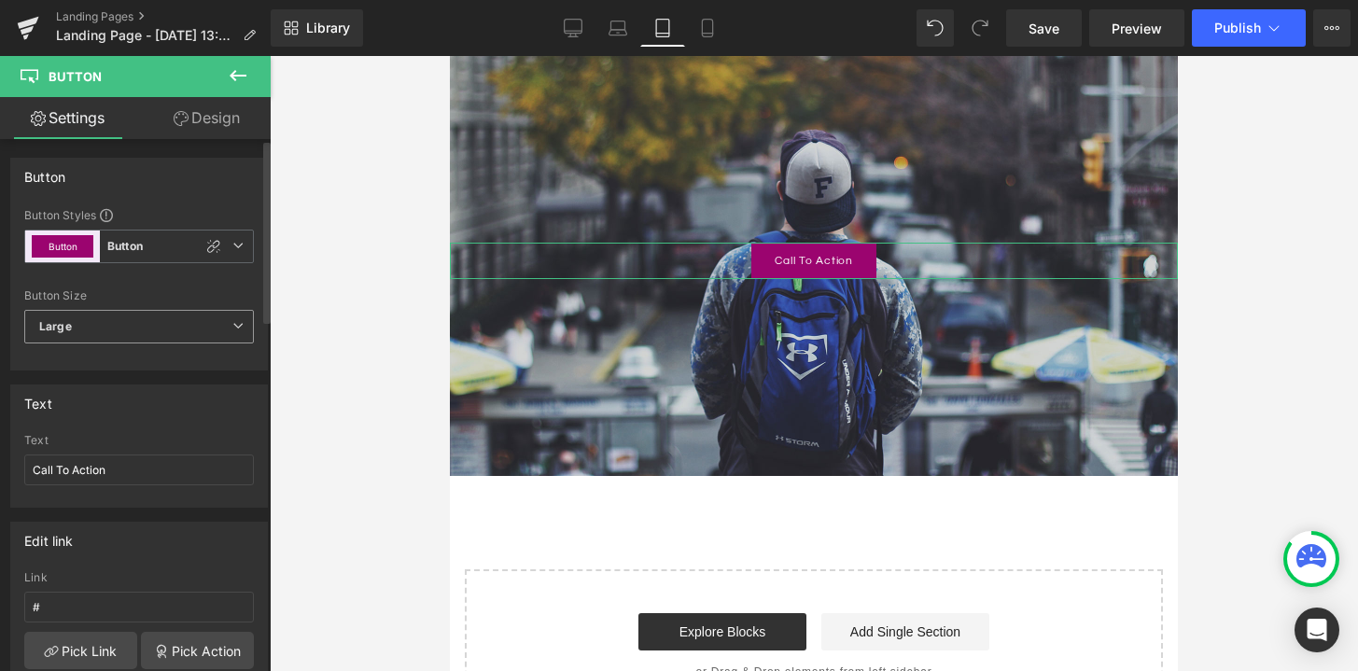
click at [159, 334] on span "Large" at bounding box center [139, 327] width 230 height 34
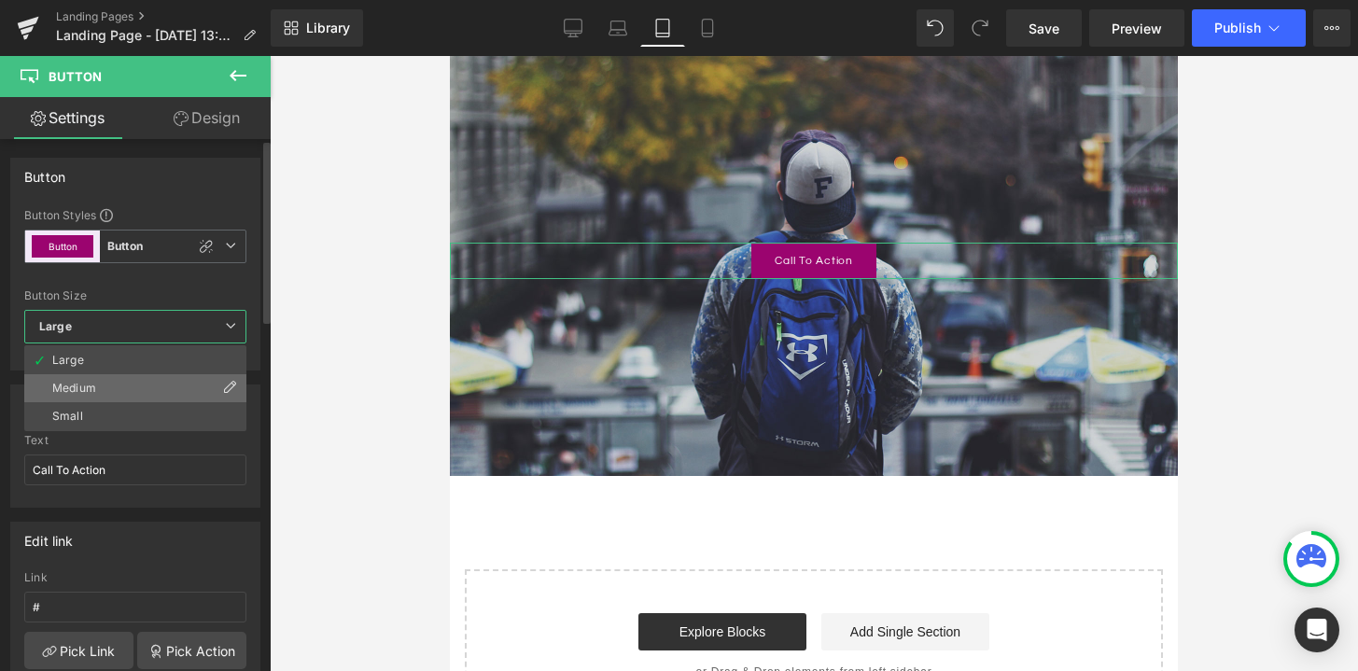
click at [157, 391] on li "Medium" at bounding box center [135, 388] width 222 height 28
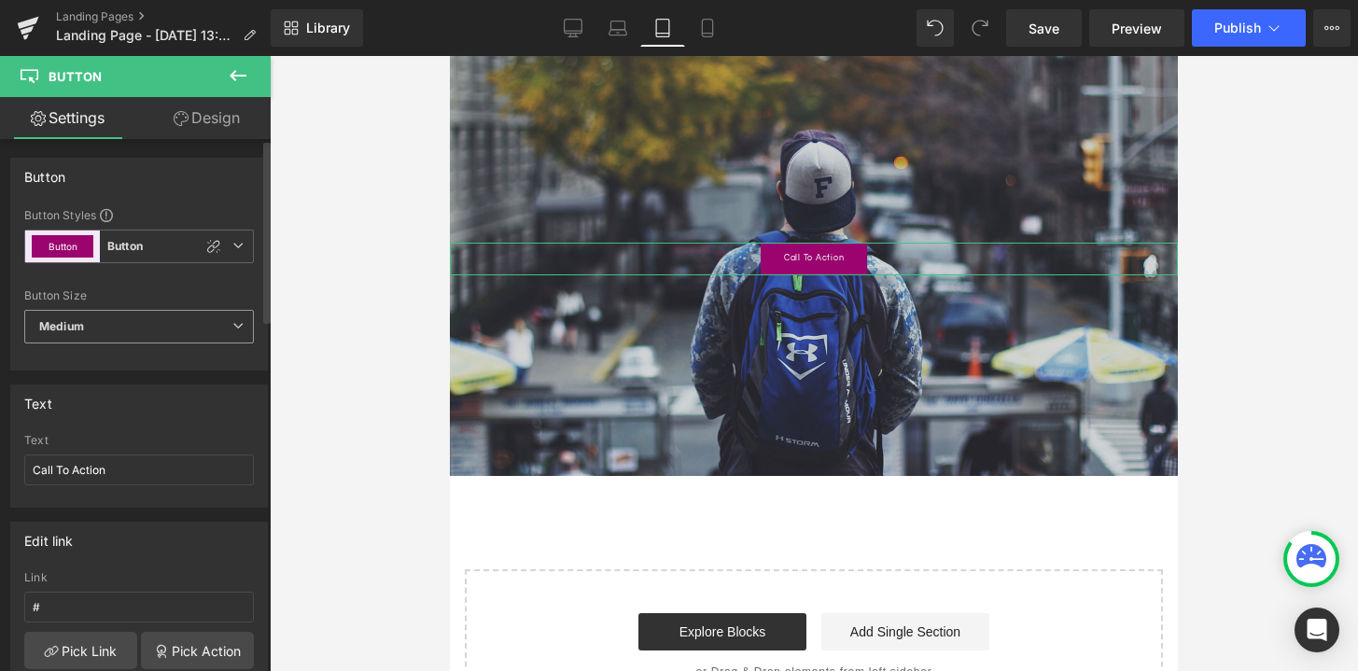
click at [147, 340] on span "Medium" at bounding box center [139, 327] width 230 height 34
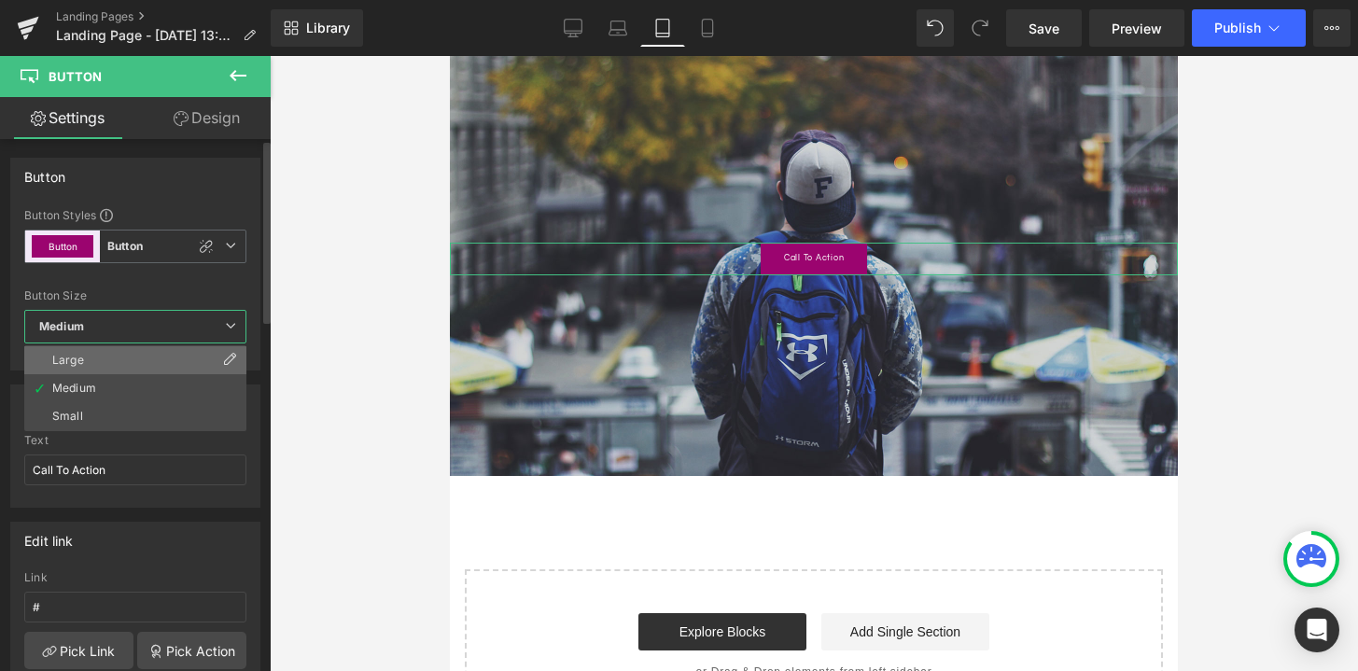
click at [116, 357] on li "Large" at bounding box center [135, 360] width 222 height 28
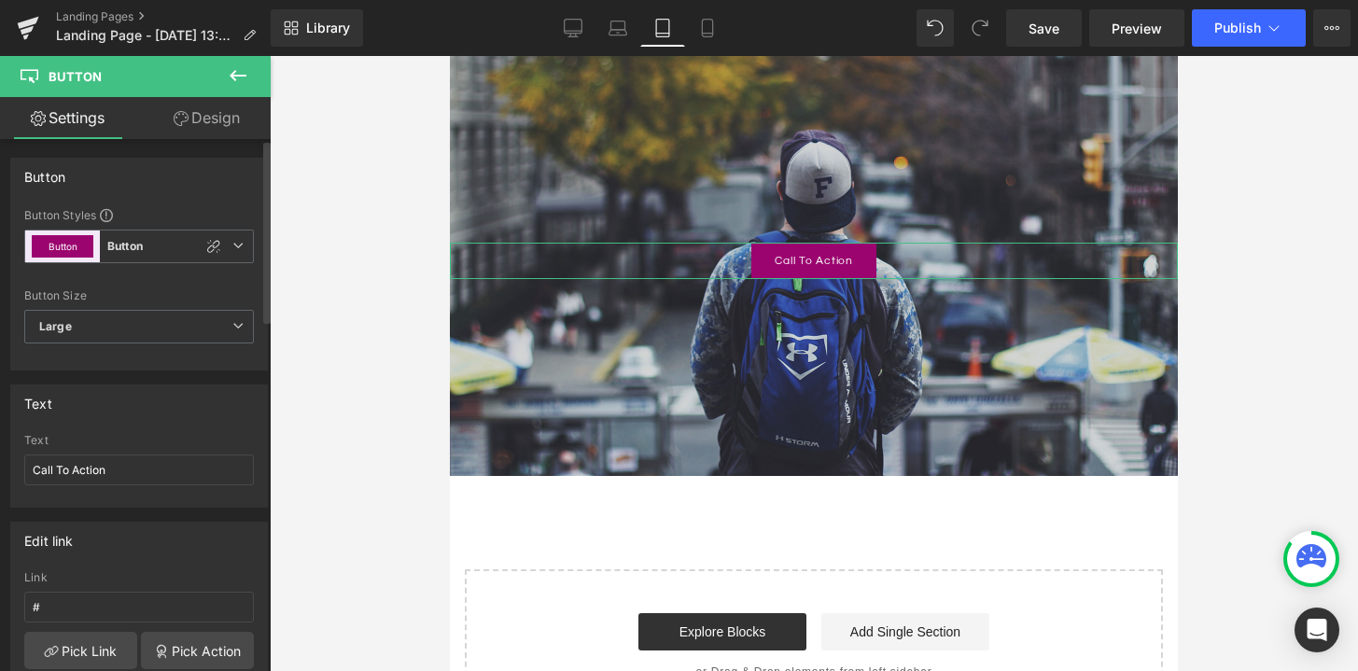
click at [66, 229] on div "Button Styles Custom Button Button Button Custom Button Button Button Size Larg…" at bounding box center [139, 288] width 256 height 162
click at [72, 238] on button "Button" at bounding box center [63, 246] width 62 height 22
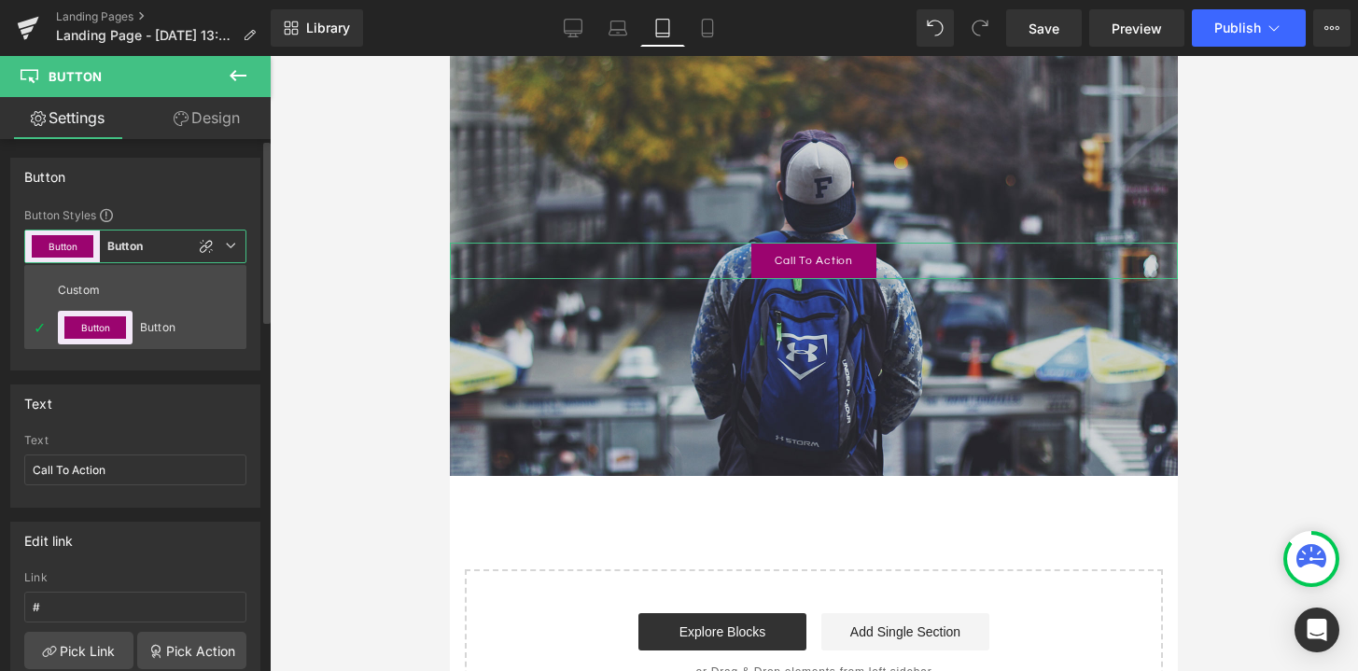
click at [140, 239] on b "Button" at bounding box center [124, 247] width 35 height 16
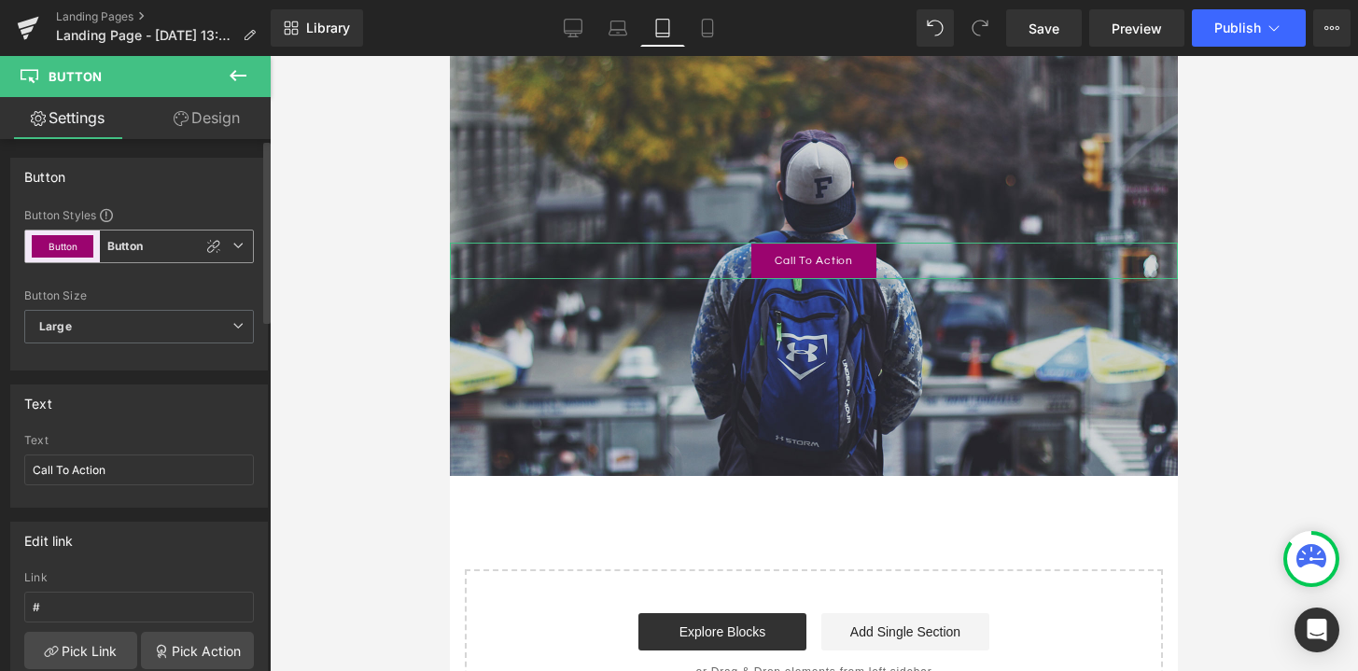
click at [140, 239] on b "Button" at bounding box center [124, 247] width 35 height 16
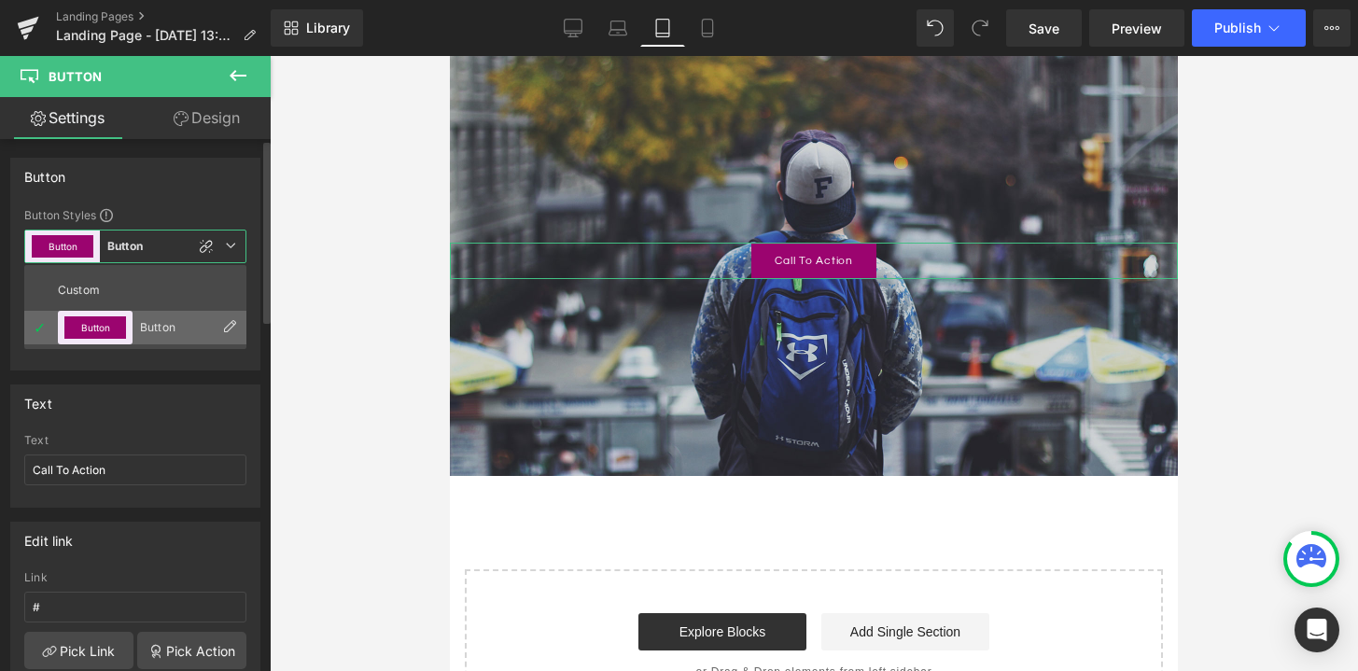
click at [164, 311] on li "Button Button" at bounding box center [135, 328] width 222 height 34
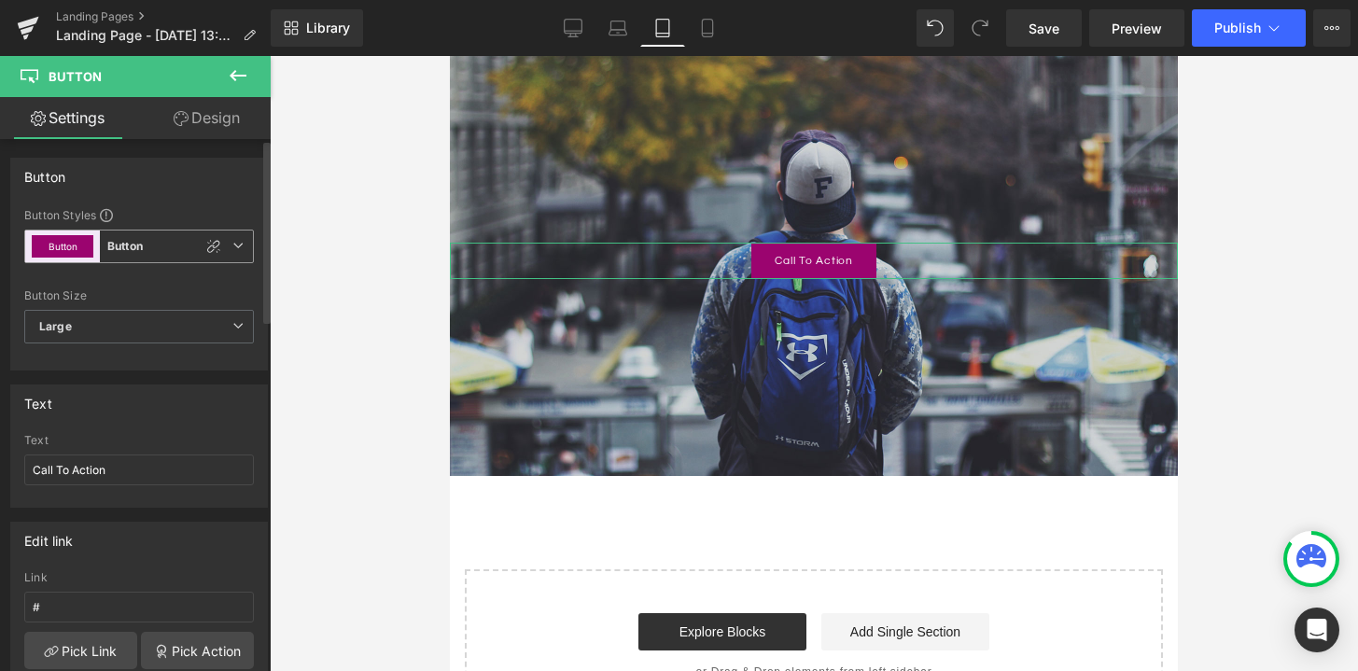
click at [237, 245] on span "Button Button" at bounding box center [139, 247] width 230 height 34
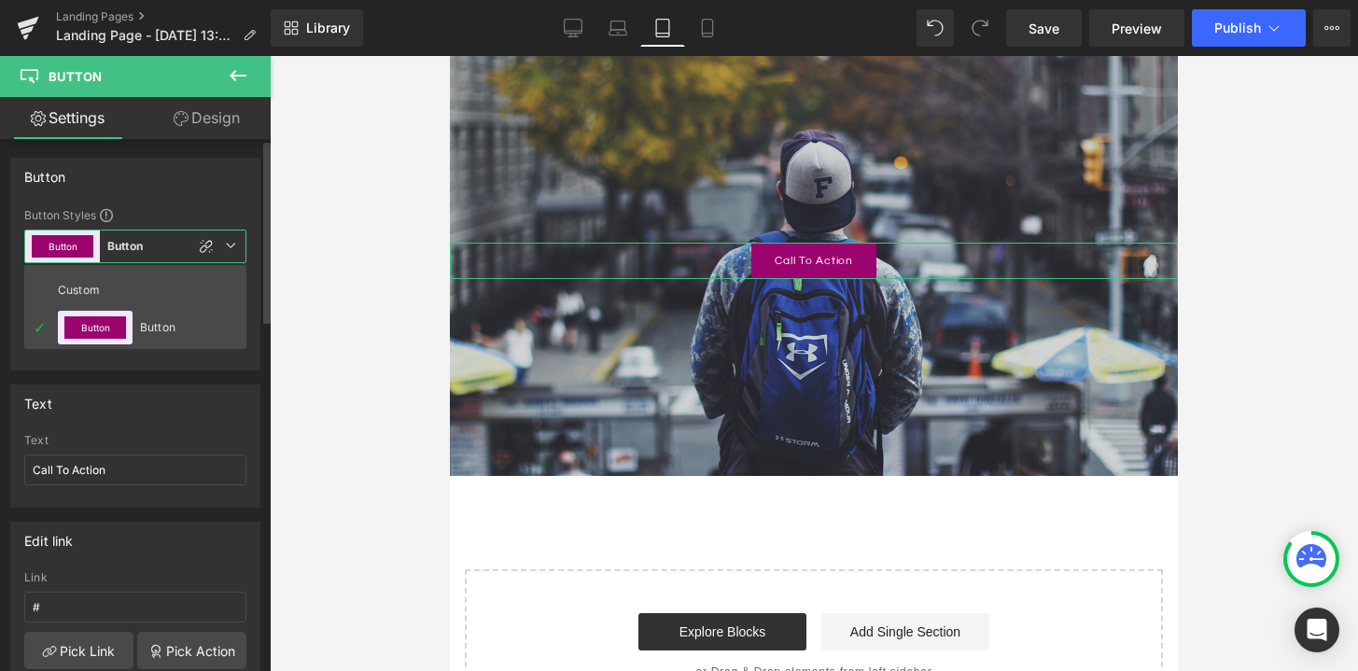
click at [237, 245] on span "Button Button" at bounding box center [135, 247] width 222 height 34
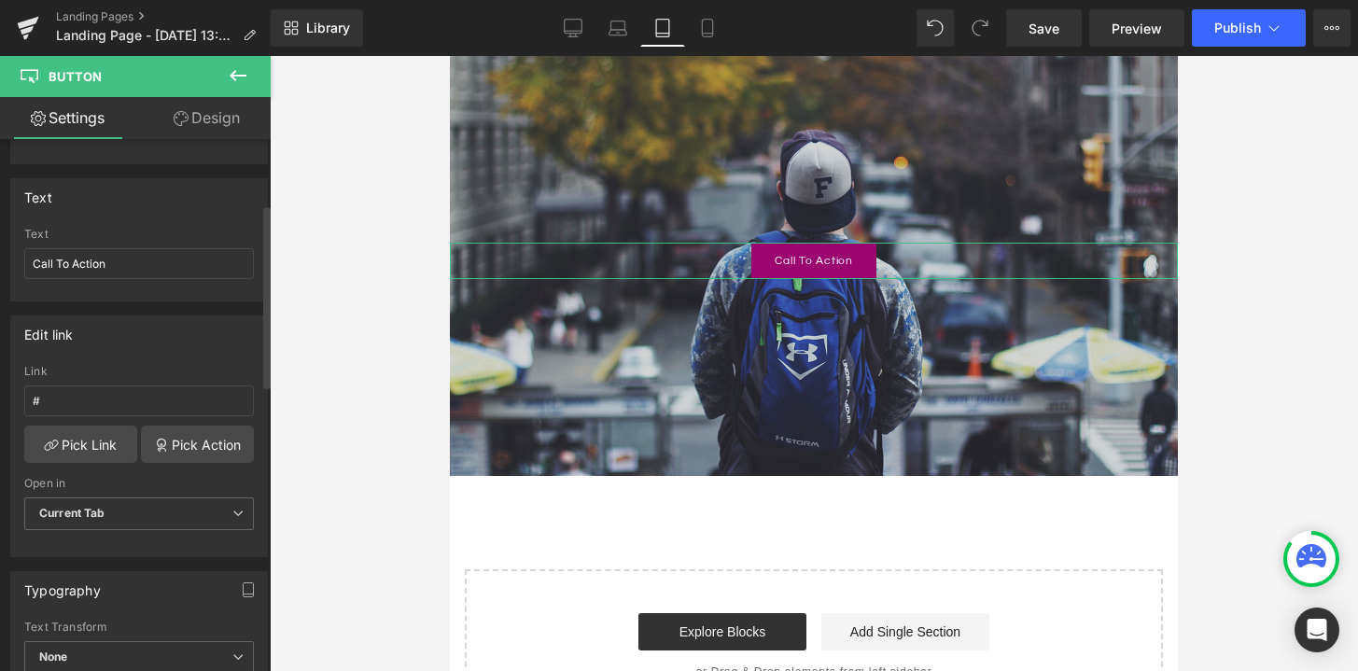
scroll to position [212, 0]
click at [222, 505] on span "Current Tab" at bounding box center [139, 508] width 230 height 33
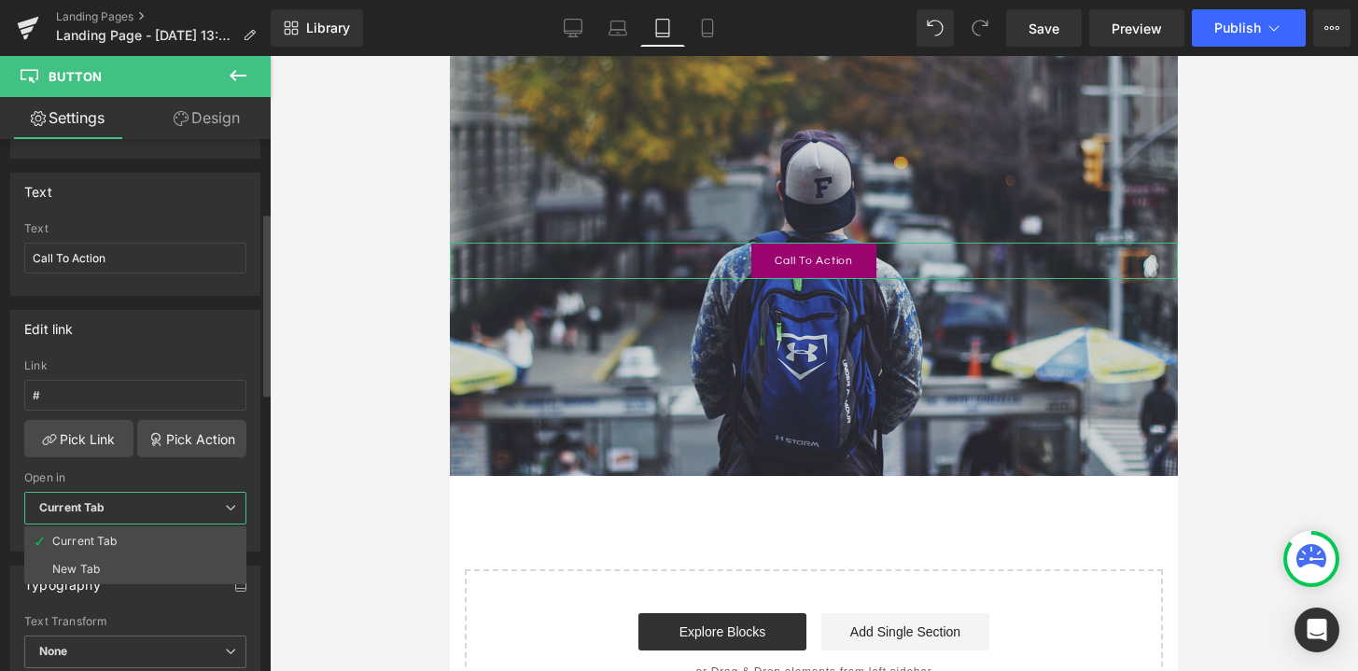
click at [218, 505] on span "Current Tab" at bounding box center [135, 508] width 222 height 33
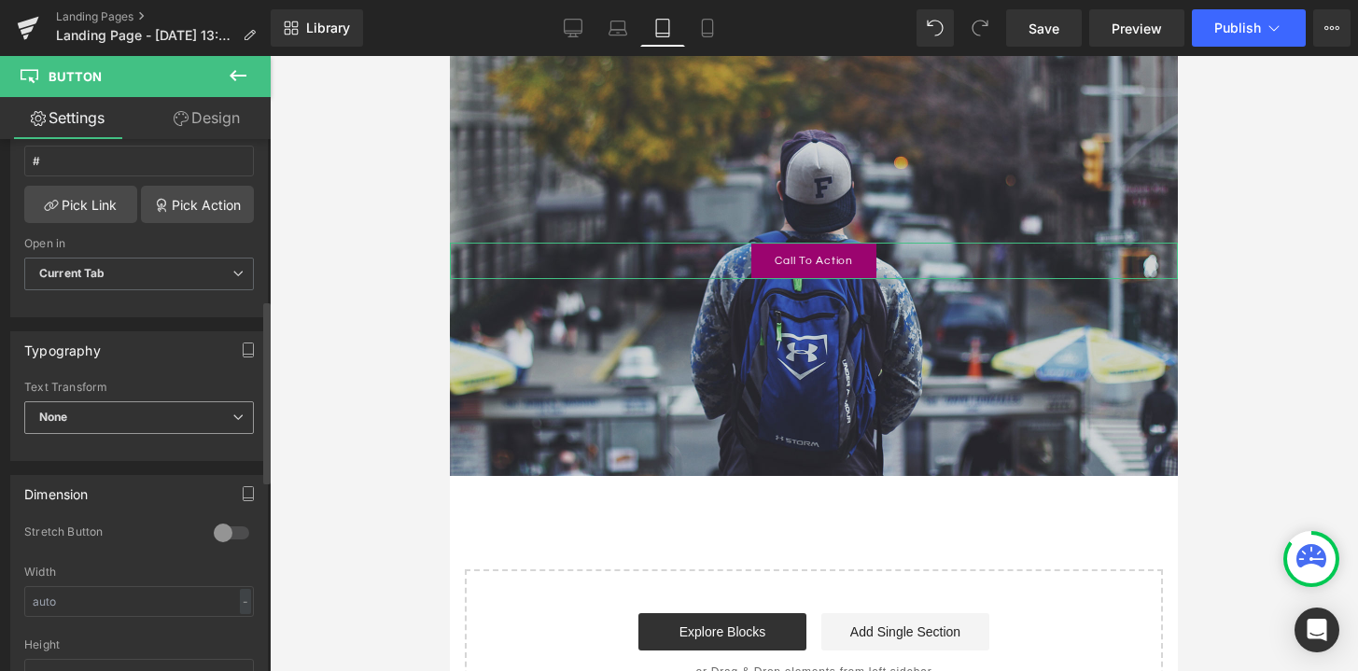
scroll to position [467, 0]
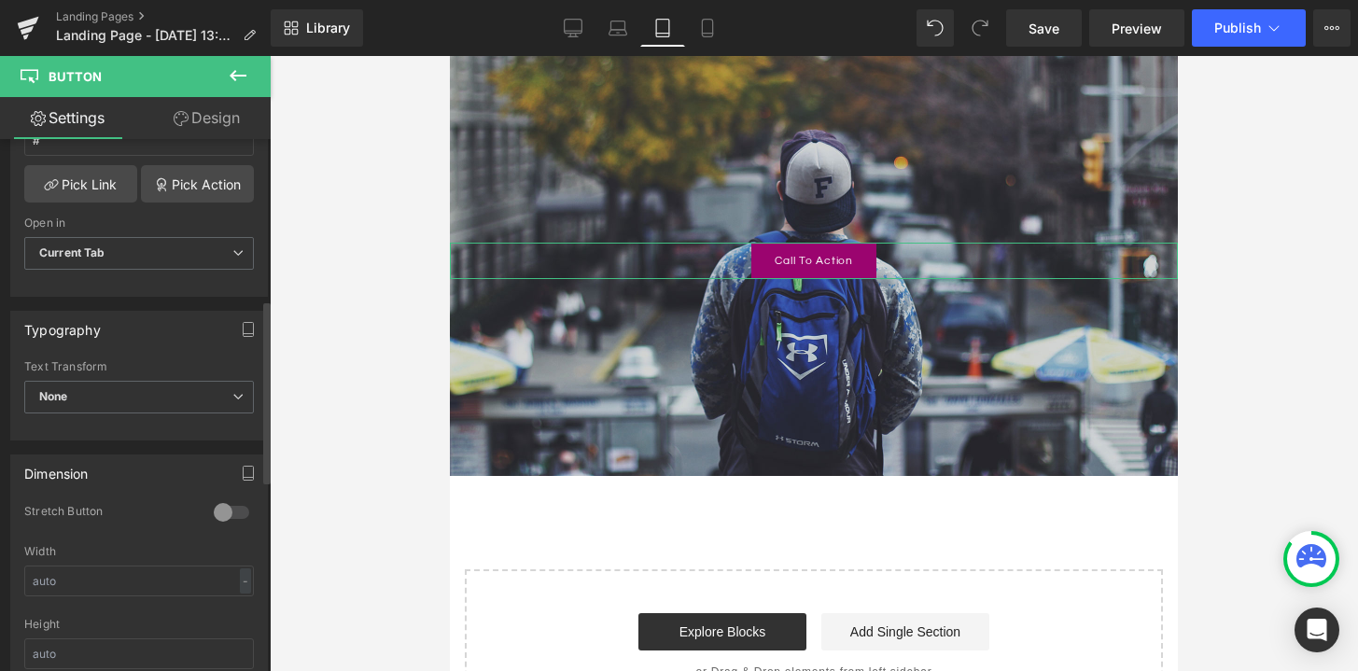
click at [227, 510] on div at bounding box center [231, 512] width 45 height 30
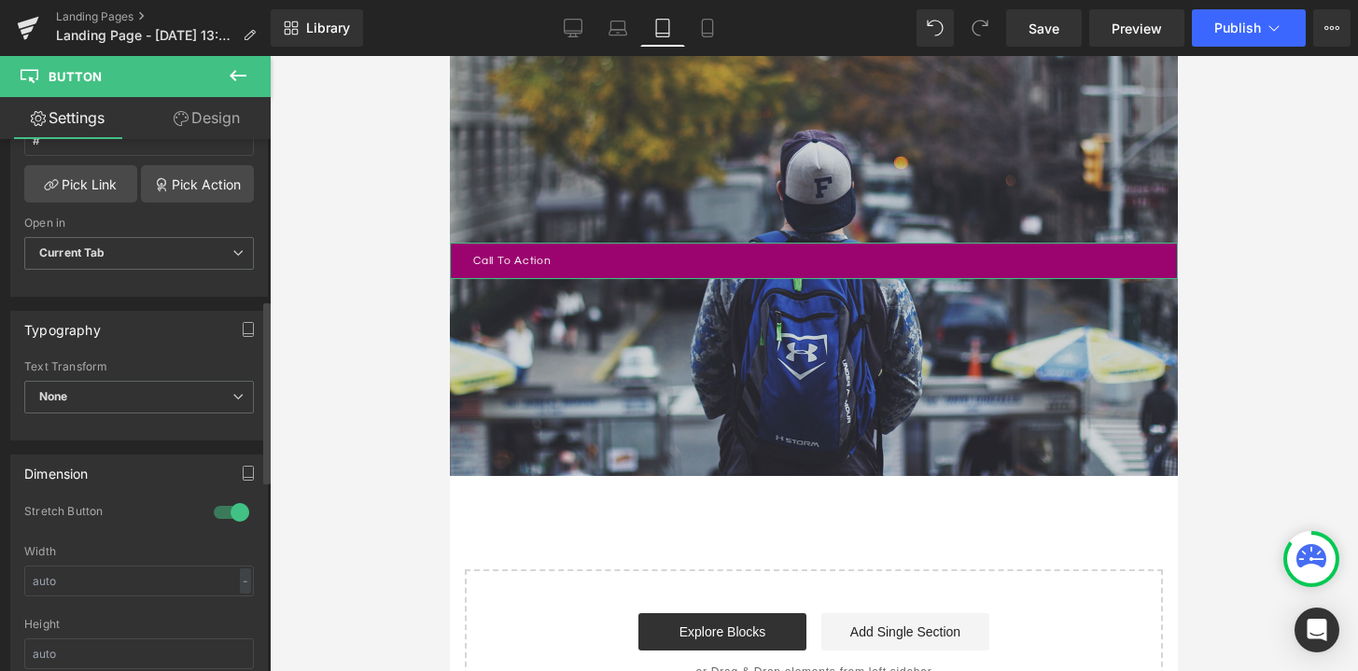
click at [227, 510] on div at bounding box center [231, 512] width 45 height 30
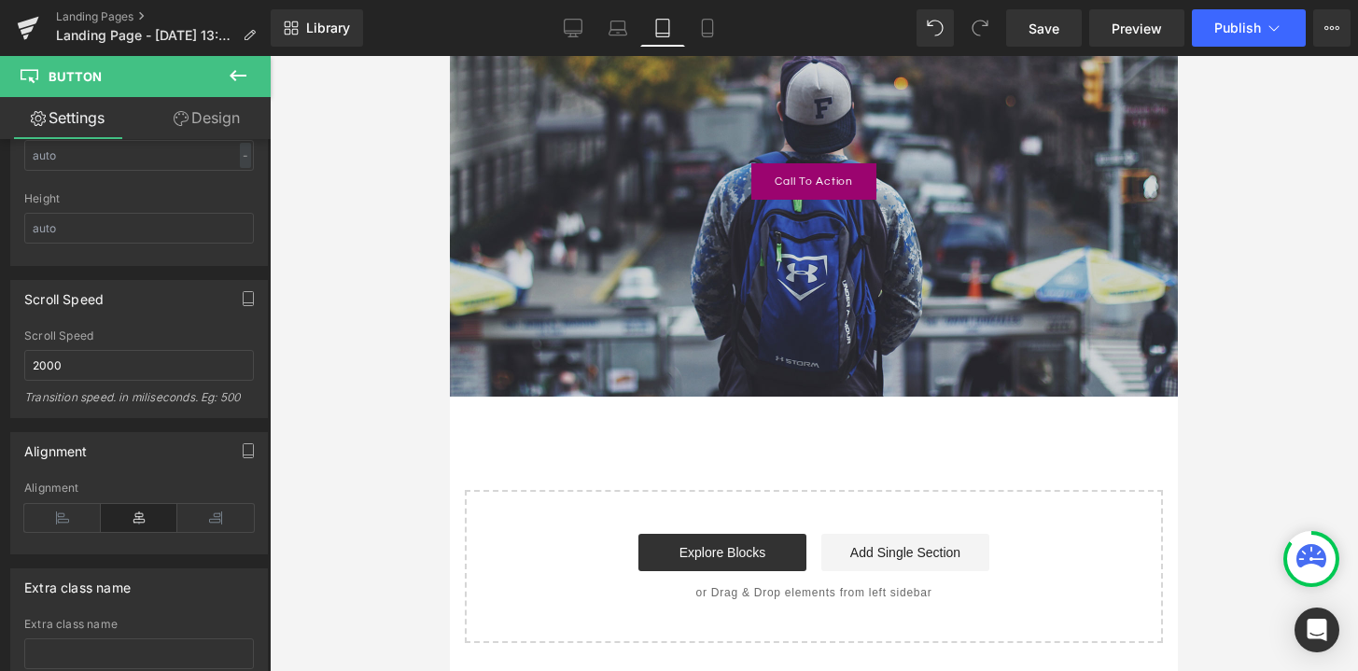
scroll to position [0, 0]
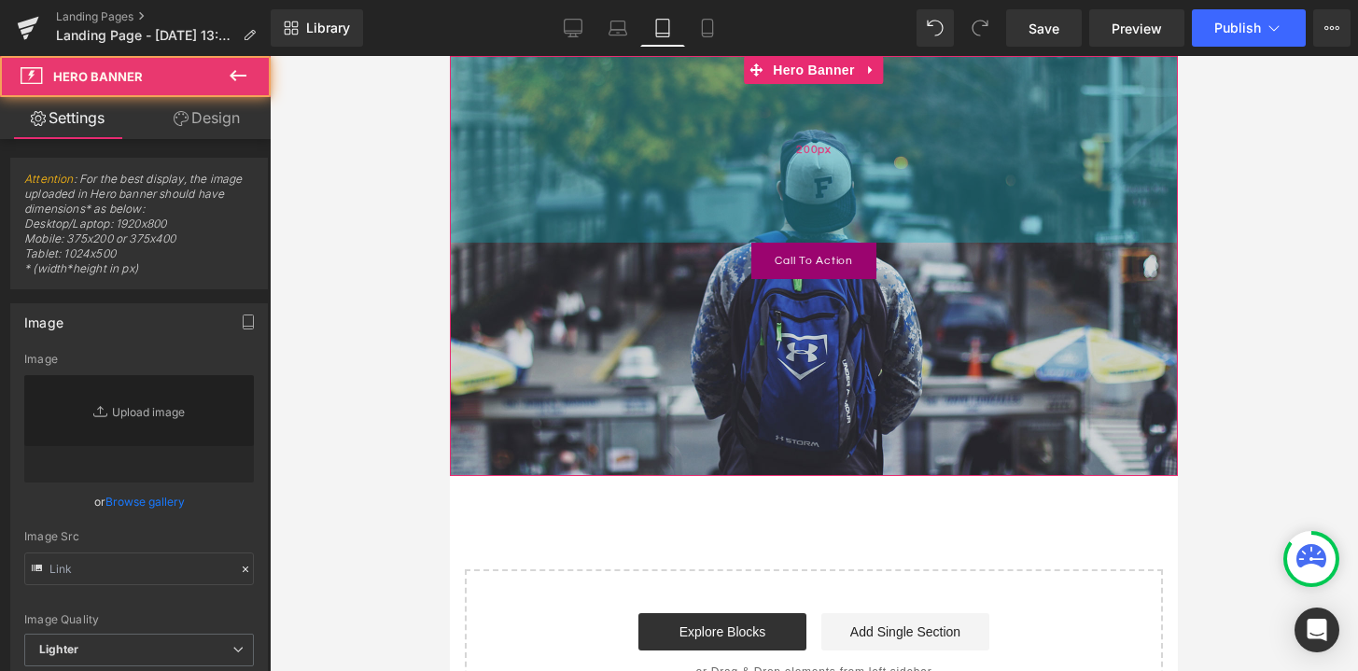
click at [704, 140] on div "200px" at bounding box center [814, 149] width 728 height 187
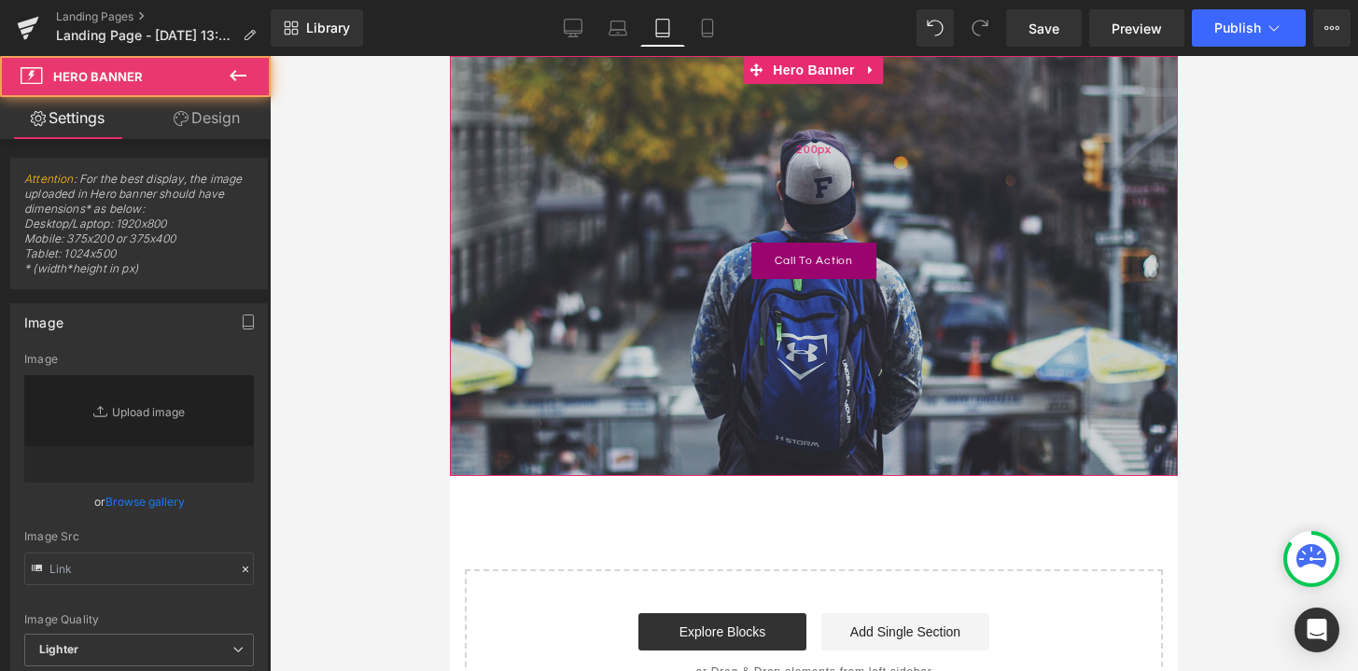
type input "[URL][DOMAIN_NAME]"
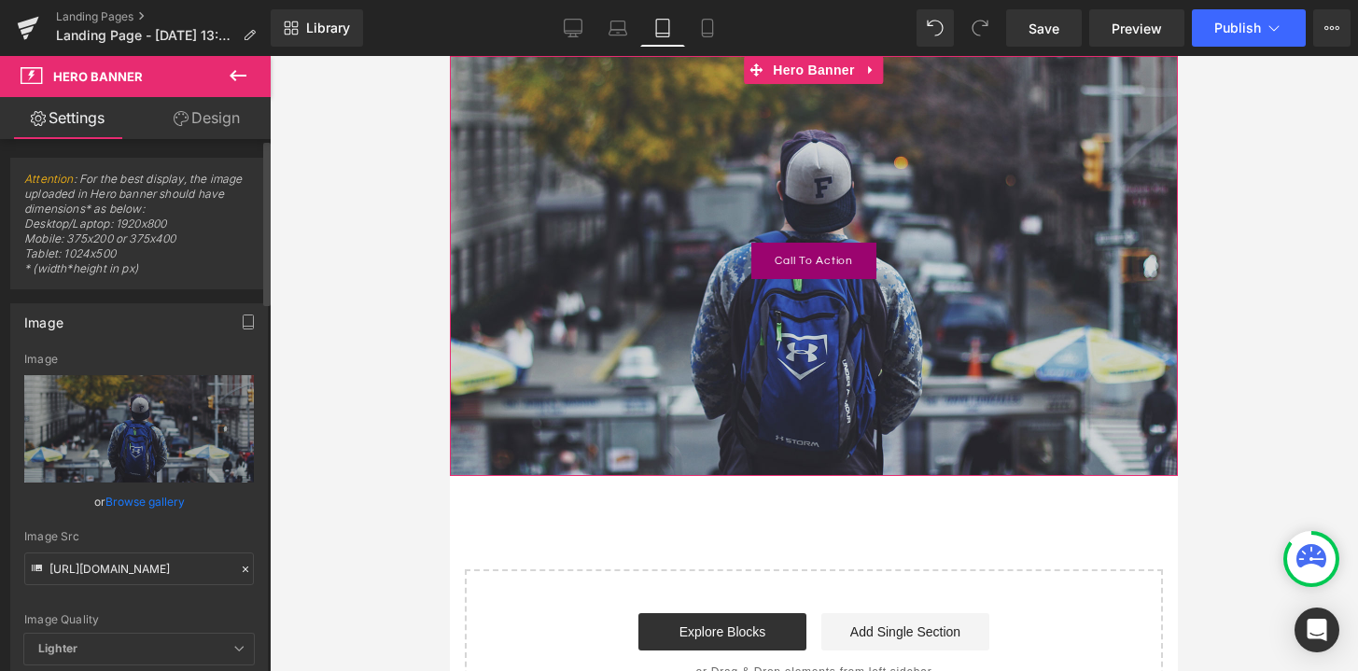
click at [166, 206] on span "Attention : For the best display, the image uploaded in Hero banner should have…" at bounding box center [139, 230] width 230 height 117
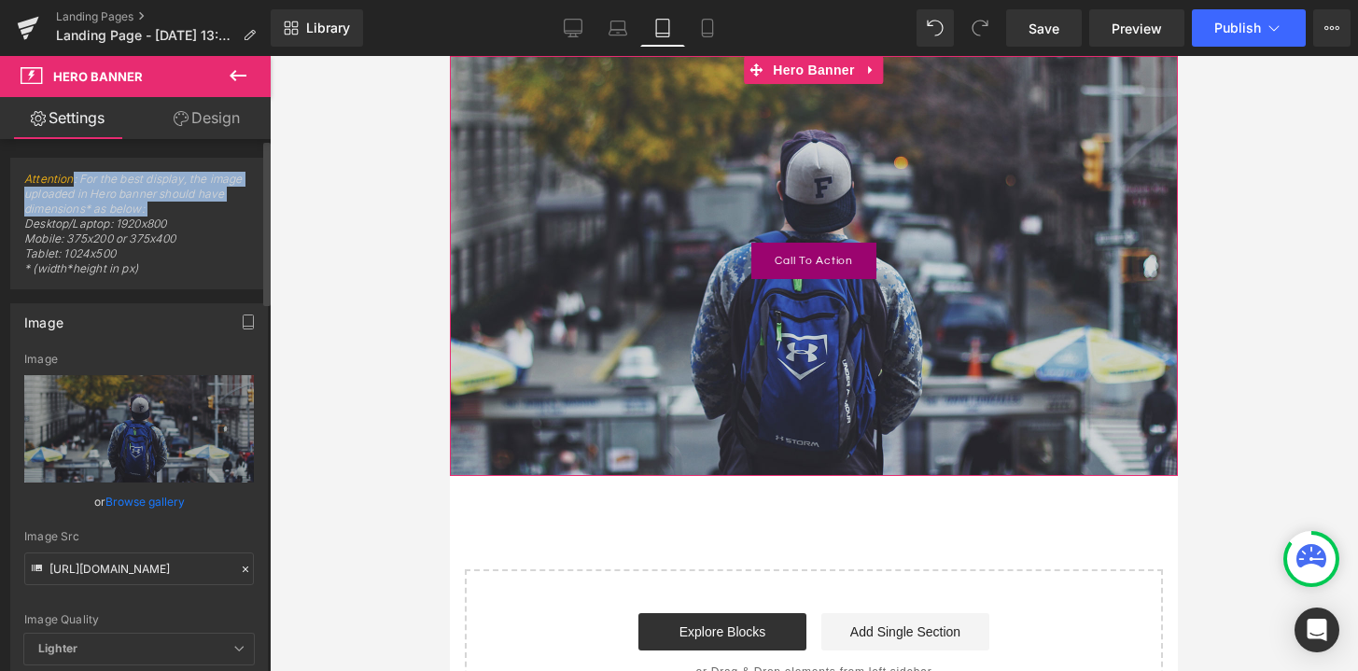
click at [166, 206] on span "Attention : For the best display, the image uploaded in Hero banner should have…" at bounding box center [139, 230] width 230 height 117
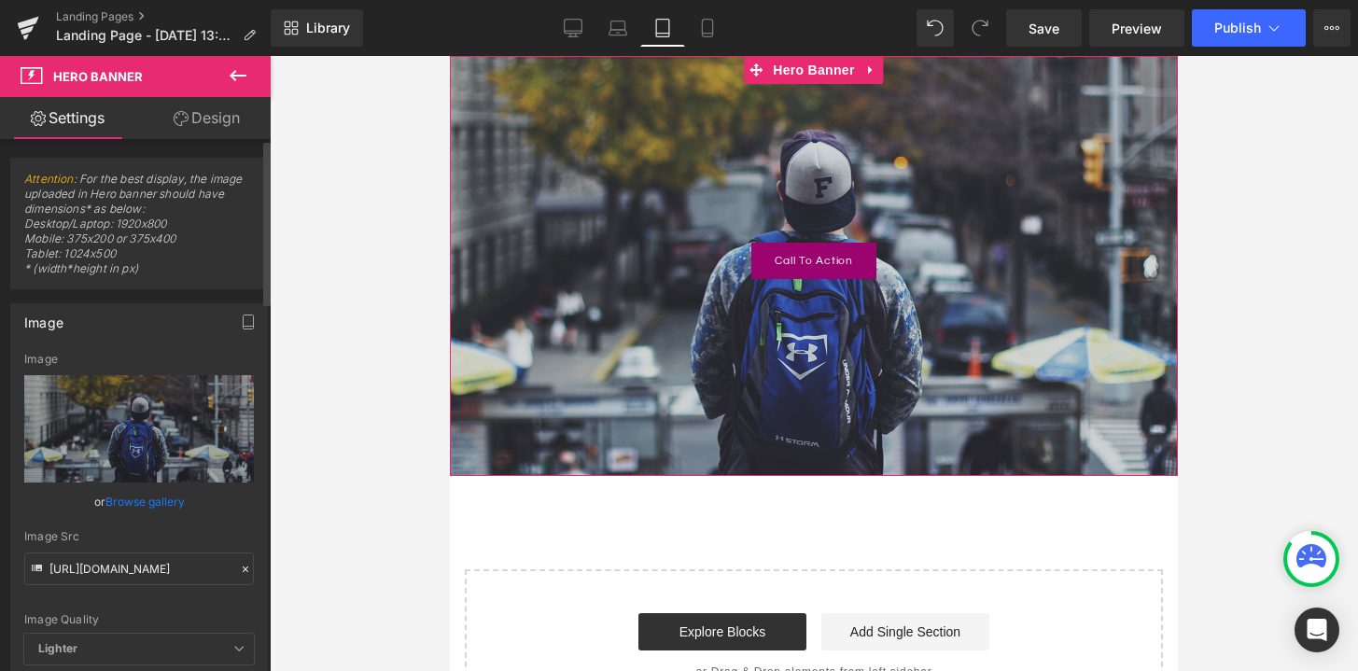
click at [169, 206] on span "Attention : For the best display, the image uploaded in Hero banner should have…" at bounding box center [139, 230] width 230 height 117
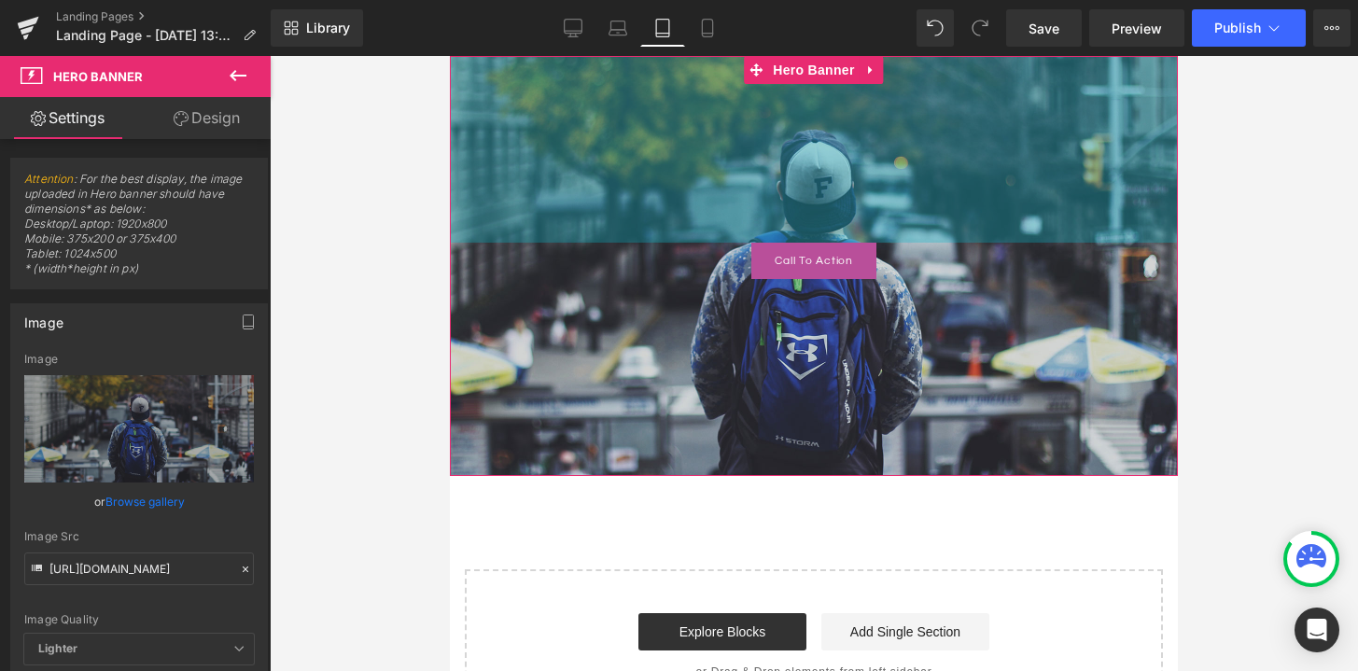
click at [758, 258] on link "Call To Action" at bounding box center [813, 261] width 125 height 36
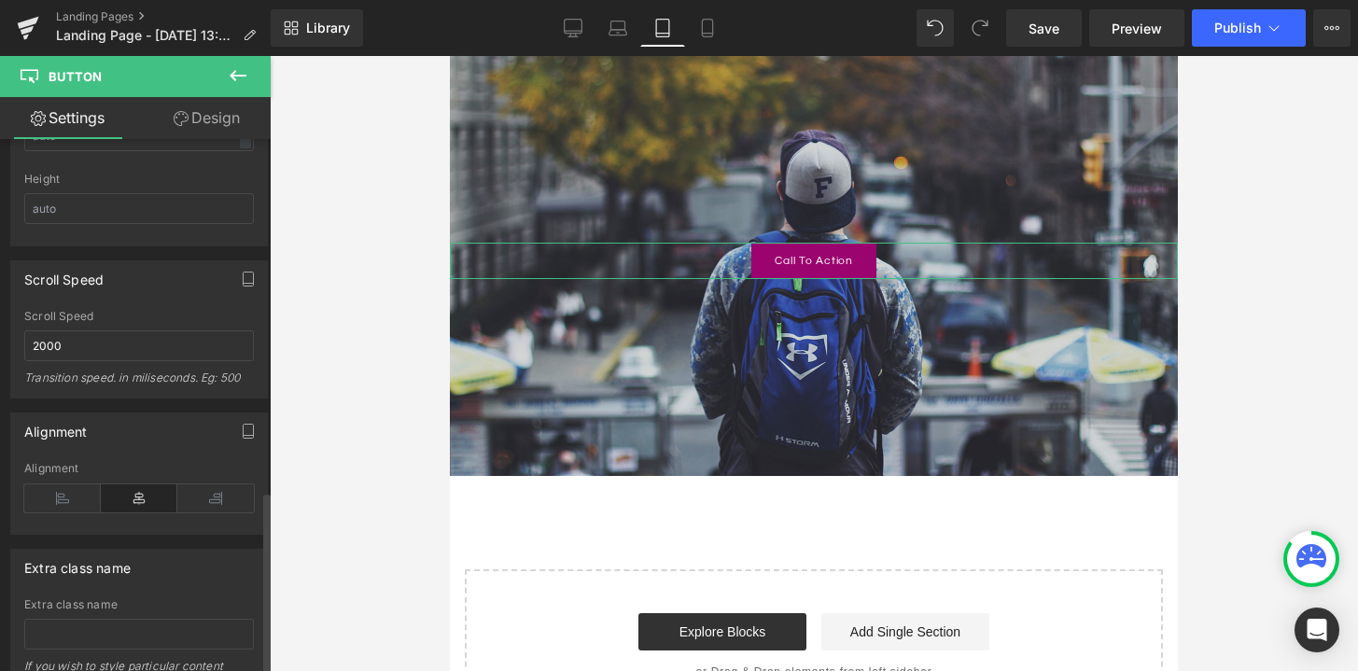
scroll to position [1022, 0]
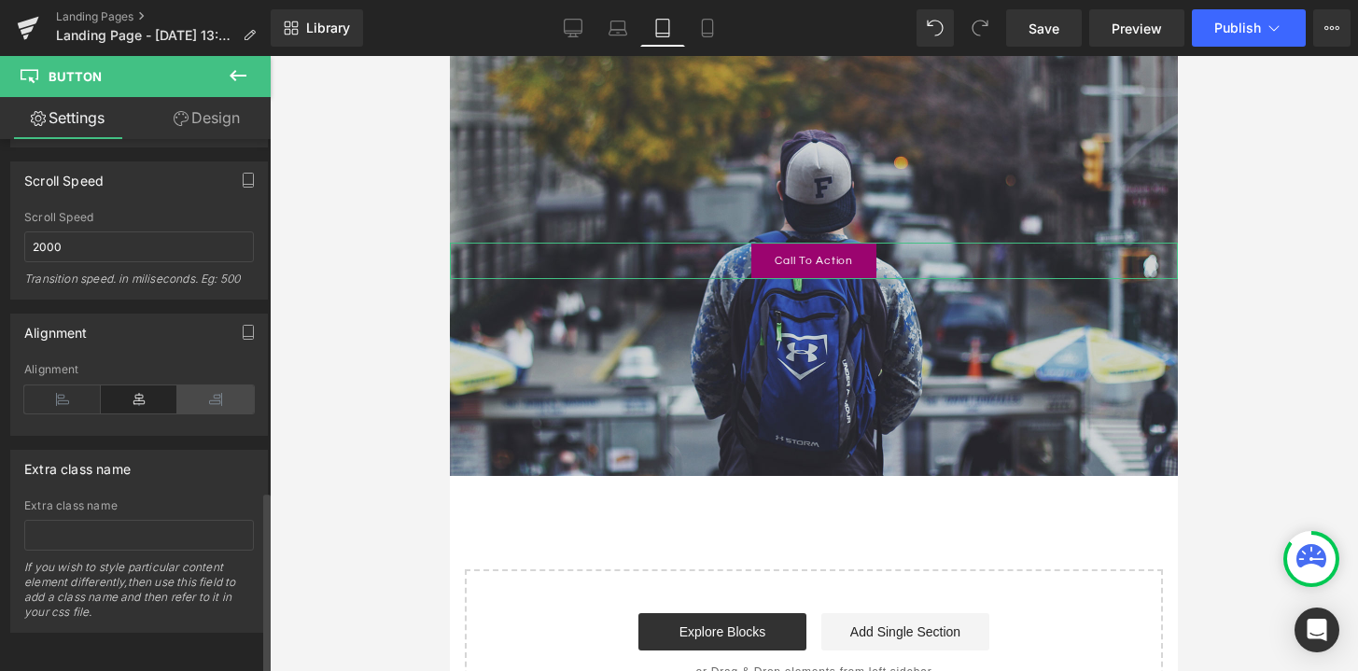
click at [193, 390] on icon at bounding box center [215, 399] width 77 height 28
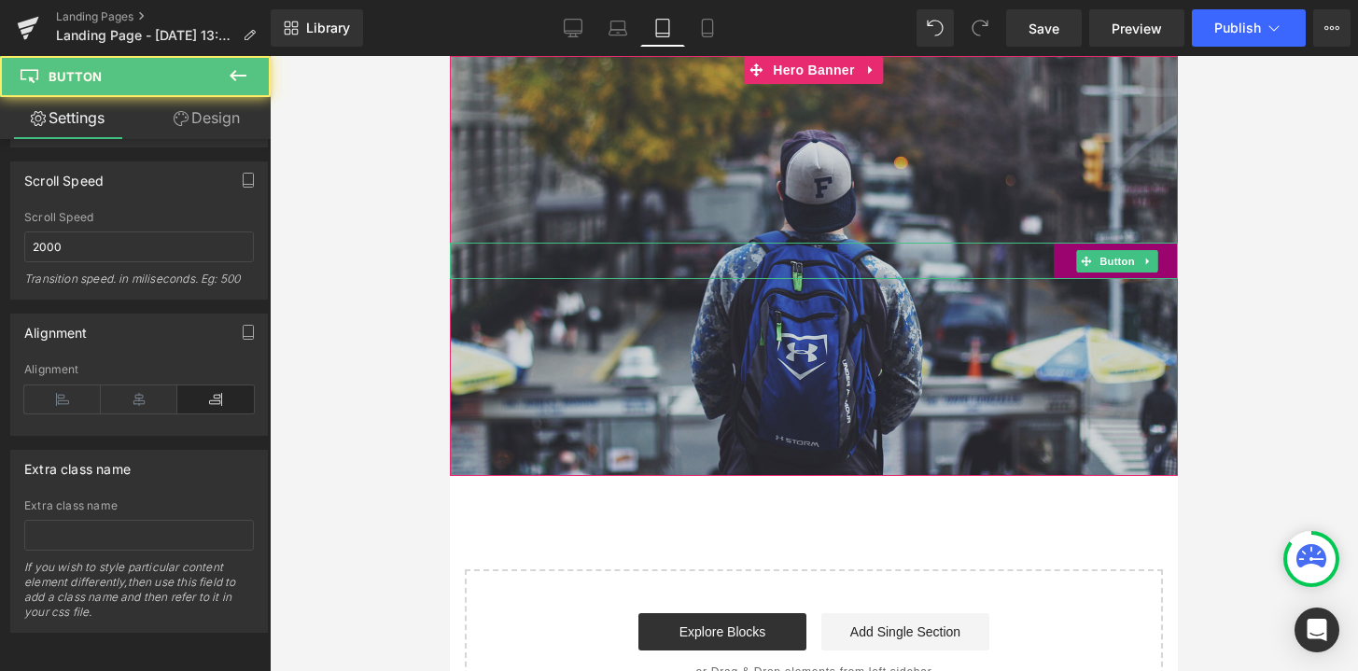
click at [535, 260] on div "Call To Action" at bounding box center [814, 261] width 728 height 36
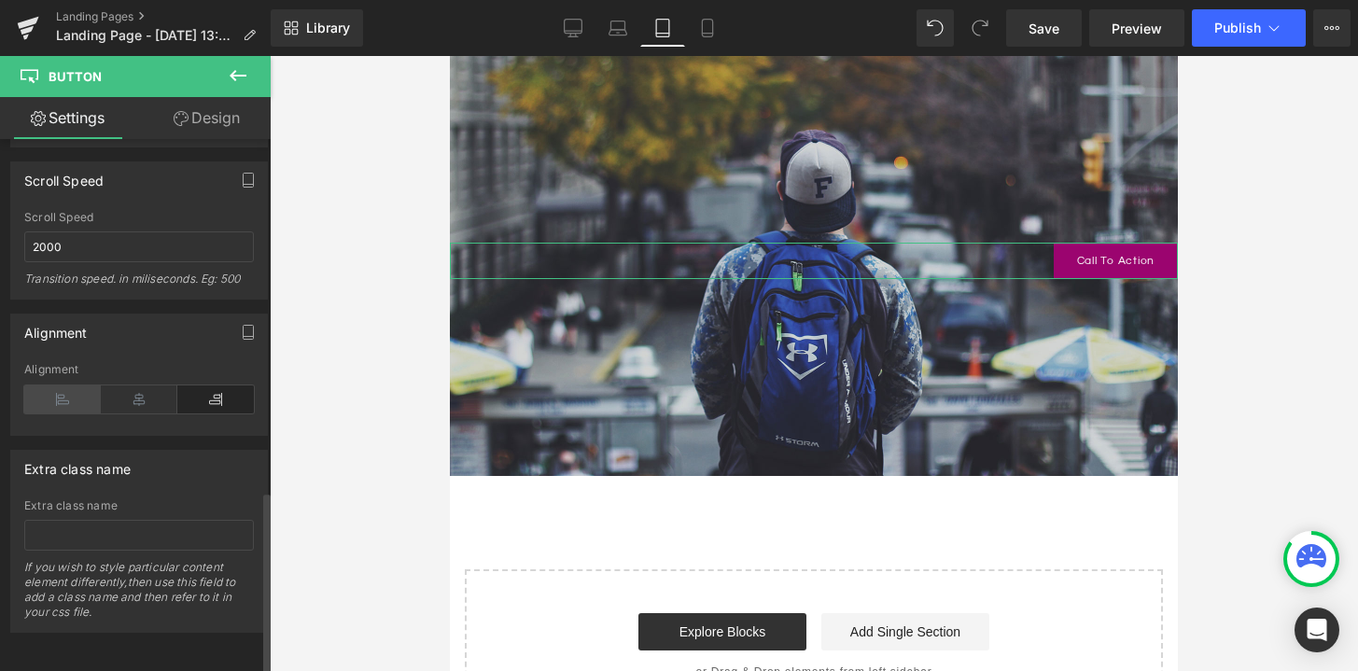
click at [53, 385] on icon at bounding box center [62, 399] width 77 height 28
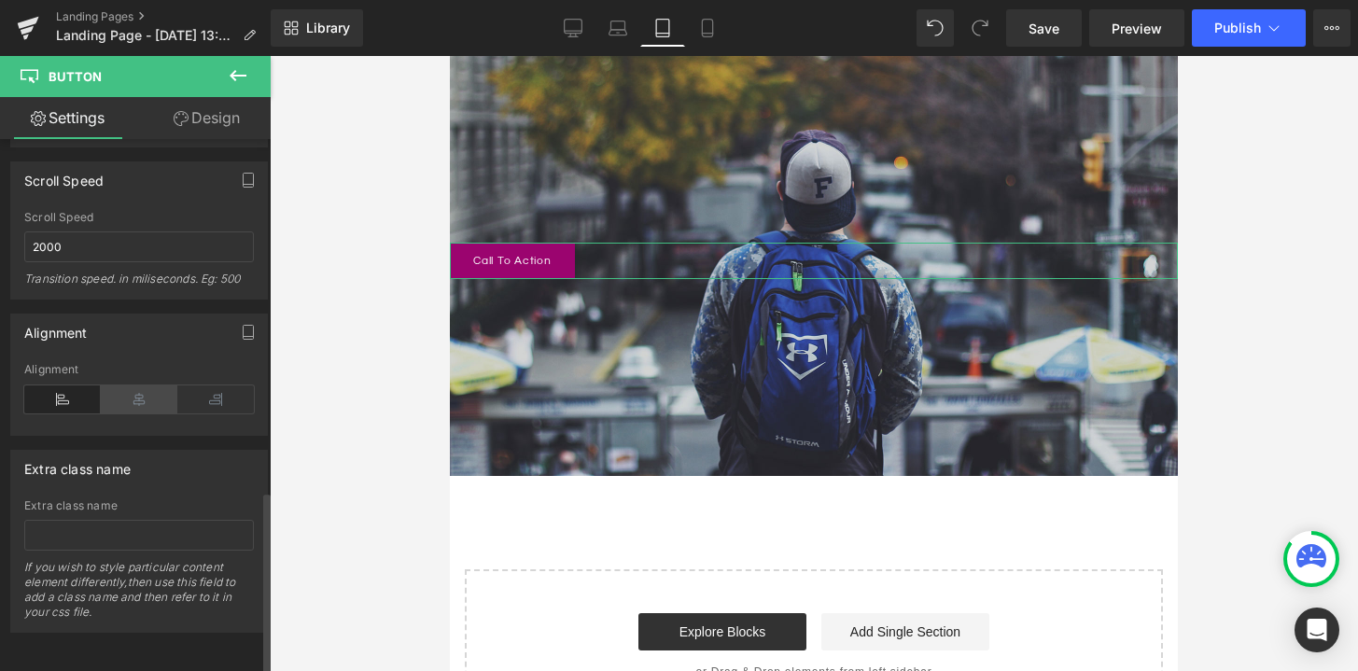
click at [106, 385] on icon at bounding box center [139, 399] width 77 height 28
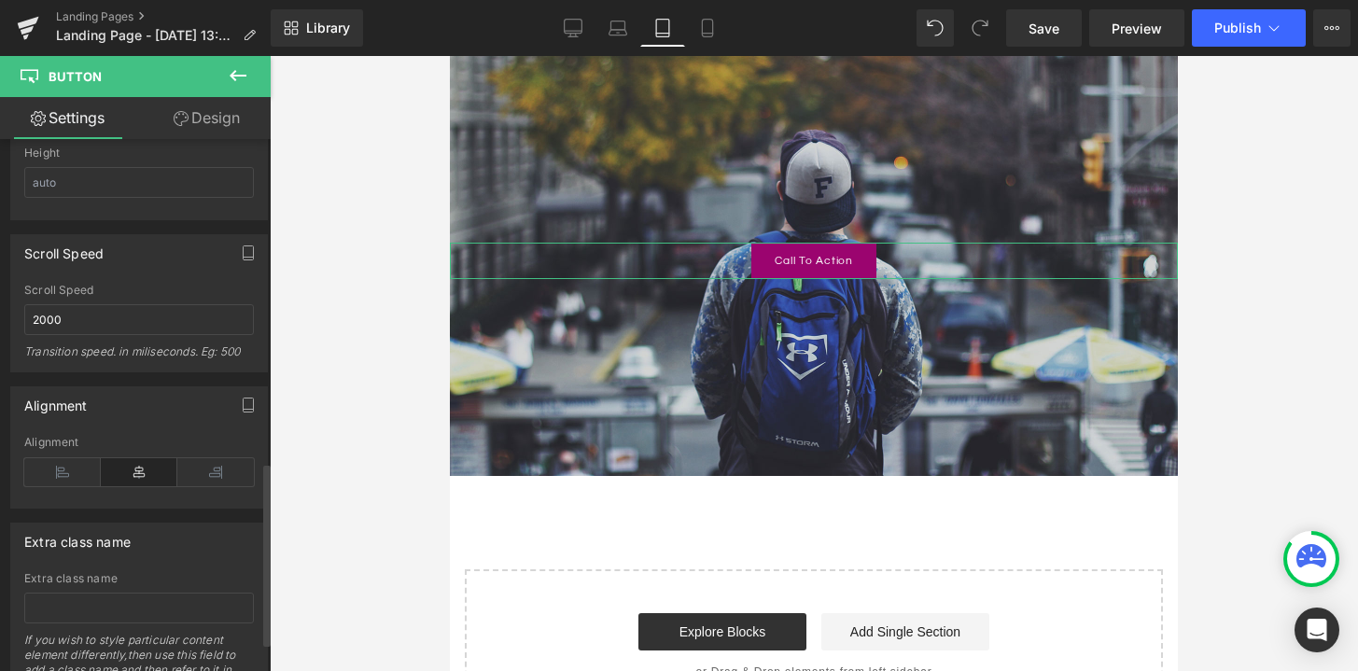
scroll to position [886, 0]
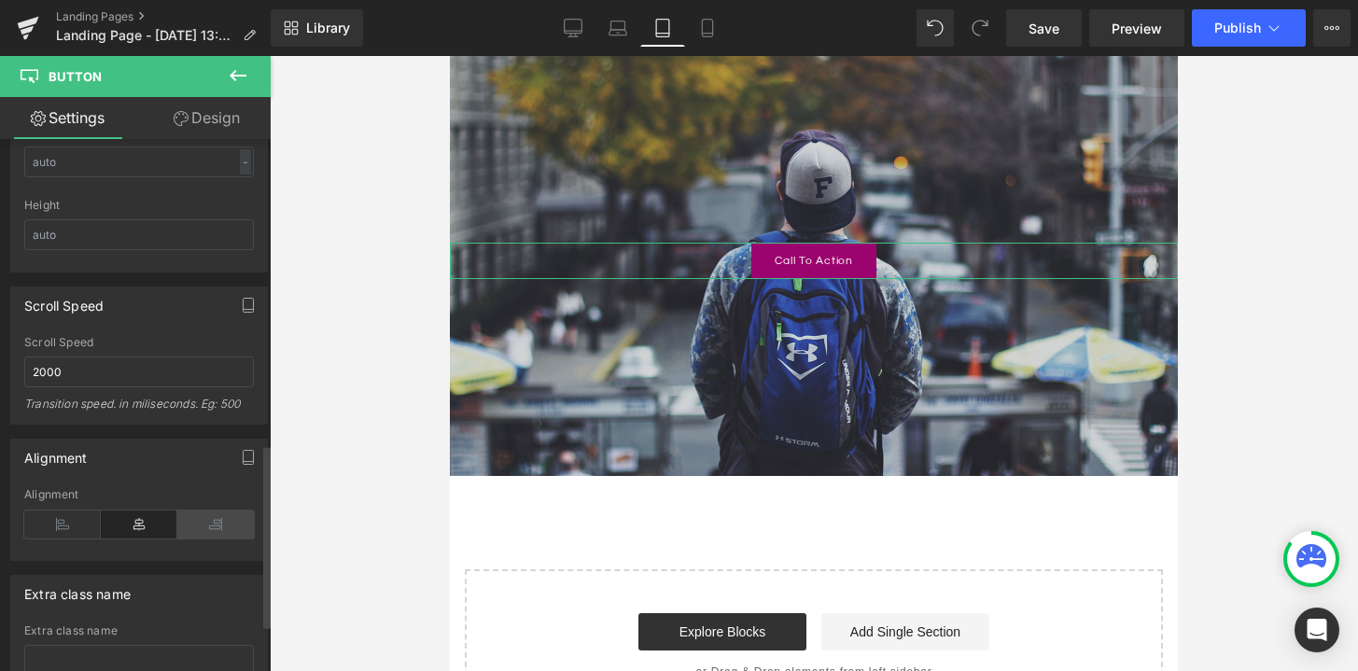
click at [224, 511] on icon at bounding box center [215, 525] width 77 height 28
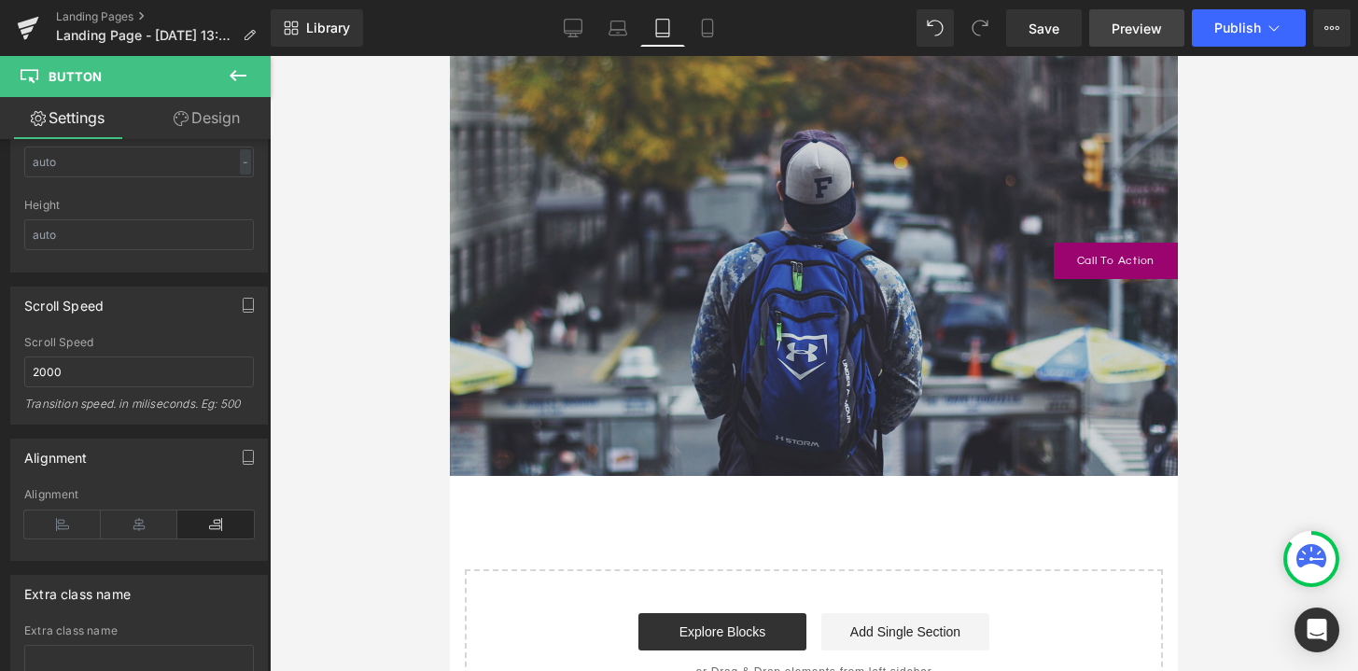
click at [1137, 35] on span "Preview" at bounding box center [1137, 29] width 50 height 20
click at [234, 72] on icon at bounding box center [238, 75] width 17 height 11
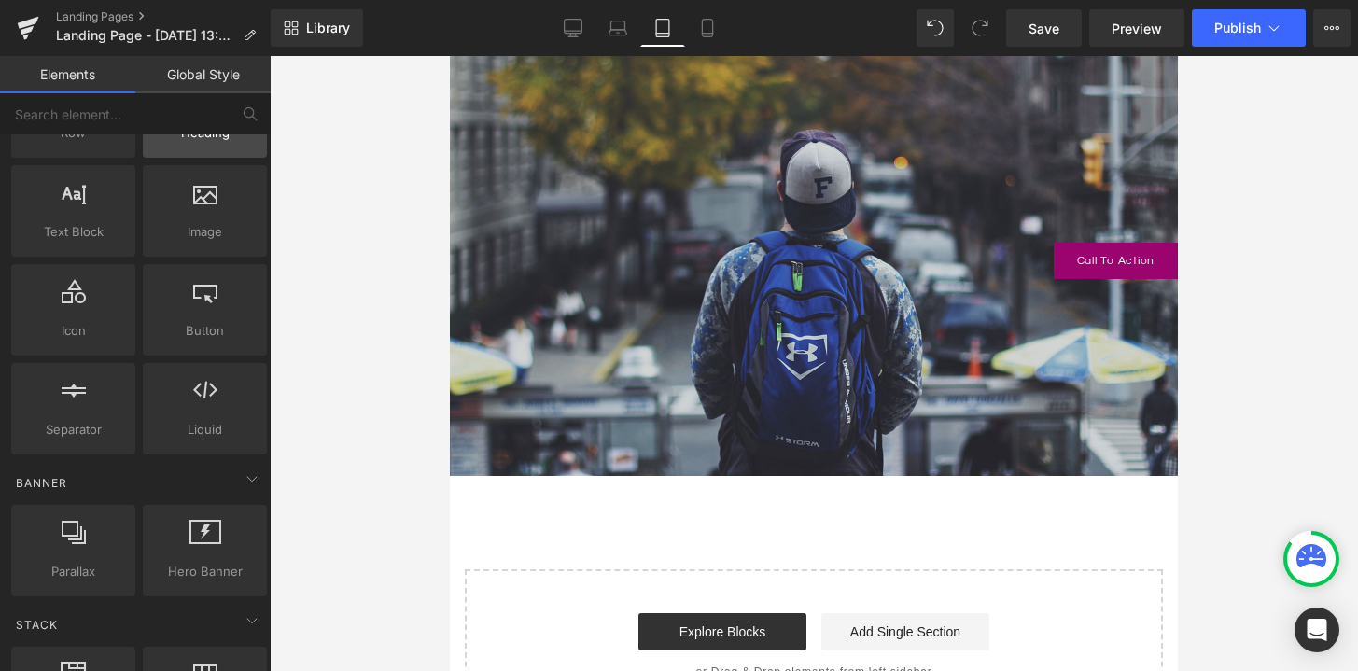
scroll to position [0, 0]
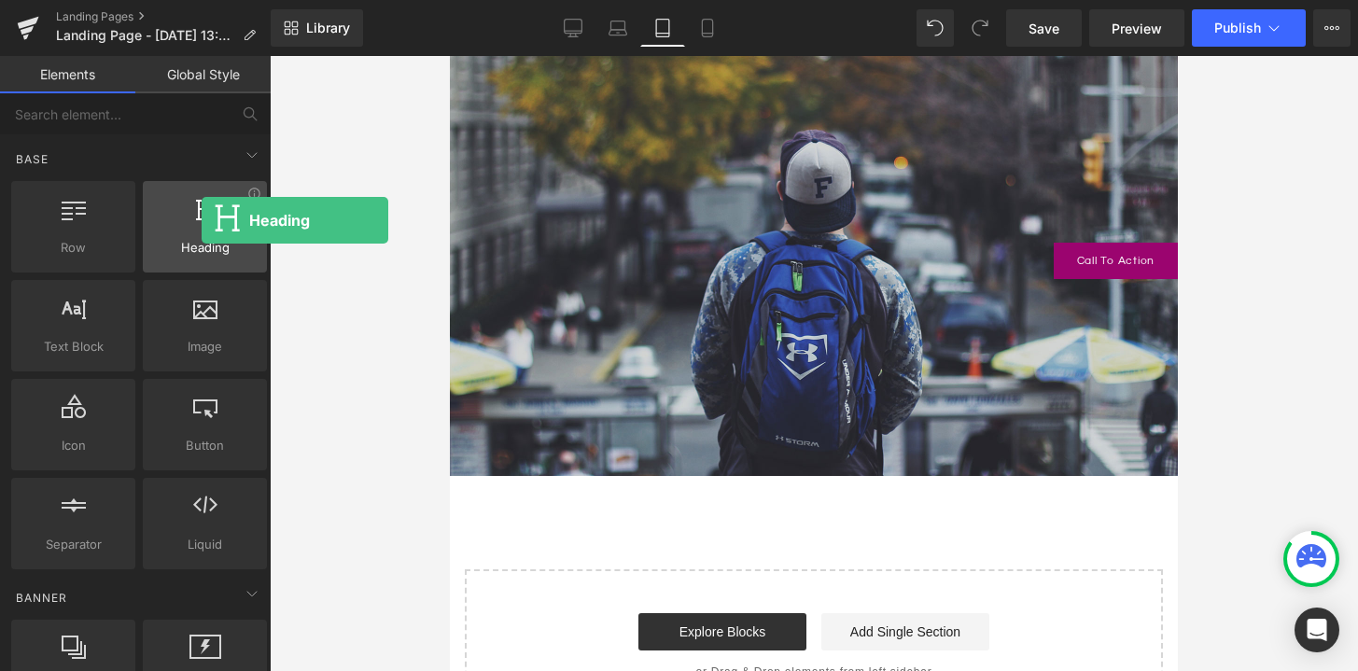
click at [202, 220] on div at bounding box center [204, 217] width 113 height 42
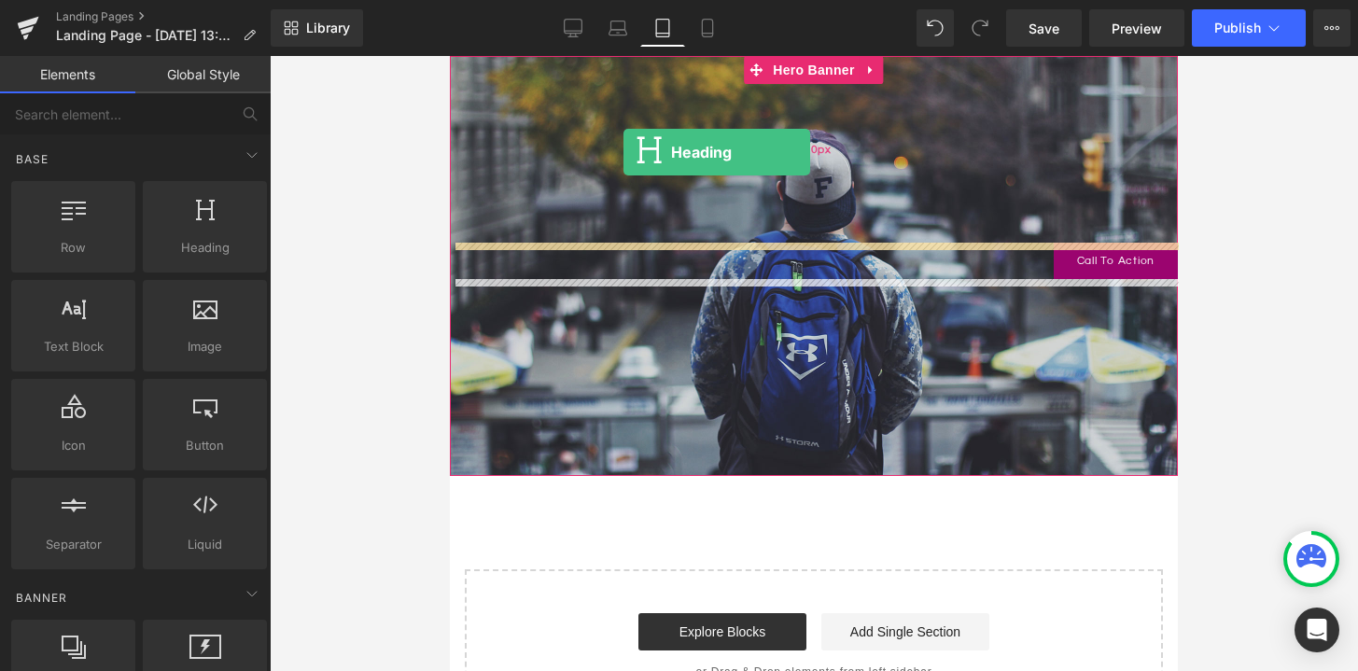
drag, startPoint x: 666, startPoint y: 286, endPoint x: 623, endPoint y: 152, distance: 140.5
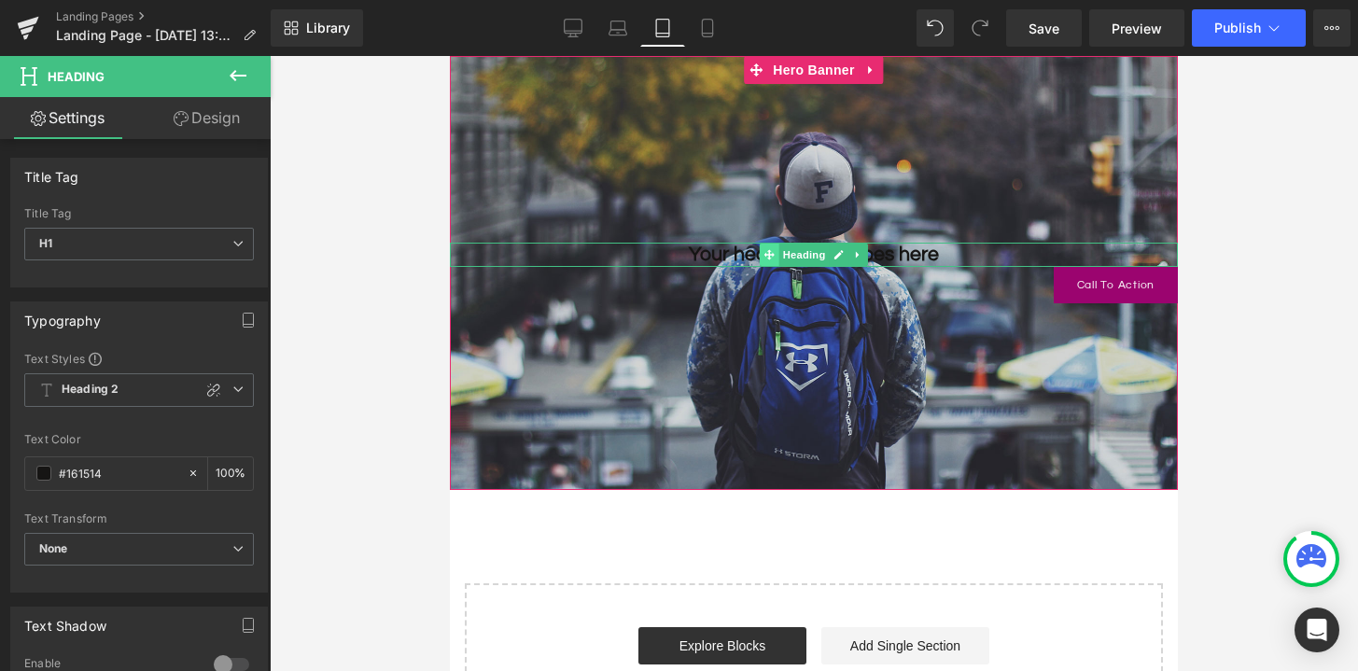
click at [760, 253] on span at bounding box center [770, 255] width 20 height 22
click at [1152, 290] on link at bounding box center [1148, 284] width 20 height 22
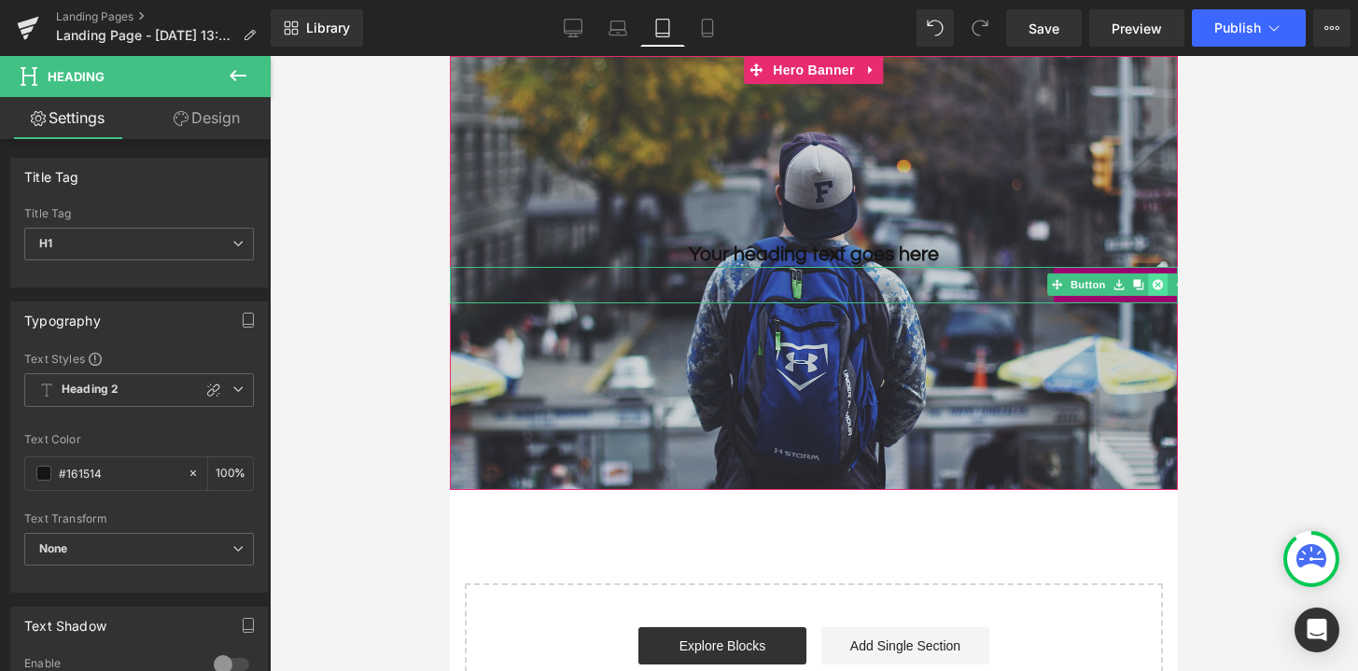
click at [1157, 289] on icon at bounding box center [1158, 284] width 10 height 10
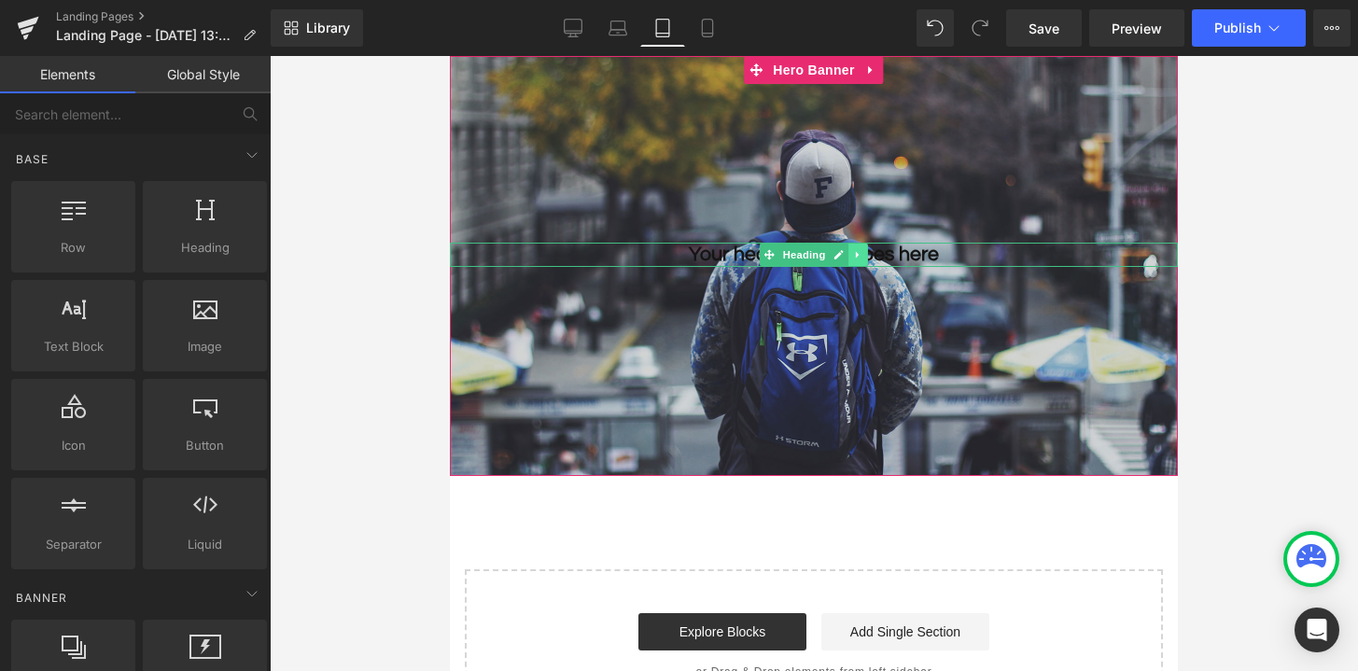
click at [861, 258] on icon at bounding box center [858, 254] width 10 height 11
click at [871, 257] on icon at bounding box center [868, 254] width 10 height 11
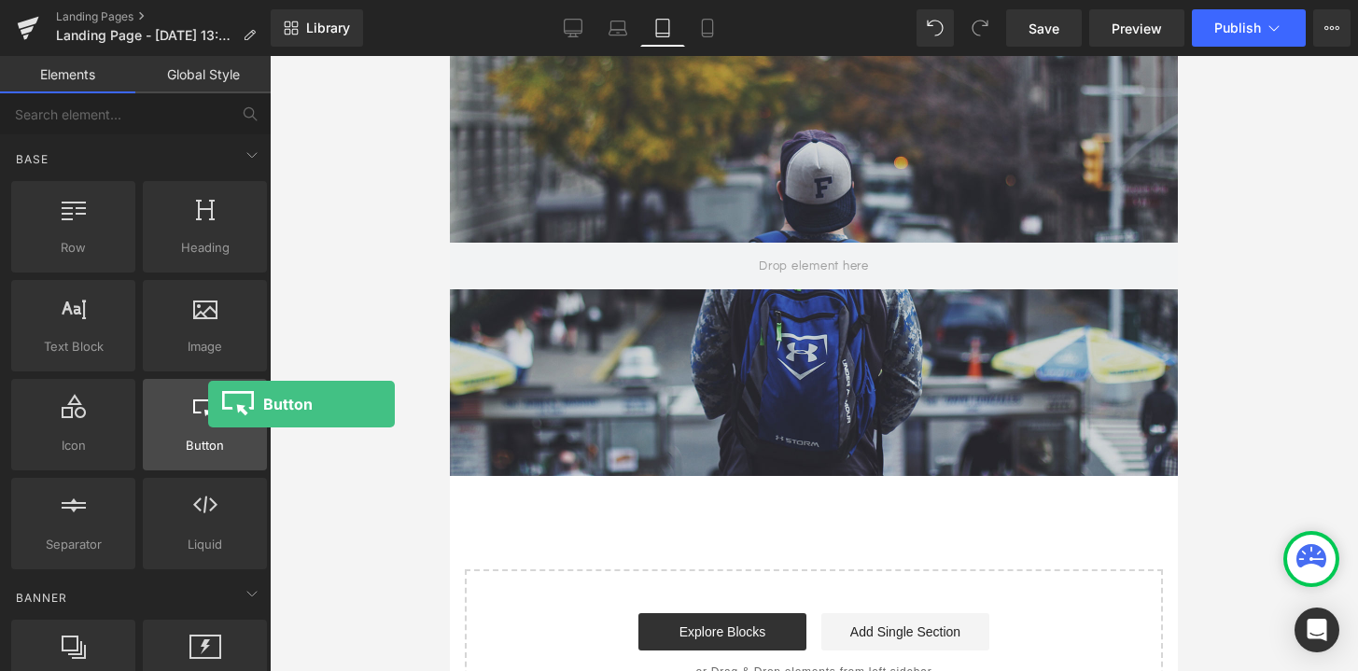
click at [208, 404] on icon at bounding box center [205, 406] width 24 height 24
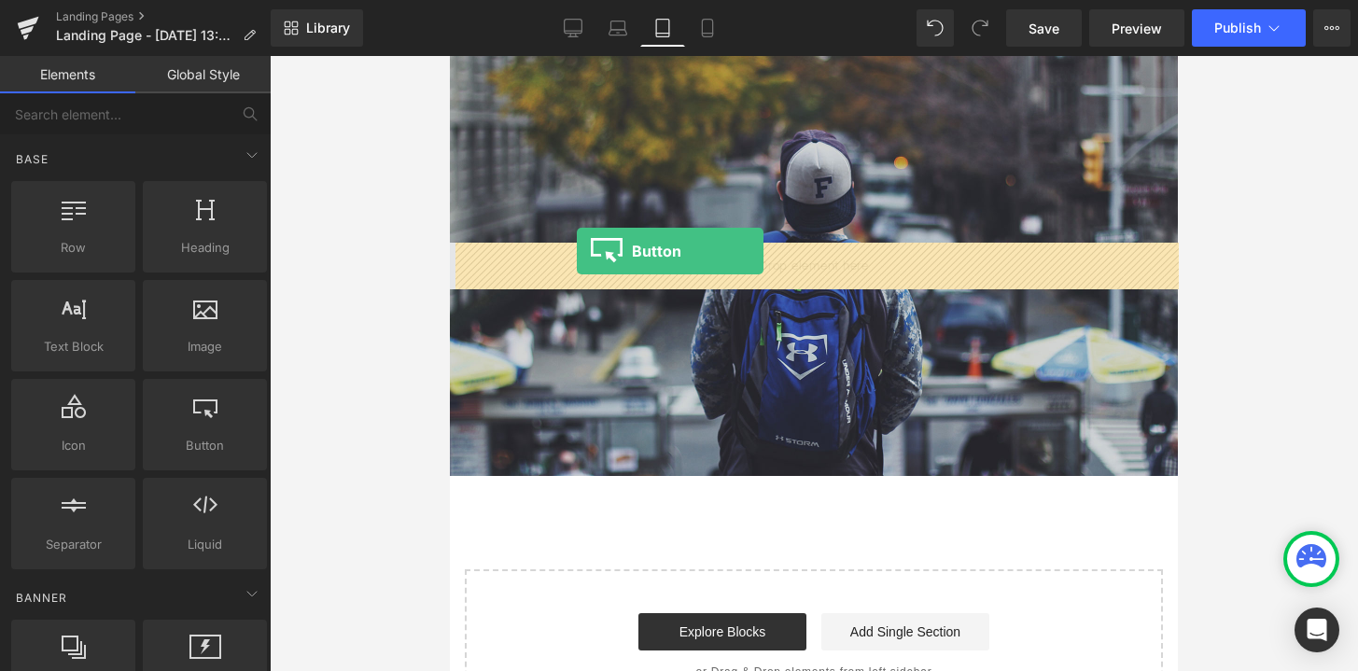
drag, startPoint x: 658, startPoint y: 460, endPoint x: 576, endPoint y: 251, distance: 224.6
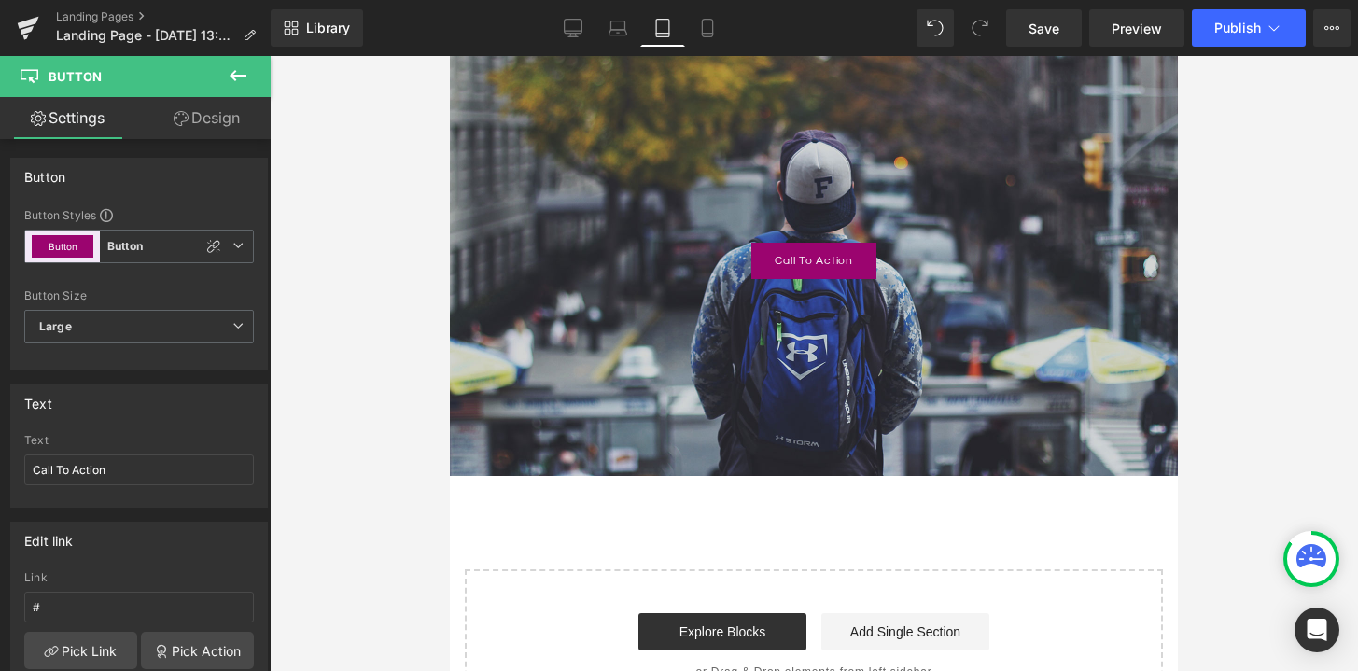
click at [242, 72] on icon at bounding box center [238, 75] width 22 height 22
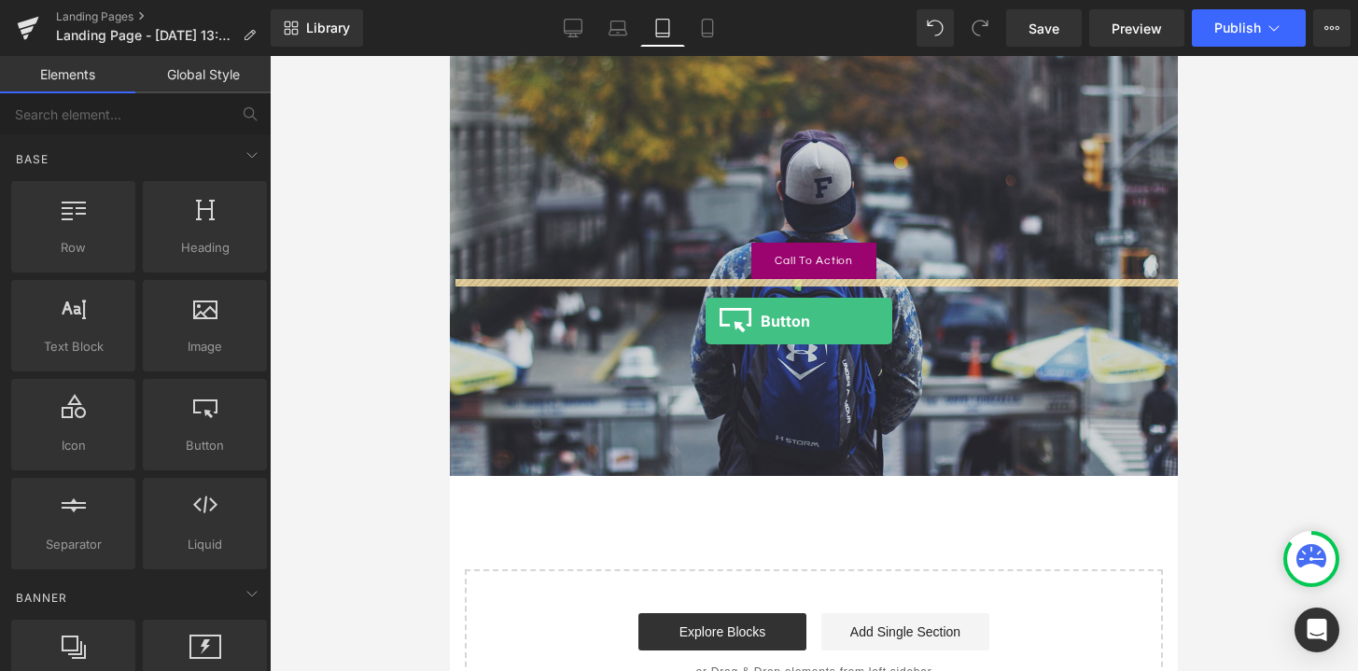
drag, startPoint x: 657, startPoint y: 502, endPoint x: 706, endPoint y: 321, distance: 187.5
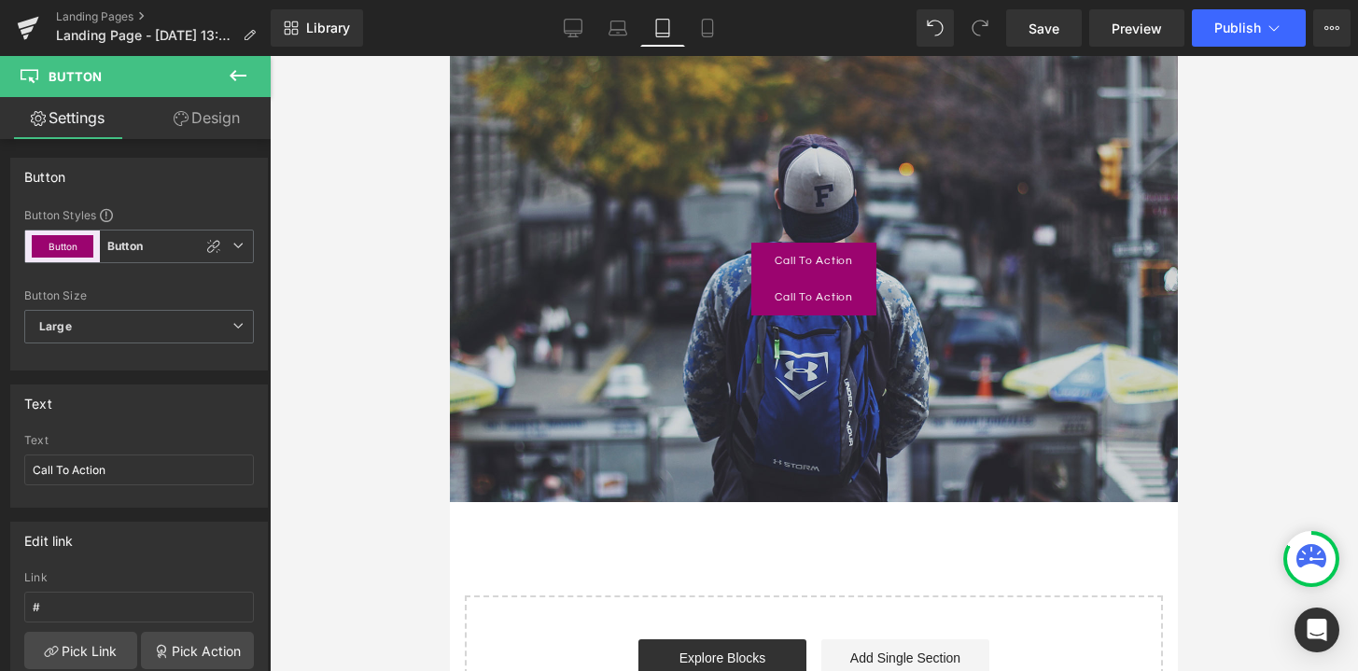
click at [241, 75] on icon at bounding box center [238, 75] width 17 height 11
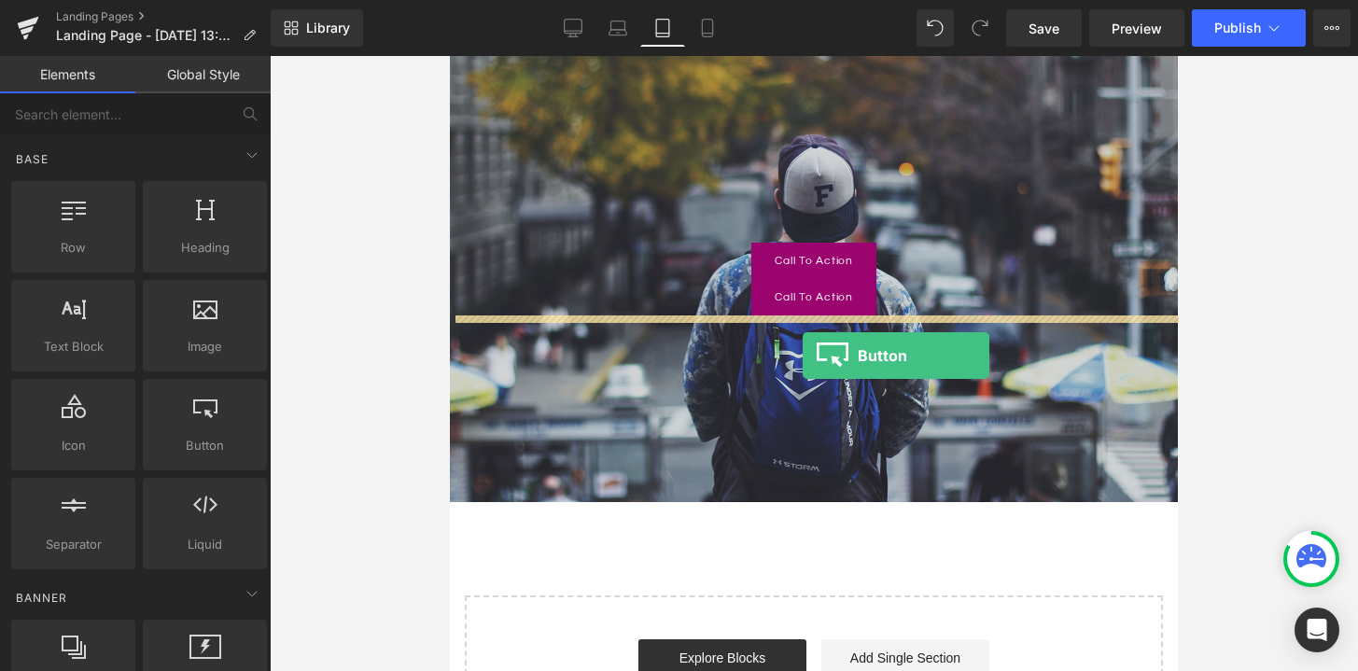
drag, startPoint x: 645, startPoint y: 495, endPoint x: 805, endPoint y: 356, distance: 211.7
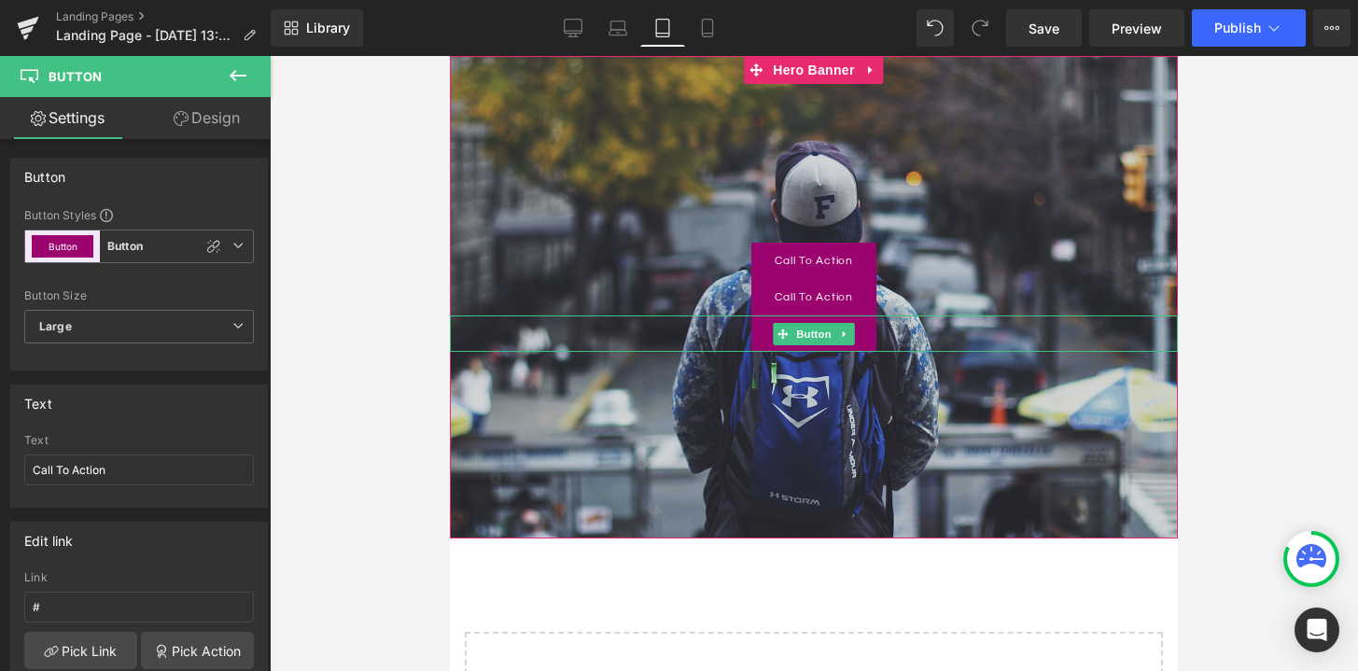
drag, startPoint x: 871, startPoint y: 338, endPoint x: 542, endPoint y: 388, distance: 332.4
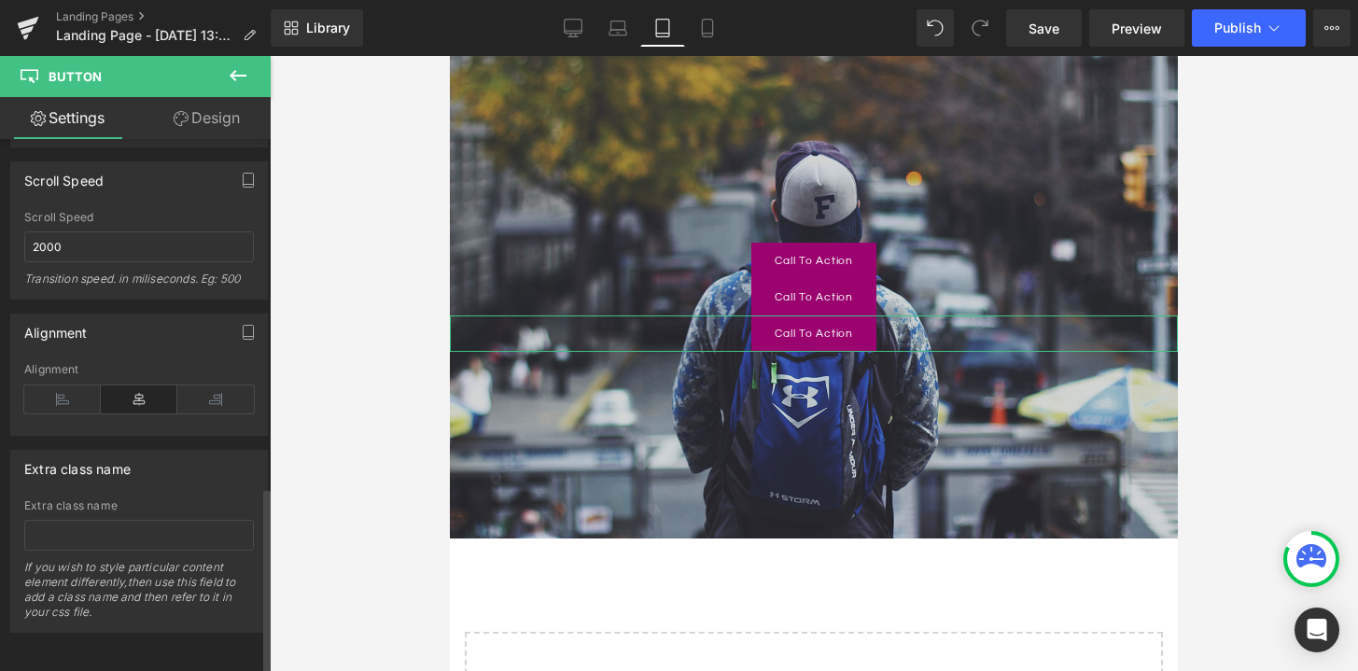
scroll to position [973, 0]
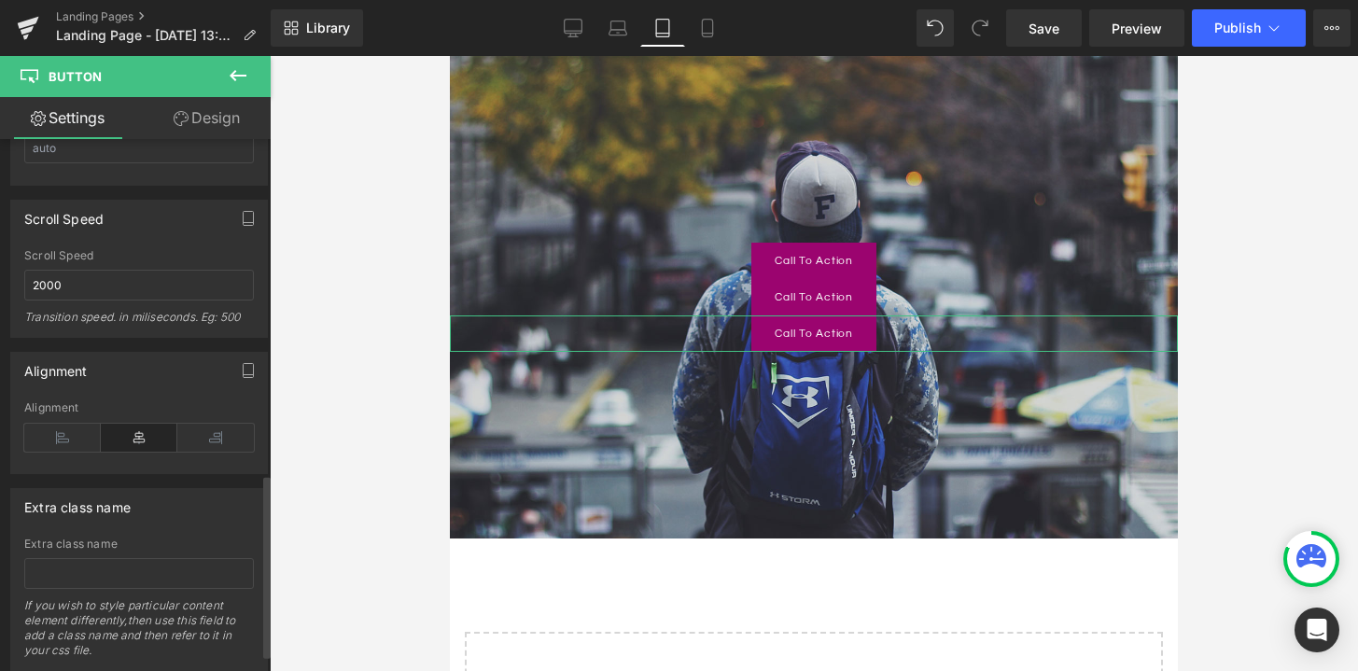
click at [36, 419] on div "Alignment" at bounding box center [139, 437] width 230 height 72
click at [43, 424] on icon at bounding box center [62, 438] width 77 height 28
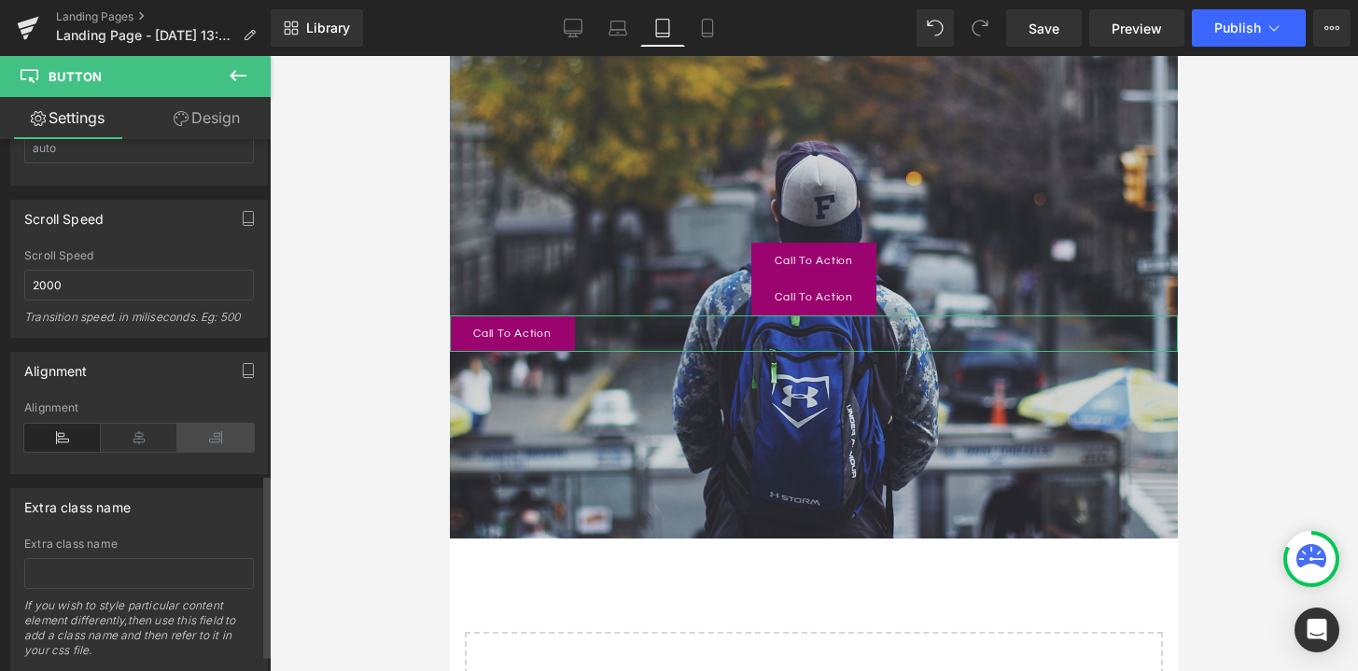
click at [211, 442] on icon at bounding box center [215, 438] width 77 height 28
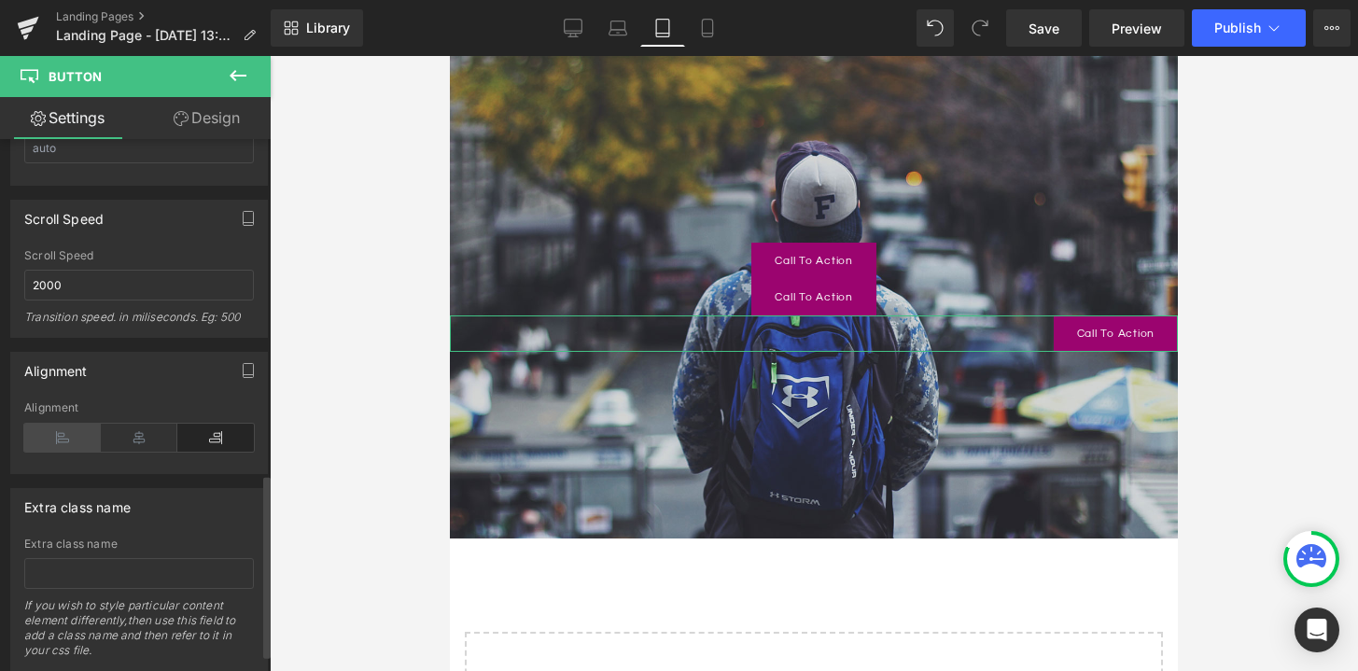
click at [59, 428] on icon at bounding box center [62, 438] width 77 height 28
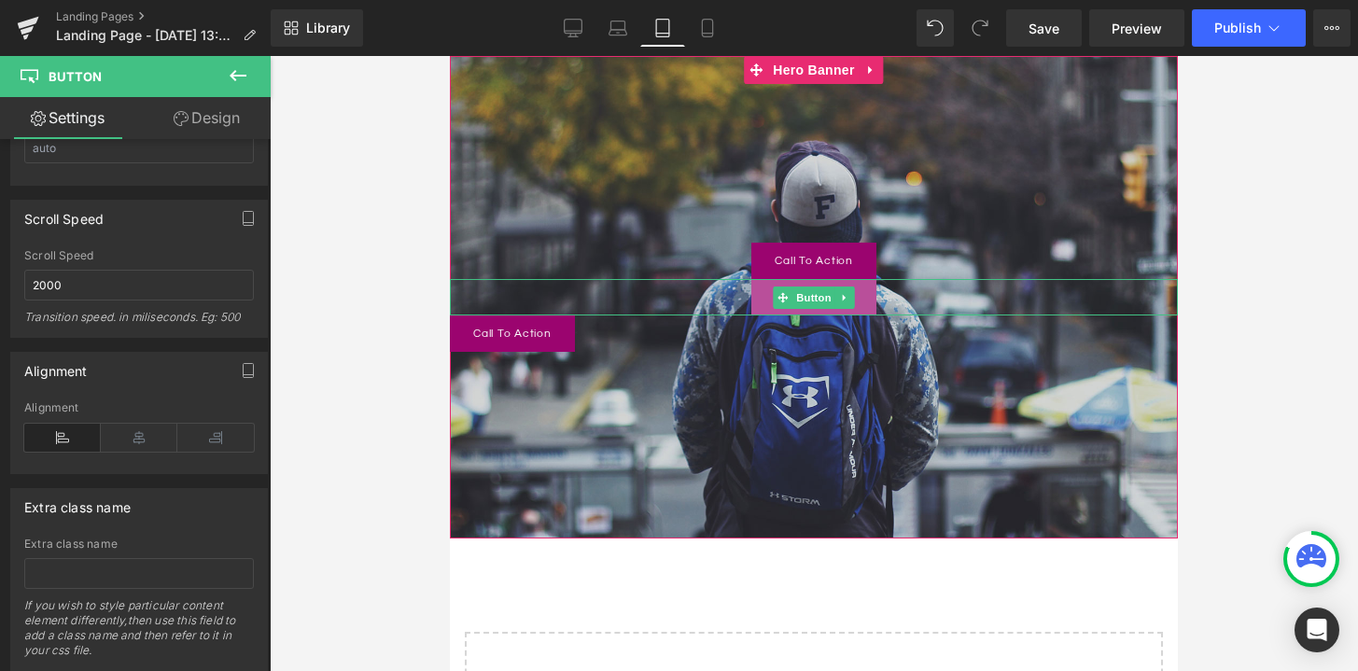
click at [873, 292] on link "Call To Action" at bounding box center [813, 297] width 125 height 36
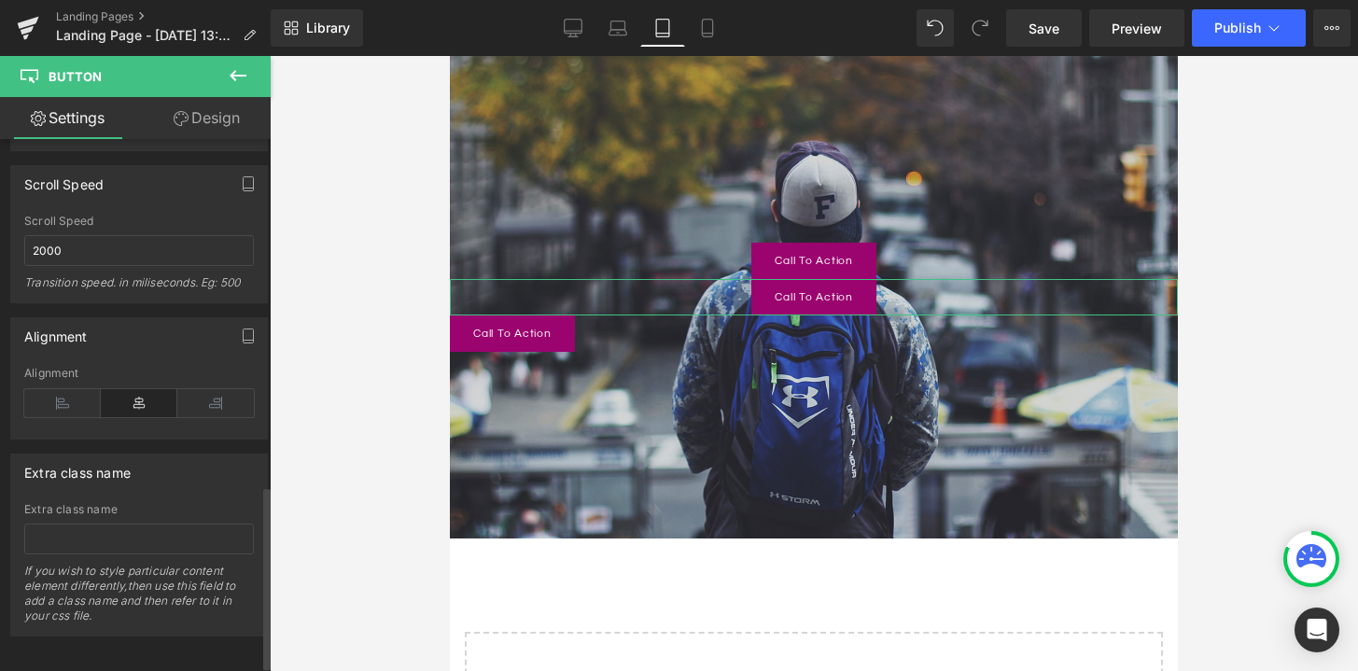
scroll to position [1022, 0]
click at [70, 396] on icon at bounding box center [62, 399] width 77 height 28
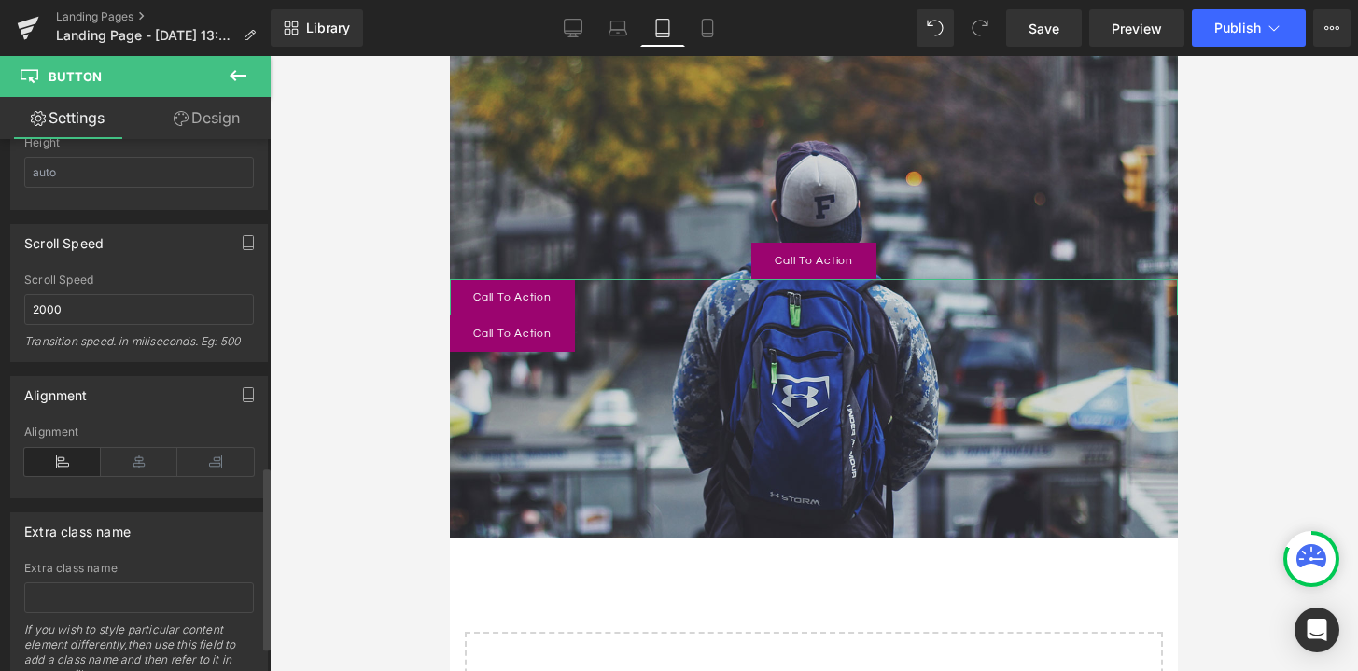
scroll to position [949, 0]
click at [231, 125] on link "Design" at bounding box center [206, 118] width 135 height 42
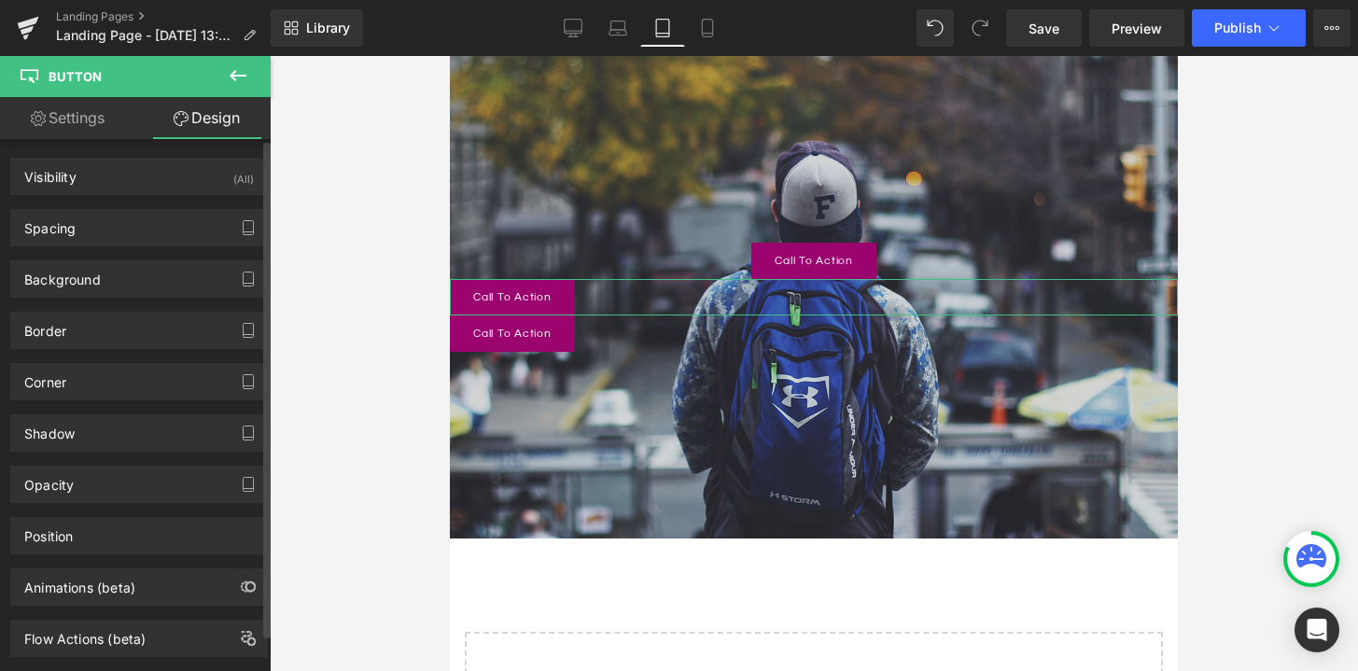
scroll to position [39, 0]
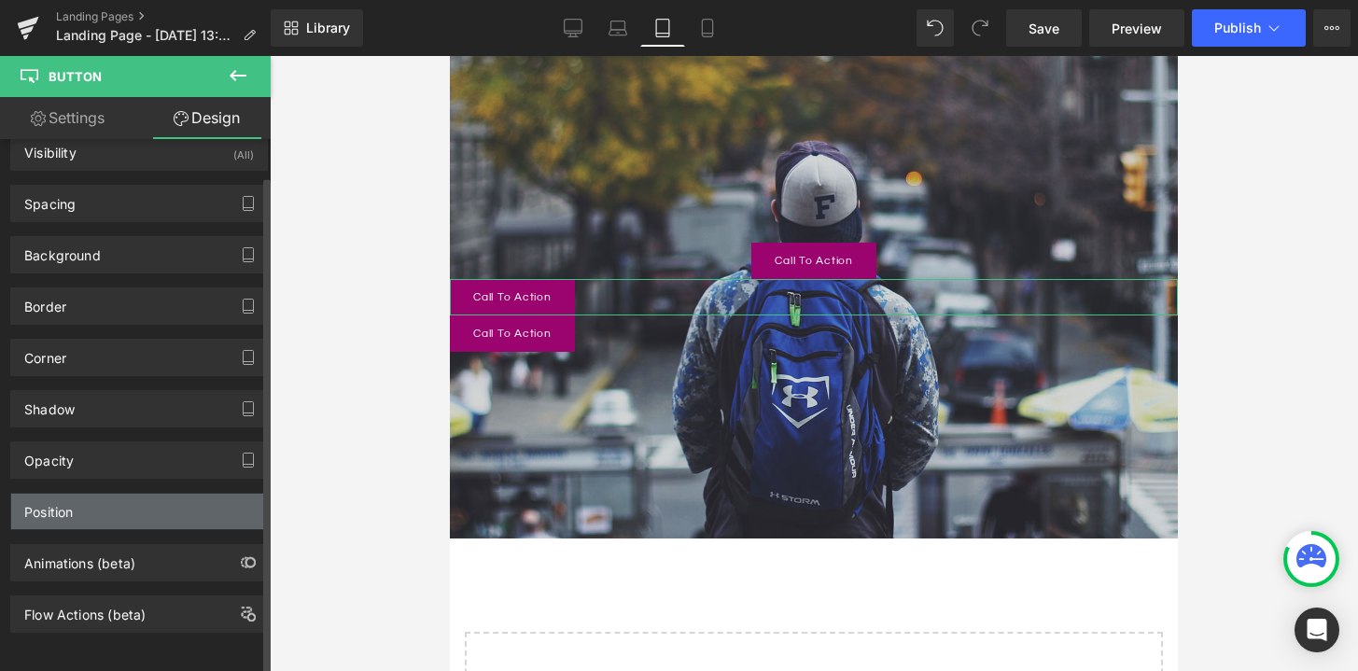
click at [138, 504] on div "Position" at bounding box center [139, 511] width 256 height 35
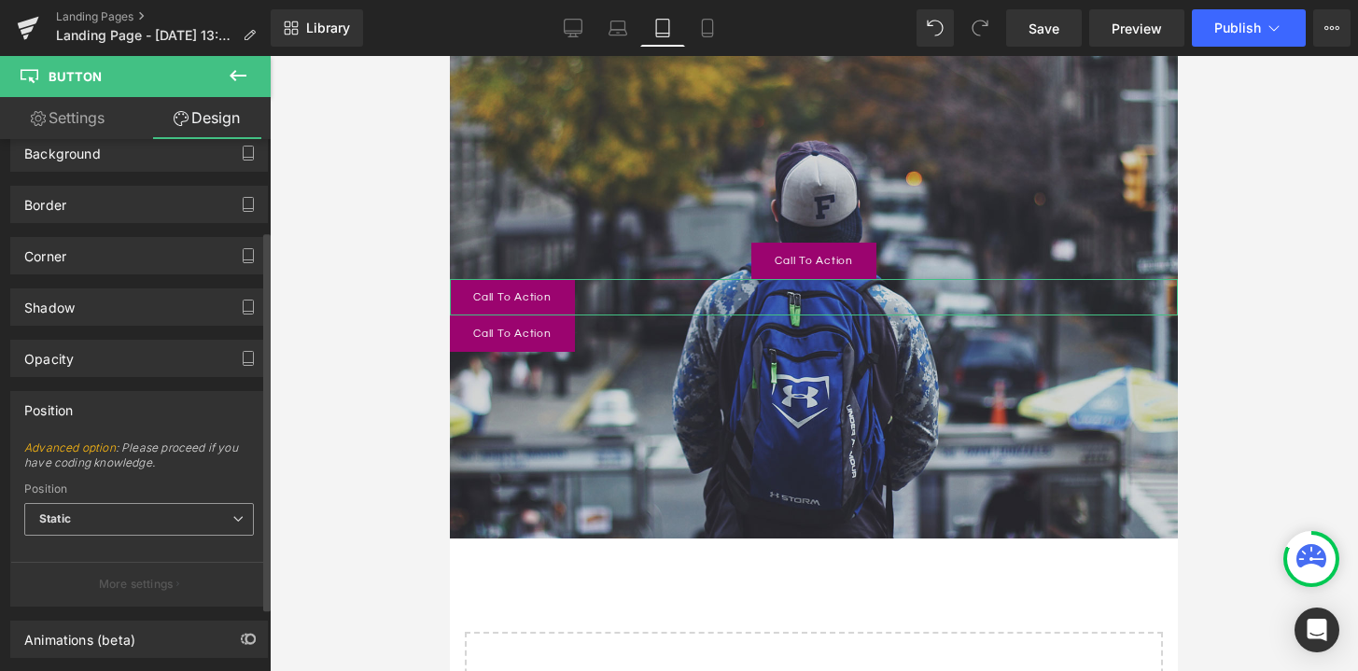
scroll to position [136, 0]
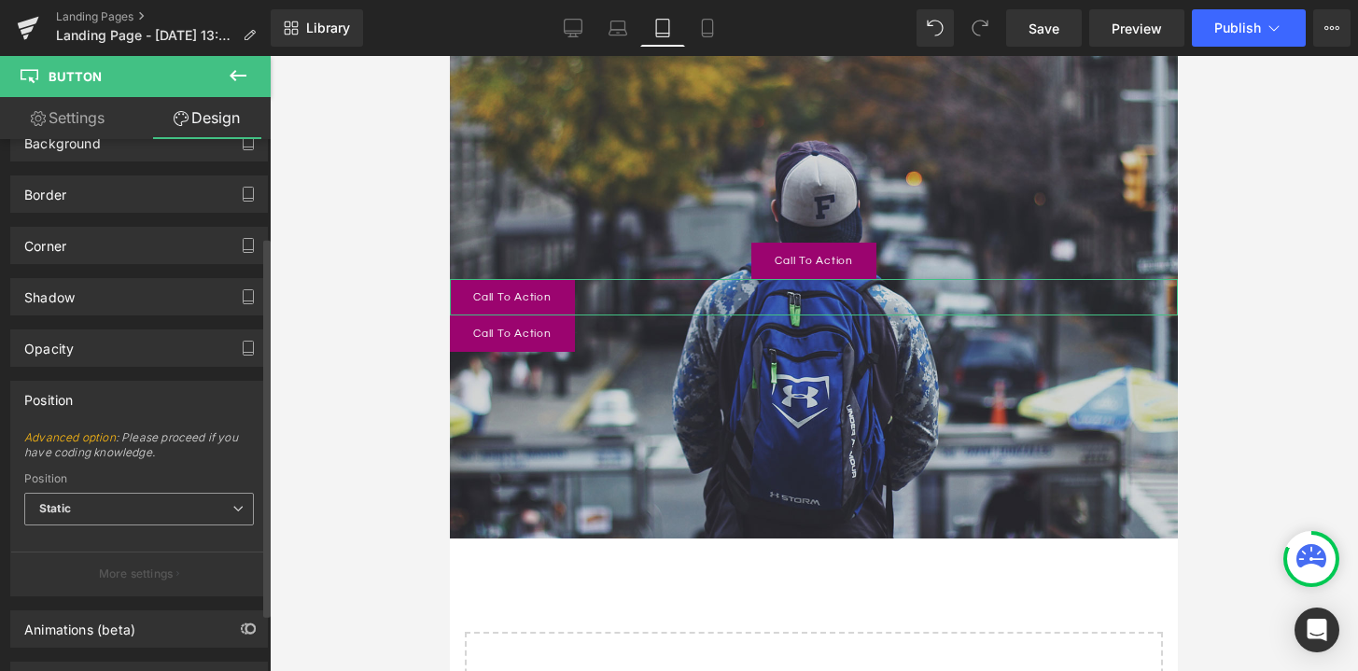
click at [232, 510] on icon at bounding box center [237, 508] width 11 height 11
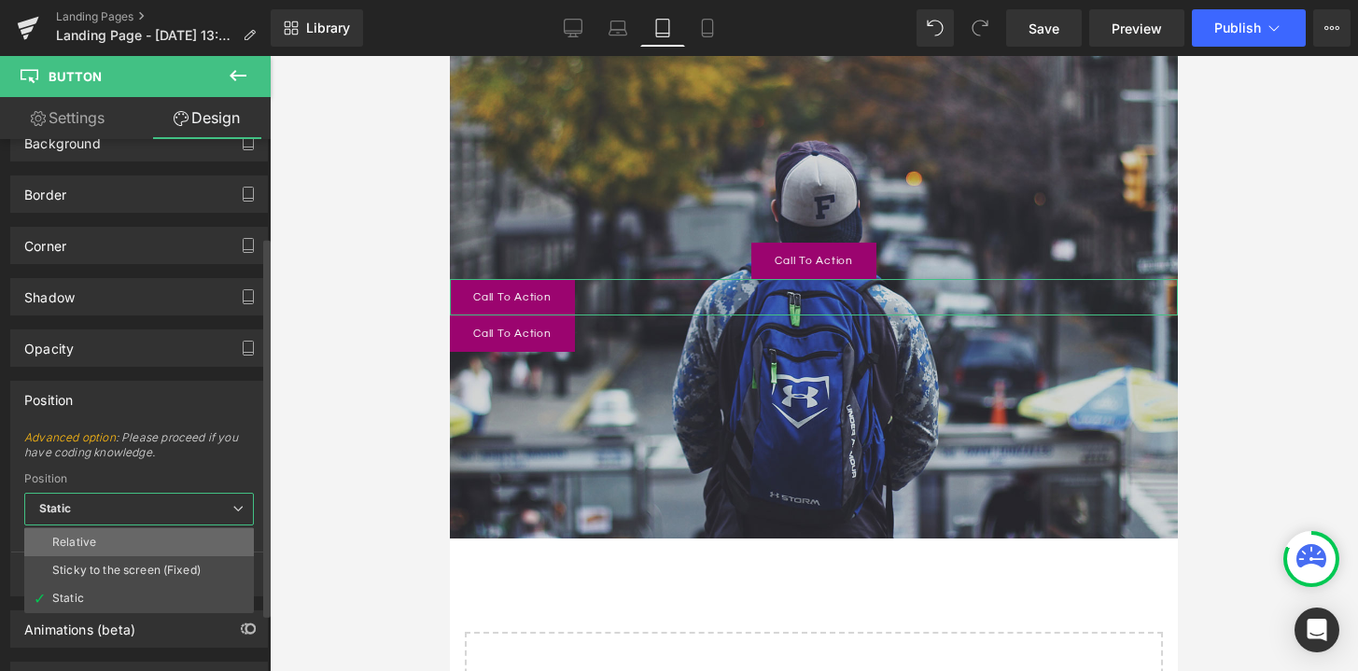
click at [208, 547] on li "Relative" at bounding box center [139, 542] width 230 height 28
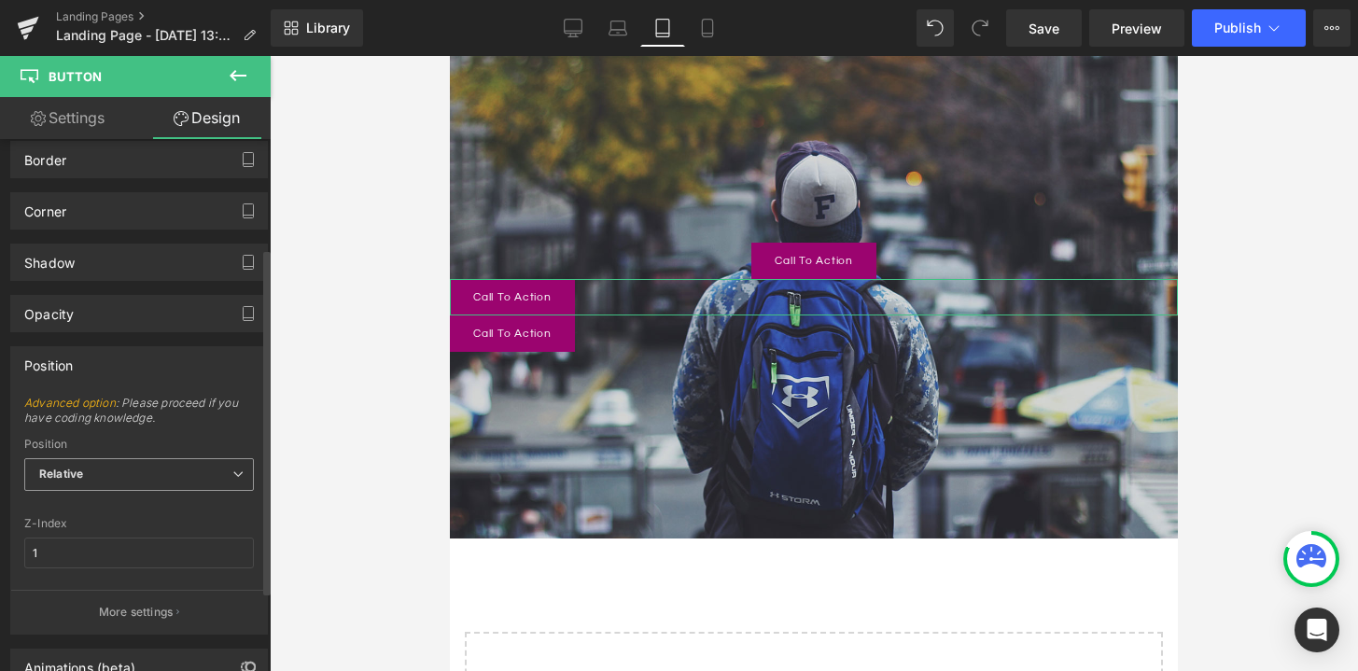
scroll to position [173, 0]
click at [240, 478] on span "Relative" at bounding box center [139, 472] width 230 height 33
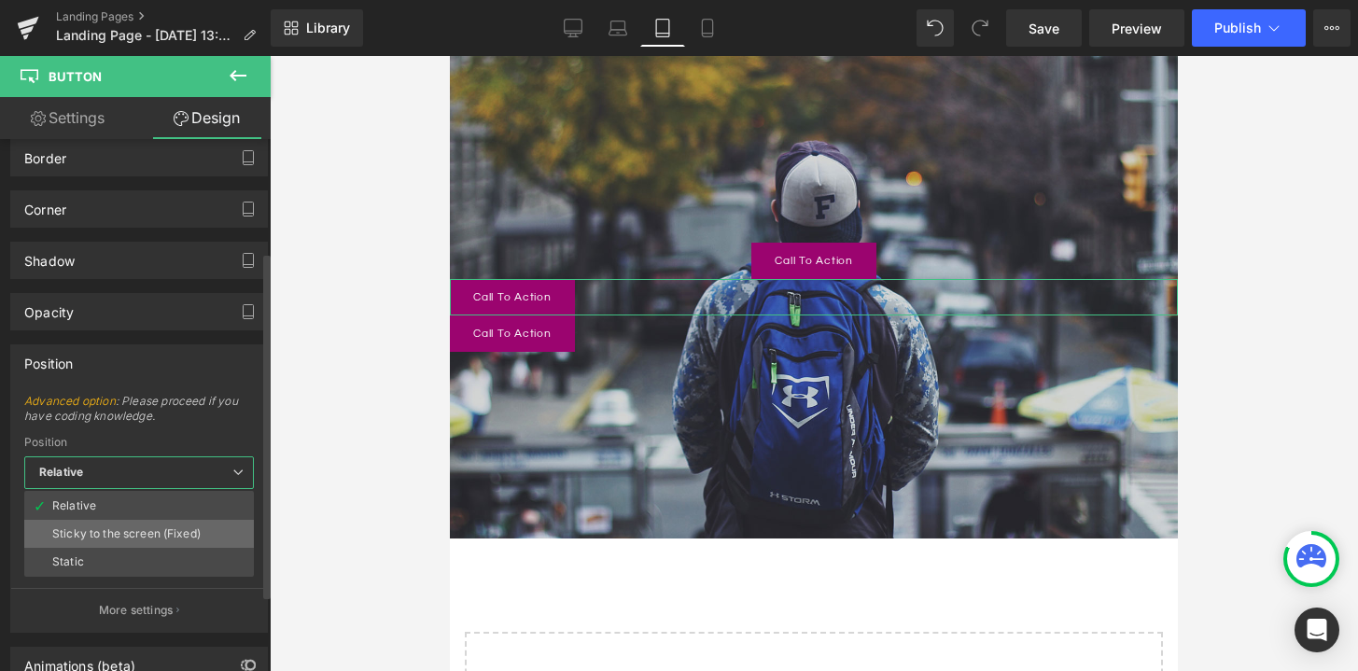
click at [210, 527] on li "Sticky to the screen (Fixed)" at bounding box center [139, 534] width 230 height 28
type input "99"
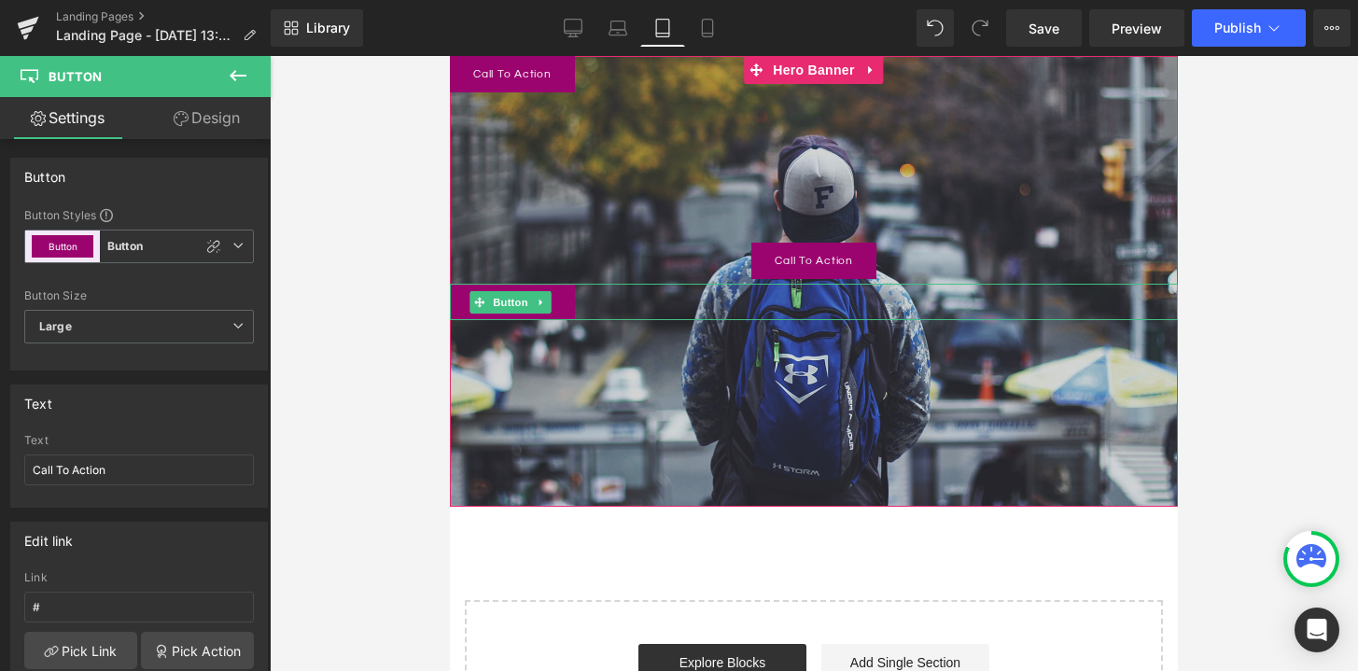
drag, startPoint x: 566, startPoint y: 299, endPoint x: 625, endPoint y: 284, distance: 61.6
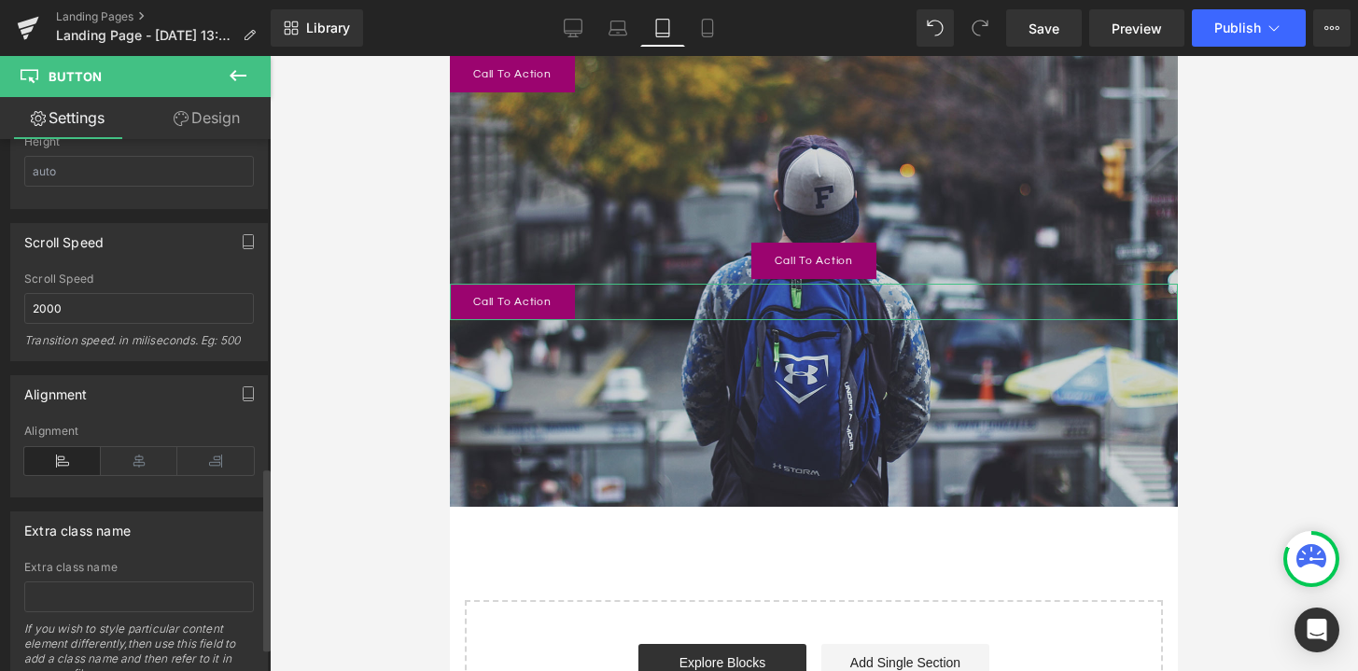
scroll to position [945, 0]
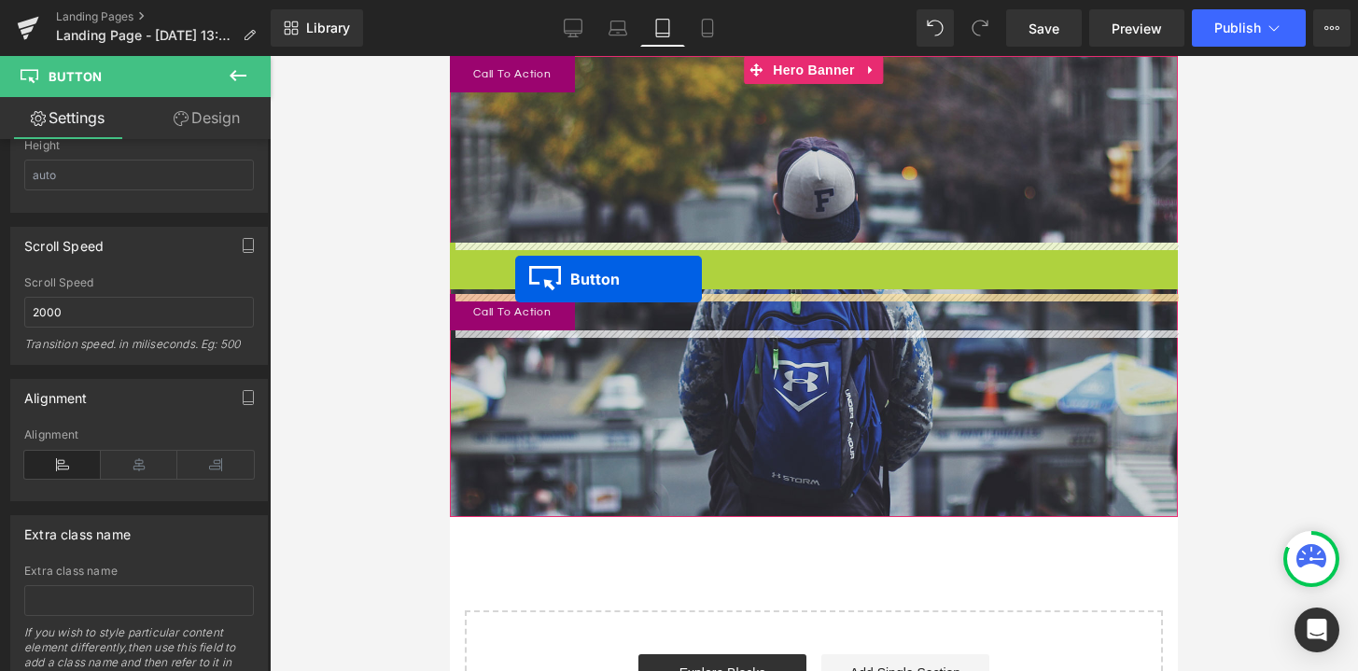
drag, startPoint x: 785, startPoint y: 263, endPoint x: 515, endPoint y: 279, distance: 270.2
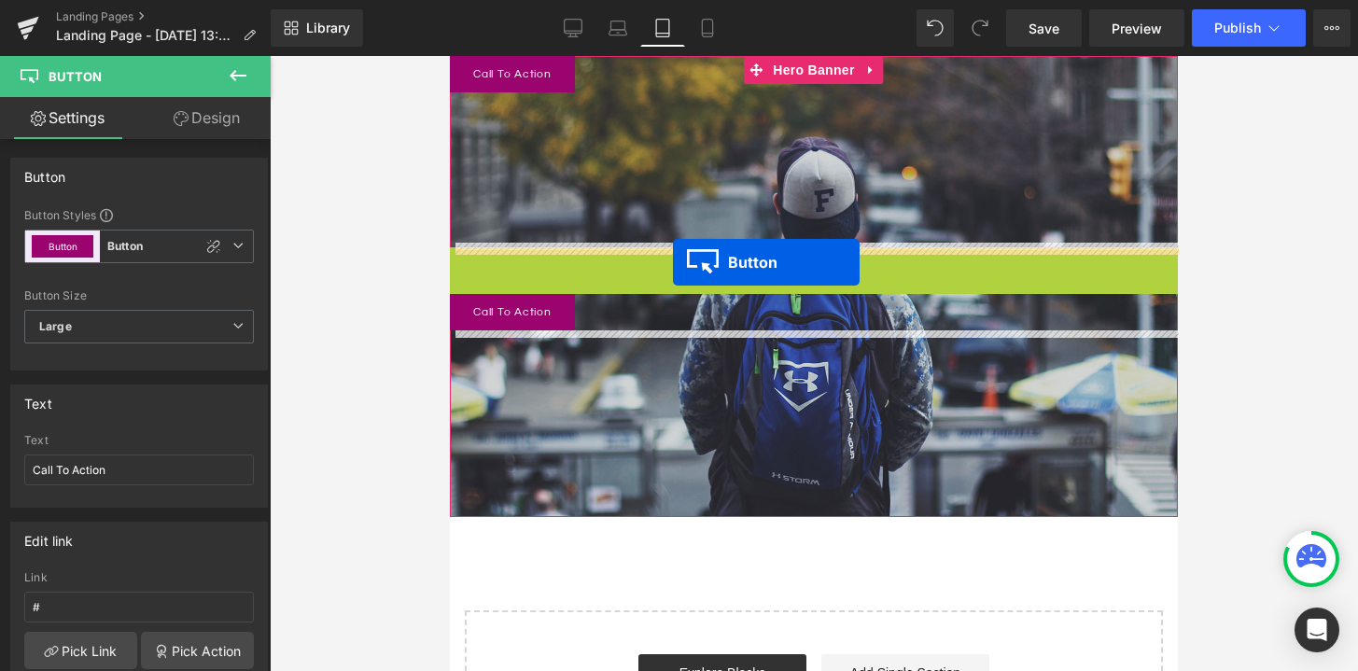
drag, startPoint x: 782, startPoint y: 268, endPoint x: 671, endPoint y: 269, distance: 111.1
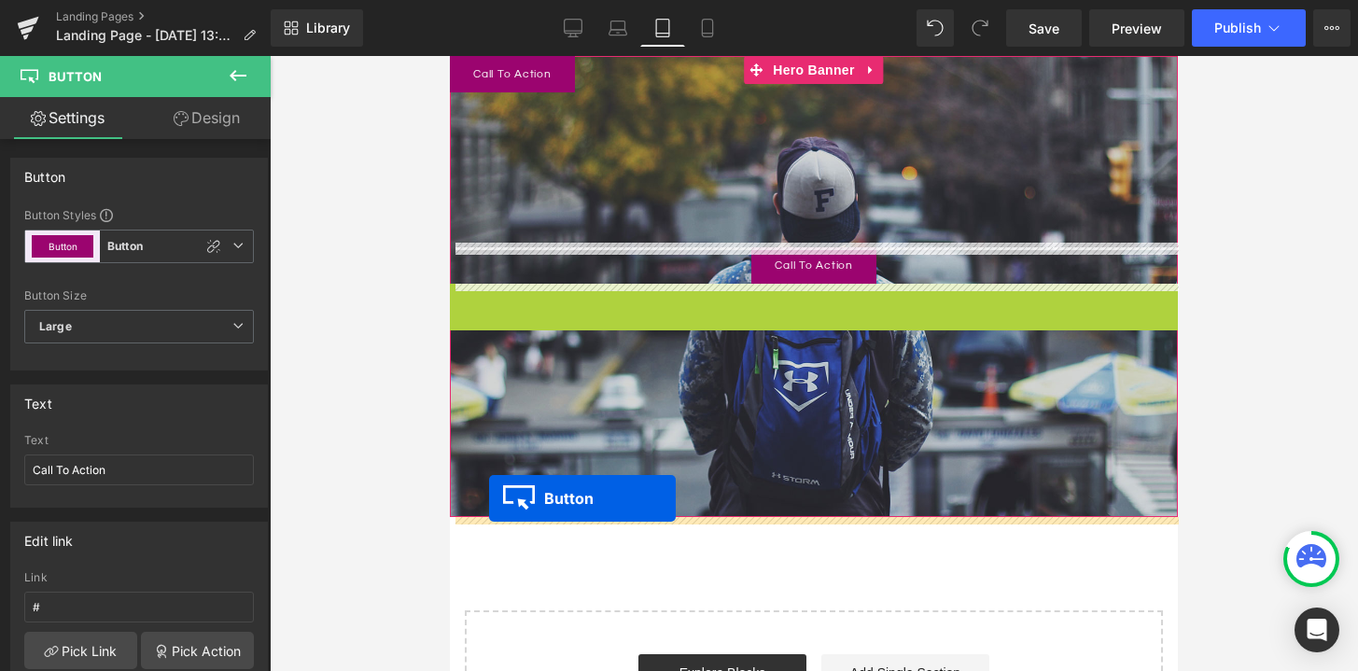
drag, startPoint x: 479, startPoint y: 301, endPoint x: 489, endPoint y: 497, distance: 196.3
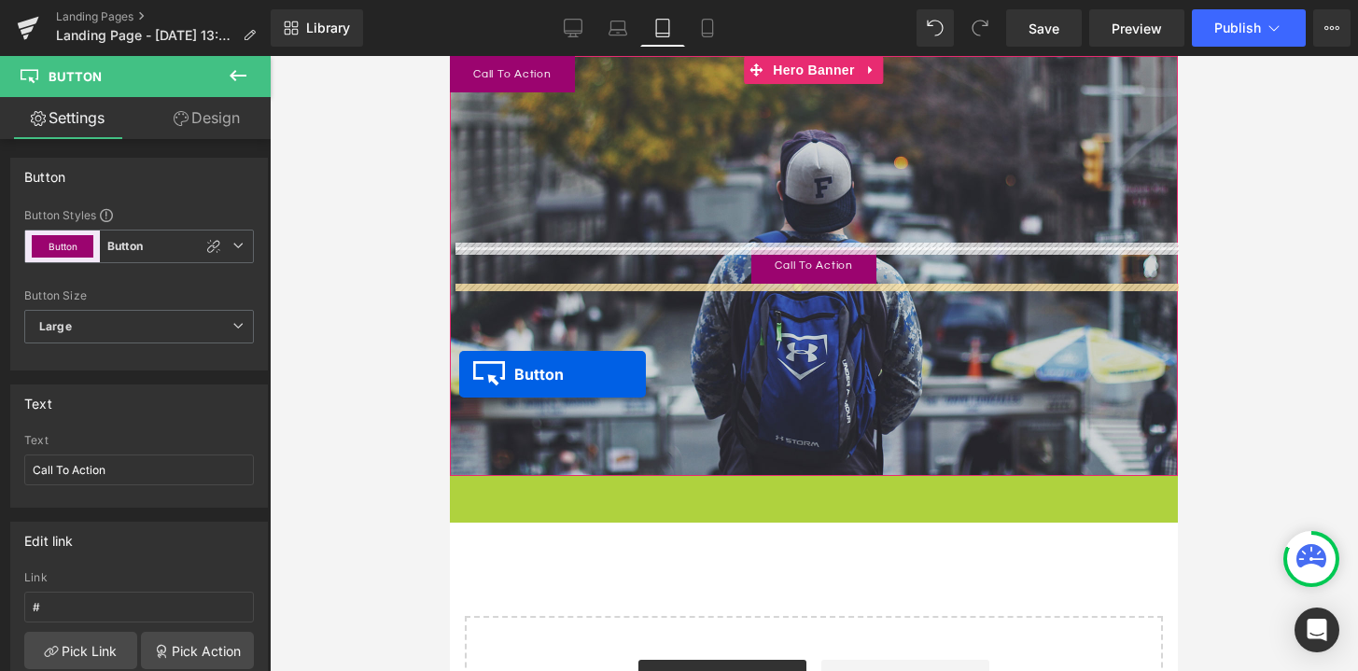
drag, startPoint x: 476, startPoint y: 492, endPoint x: 459, endPoint y: 373, distance: 119.7
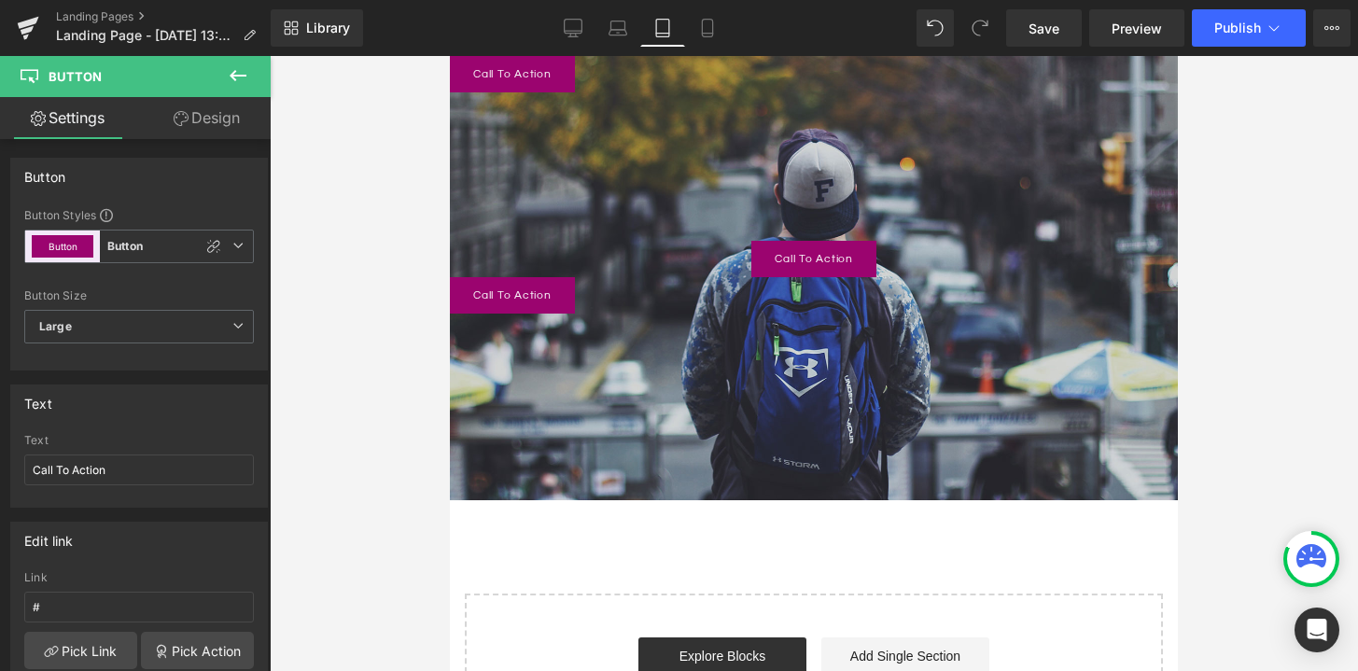
scroll to position [0, 0]
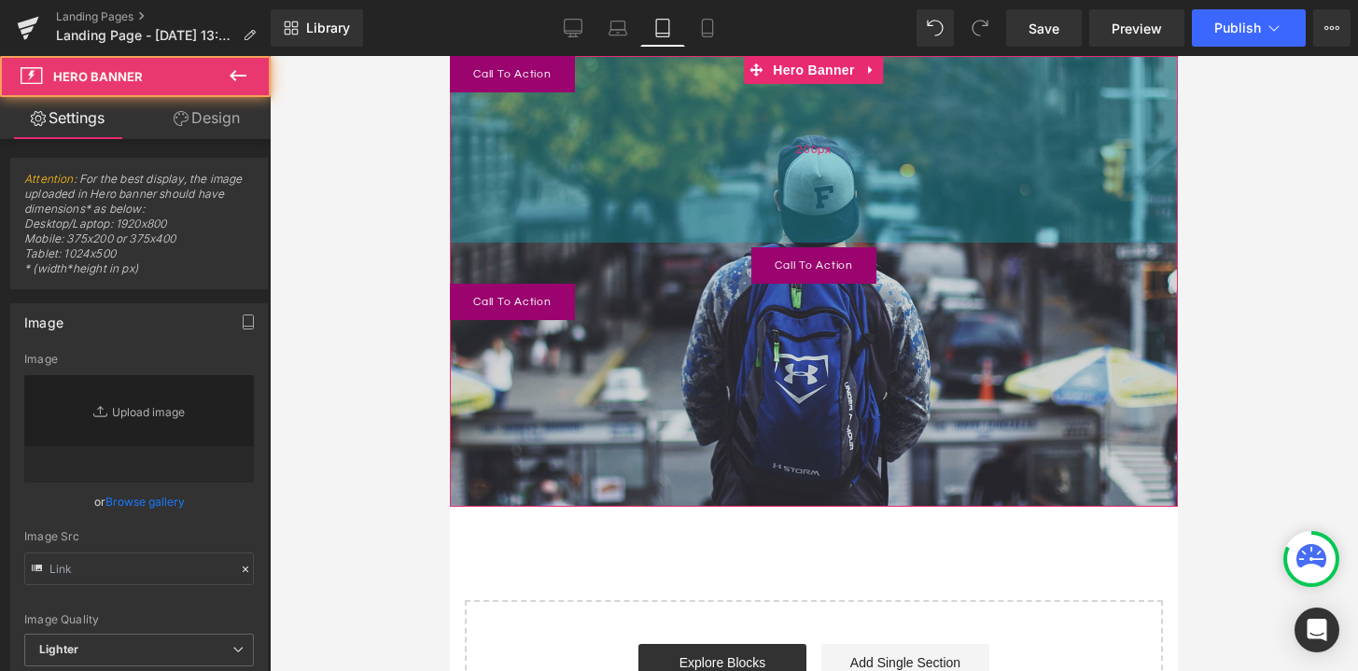
click at [1029, 156] on div "200px" at bounding box center [814, 149] width 728 height 187
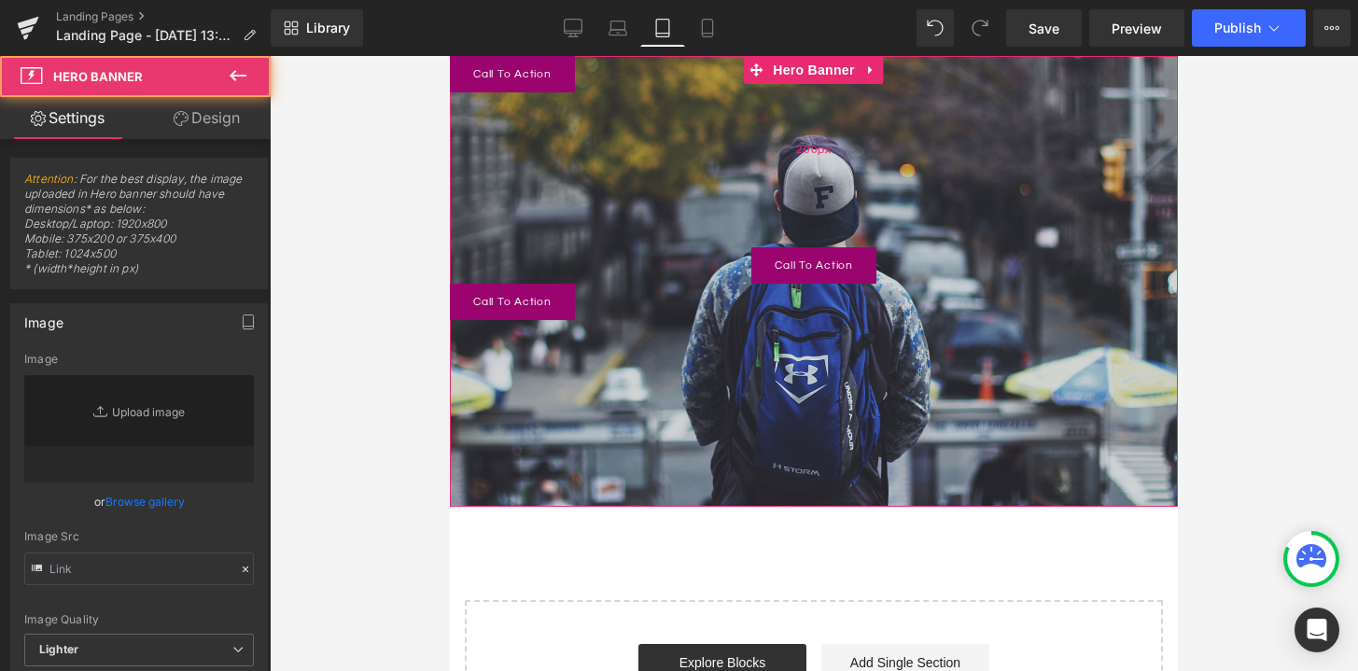
type input "[URL][DOMAIN_NAME]"
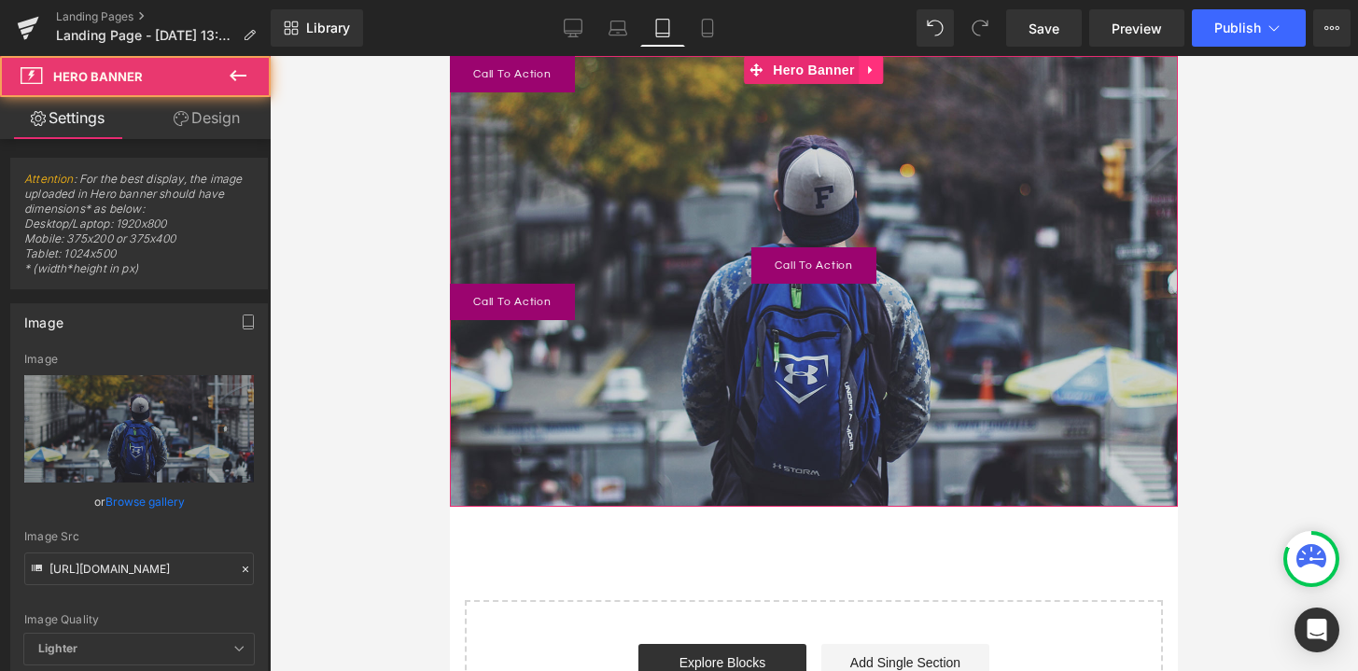
click at [873, 71] on icon at bounding box center [871, 70] width 13 height 14
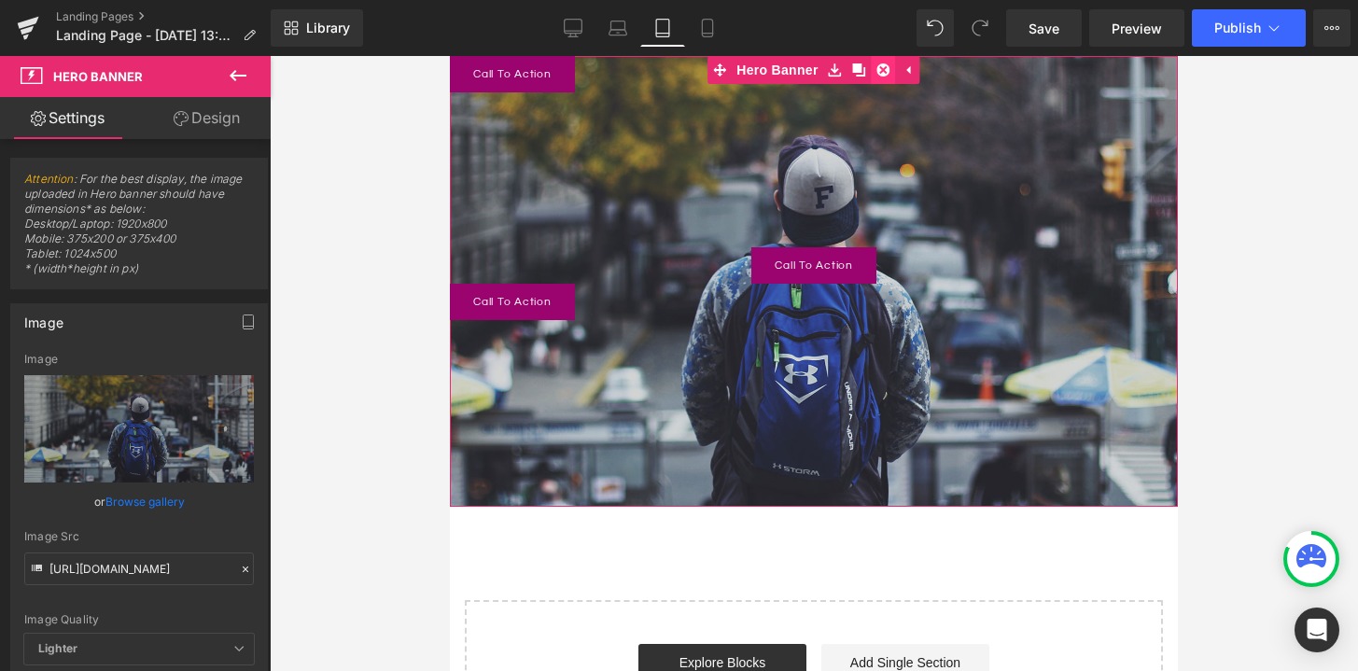
click at [886, 75] on icon at bounding box center [883, 69] width 13 height 13
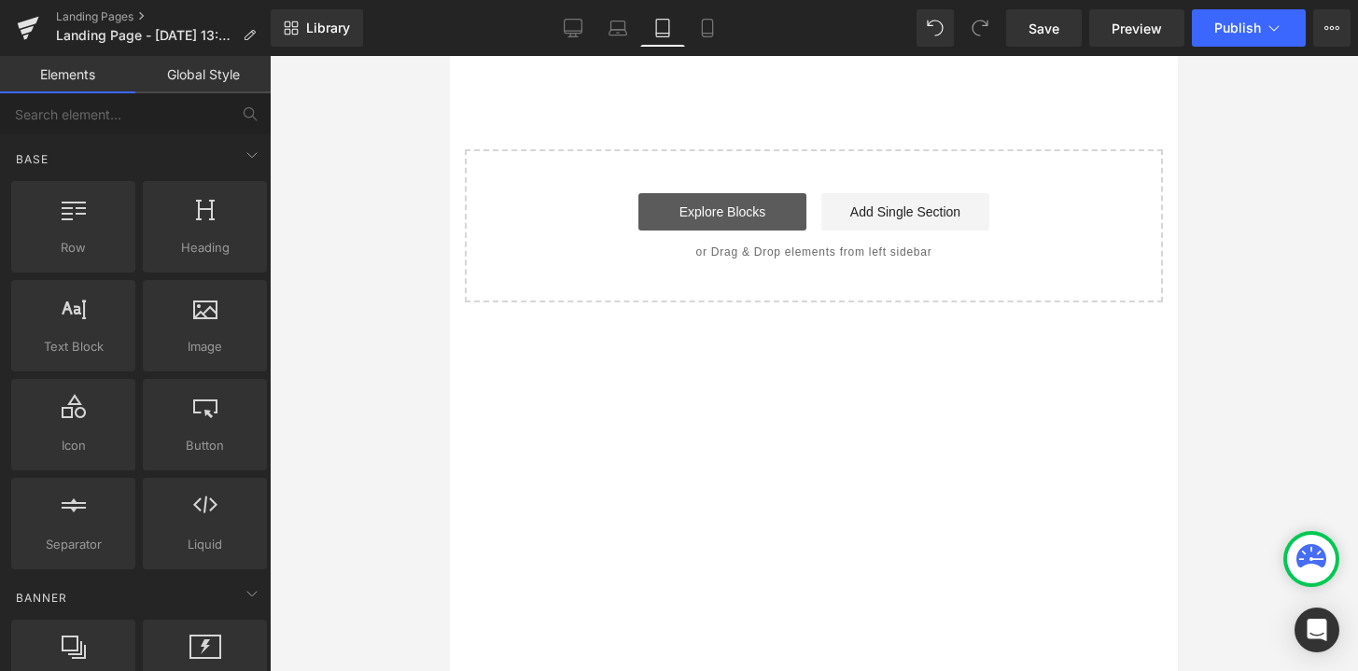
click at [765, 207] on link "Explore Blocks" at bounding box center [722, 211] width 168 height 37
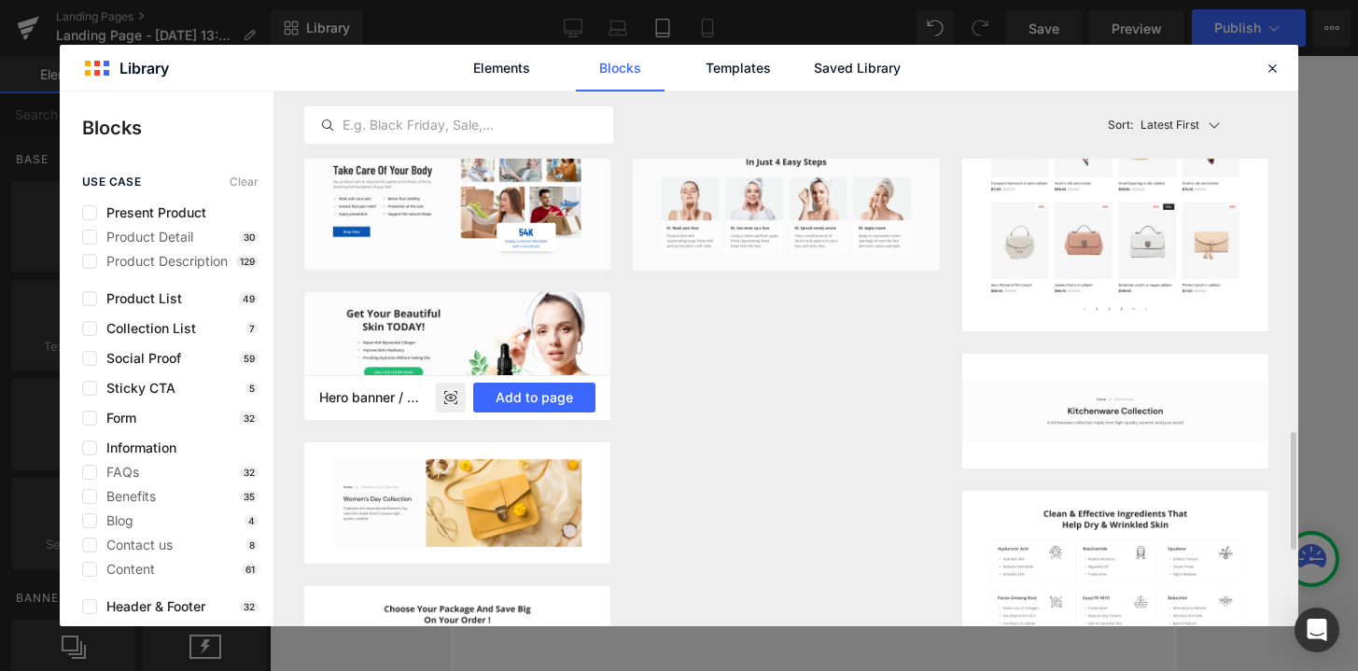
scroll to position [1619, 0]
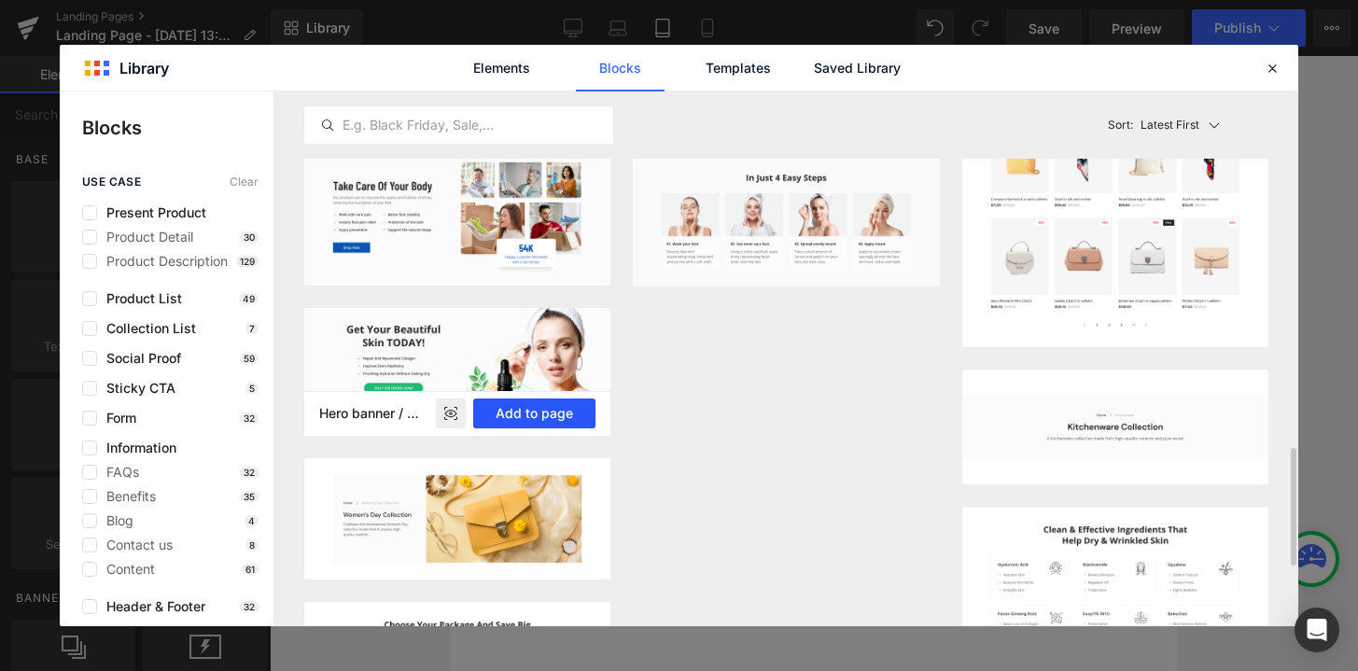
click at [523, 412] on button "Add to page" at bounding box center [534, 414] width 122 height 30
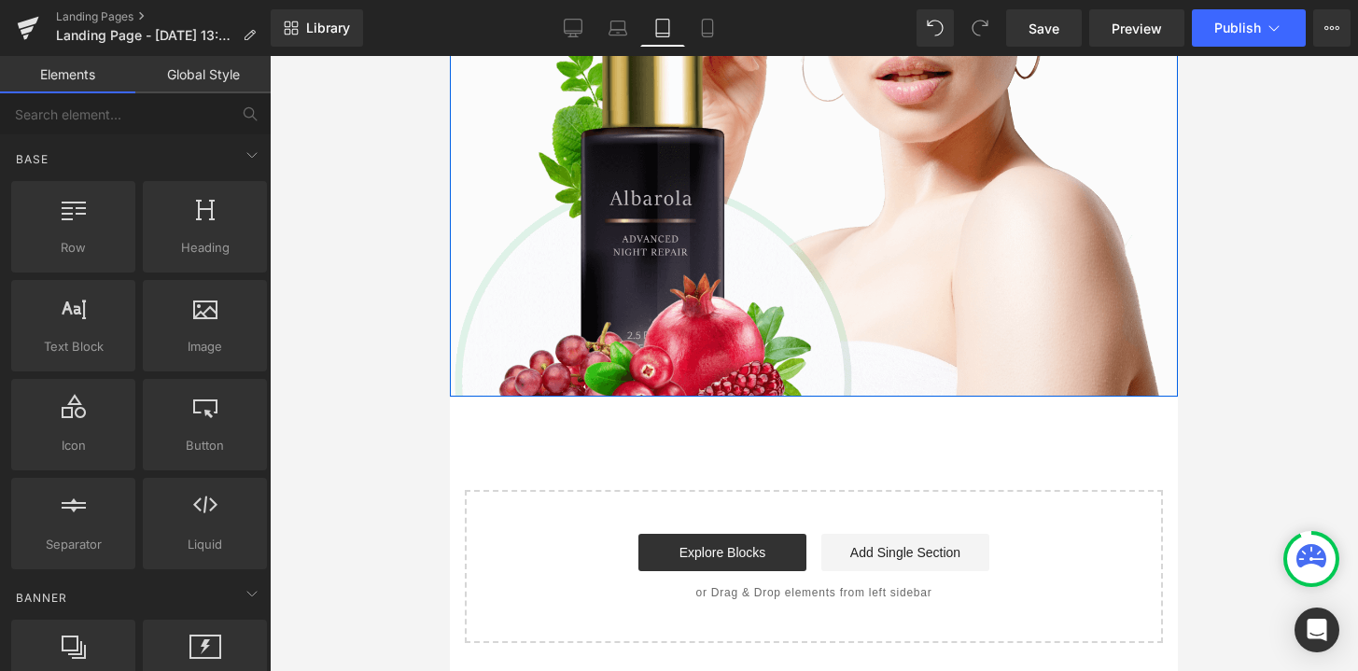
scroll to position [0, 0]
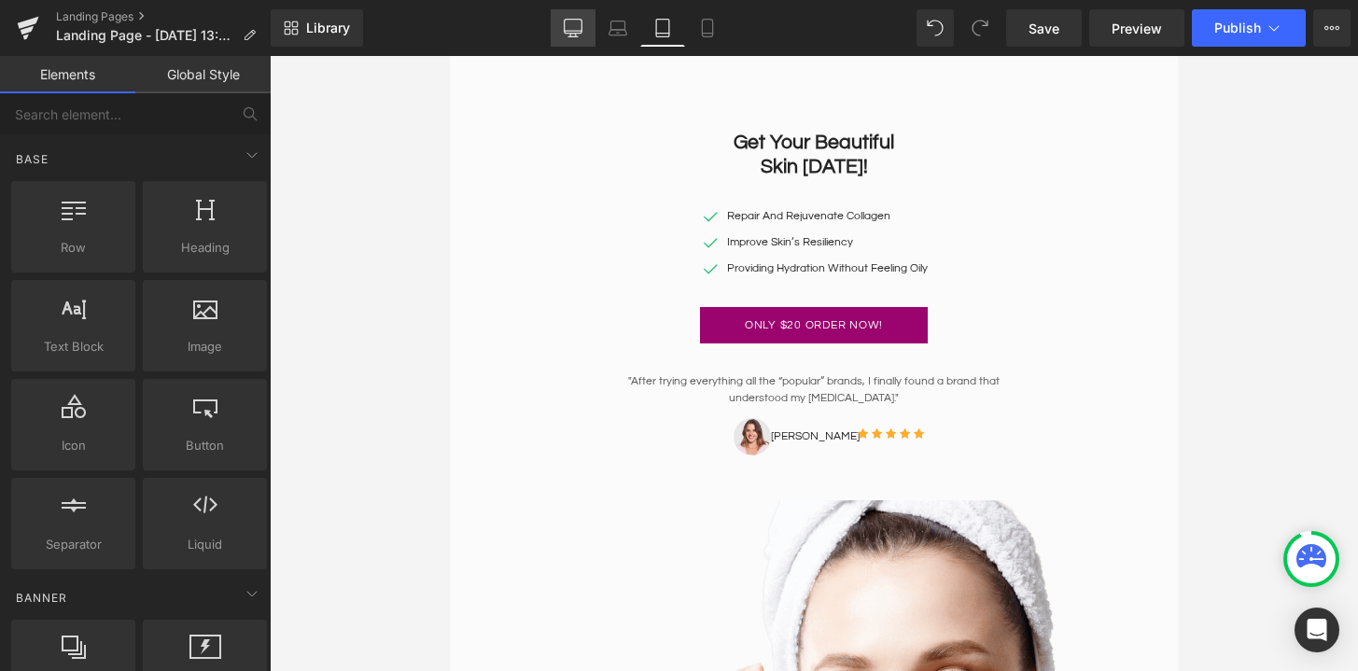
click at [581, 13] on link "Desktop" at bounding box center [573, 27] width 45 height 37
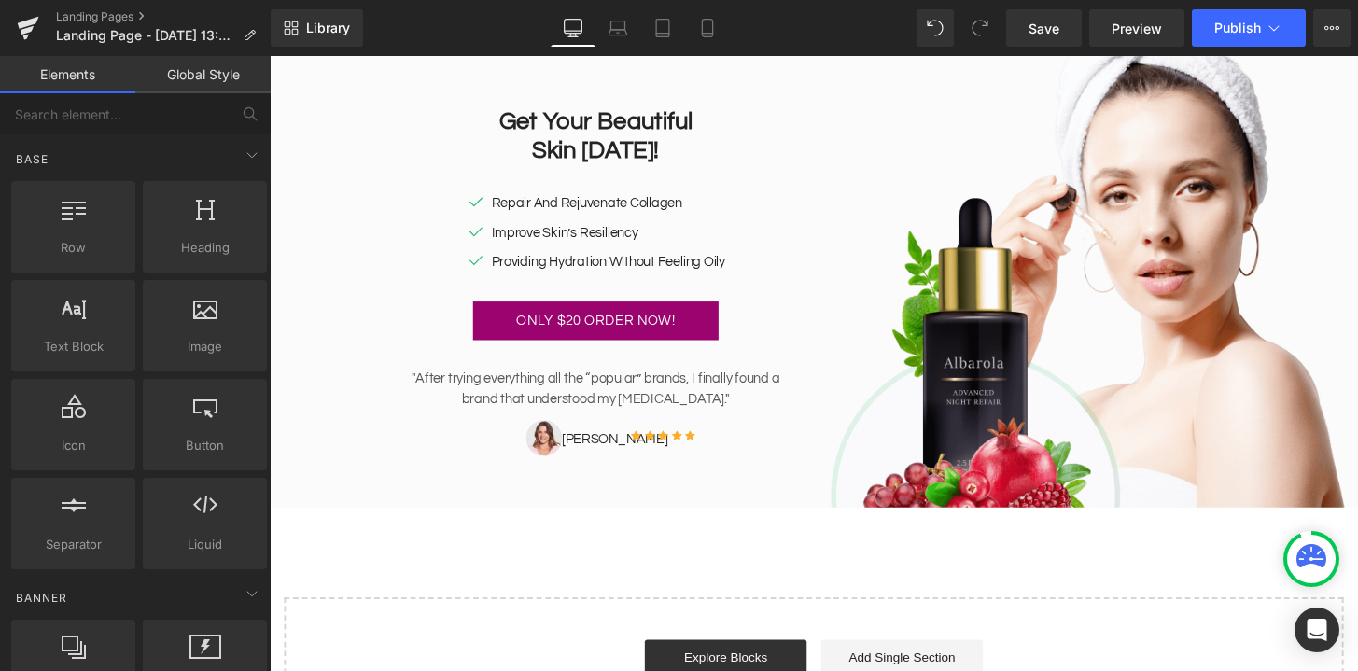
click at [671, 51] on div "Library Desktop Desktop Laptop Tablet Mobile Save Preview Publish Scheduled Upg…" at bounding box center [814, 28] width 1087 height 56
click at [667, 43] on link "Tablet" at bounding box center [662, 27] width 45 height 37
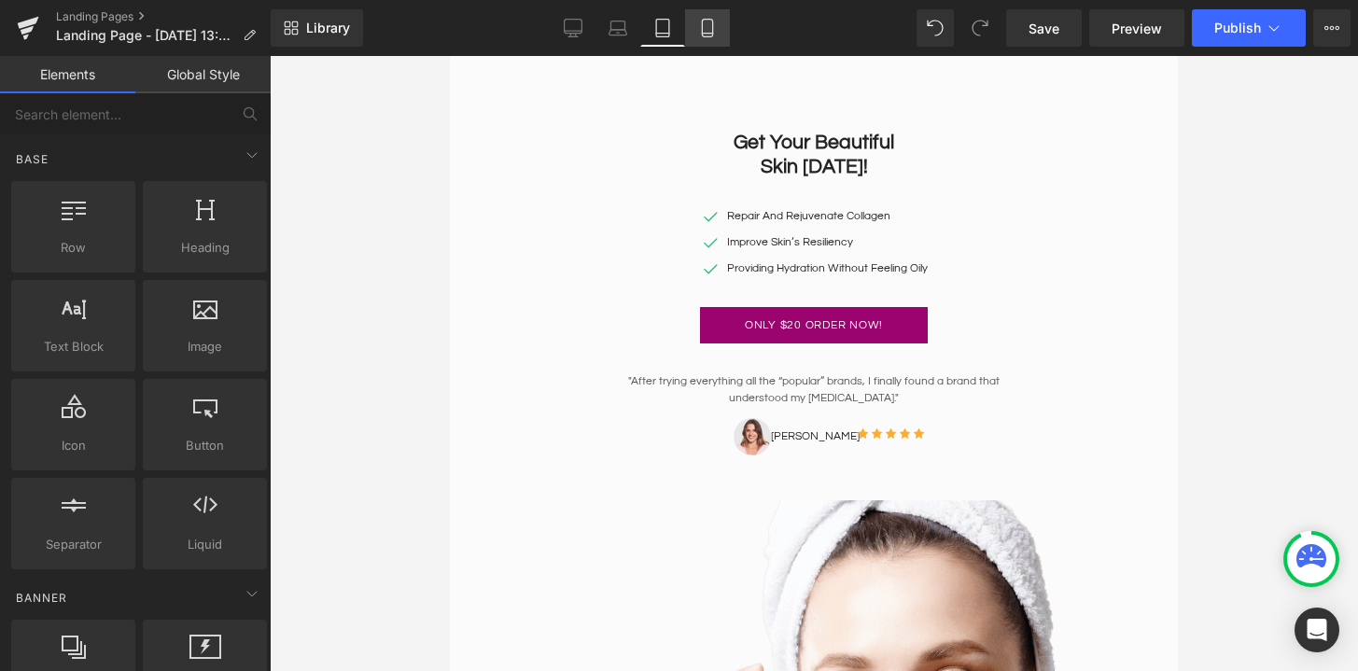
click at [696, 25] on link "Mobile" at bounding box center [707, 27] width 45 height 37
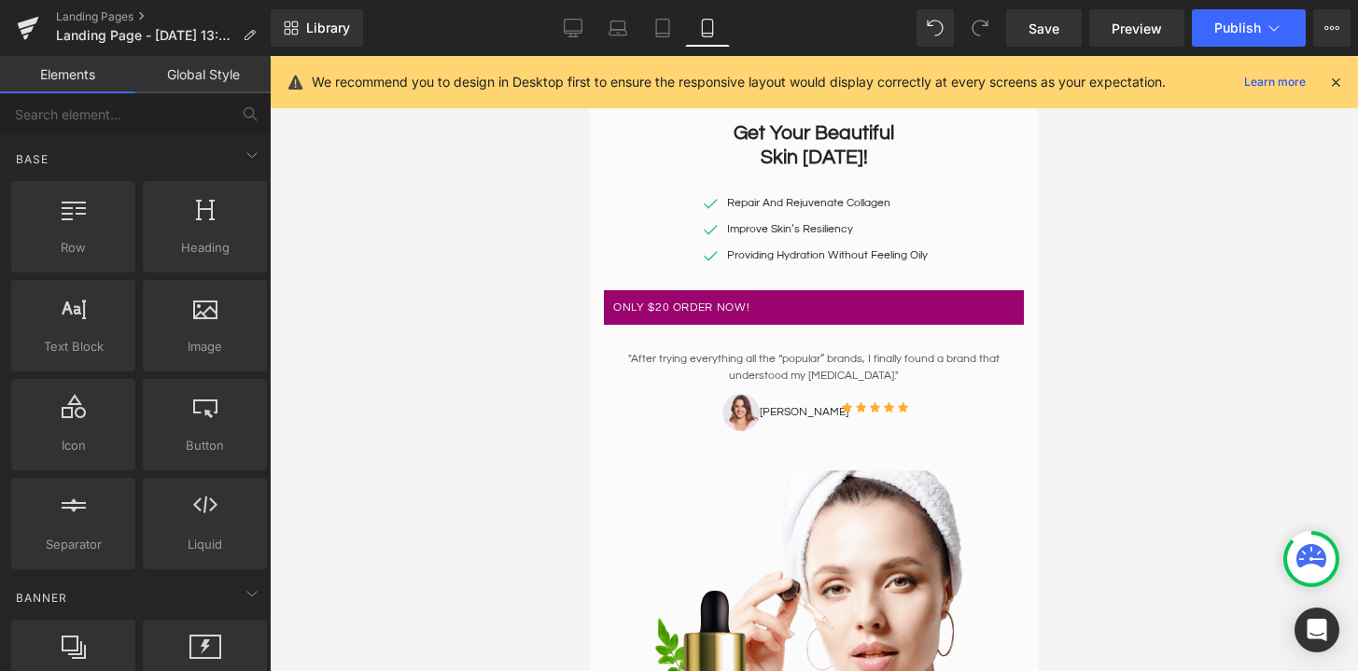
click at [566, 0] on div "Library Mobile Desktop Laptop Tablet Mobile Save Preview Publish Scheduled Upgr…" at bounding box center [814, 28] width 1087 height 56
click at [566, 12] on link "Desktop" at bounding box center [573, 27] width 45 height 37
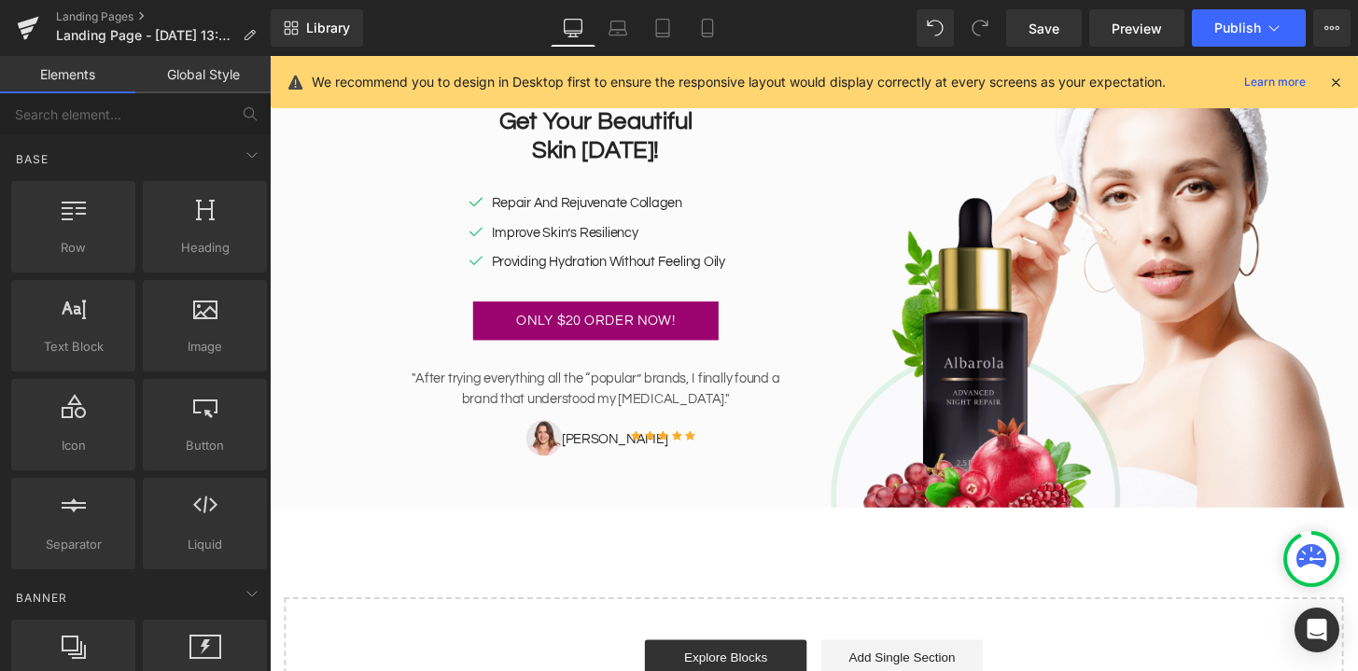
click at [1324, 78] on div "We recommend you to design in Desktop first to ensure the responsive layout wou…" at bounding box center [820, 82] width 1016 height 22
click at [1327, 78] on icon at bounding box center [1335, 82] width 17 height 17
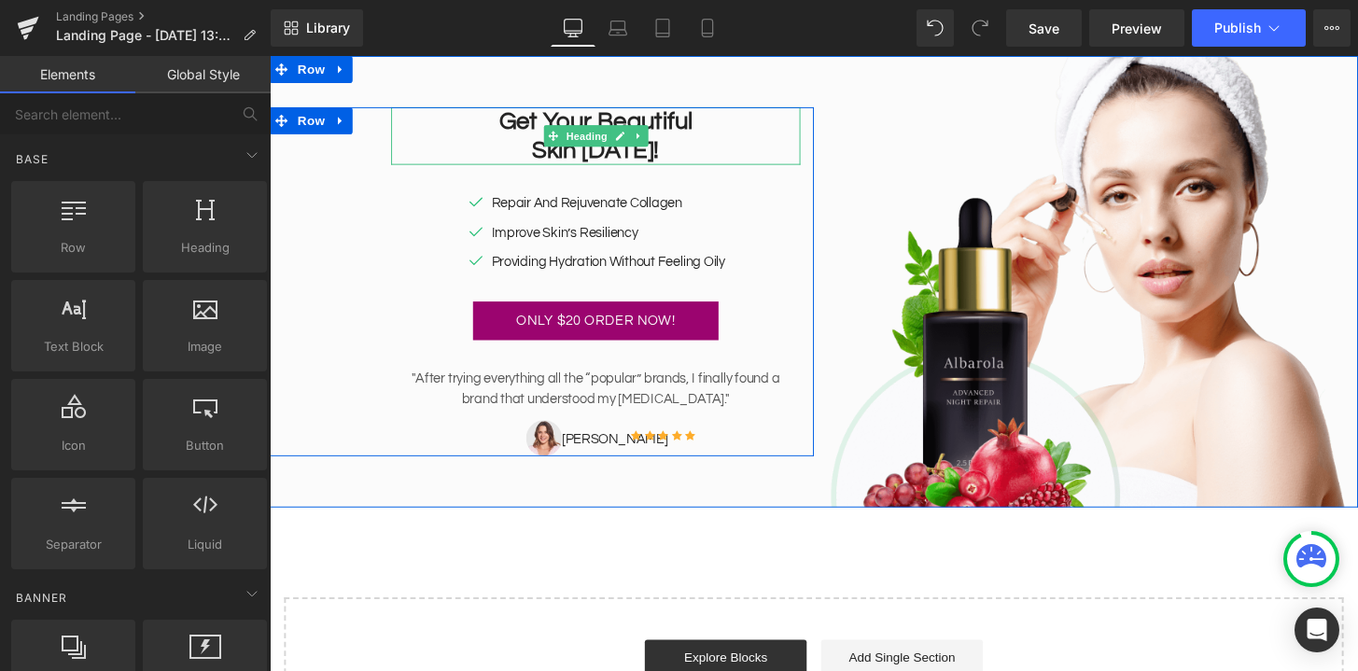
click at [685, 146] on h1 "Skin TODAY!" at bounding box center [608, 154] width 425 height 30
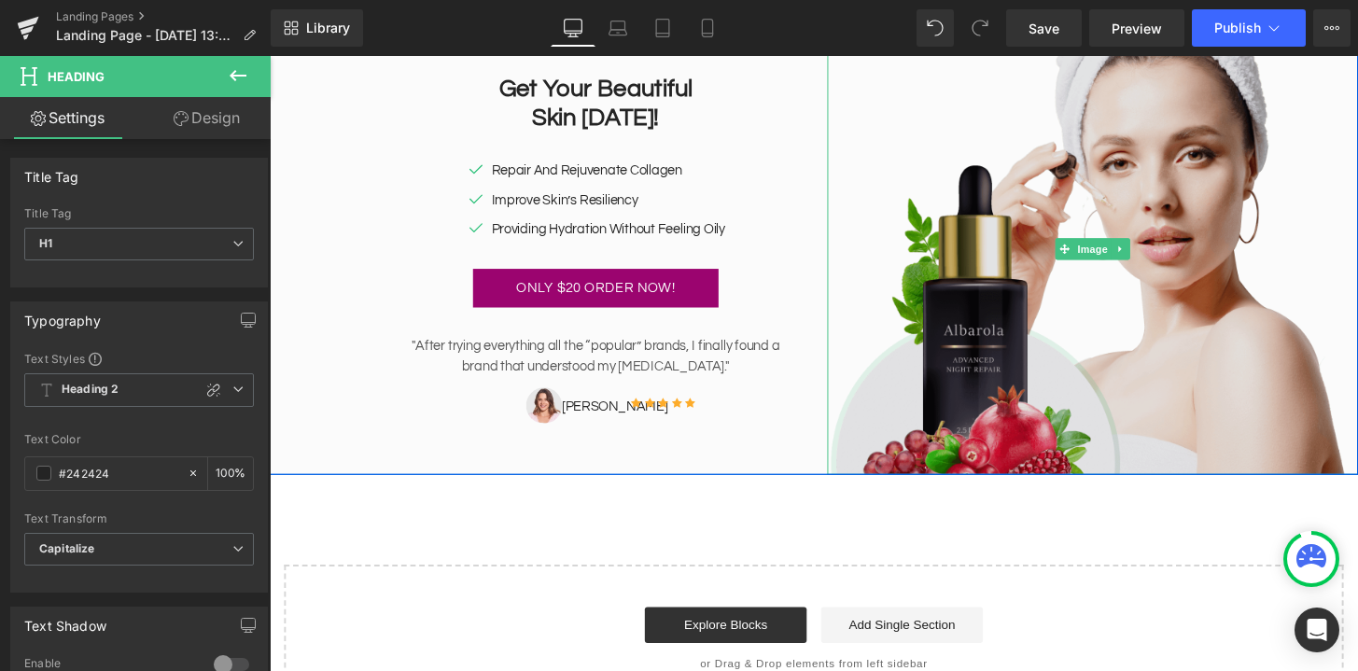
scroll to position [105, 0]
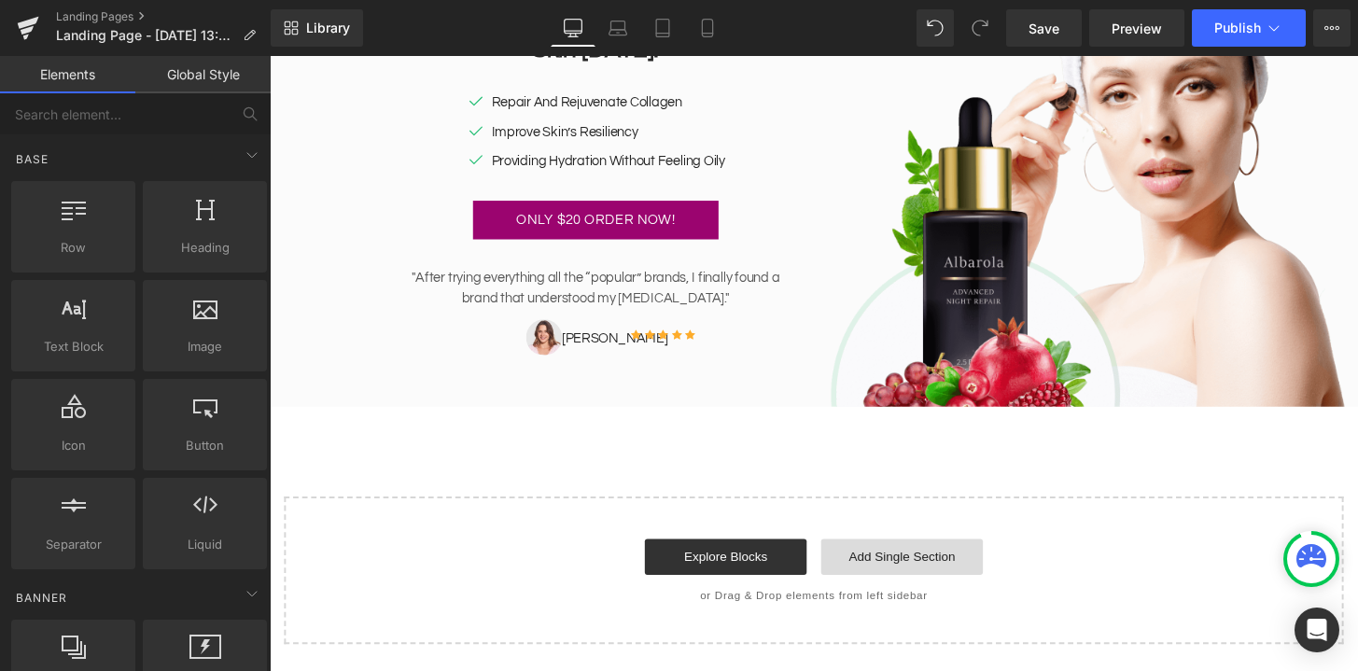
click at [957, 570] on link "Add Single Section" at bounding box center [926, 575] width 168 height 37
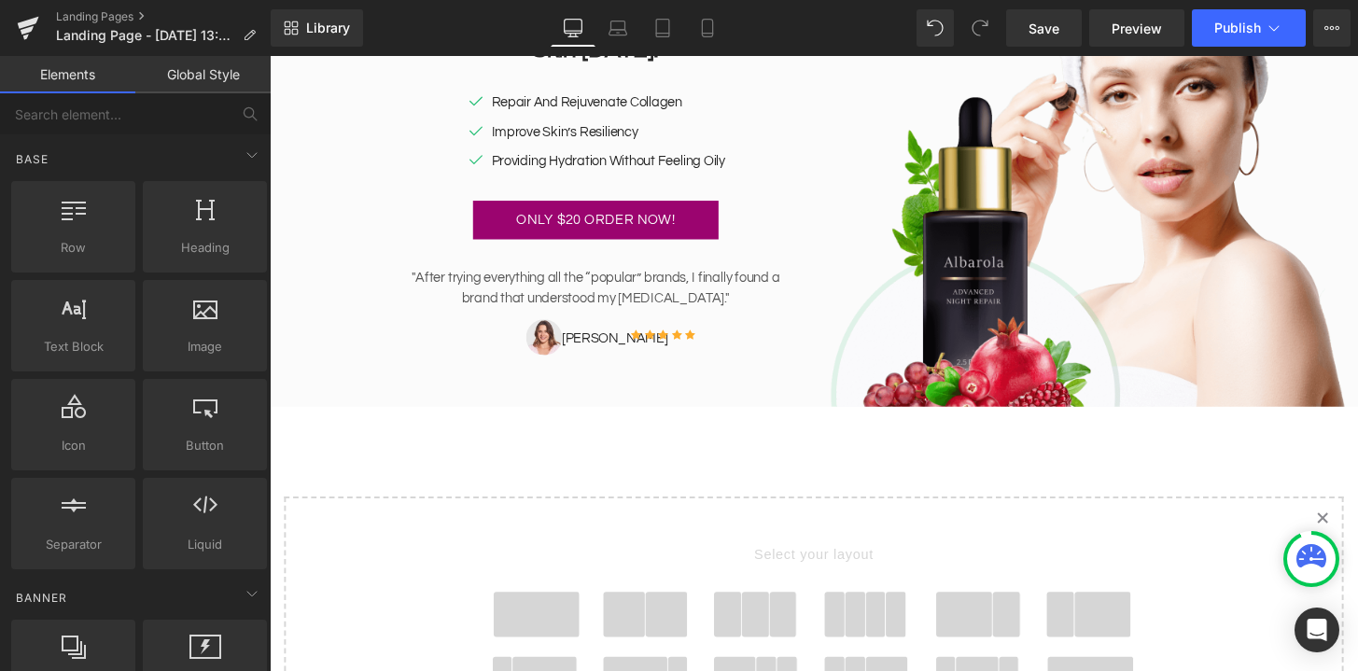
scroll to position [382, 0]
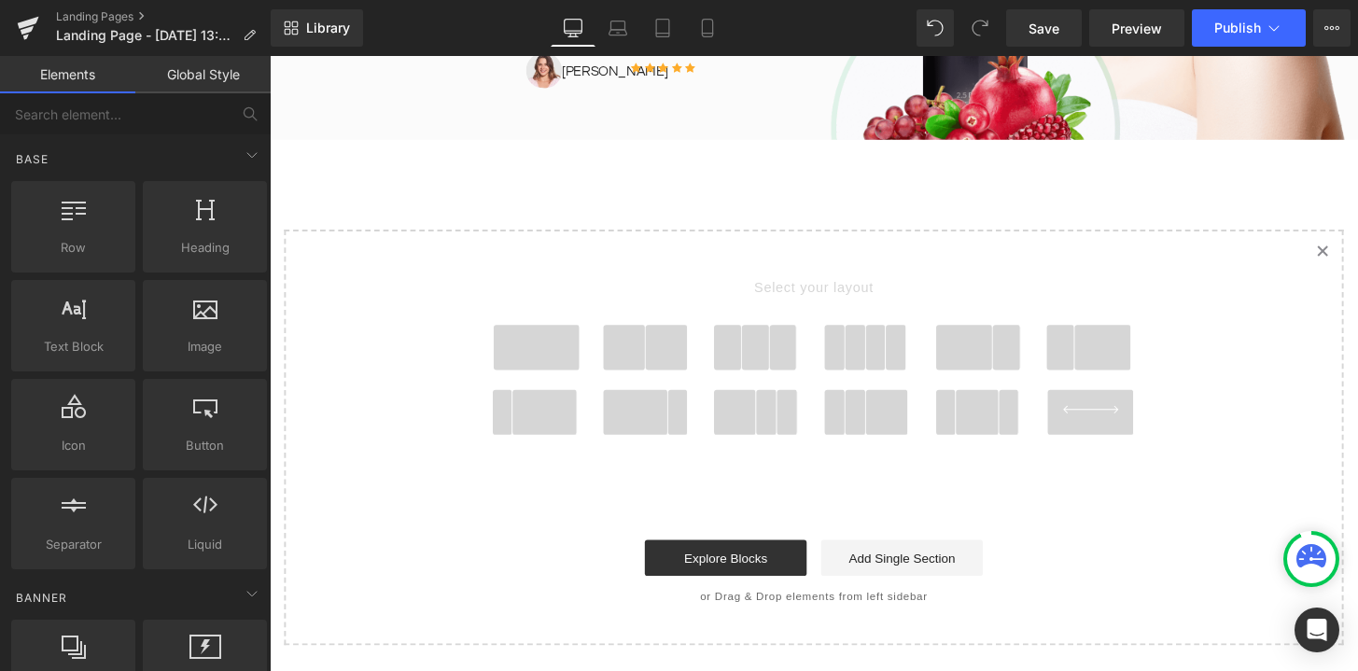
click at [1355, 264] on link "Created with Sketch." at bounding box center [1361, 258] width 41 height 41
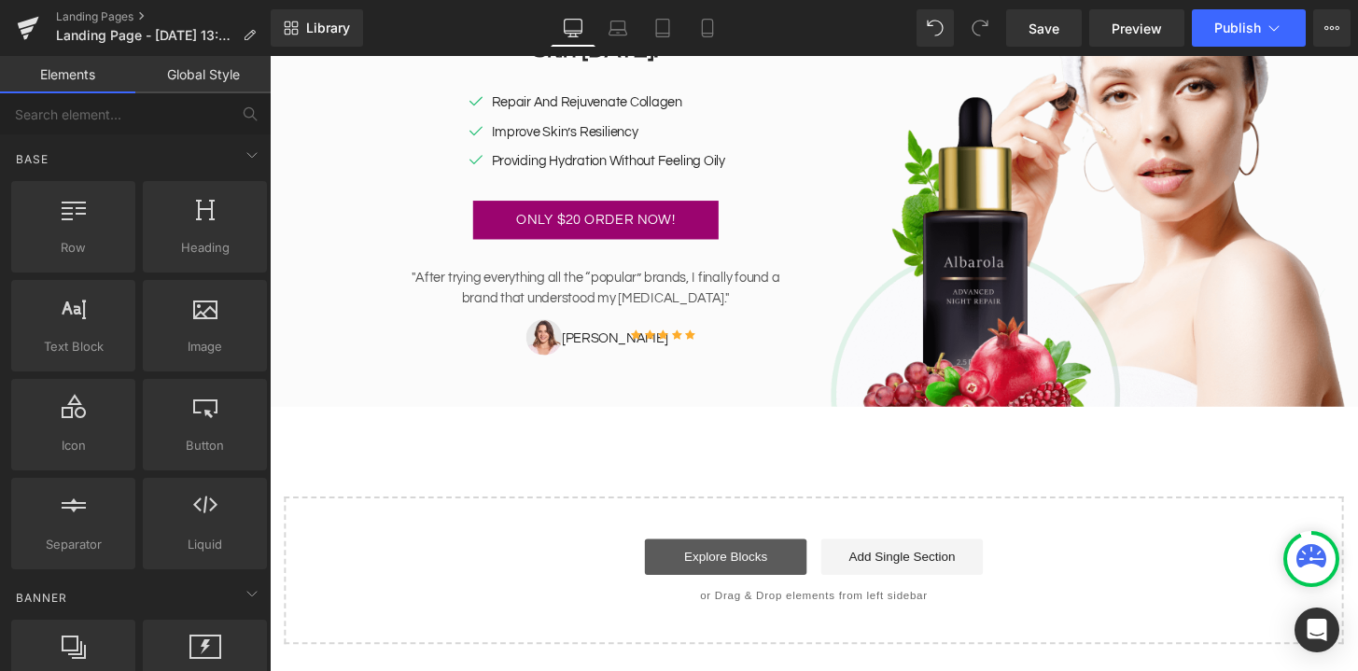
click at [717, 573] on link "Explore Blocks" at bounding box center [743, 575] width 168 height 37
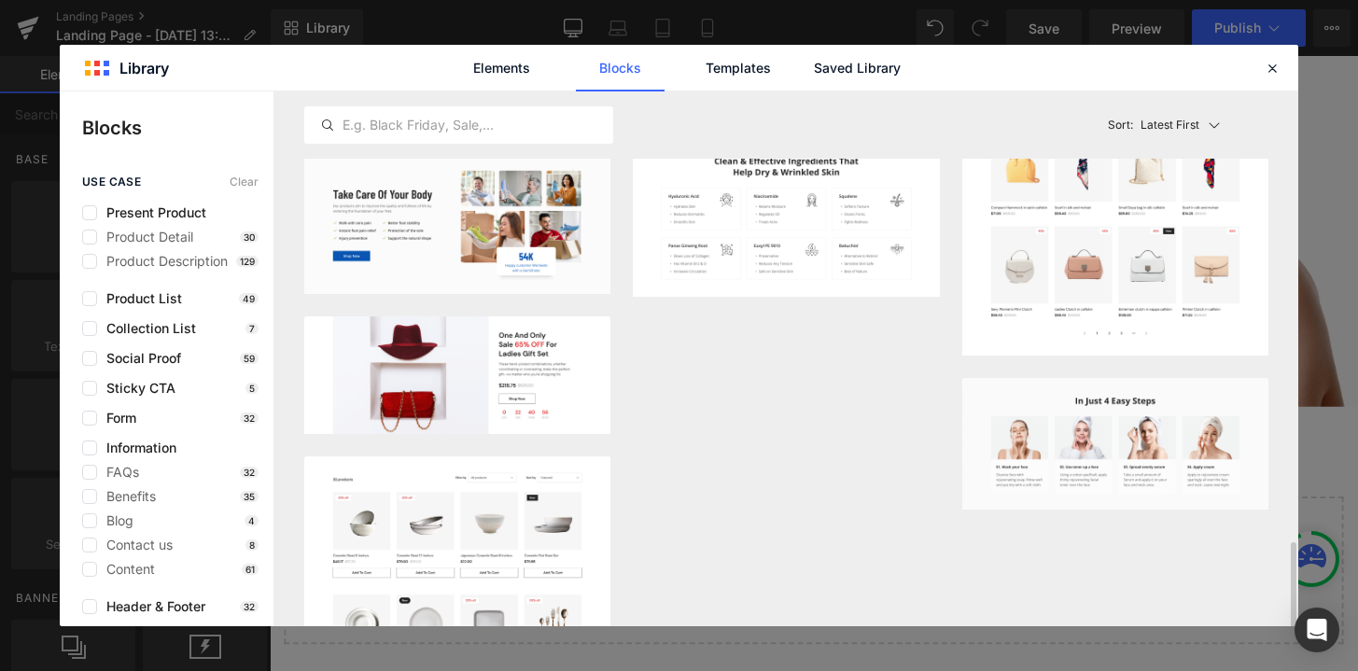
scroll to position [1815, 0]
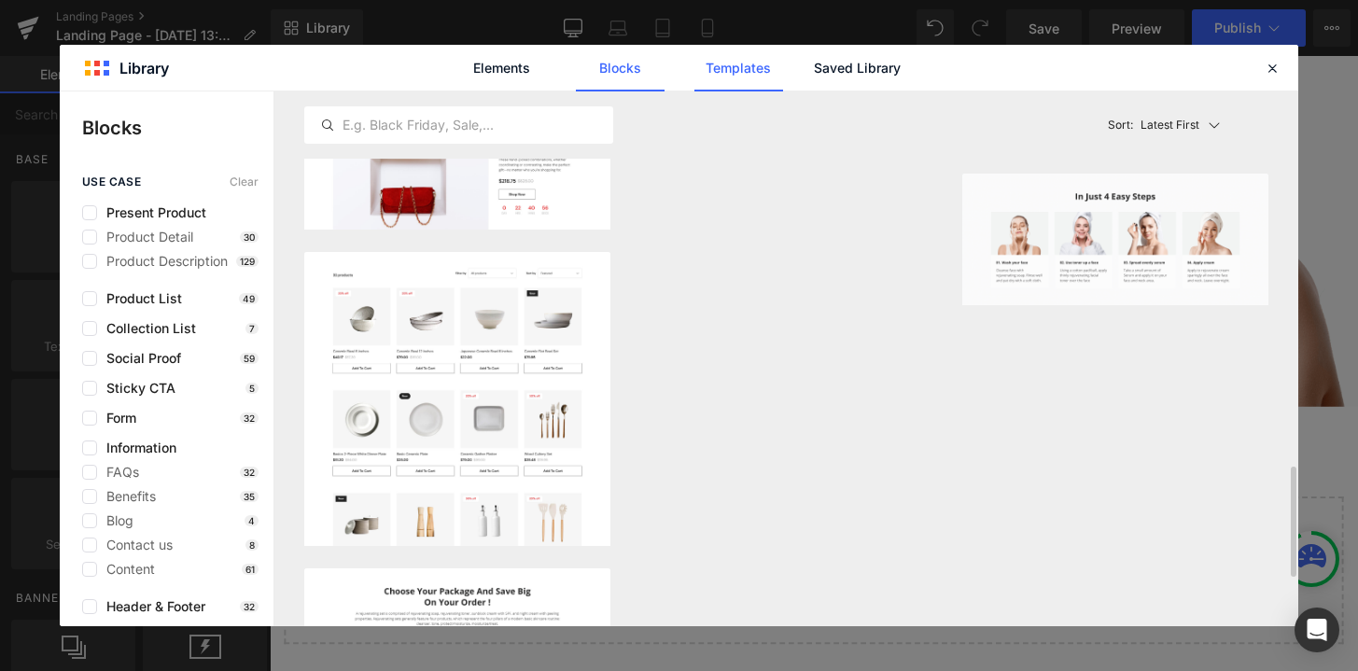
click at [758, 68] on link "Templates" at bounding box center [738, 68] width 89 height 47
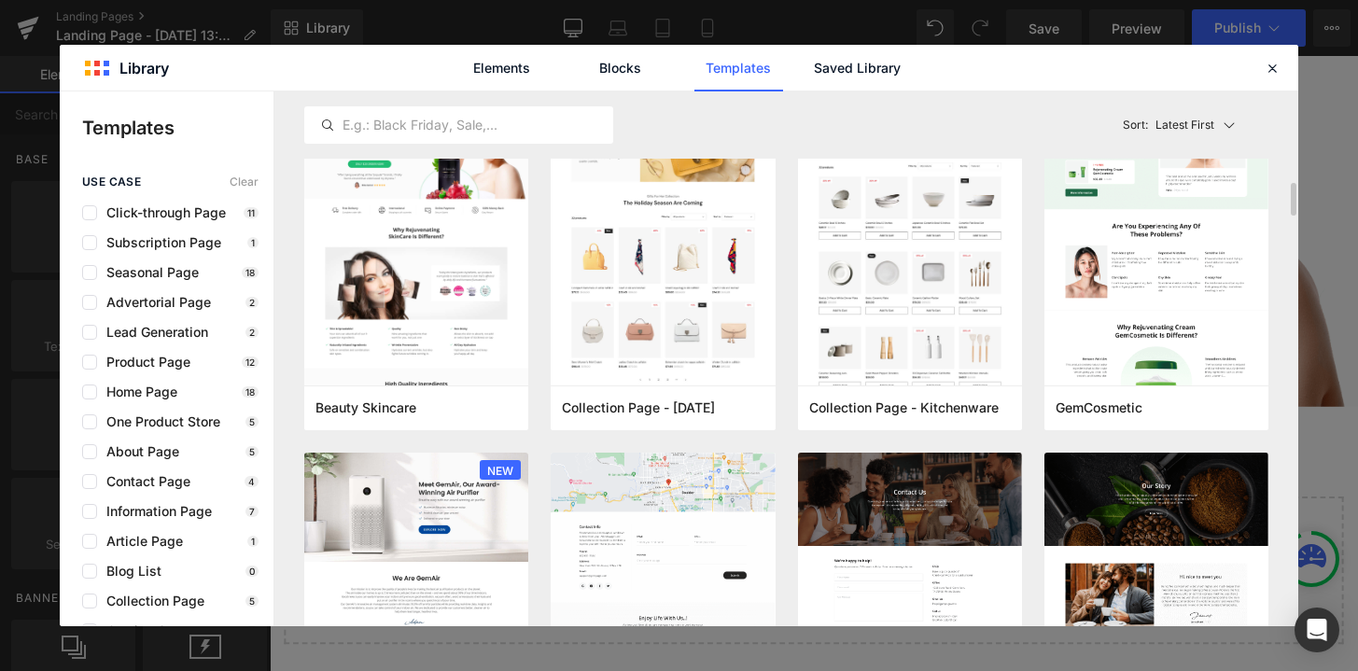
scroll to position [1418, 0]
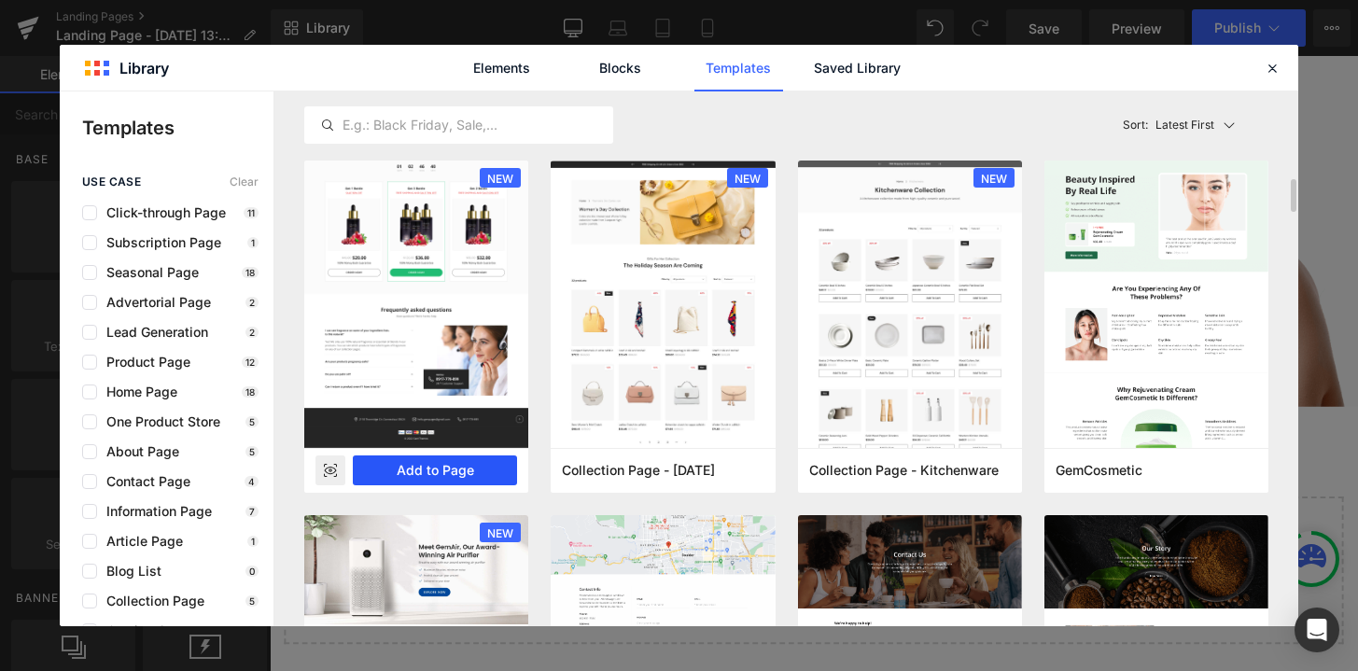
click at [466, 463] on button "Add to Page" at bounding box center [435, 470] width 164 height 30
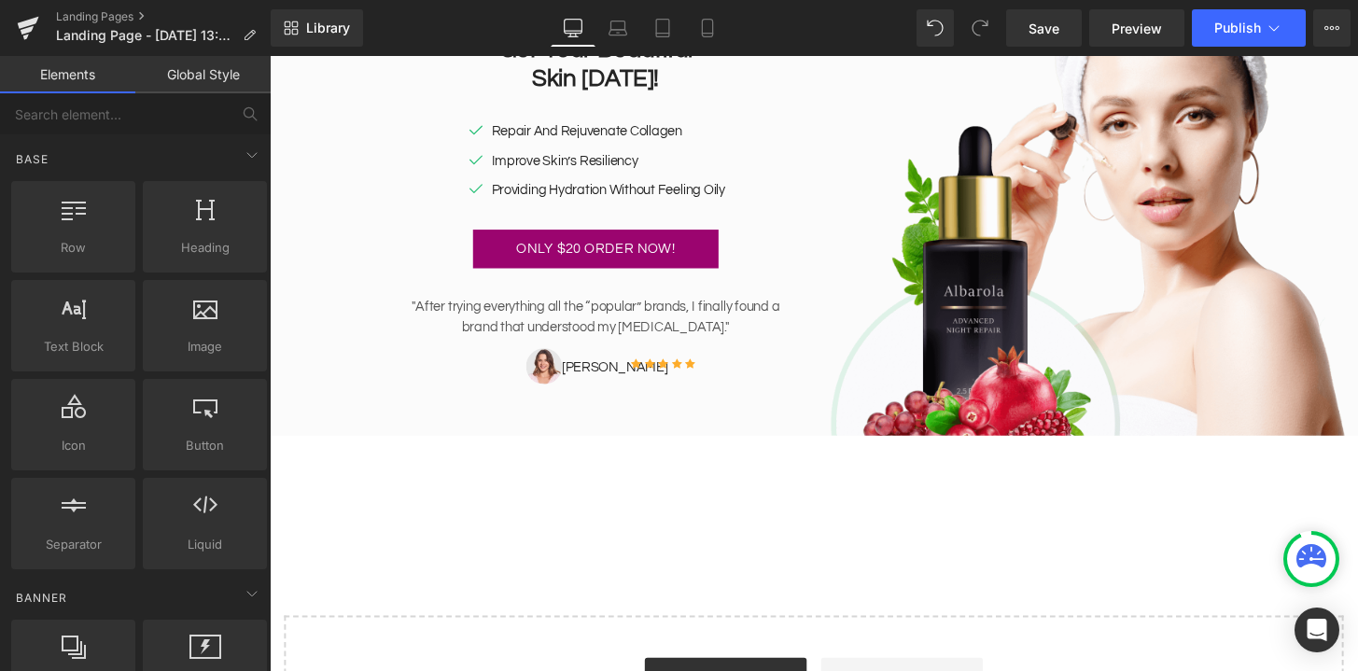
scroll to position [0, 0]
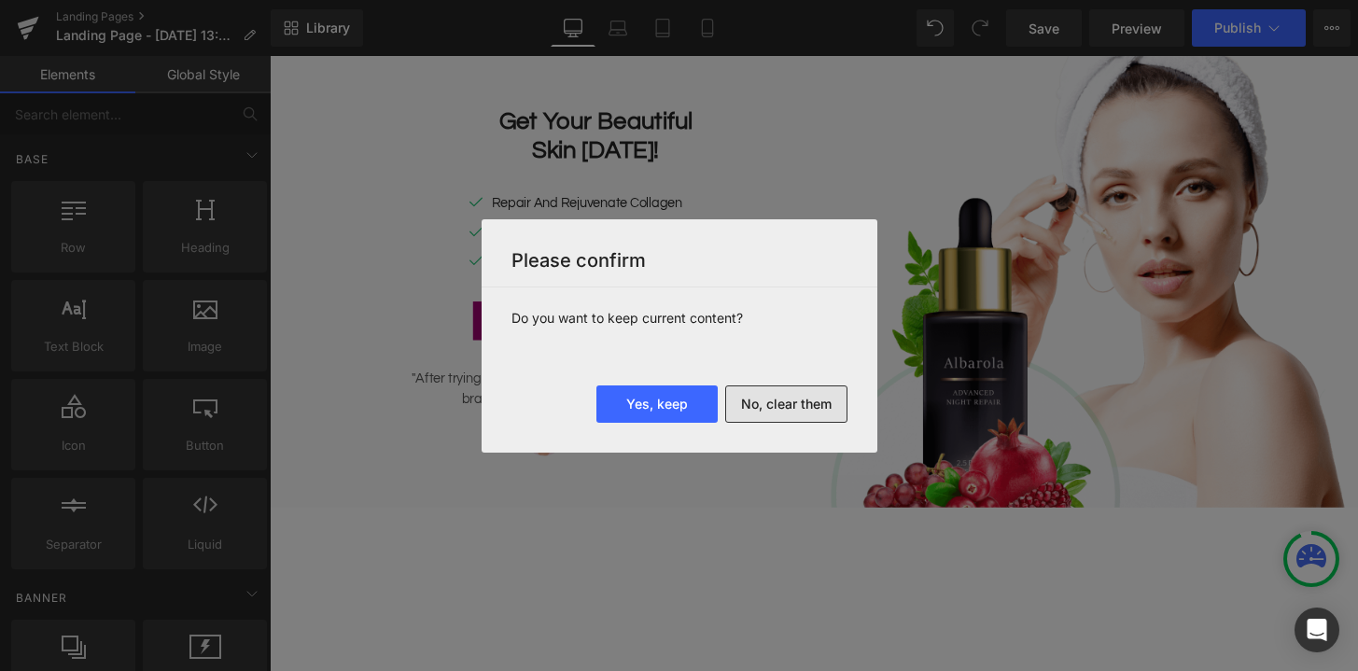
click at [802, 397] on button "No, clear them" at bounding box center [786, 403] width 122 height 37
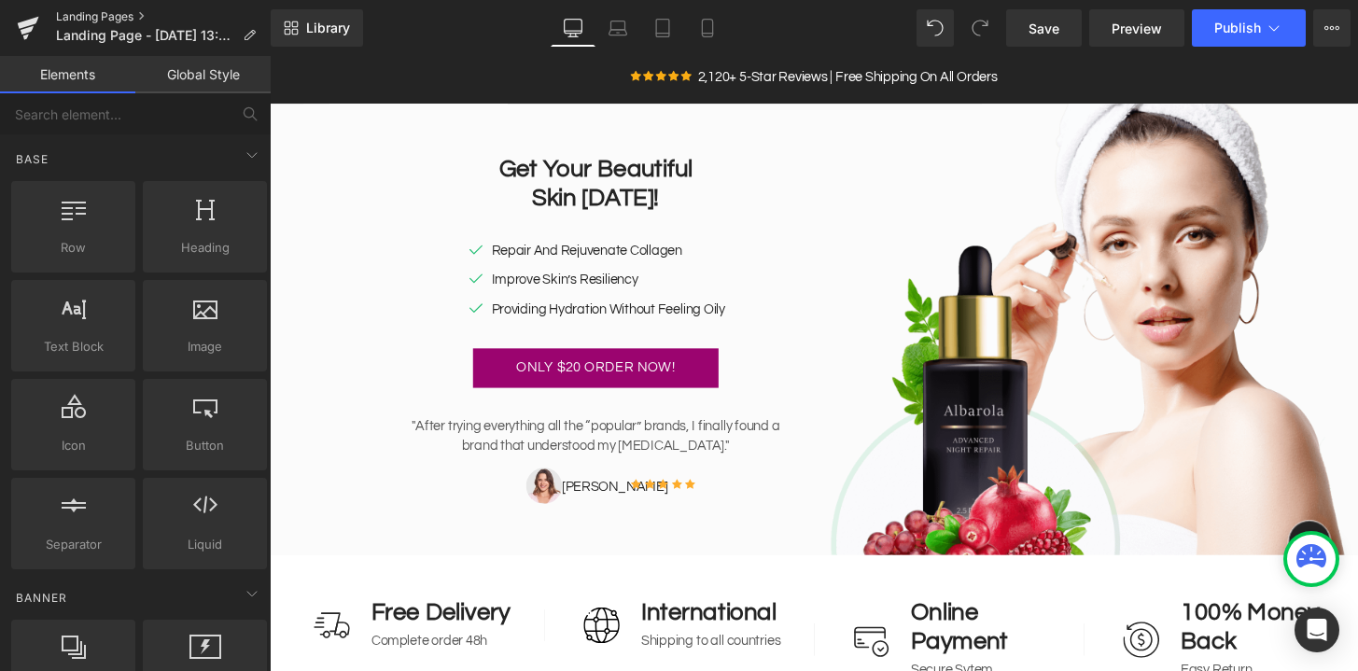
click at [137, 13] on link "Landing Pages" at bounding box center [163, 16] width 215 height 15
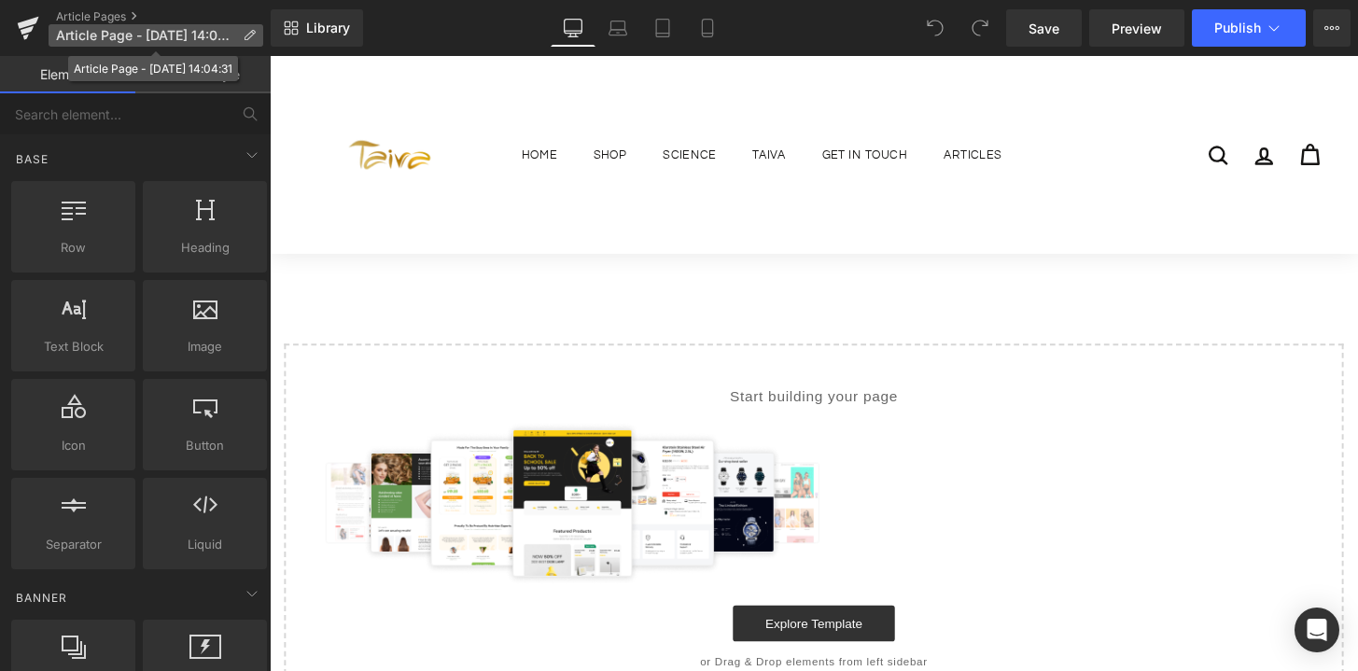
click at [160, 28] on span "Article Page - Sep 23, 14:04:31" at bounding box center [145, 35] width 179 height 15
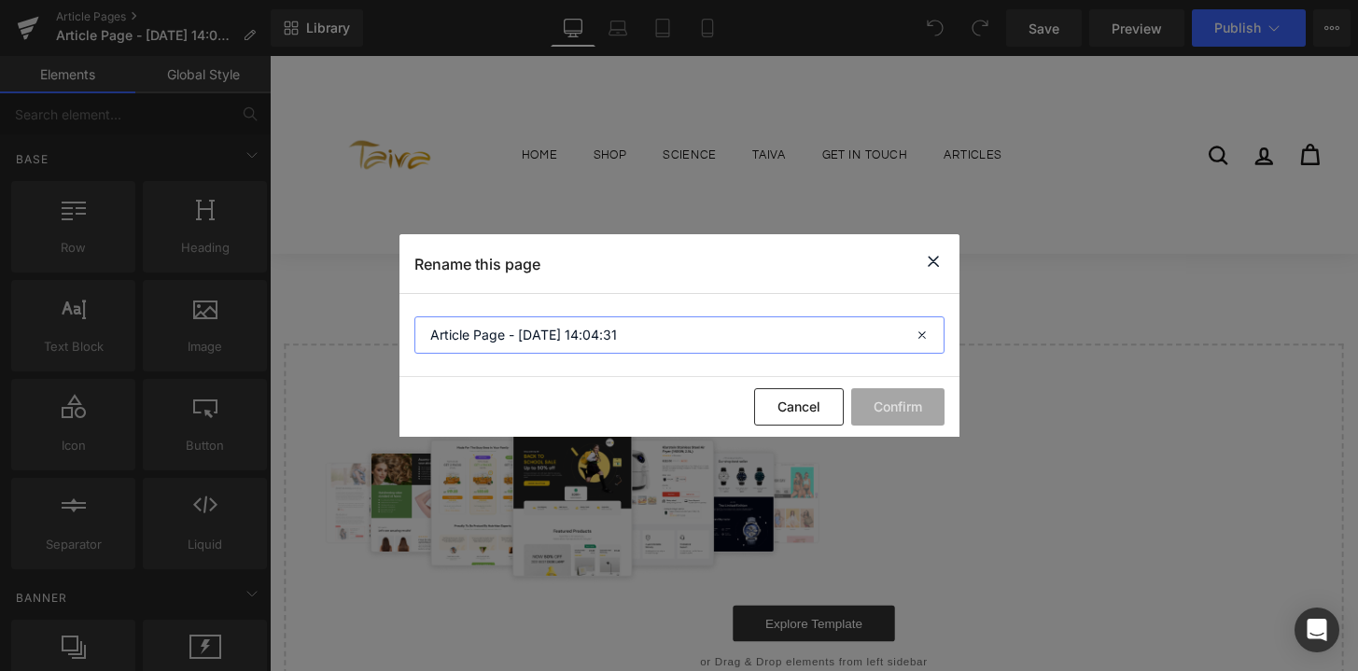
click at [637, 342] on input "Article Page - Sep 23, 14:04:31" at bounding box center [679, 334] width 530 height 37
type input "taiva LP"
click at [931, 414] on button "Confirm" at bounding box center [897, 406] width 93 height 37
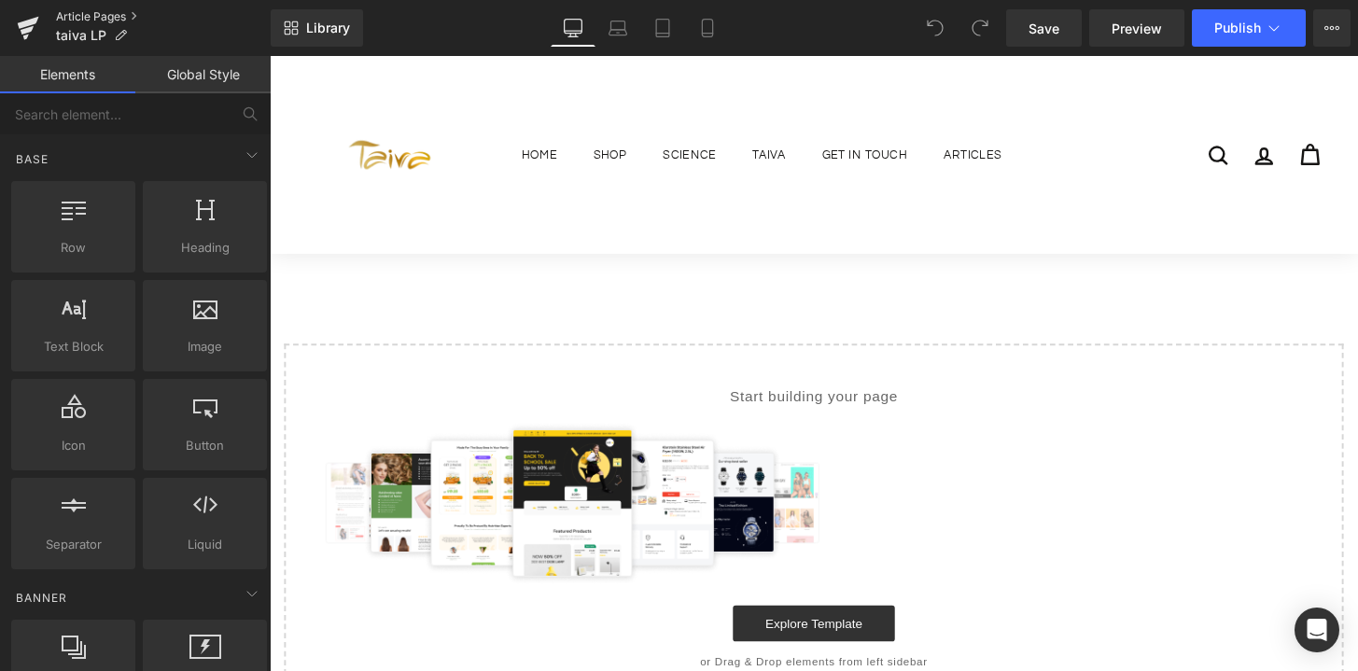
click at [114, 12] on link "Article Pages" at bounding box center [163, 16] width 215 height 15
click at [113, 20] on link "Article Pages" at bounding box center [163, 16] width 215 height 15
click at [154, 40] on span "Landing Page - Sep 23, 14:05:29" at bounding box center [145, 35] width 179 height 15
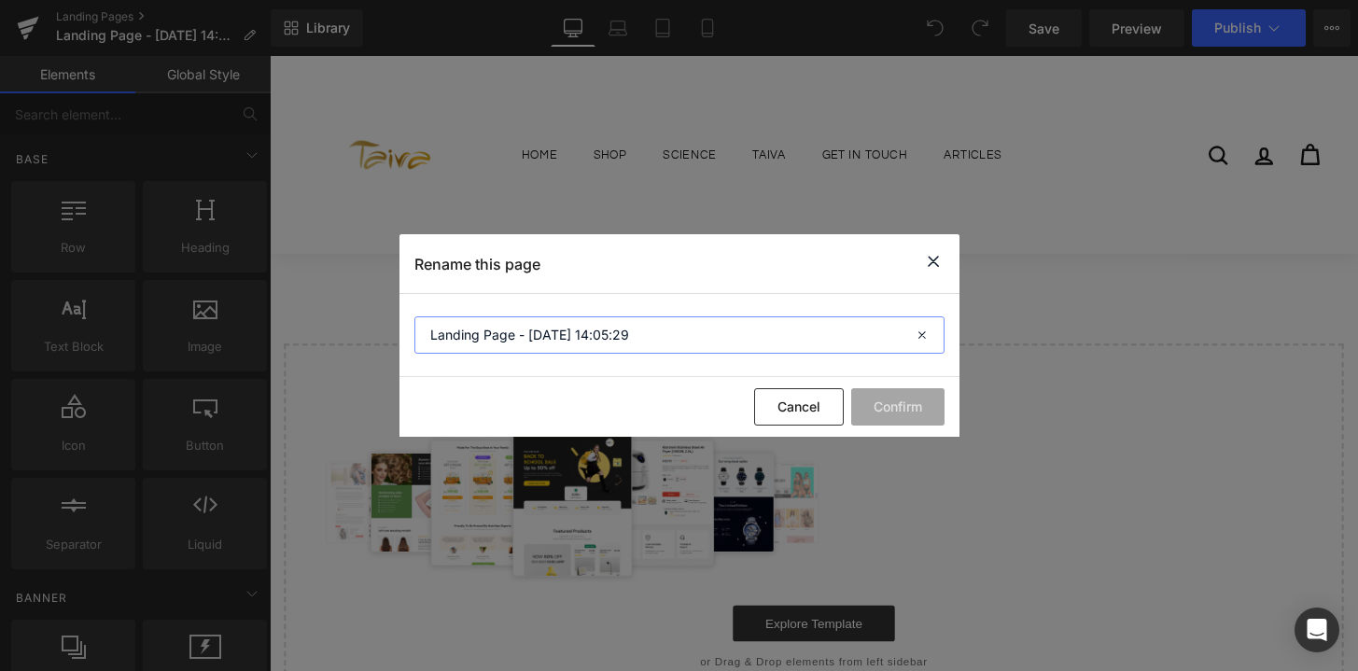
click at [665, 330] on input "Landing Page - Sep 23, 14:05:29" at bounding box center [679, 334] width 530 height 37
type input "t"
type input "[MEDICAL_DATA] LP"
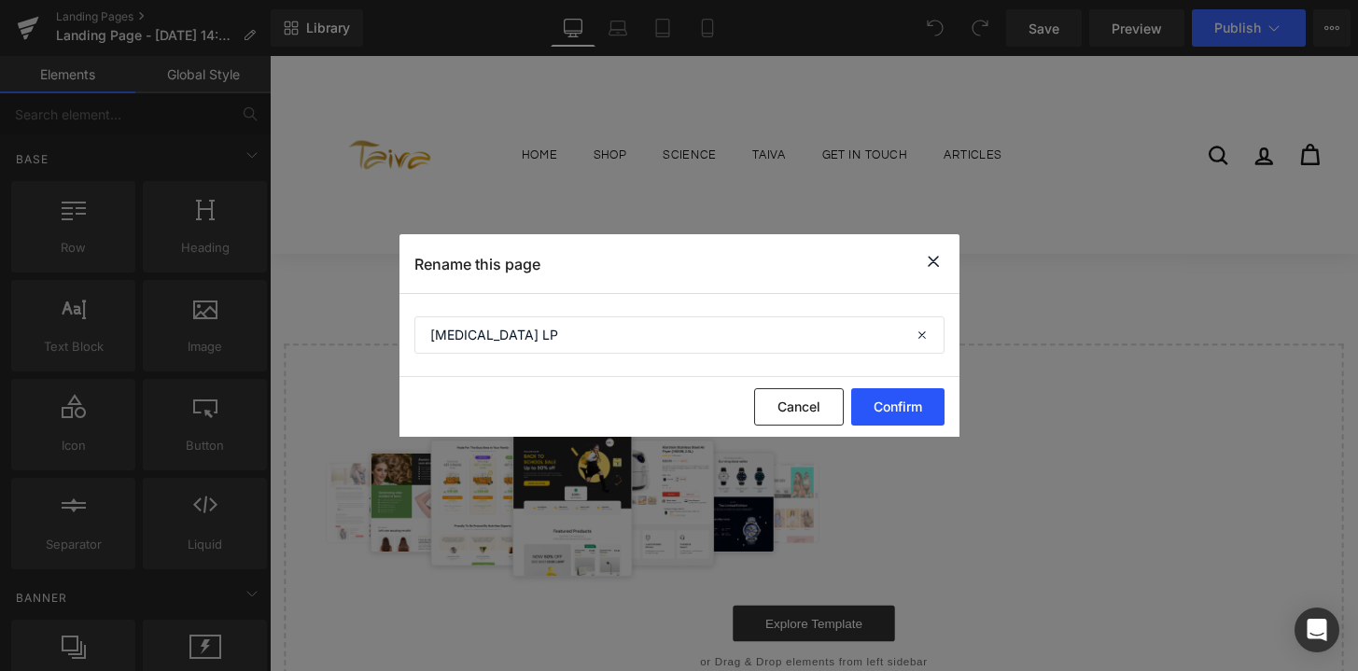
click at [863, 397] on button "Confirm" at bounding box center [897, 406] width 93 height 37
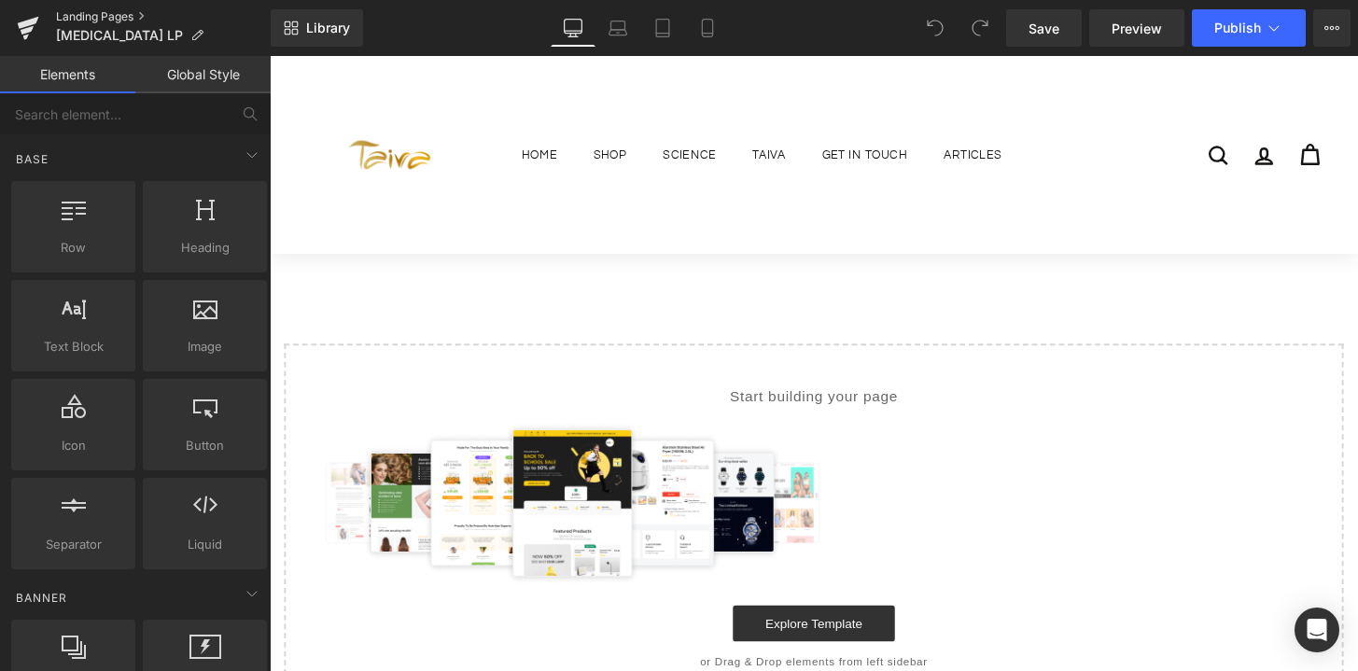
click at [132, 16] on link "Landing Pages" at bounding box center [163, 16] width 215 height 15
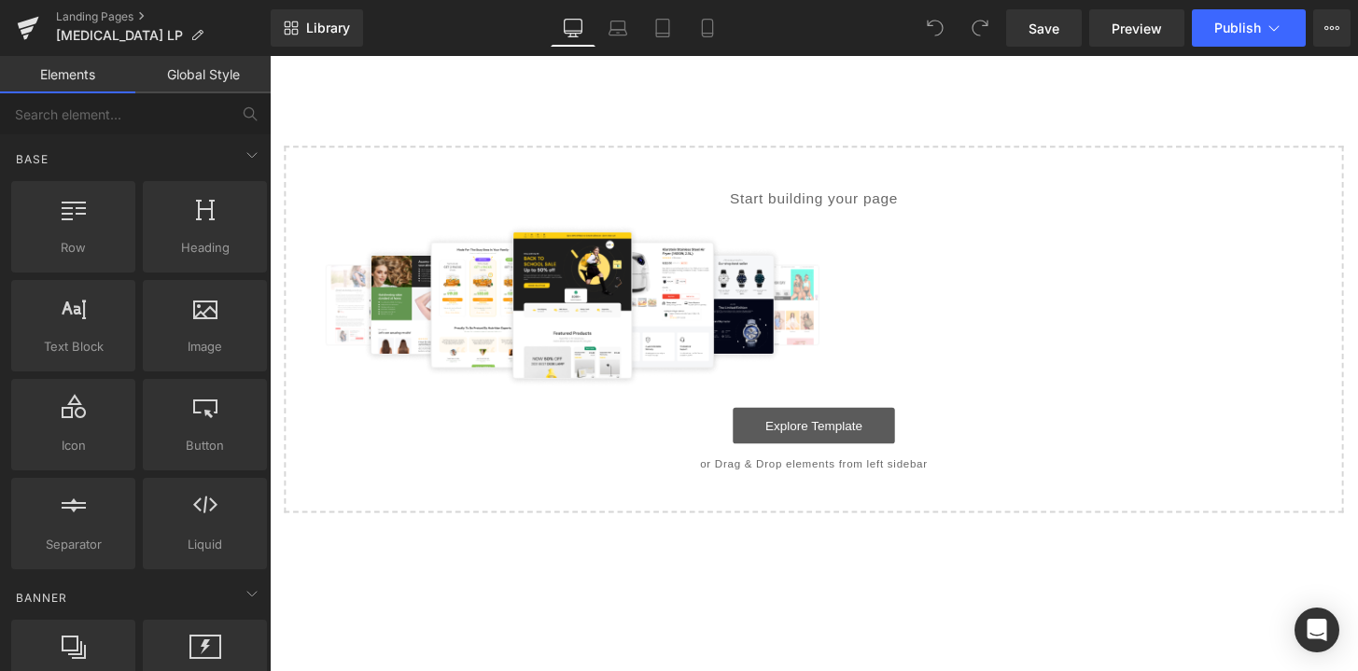
click at [863, 441] on link "Explore Template" at bounding box center [834, 439] width 168 height 37
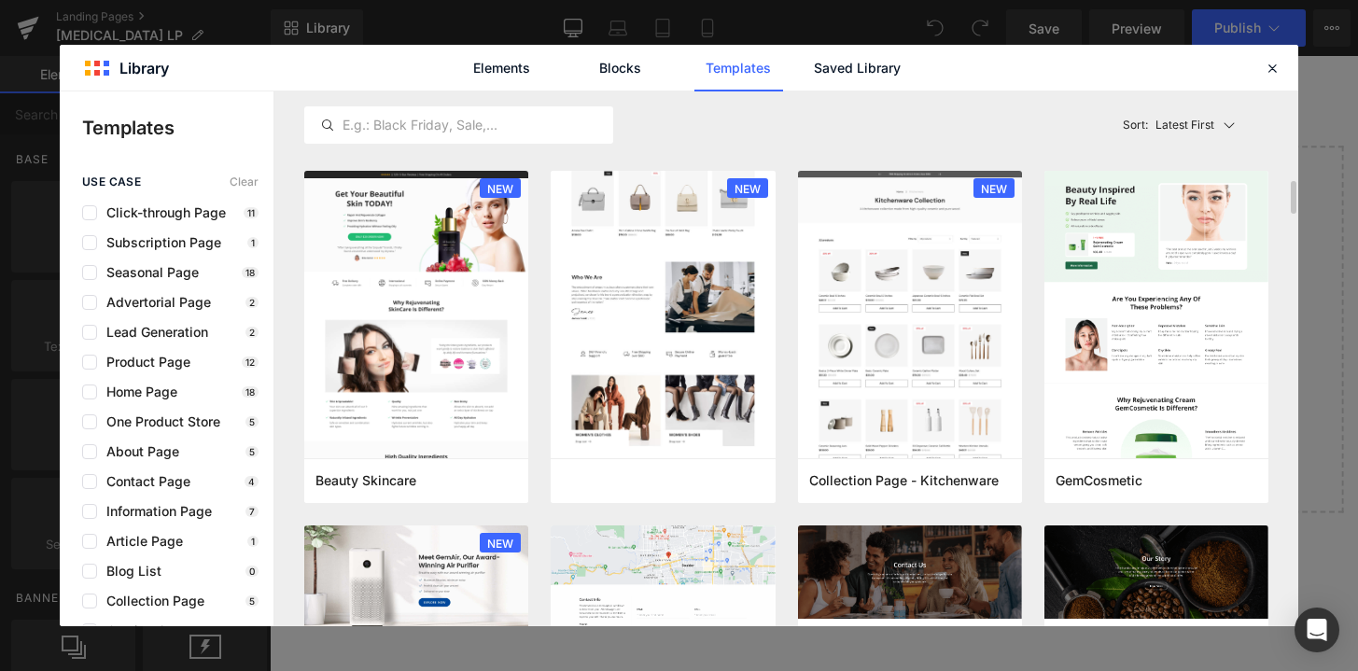
scroll to position [1409, 0]
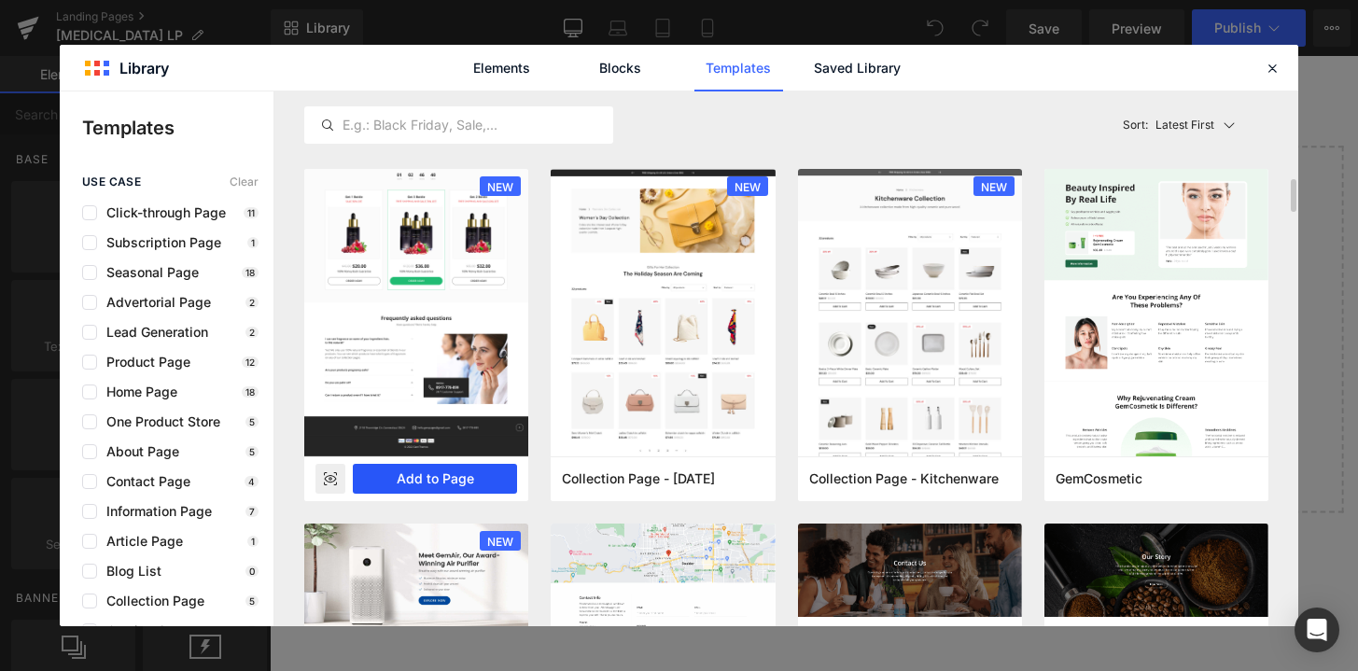
click at [430, 474] on button "Add to Page" at bounding box center [435, 479] width 164 height 30
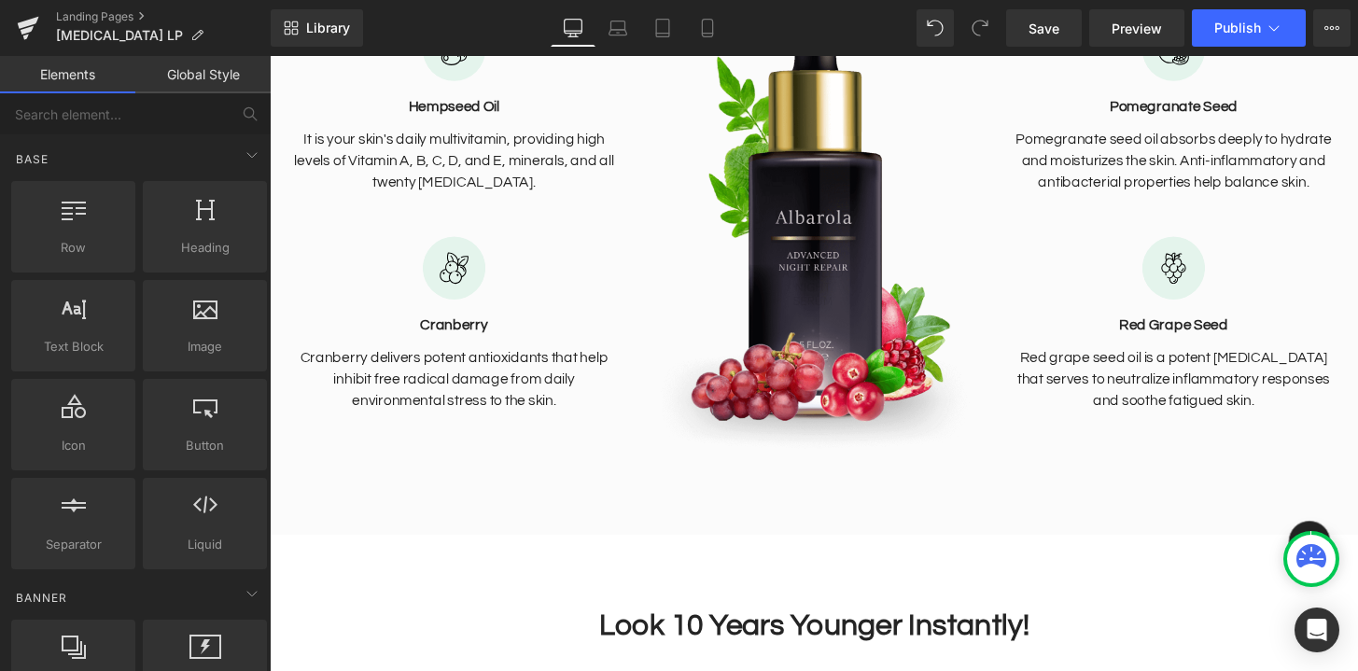
scroll to position [0, 0]
